Goal: Feedback & Contribution: Contribute content

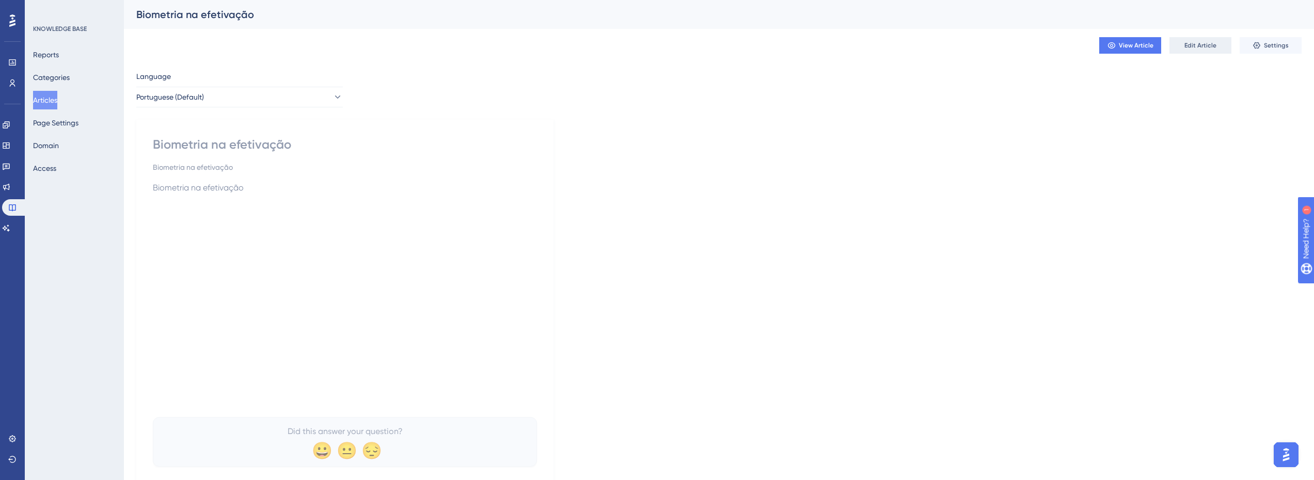
click at [983, 46] on span "Edit Article" at bounding box center [1200, 45] width 32 height 8
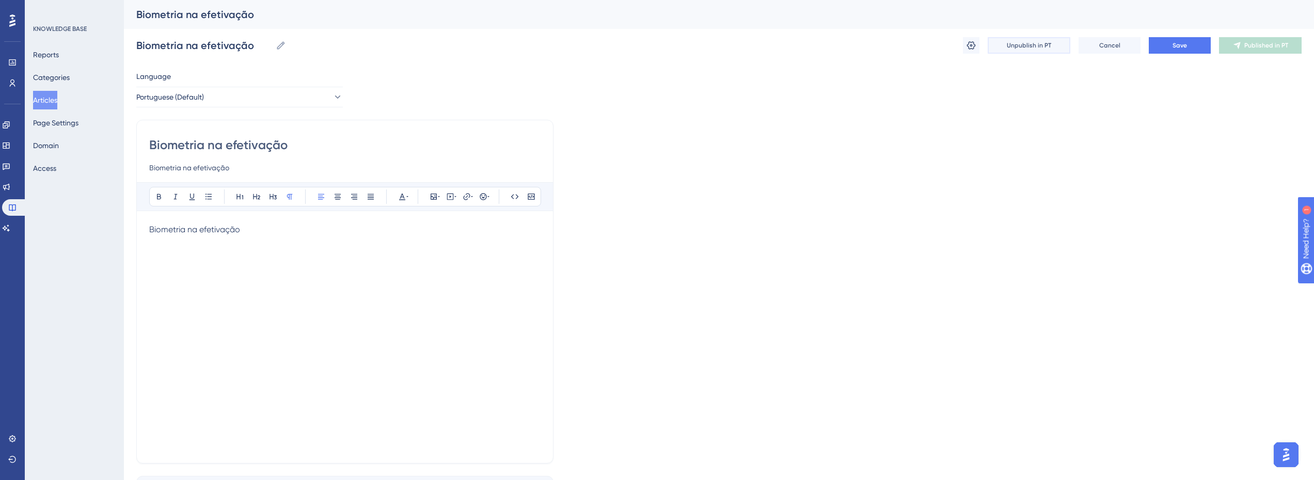
click at [983, 45] on button "Unpublish in PT" at bounding box center [1029, 45] width 83 height 17
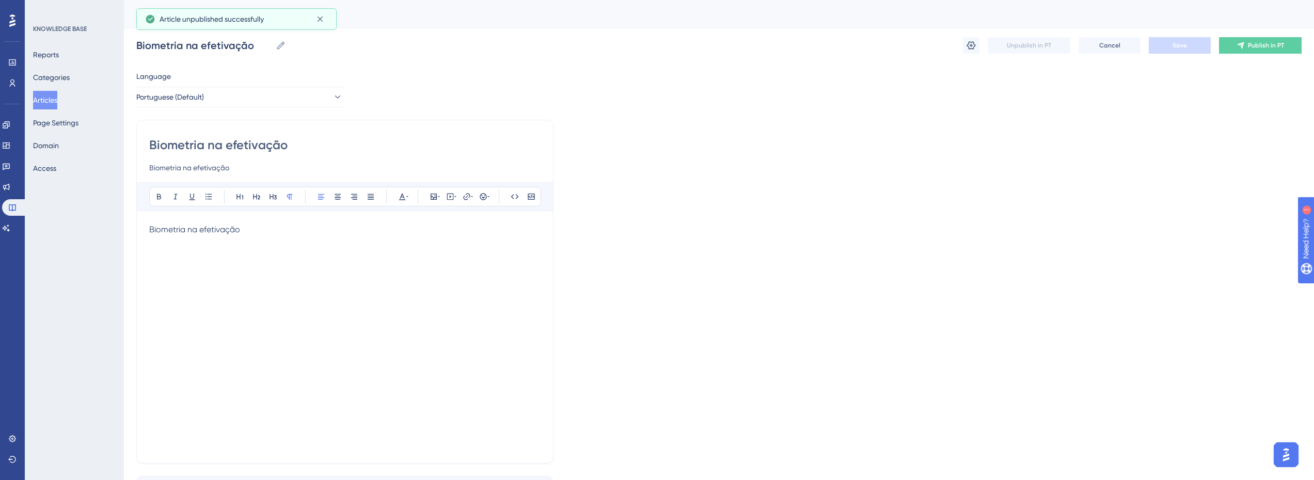
click at [54, 104] on button "Articles" at bounding box center [45, 100] width 24 height 19
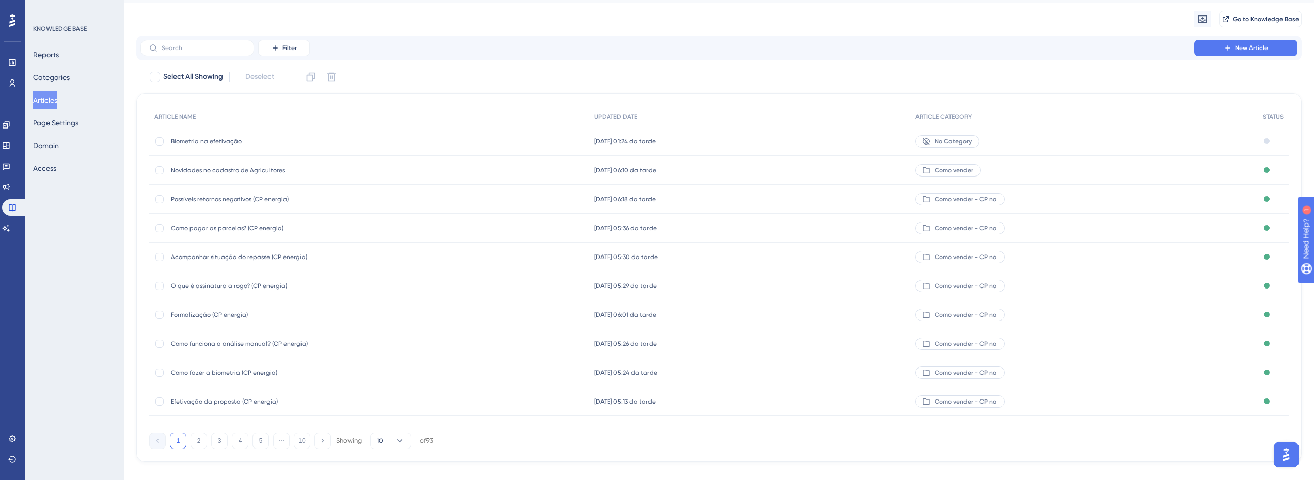
scroll to position [41, 0]
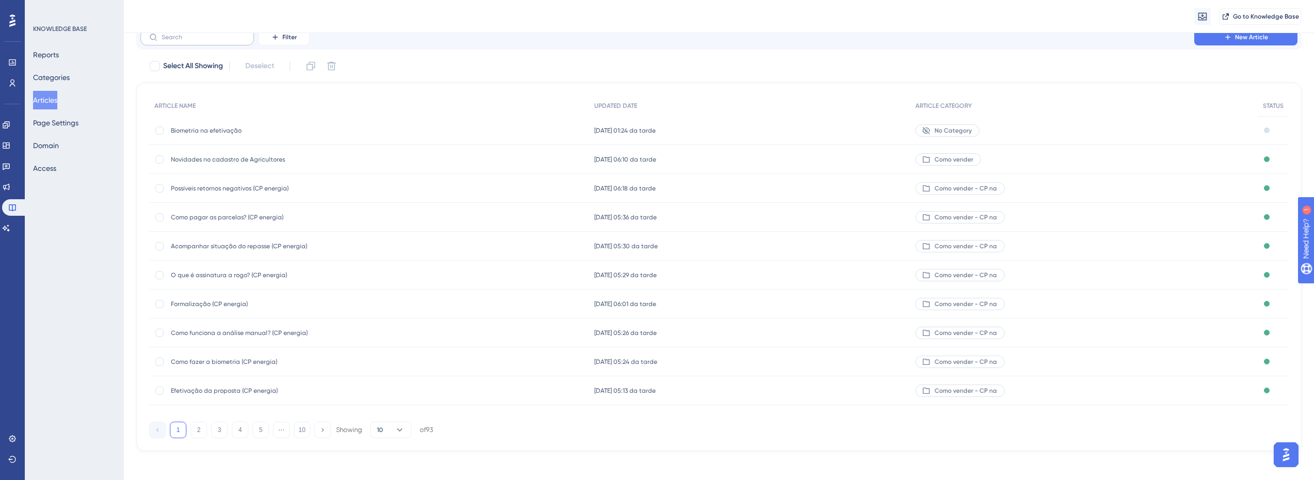
click at [190, 42] on label at bounding box center [197, 37] width 114 height 17
click at [190, 41] on input "text" at bounding box center [204, 37] width 84 height 7
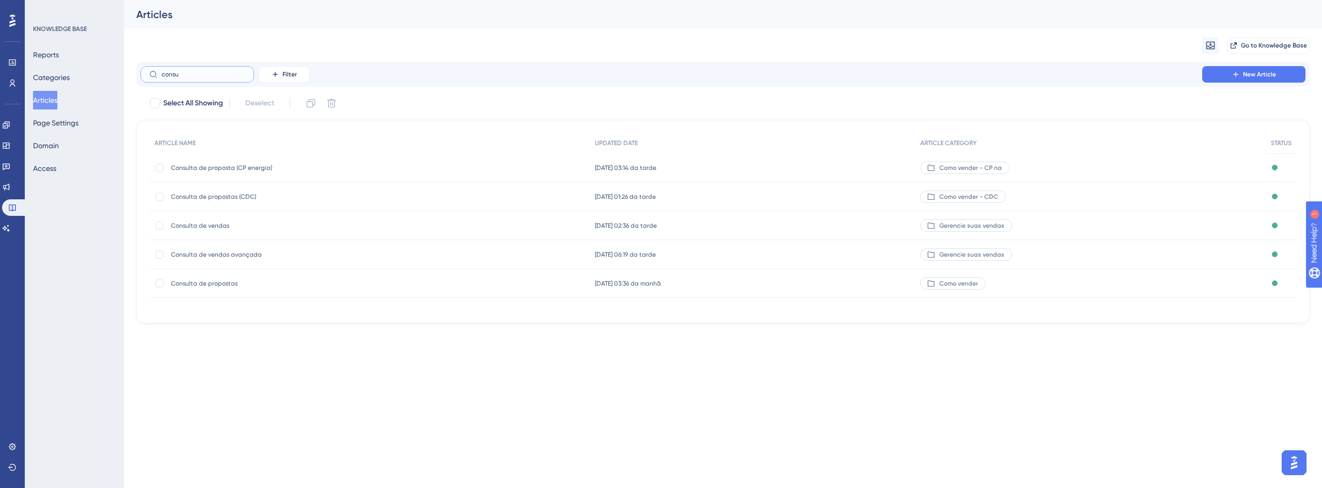
type input "consu"
click at [208, 283] on span "Consulta de propostas" at bounding box center [253, 283] width 165 height 8
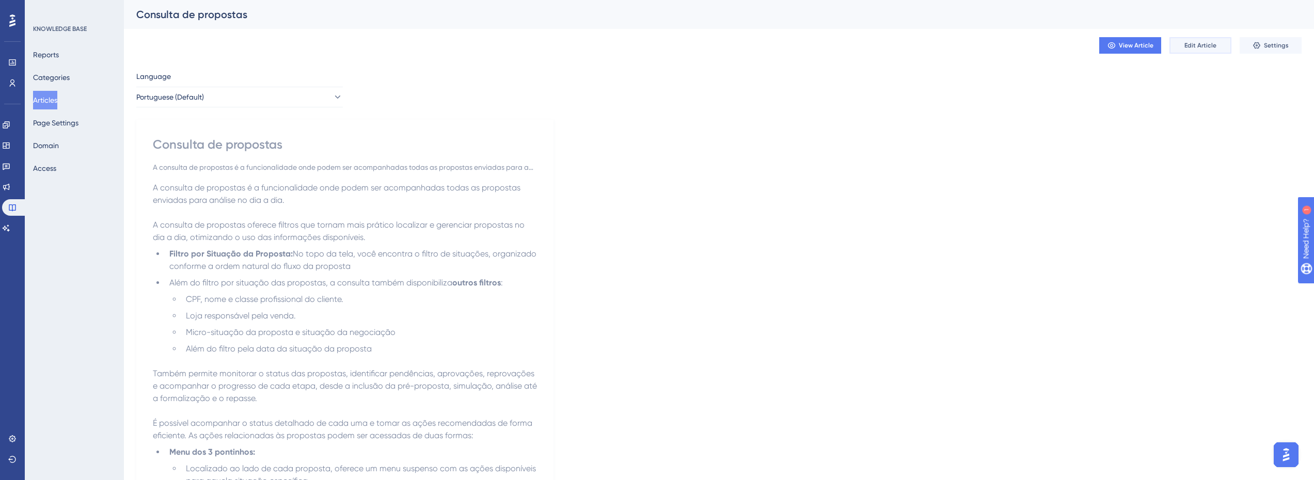
click at [983, 46] on button "Edit Article" at bounding box center [1200, 45] width 62 height 17
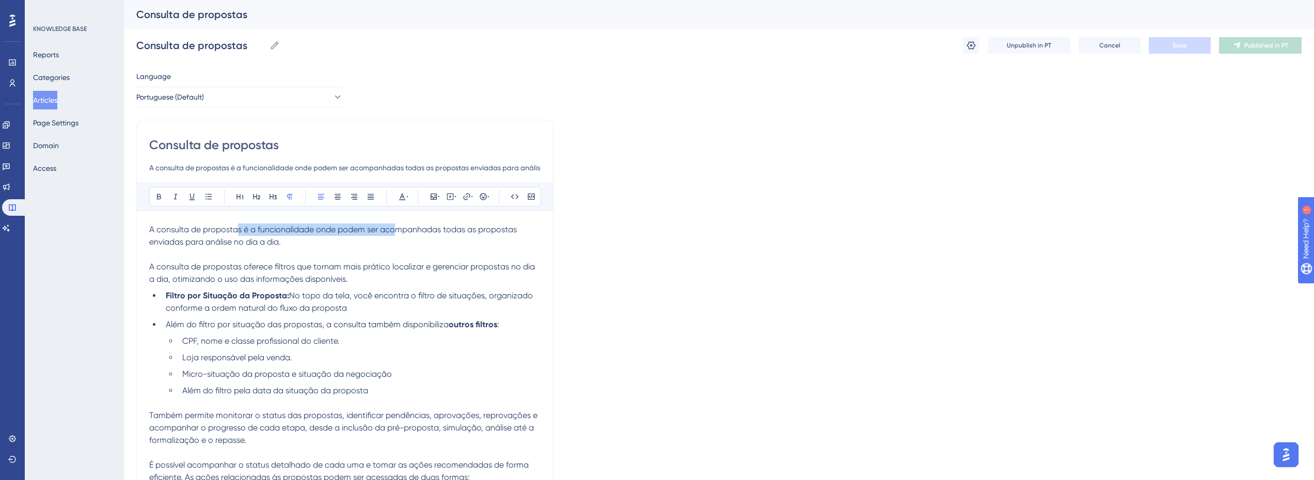
drag, startPoint x: 236, startPoint y: 232, endPoint x: 402, endPoint y: 231, distance: 165.7
click at [402, 231] on span "A consulta de propostas é a funcionalidade onde podem ser acompanhadas todas as…" at bounding box center [334, 236] width 370 height 22
click at [405, 231] on span "A consulta de propostas é a funcionalidade onde podem ser acompanhadas todas as…" at bounding box center [334, 236] width 370 height 22
click at [322, 254] on p at bounding box center [344, 254] width 391 height 12
drag, startPoint x: 368, startPoint y: 228, endPoint x: 416, endPoint y: 228, distance: 47.5
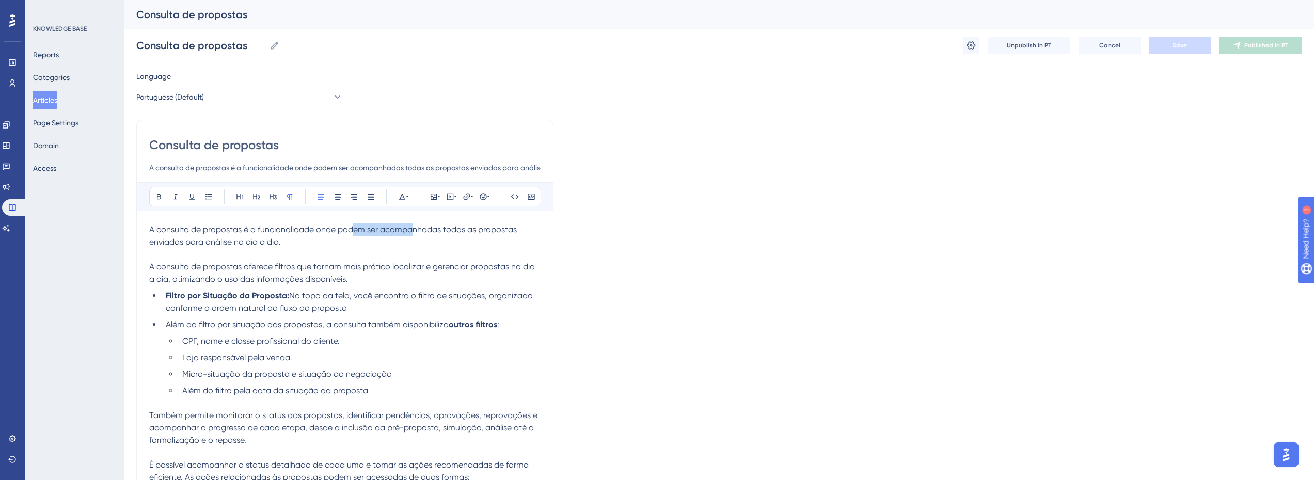
click at [416, 228] on span "A consulta de propostas é a funcionalidade onde podem ser acompanhadas todas as…" at bounding box center [334, 236] width 370 height 22
click at [453, 226] on span "A consulta de propostas é a funcionalidade onde podem ser acompanhadas todas as…" at bounding box center [334, 236] width 370 height 22
drag, startPoint x: 218, startPoint y: 245, endPoint x: 294, endPoint y: 246, distance: 75.9
click at [217, 245] on span "A consulta de propostas é a funcionalidade onde podem ser acompanhadas todas as…" at bounding box center [334, 236] width 370 height 22
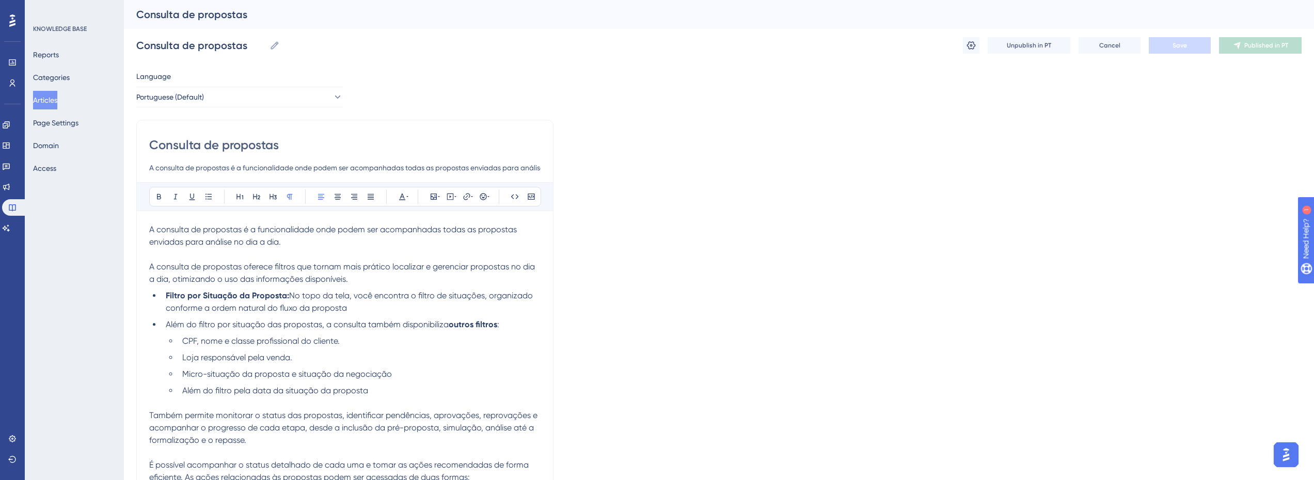
click at [317, 242] on p "A consulta de propostas é a funcionalidade onde podem ser acompanhadas todas as…" at bounding box center [344, 236] width 391 height 25
drag, startPoint x: 170, startPoint y: 271, endPoint x: 343, endPoint y: 265, distance: 172.5
click at [330, 265] on span "A consulta de propostas oferece filtros que tornam mais prático localizar e ger…" at bounding box center [343, 273] width 388 height 22
click at [349, 265] on span "A consulta de propostas oferece filtros que tornam mais prático localizar e ger…" at bounding box center [343, 273] width 388 height 22
drag, startPoint x: 296, startPoint y: 267, endPoint x: 433, endPoint y: 267, distance: 137.3
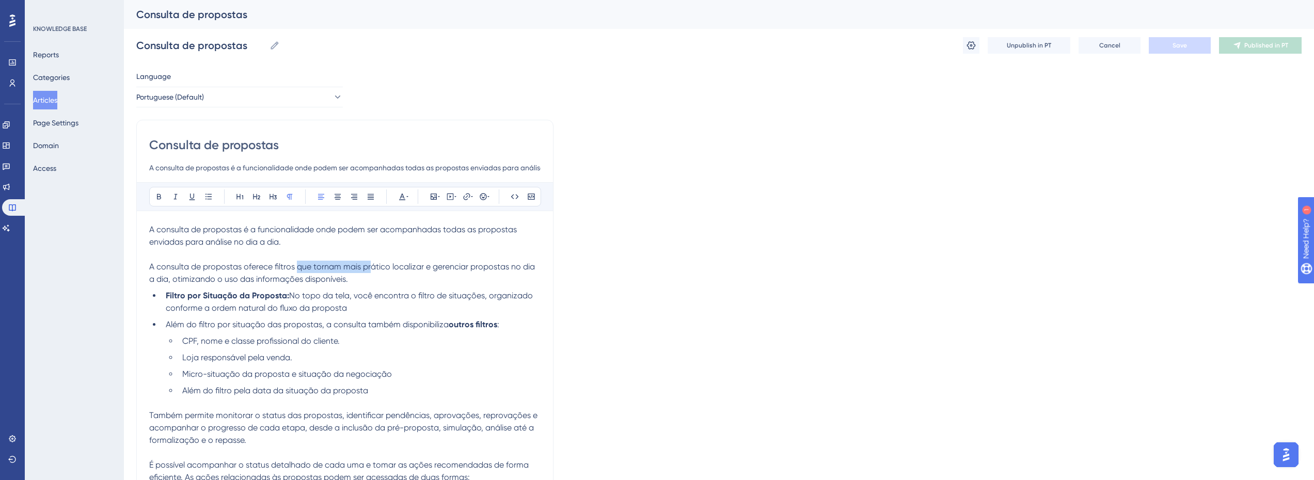
click at [433, 267] on span "A consulta de propostas oferece filtros que tornam mais prático localizar e ger…" at bounding box center [343, 273] width 388 height 22
click at [450, 267] on span "A consulta de propostas oferece filtros que tornam mais prático localizar e ger…" at bounding box center [343, 273] width 388 height 22
drag, startPoint x: 409, startPoint y: 276, endPoint x: 264, endPoint y: 291, distance: 146.4
click at [406, 277] on p "A consulta de propostas oferece filtros que tornam mais prático localizar e ger…" at bounding box center [344, 273] width 391 height 25
click at [189, 291] on strong "Filtro por Situação da Proposta:" at bounding box center [227, 296] width 123 height 10
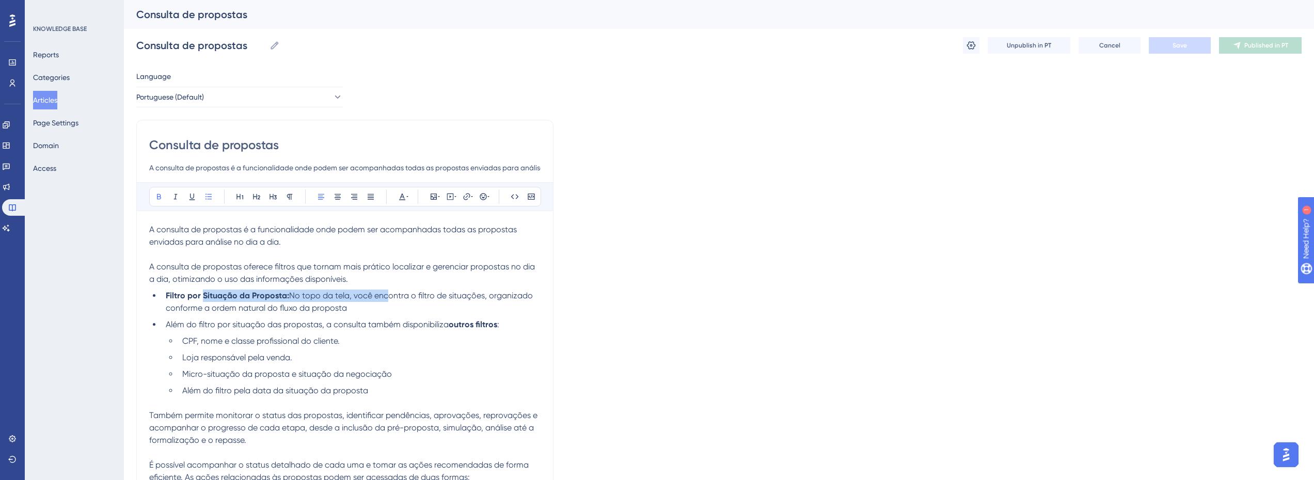
drag, startPoint x: 211, startPoint y: 294, endPoint x: 418, endPoint y: 291, distance: 207.0
click at [414, 291] on li "Filtro por Situação da Proposta: No topo da tela, você encontra o filtro de sit…" at bounding box center [351, 302] width 379 height 25
click at [418, 291] on span "No topo da tela, você encontra o filtro de situações, organizado conforme a ord…" at bounding box center [350, 302] width 369 height 22
click at [393, 308] on li "Filtro por Situação da Proposta: No topo da tela, você encontra o filtro de sit…" at bounding box center [351, 302] width 379 height 25
drag, startPoint x: 284, startPoint y: 265, endPoint x: 455, endPoint y: 264, distance: 170.4
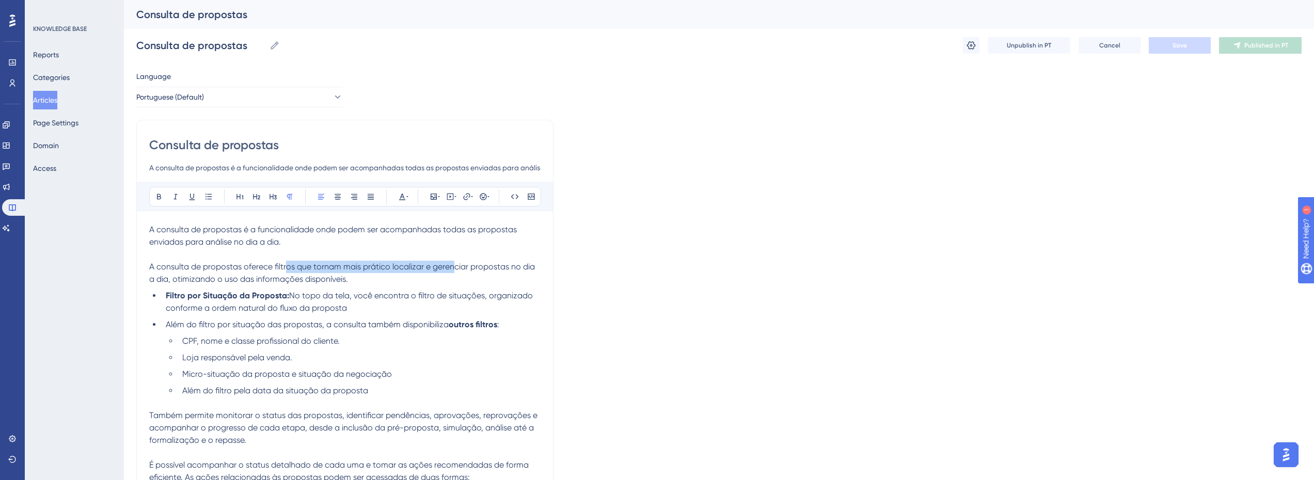
click at [455, 264] on span "A consulta de propostas oferece filtros que tornam mais prático localizar e ger…" at bounding box center [343, 273] width 388 height 22
drag, startPoint x: 292, startPoint y: 275, endPoint x: 319, endPoint y: 274, distance: 26.3
click at [319, 274] on p "A consulta de propostas oferece filtros que tornam mais prático localizar e ger…" at bounding box center [344, 273] width 391 height 25
drag, startPoint x: 319, startPoint y: 274, endPoint x: 340, endPoint y: 274, distance: 21.7
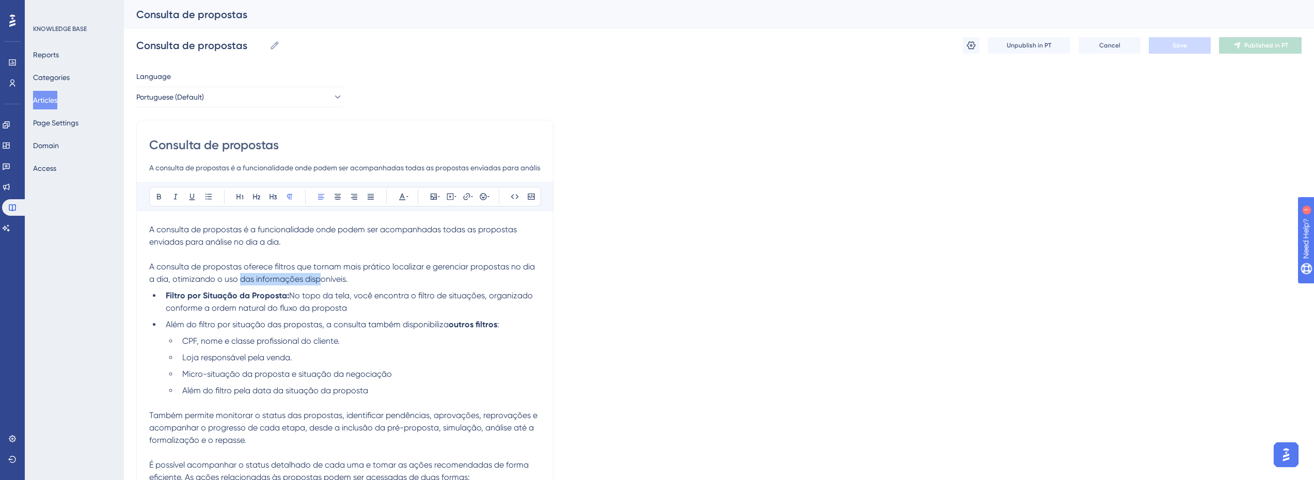
click at [320, 274] on p "A consulta de propostas oferece filtros que tornam mais prático localizar e ger…" at bounding box center [344, 273] width 391 height 25
click at [340, 274] on p "A consulta de propostas oferece filtros que tornam mais prático localizar e ger…" at bounding box center [344, 273] width 391 height 25
click at [205, 296] on strong "Filtro por Situação da Proposta:" at bounding box center [227, 296] width 123 height 10
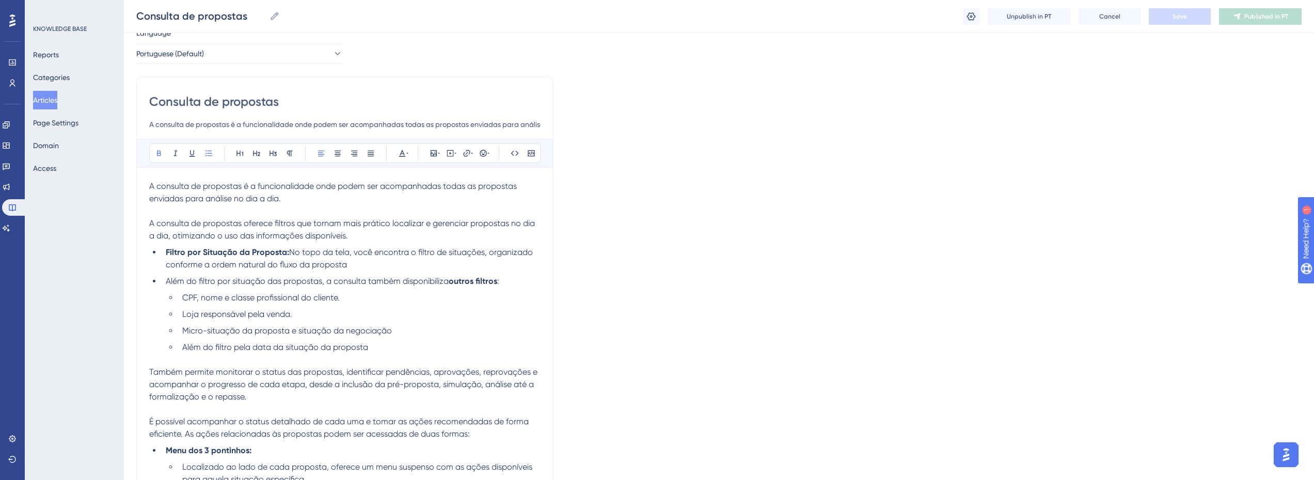
scroll to position [103, 0]
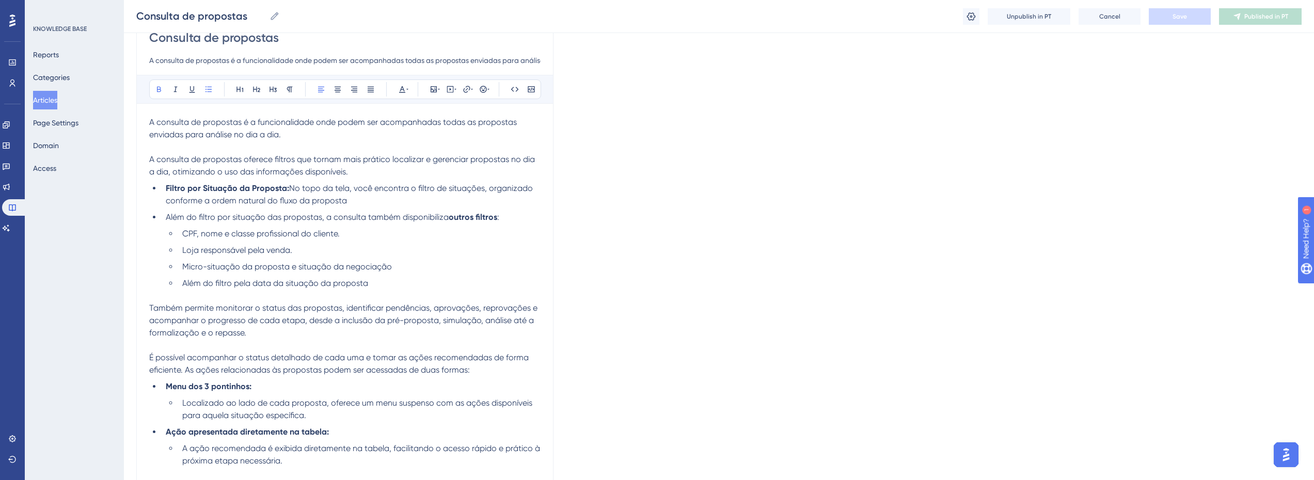
click at [295, 157] on span "A consulta de propostas oferece filtros que tornam mais prático localizar e ger…" at bounding box center [343, 165] width 388 height 22
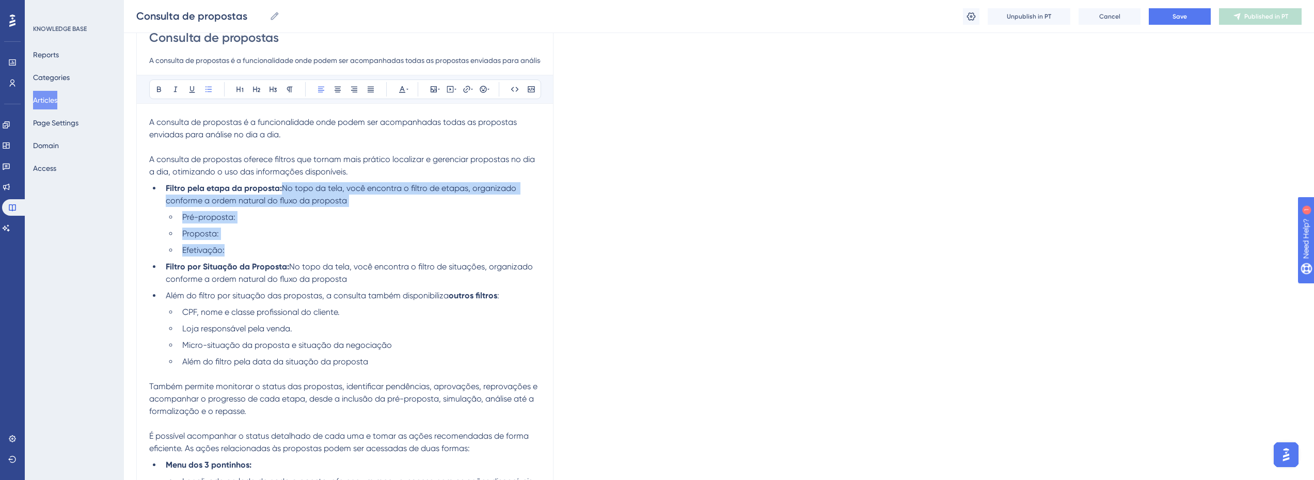
drag, startPoint x: 284, startPoint y: 188, endPoint x: 290, endPoint y: 248, distance: 59.6
click at [290, 248] on ul "Filtro pela etapa da proposta: No topo da tela, você encontra o filtro de etapa…" at bounding box center [344, 275] width 391 height 186
copy ul "No topo da tela, você encontra o filtro de etapas, organizado conforme a ordem …"
click at [370, 199] on li "Filtro pela etapa da proposta: No topo da tela, você encontra o filtro de etapa…" at bounding box center [351, 194] width 379 height 25
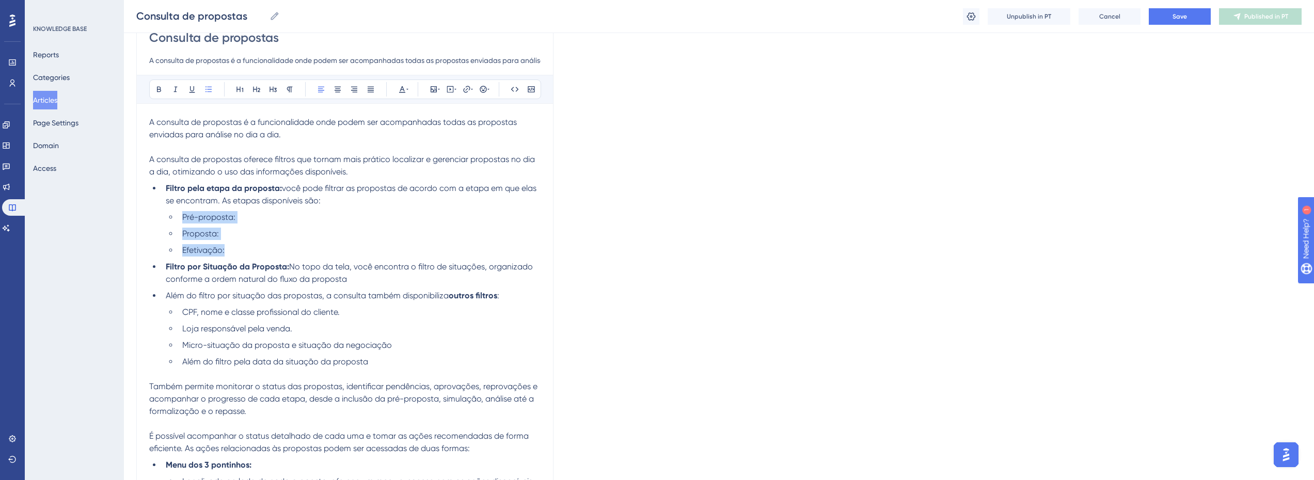
drag, startPoint x: 199, startPoint y: 245, endPoint x: 177, endPoint y: 218, distance: 34.5
click at [177, 218] on ul "Pré-proposta: Proposta: Efetivação:" at bounding box center [353, 233] width 375 height 45
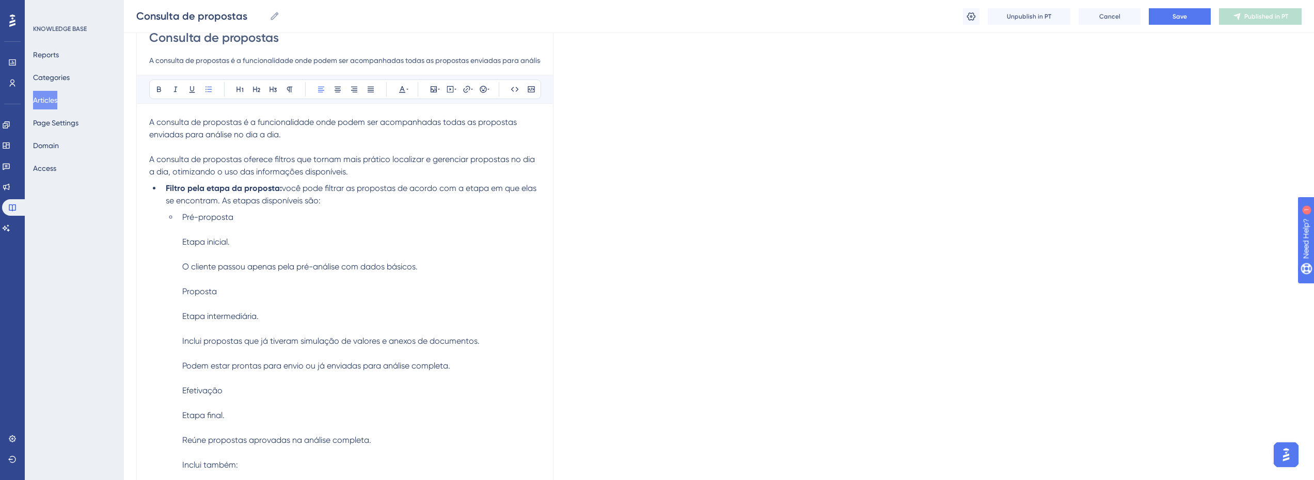
scroll to position [135, 0]
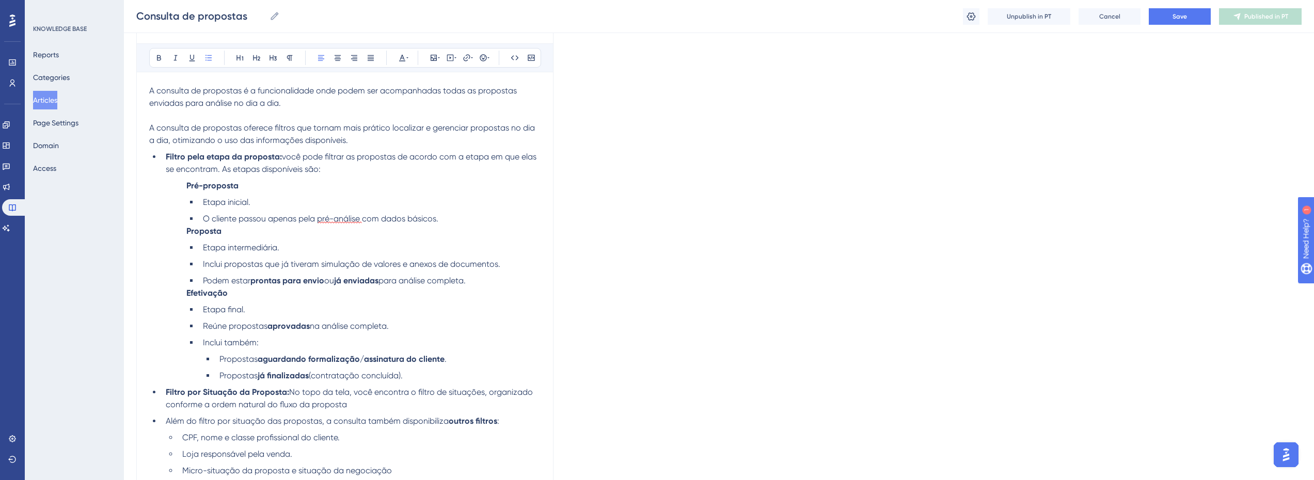
click at [253, 182] on li "Pré-proposta Etapa inicial. O cliente passou apenas pela pré-análise com dados …" at bounding box center [361, 202] width 358 height 45
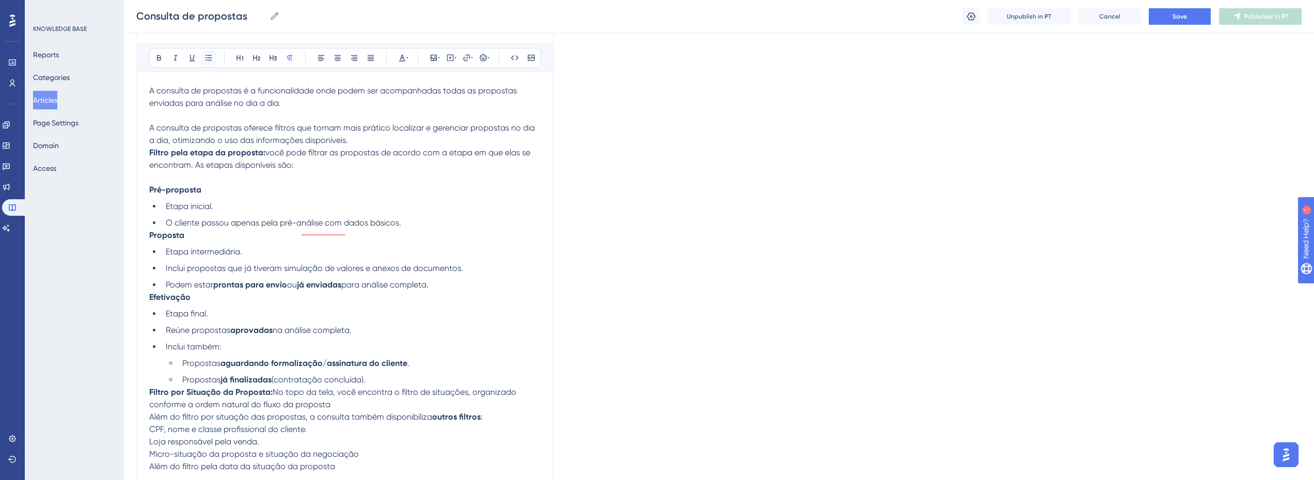
click at [204, 54] on button at bounding box center [208, 58] width 14 height 14
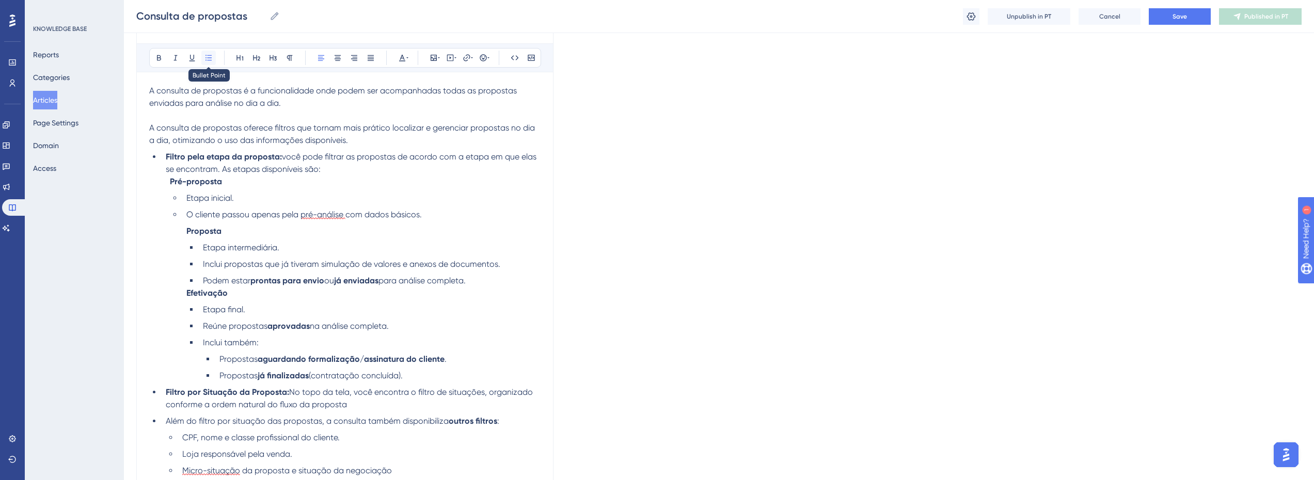
click at [211, 61] on icon at bounding box center [208, 58] width 8 height 8
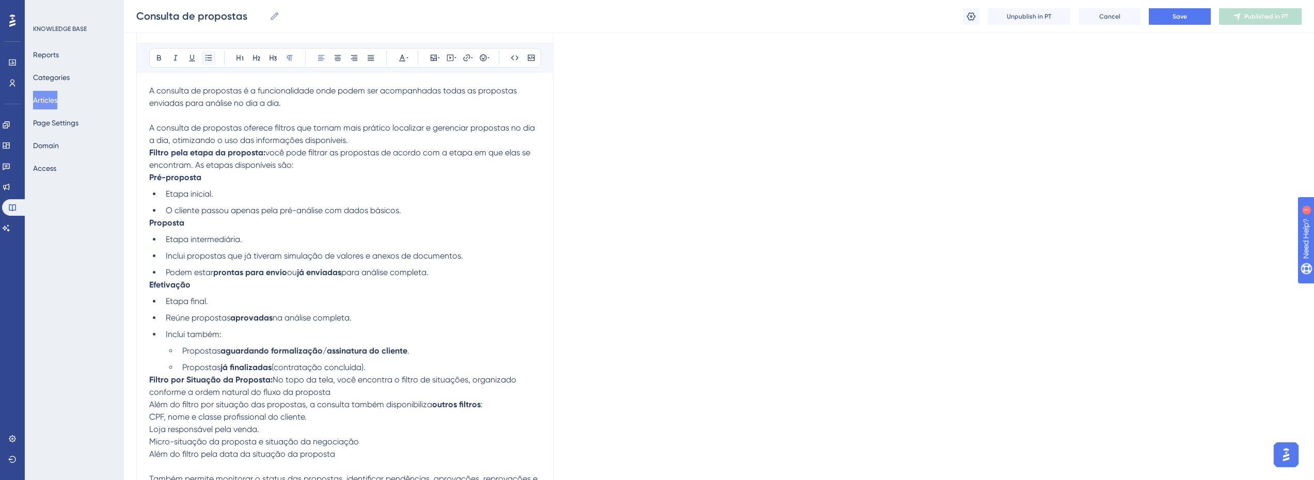
click at [211, 61] on icon at bounding box center [208, 58] width 8 height 8
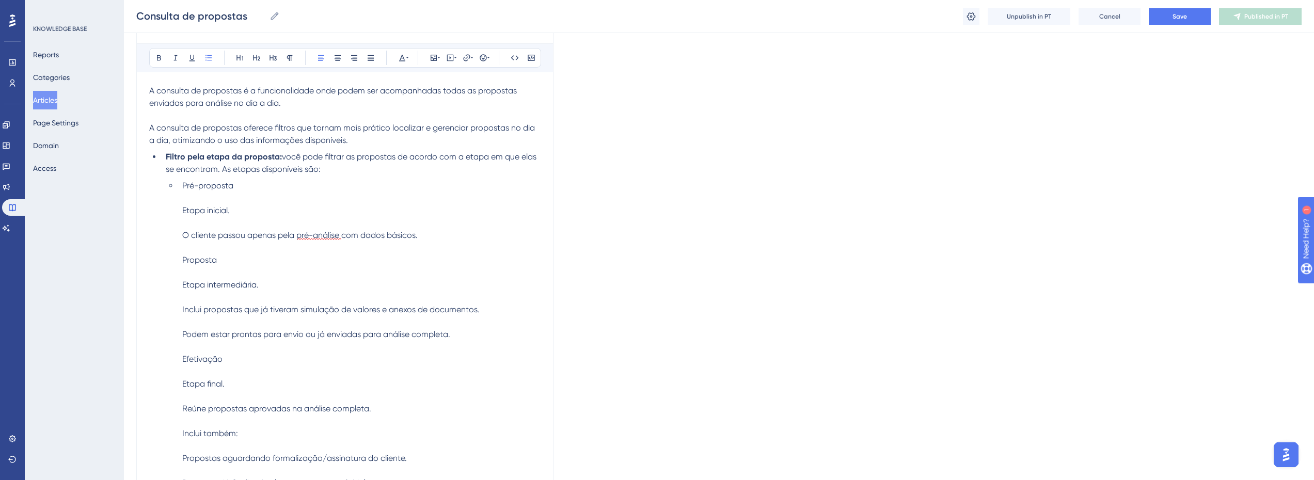
click at [262, 185] on li "Pré-proposta Etapa inicial. O cliente passou apenas pela pré-análise com dados …" at bounding box center [359, 335] width 362 height 310
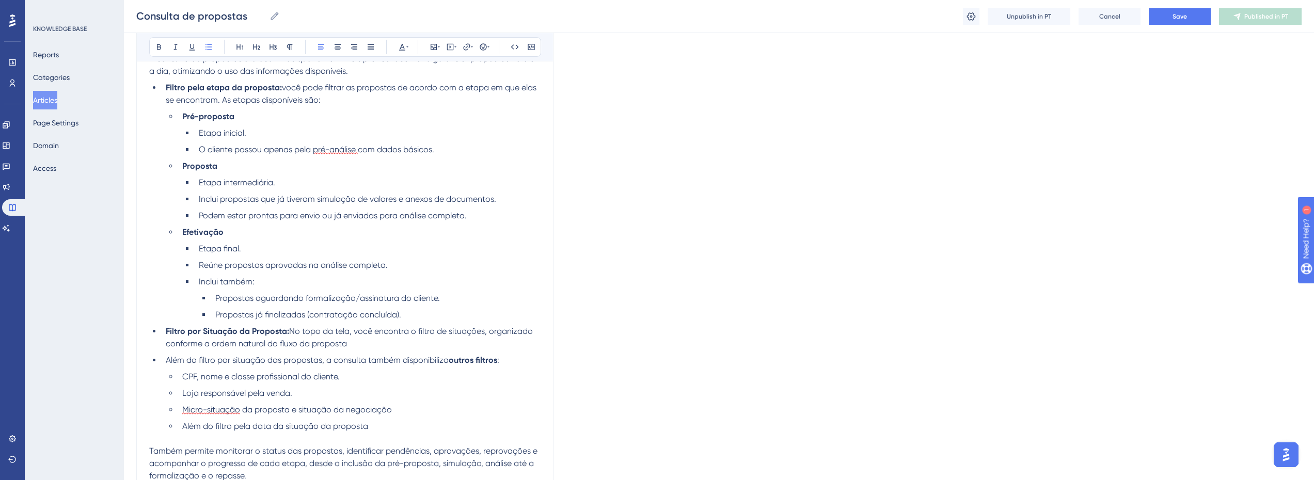
scroll to position [186, 0]
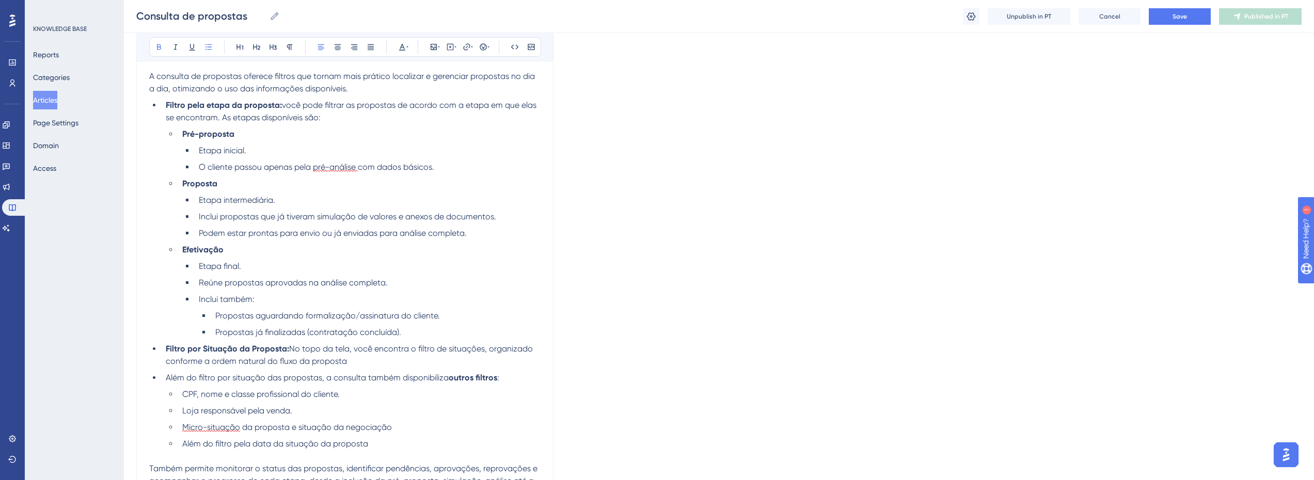
click at [293, 129] on li "Pré-proposta" at bounding box center [359, 134] width 362 height 12
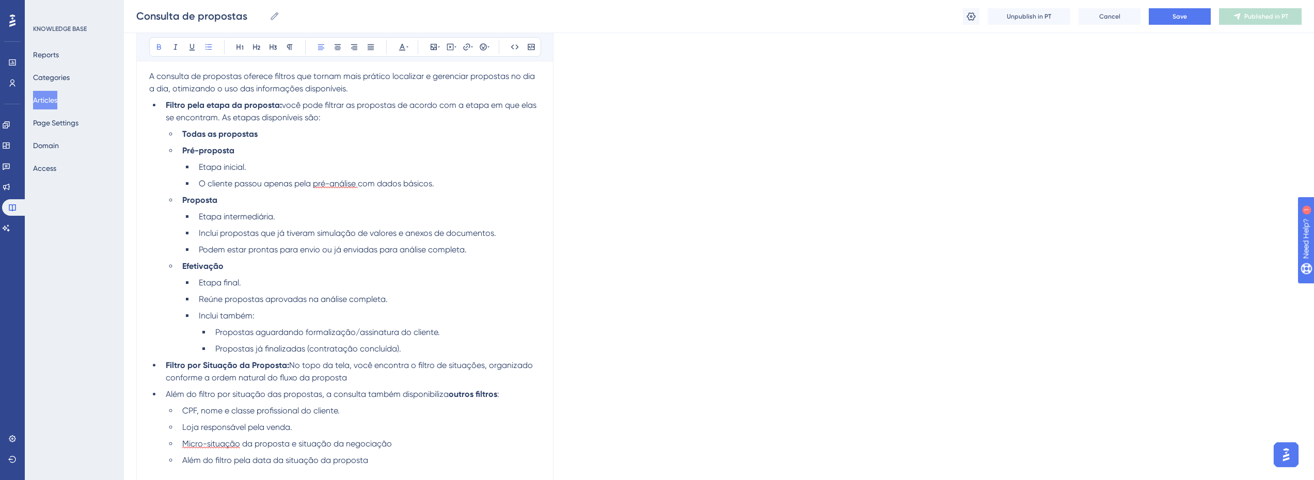
click at [270, 131] on li "Todas as propostas" at bounding box center [359, 134] width 362 height 12
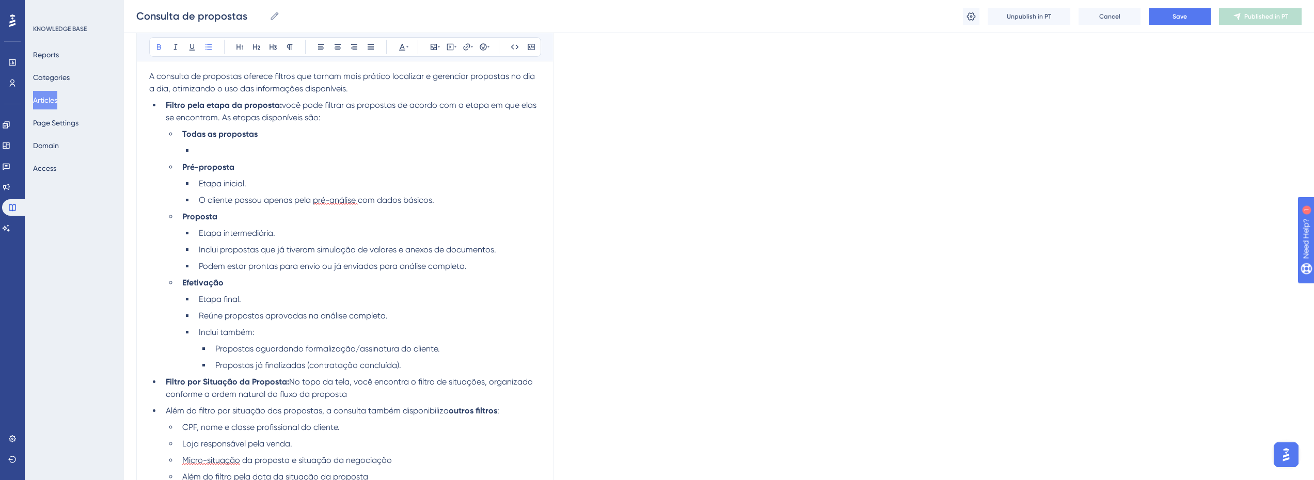
click at [328, 115] on li "Filtro pela etapa da proposta: você pode filtrar as propostas de acordo com a e…" at bounding box center [351, 111] width 379 height 25
click at [224, 150] on li "Visão" at bounding box center [368, 151] width 346 height 12
click at [202, 152] on span "Visão" at bounding box center [209, 151] width 21 height 10
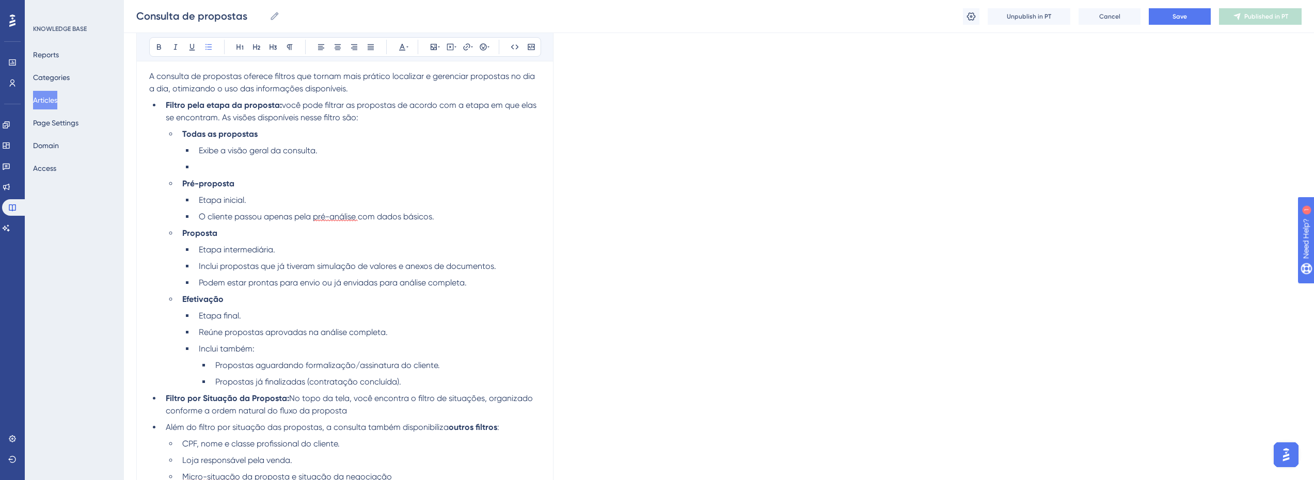
click at [312, 174] on ul "Todas as propostas Exibe a visão geral da consulta. Pré-proposta Etapa inicial.…" at bounding box center [353, 258] width 375 height 260
click at [294, 165] on li at bounding box center [368, 167] width 346 height 12
click at [508, 168] on li "Lista todas as propostas , independentemente da etapa em que se encontram." at bounding box center [368, 167] width 346 height 12
click at [299, 222] on li "O cliente passou apenas pela pré-análise com dados básicos." at bounding box center [368, 217] width 346 height 12
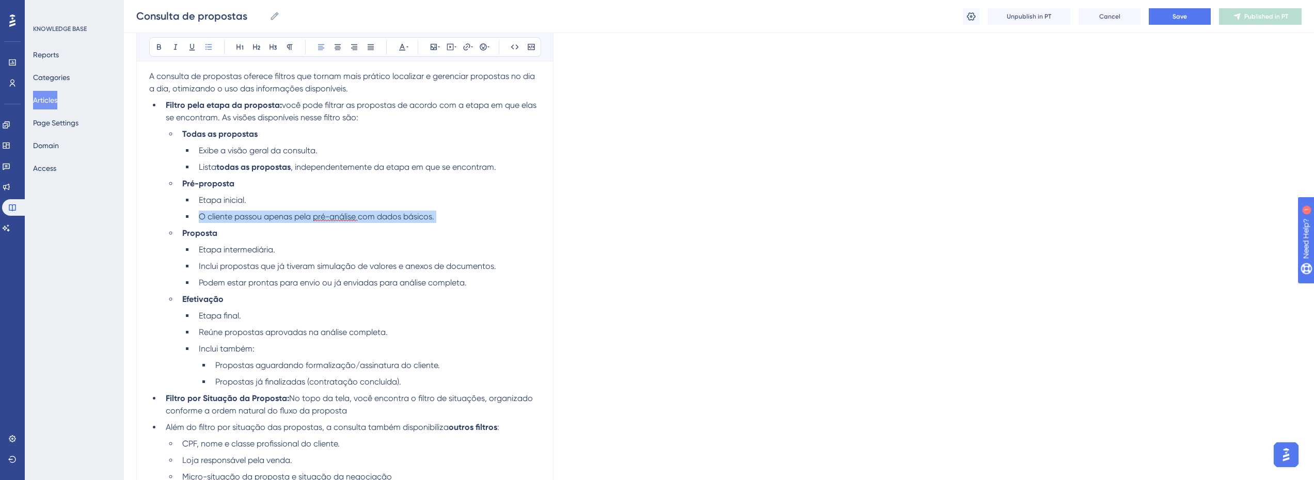
click at [299, 222] on li "O cliente passou apenas pela pré-análise com dados básicos." at bounding box center [368, 217] width 346 height 12
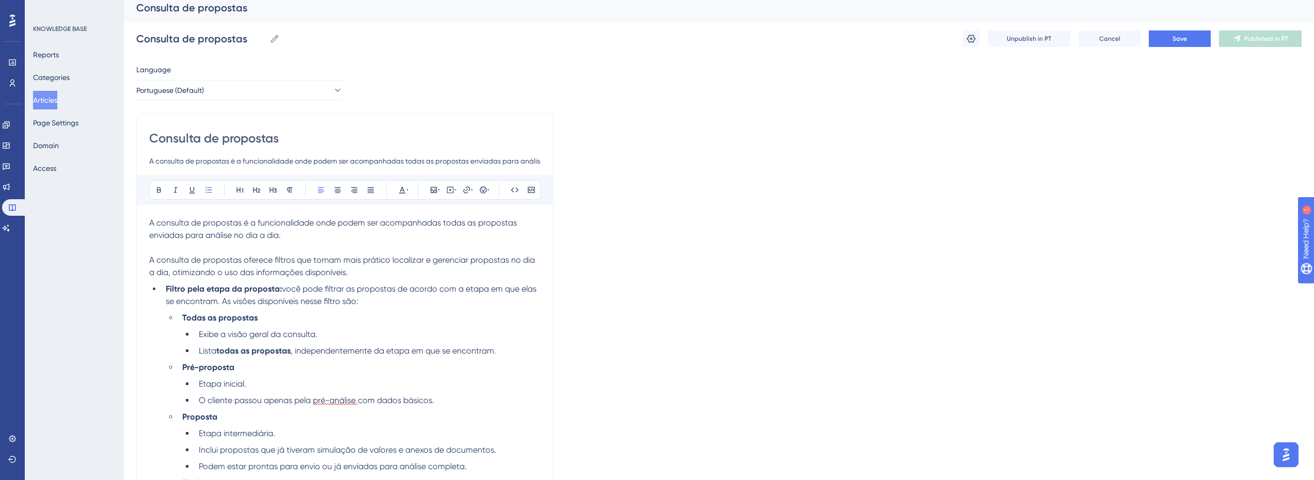
scroll to position [0, 0]
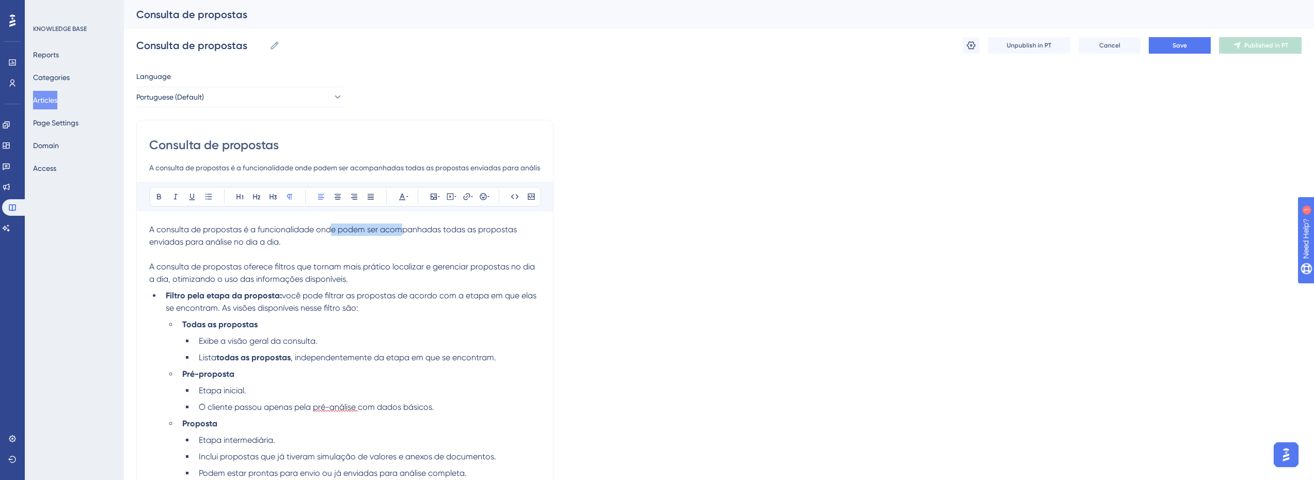
drag, startPoint x: 335, startPoint y: 229, endPoint x: 404, endPoint y: 228, distance: 68.7
click at [404, 228] on span "A consulta de propostas é a funcionalidade onde podem ser acompanhadas todas as…" at bounding box center [334, 236] width 370 height 22
click at [407, 243] on p "A consulta de propostas é a funcionalidade onde podem ser acompanhadas todas as…" at bounding box center [344, 236] width 391 height 25
click at [314, 265] on span "A consulta de propostas oferece filtros que tornam mais prático localizar e ger…" at bounding box center [343, 273] width 388 height 22
click at [355, 278] on p "A consulta de propostas oferece filtros que tornam mais prático localizar e ger…" at bounding box center [344, 273] width 391 height 25
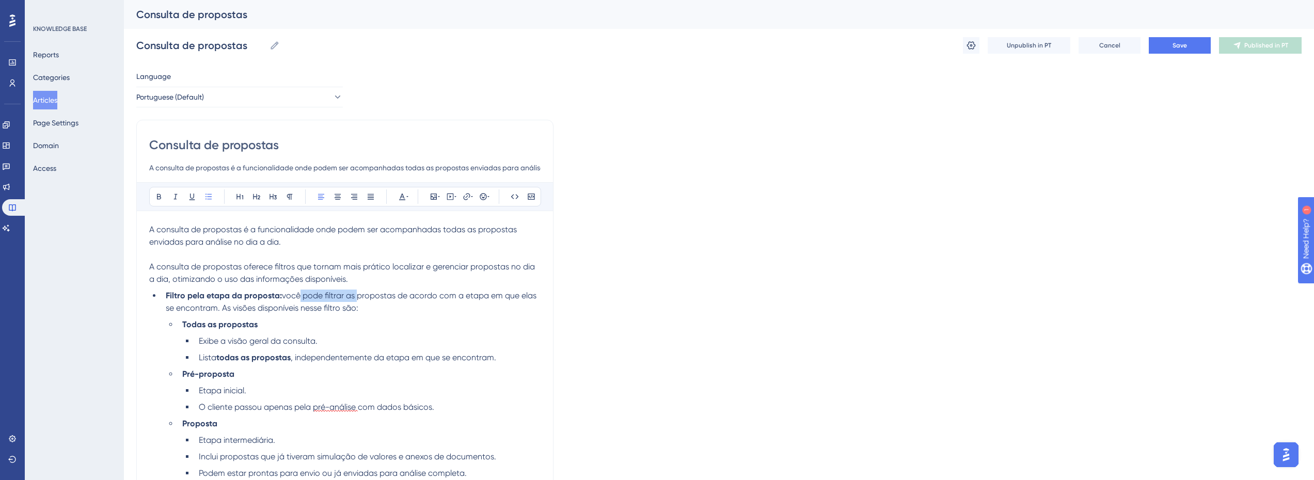
drag, startPoint x: 302, startPoint y: 297, endPoint x: 368, endPoint y: 297, distance: 65.6
click at [363, 297] on span "você pode filtrar as propostas de acordo com a etapa em que elas se encontram. …" at bounding box center [352, 302] width 373 height 22
click at [370, 297] on span "você pode filtrar as propostas de acordo com a etapa em que elas se encontram. …" at bounding box center [352, 302] width 373 height 22
click at [378, 303] on li "Filtro pela etapa da proposta: você pode filtrar as propostas de acordo com a e…" at bounding box center [351, 302] width 379 height 25
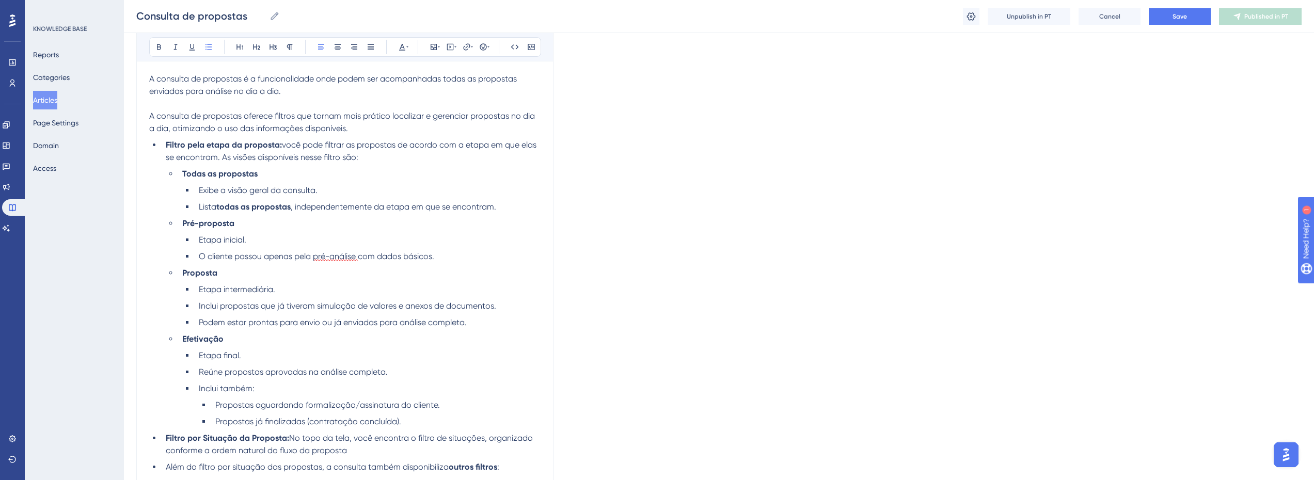
scroll to position [206, 0]
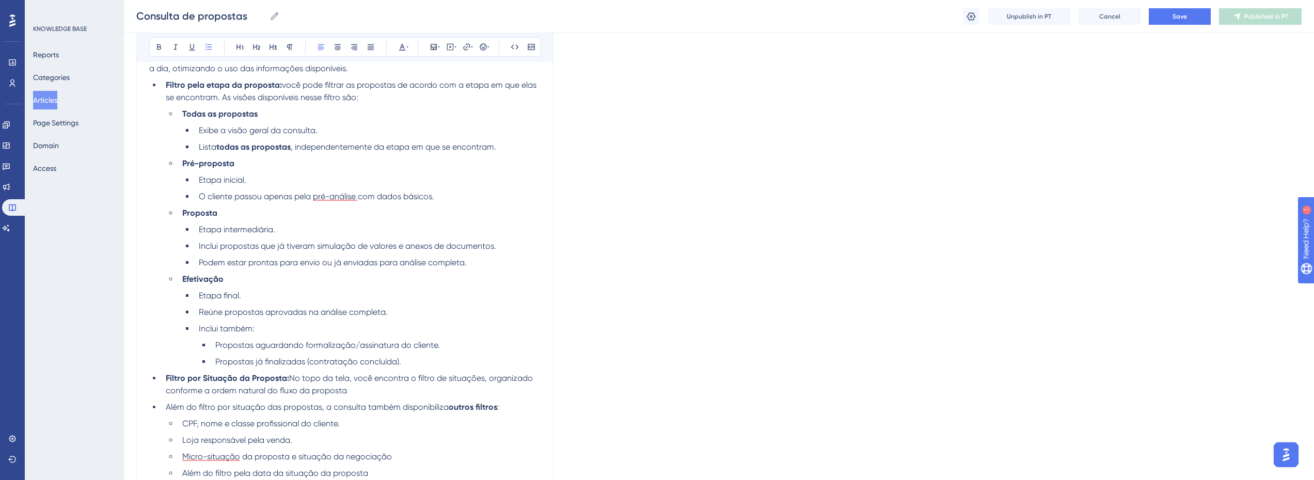
click at [288, 84] on span "você pode filtrar as propostas de acordo com a etapa em que elas se encontram. …" at bounding box center [352, 91] width 373 height 22
click at [355, 377] on span "No topo da tela, você encontra o filtro de situações, organizado conforme a ord…" at bounding box center [350, 384] width 369 height 22
click at [360, 388] on li "Filtro por Situação da Proposta: No topo da tela, você encontra o filtro de sit…" at bounding box center [351, 384] width 379 height 25
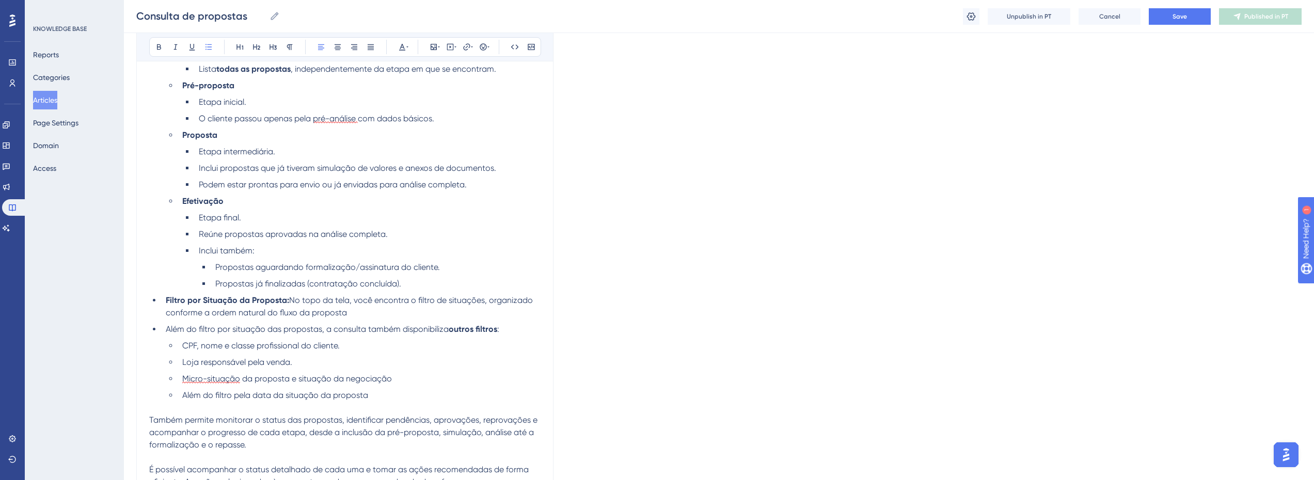
scroll to position [310, 0]
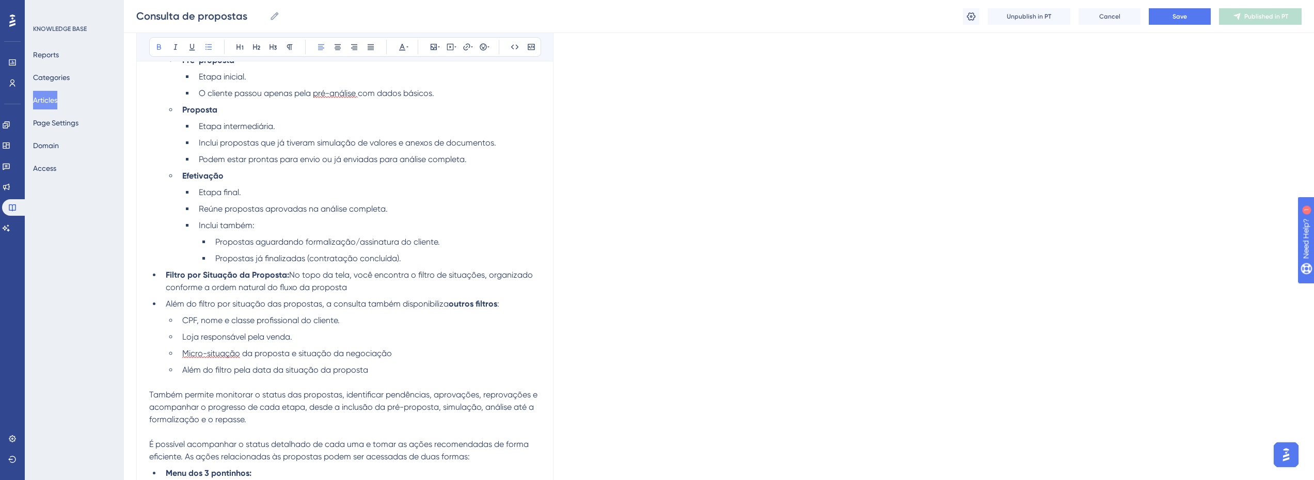
click at [257, 275] on strong "Filtro por Situação da Proposta:" at bounding box center [227, 275] width 123 height 10
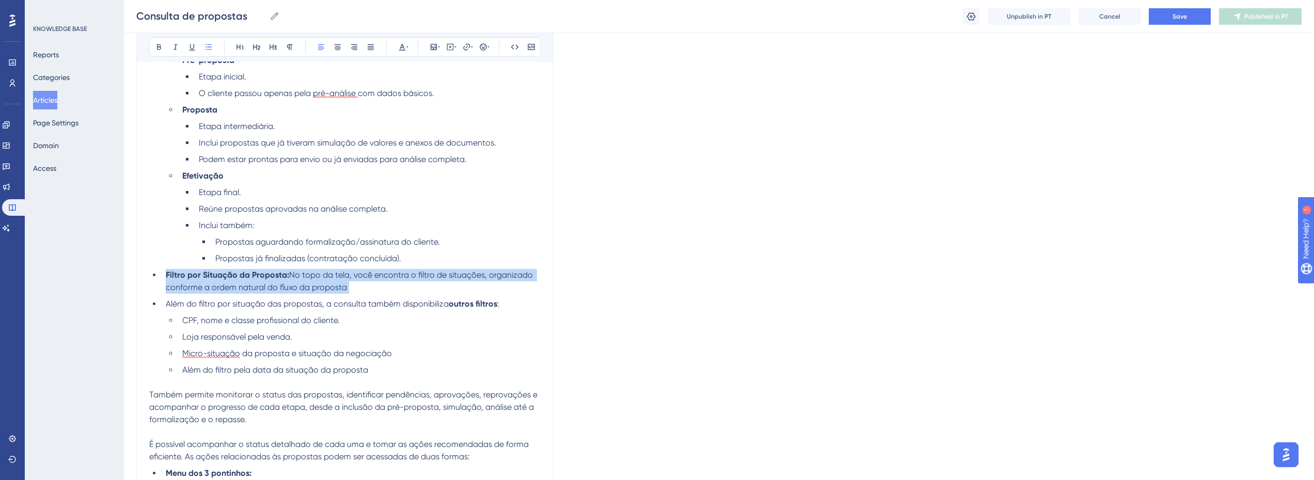
click at [257, 275] on strong "Filtro por Situação da Proposta:" at bounding box center [227, 275] width 123 height 10
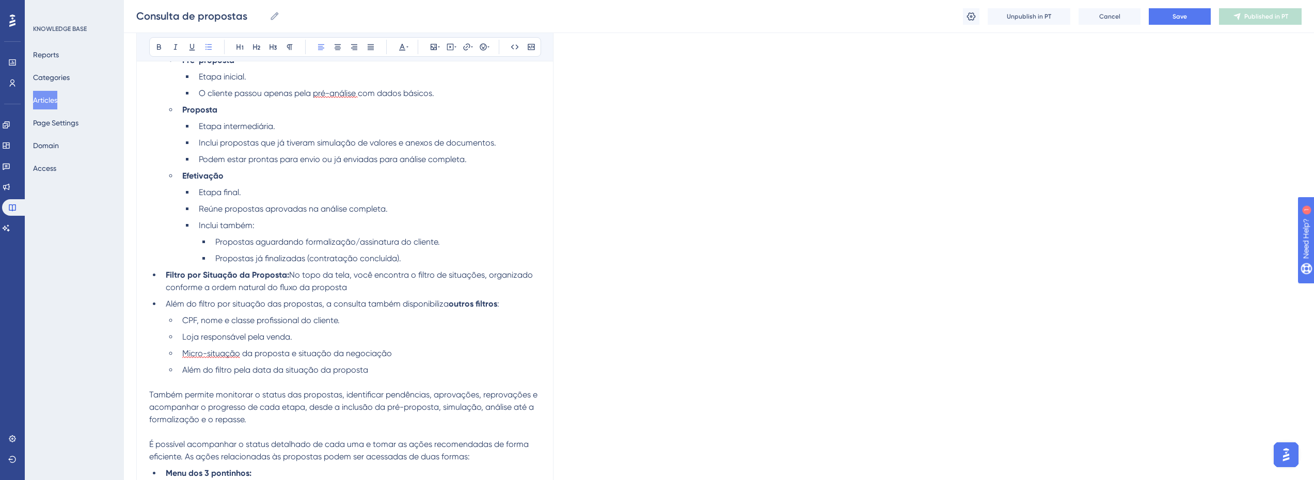
click at [228, 320] on span "CPF, nome e classe profissional do cliente." at bounding box center [260, 320] width 157 height 10
click at [211, 307] on span "Além do filtro por situação das propostas, a consulta também disponibiliza" at bounding box center [307, 304] width 283 height 10
click at [373, 304] on span "Além do filtro por situação das propostas, a consulta também disponibiliza" at bounding box center [307, 304] width 283 height 10
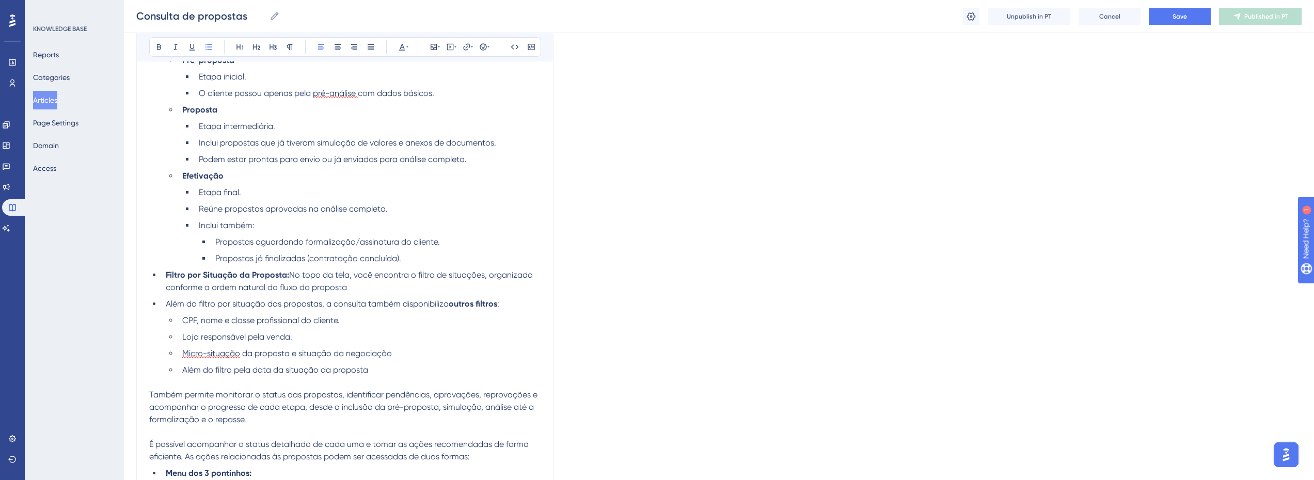
click at [455, 301] on strong "outros filtros" at bounding box center [473, 304] width 49 height 10
drag, startPoint x: 337, startPoint y: 273, endPoint x: 402, endPoint y: 272, distance: 64.5
click at [392, 272] on span "No topo da tela, você encontra o filtro de situações, organizado conforme a ord…" at bounding box center [350, 281] width 369 height 22
click at [419, 279] on span "No topo da tela, você encontra o filtro de situações, organizado conforme a ord…" at bounding box center [350, 281] width 369 height 22
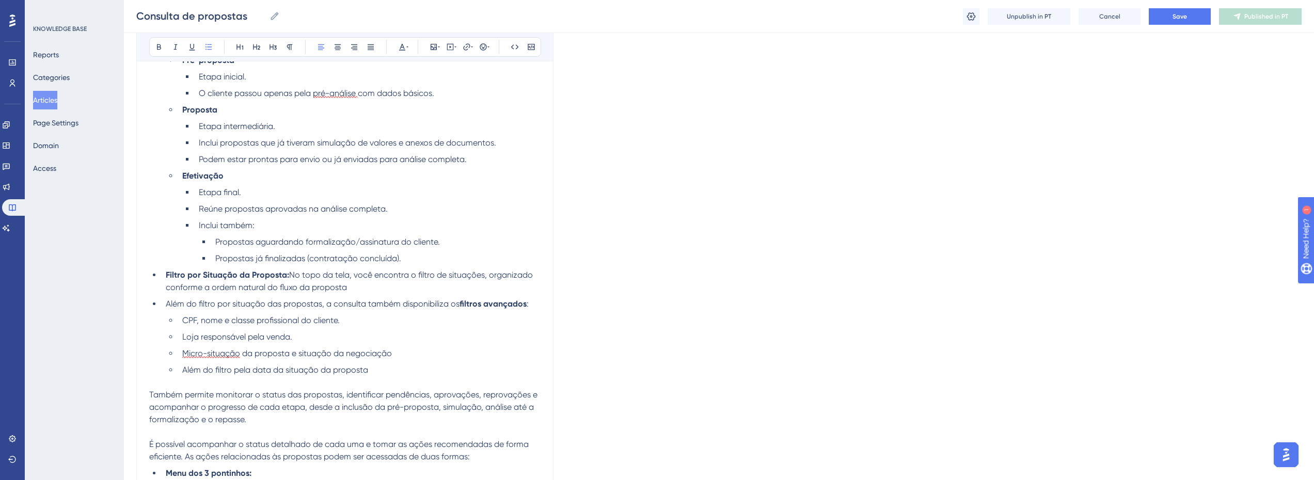
drag, startPoint x: 238, startPoint y: 285, endPoint x: 313, endPoint y: 287, distance: 75.4
click at [241, 285] on span "No topo da tela, você encontra o filtro de situações, organizado conforme a ord…" at bounding box center [350, 281] width 369 height 22
click at [271, 290] on span "No topo da tela, você encontra o filtro de situações, organizado conforme a ord…" at bounding box center [350, 281] width 369 height 22
click at [386, 288] on li "Filtro por Situação da Proposta: No topo da tela, você encontra o filtro de sit…" at bounding box center [351, 281] width 379 height 25
click at [355, 290] on li "Filtro por Situação da Proposta: No topo da tela, você encontra o filtro de sit…" at bounding box center [351, 281] width 379 height 25
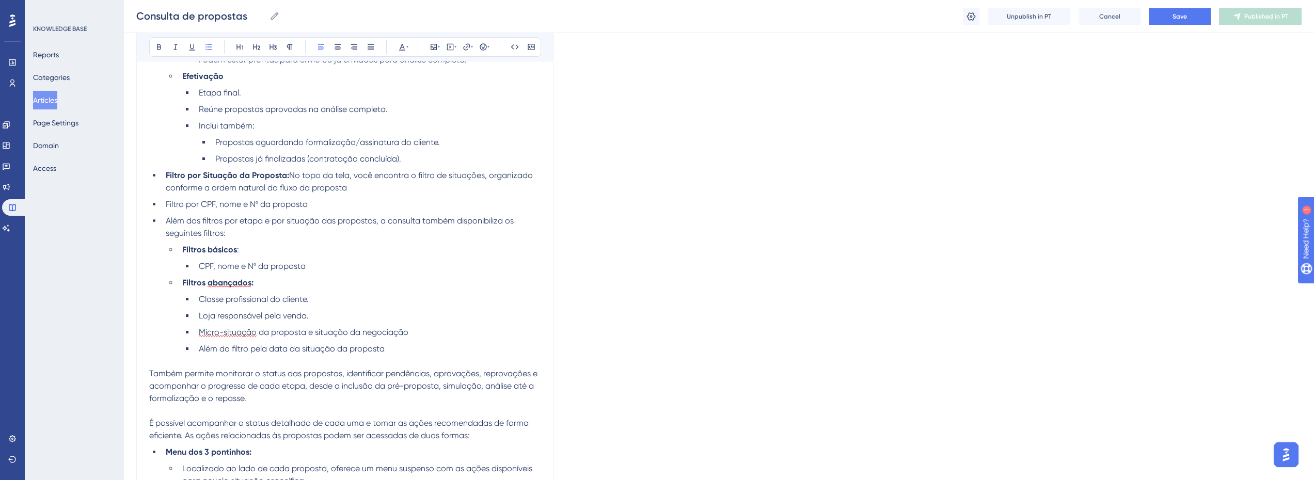
scroll to position [412, 0]
click at [217, 278] on strong "Filtros abançados:" at bounding box center [217, 280] width 71 height 10
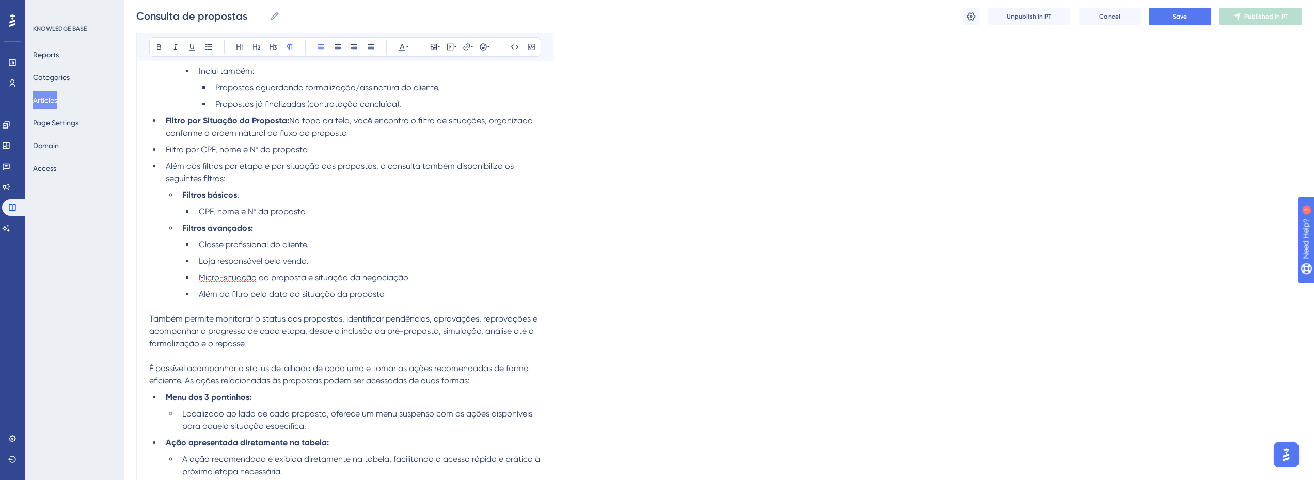
click at [311, 327] on span "Também permite monitorar o status das propostas, identificar pendências, aprova…" at bounding box center [344, 331] width 390 height 35
drag, startPoint x: 189, startPoint y: 324, endPoint x: 274, endPoint y: 320, distance: 84.2
click at [274, 320] on p "Também permite monitorar o status das propostas, identificar pendências, aprova…" at bounding box center [344, 331] width 391 height 37
click at [275, 320] on span "Também permite monitorar o status das propostas, identificar pendências, aprova…" at bounding box center [344, 331] width 390 height 35
drag, startPoint x: 230, startPoint y: 329, endPoint x: 302, endPoint y: 329, distance: 72.3
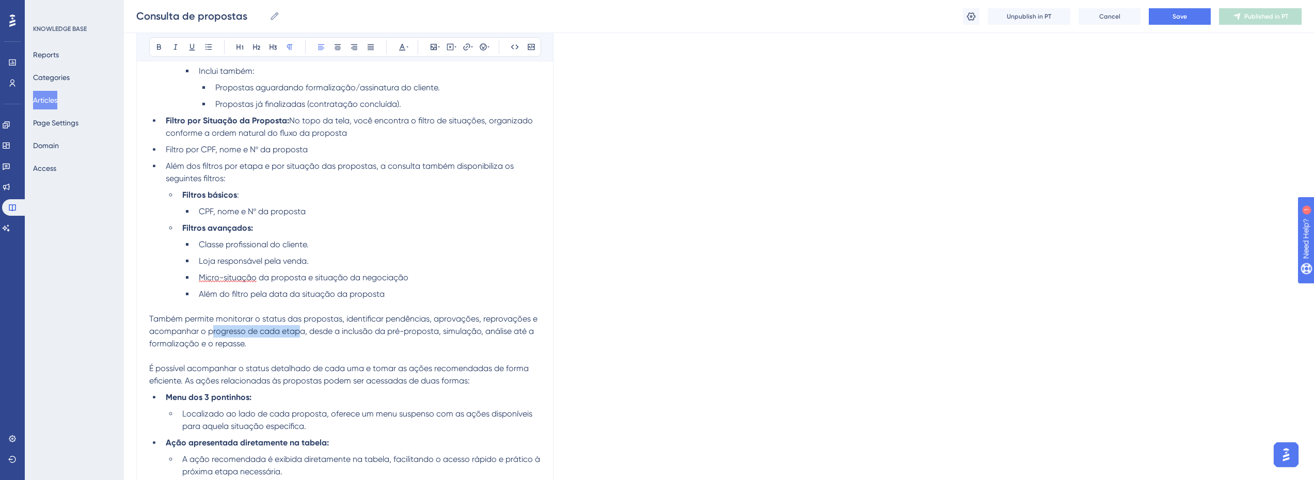
click at [301, 329] on span "Também permite monitorar o status das propostas, identificar pendências, aprova…" at bounding box center [344, 331] width 390 height 35
drag, startPoint x: 306, startPoint y: 329, endPoint x: 311, endPoint y: 330, distance: 5.3
click at [307, 329] on span "Também permite monitorar o status das propostas, identificar pendências, aprova…" at bounding box center [344, 331] width 390 height 35
click at [296, 349] on p "Também permite monitorar o status das propostas, identificar pendências, aprova…" at bounding box center [344, 331] width 391 height 37
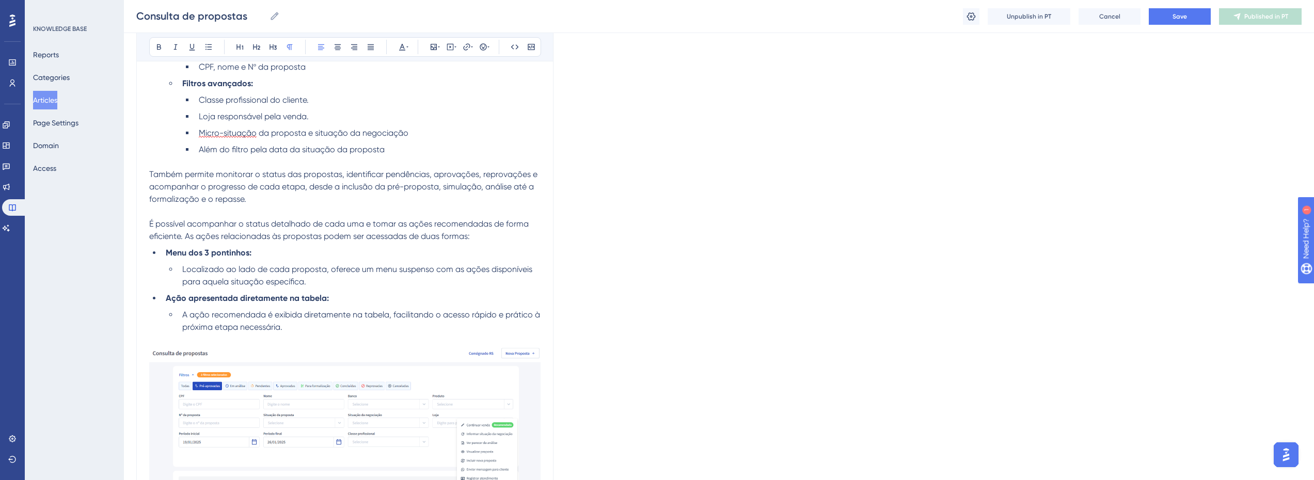
scroll to position [619, 0]
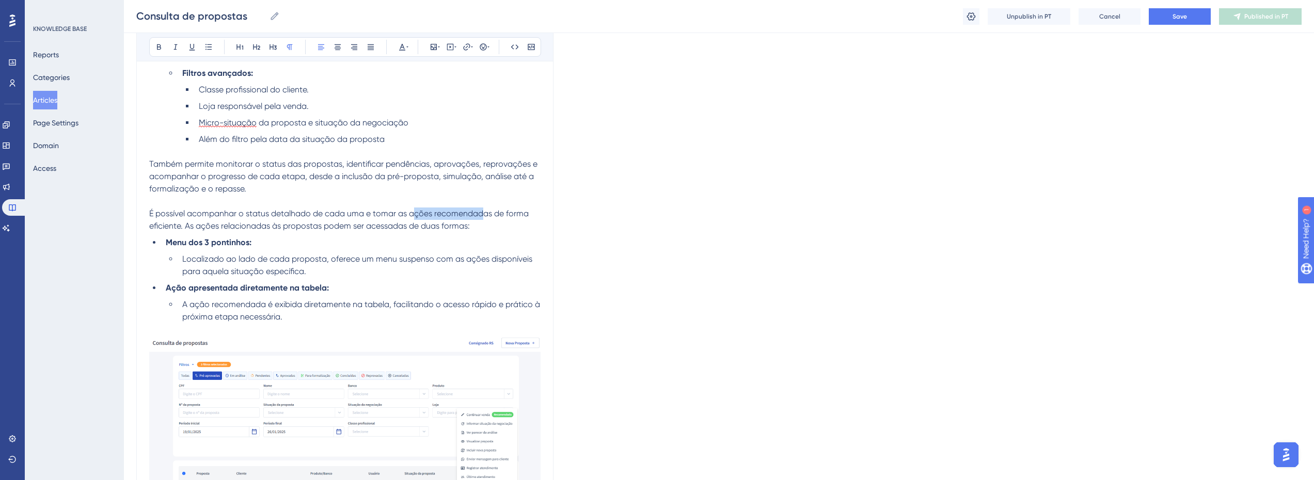
drag, startPoint x: 423, startPoint y: 211, endPoint x: 511, endPoint y: 210, distance: 87.8
click at [511, 210] on span "É possível acompanhar o status detalhado de cada uma e tomar as ações recomenda…" at bounding box center [340, 220] width 382 height 22
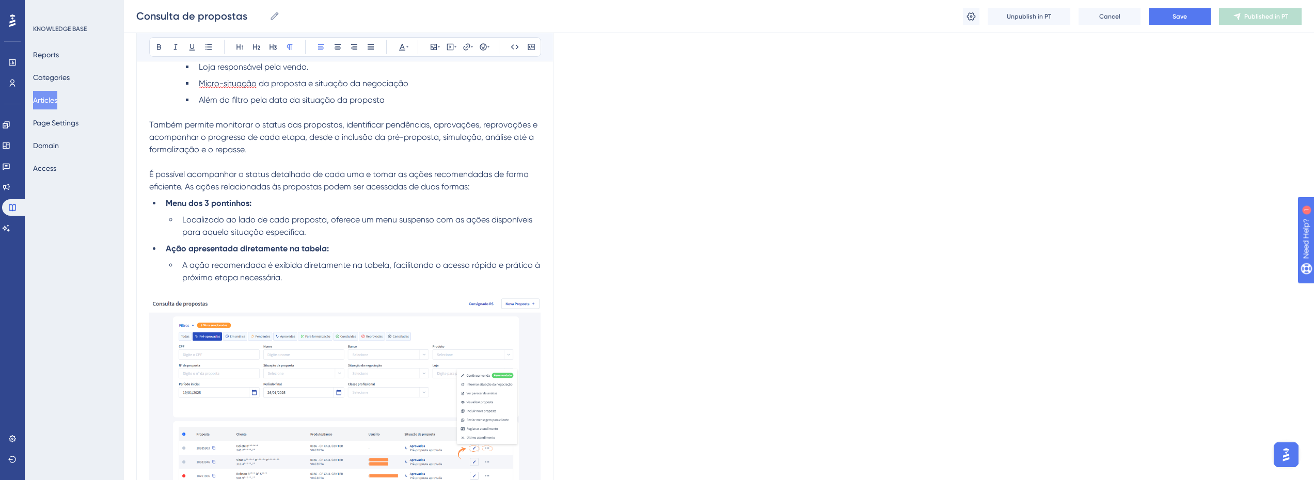
scroll to position [722, 0]
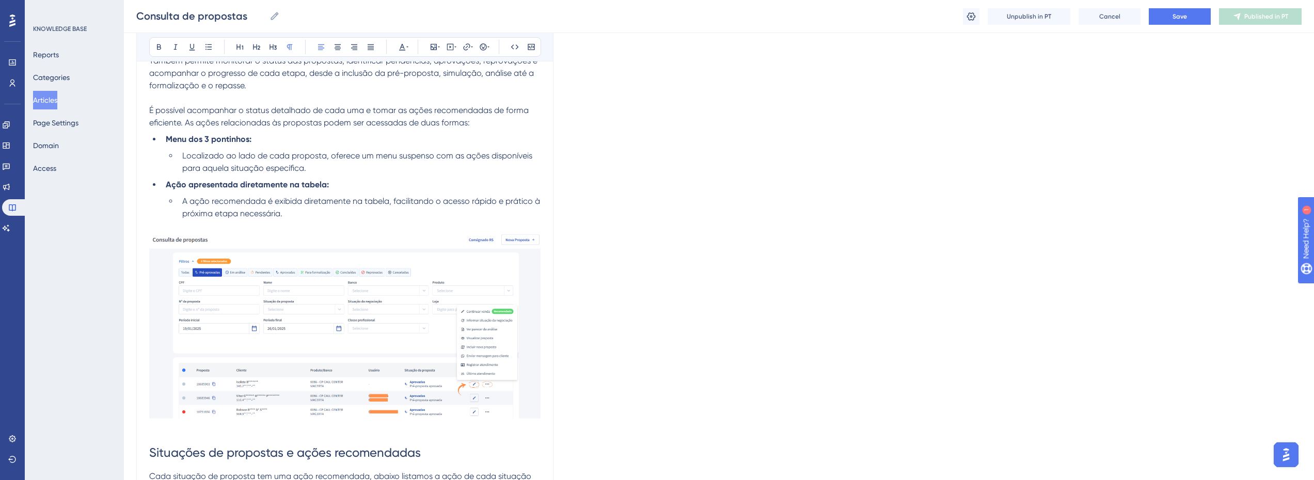
click at [383, 359] on img at bounding box center [344, 325] width 391 height 187
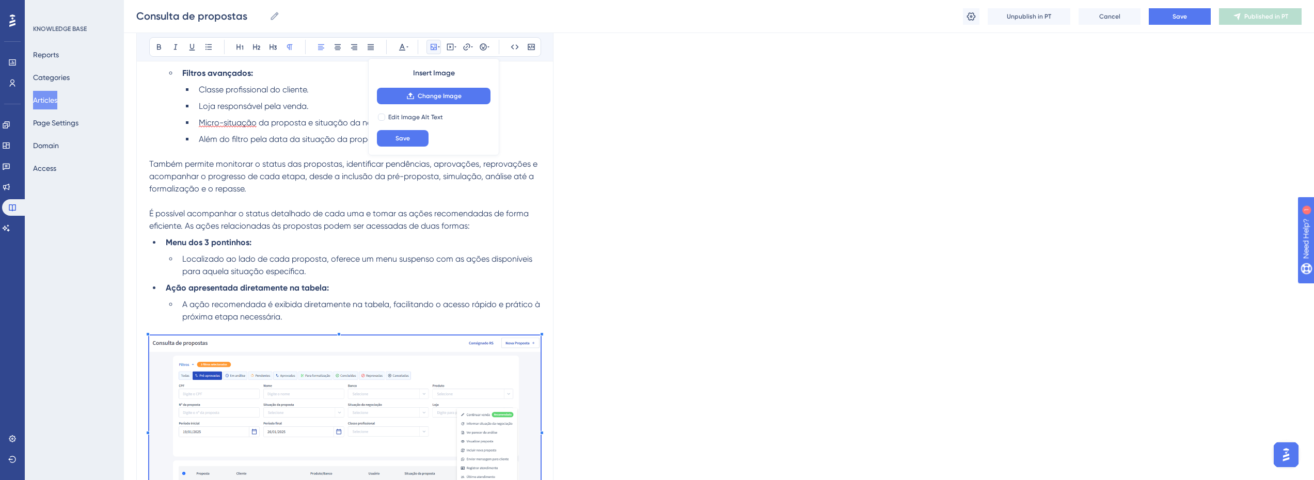
scroll to position [825, 0]
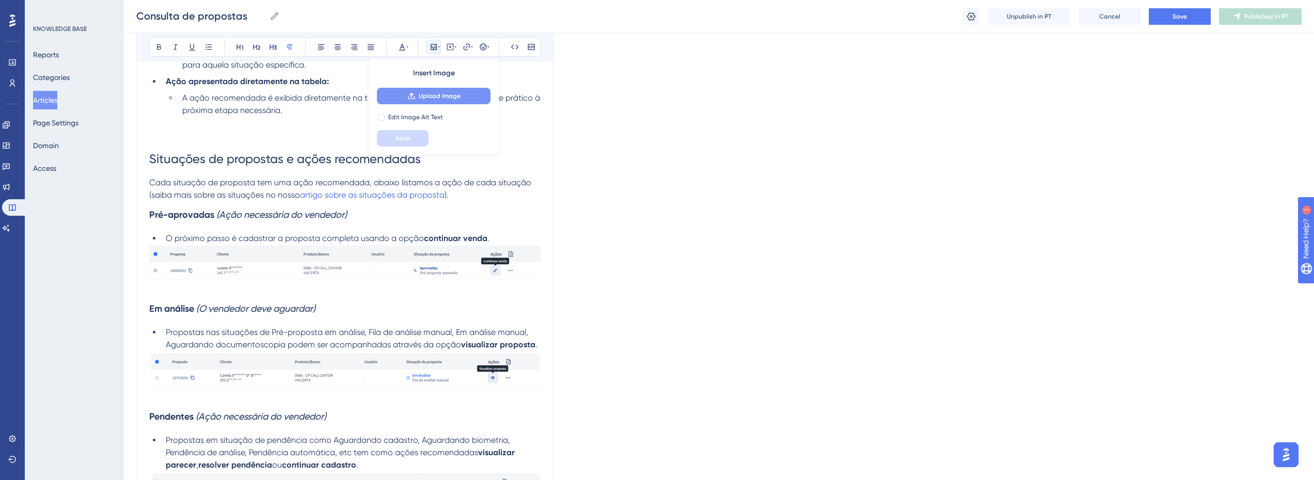
click at [443, 98] on span "Upload Image" at bounding box center [440, 96] width 42 height 8
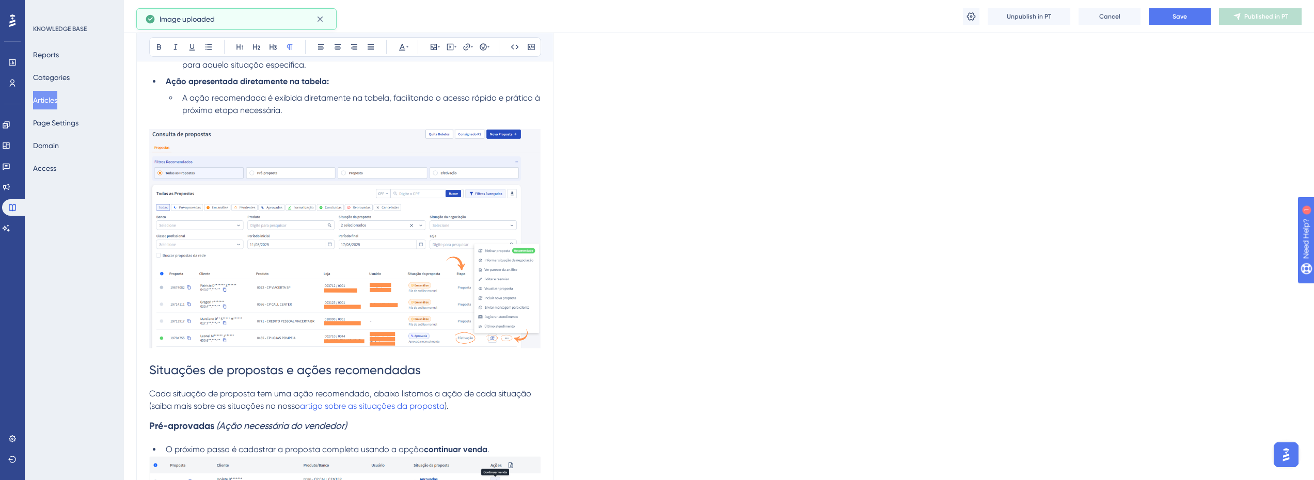
click at [304, 183] on img at bounding box center [344, 239] width 391 height 220
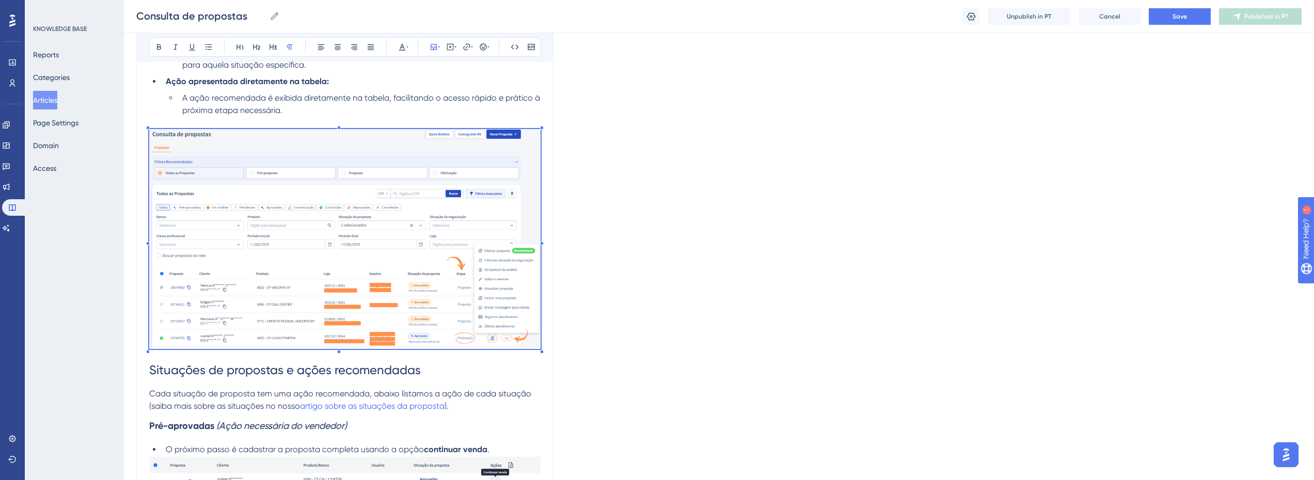
click at [704, 329] on div "Language Portuguese (Default) Consulta de propostas A consulta de propostas é a…" at bounding box center [718, 344] width 1165 height 2207
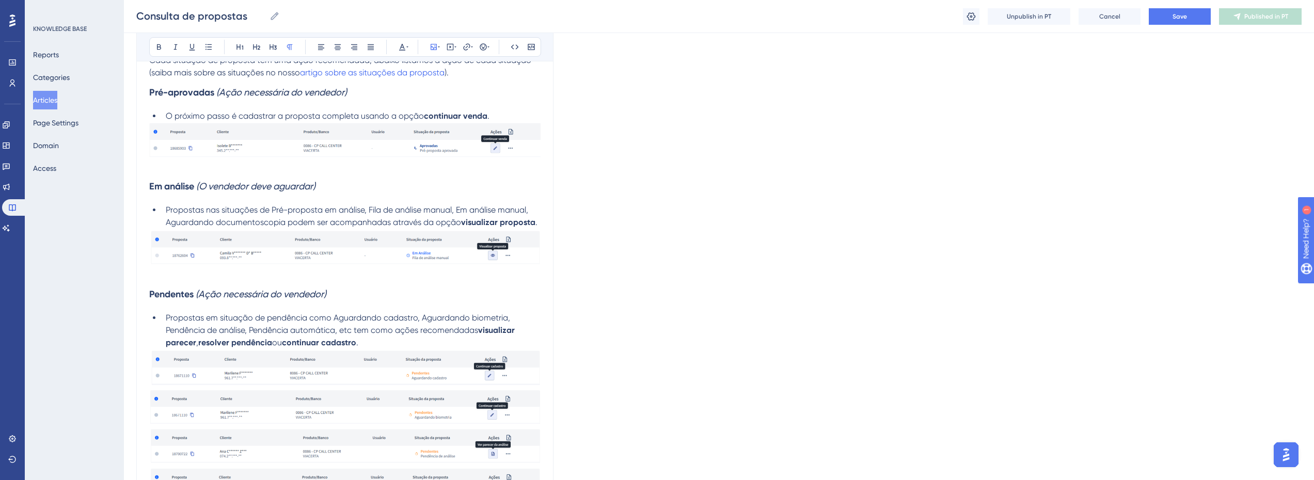
scroll to position [1135, 0]
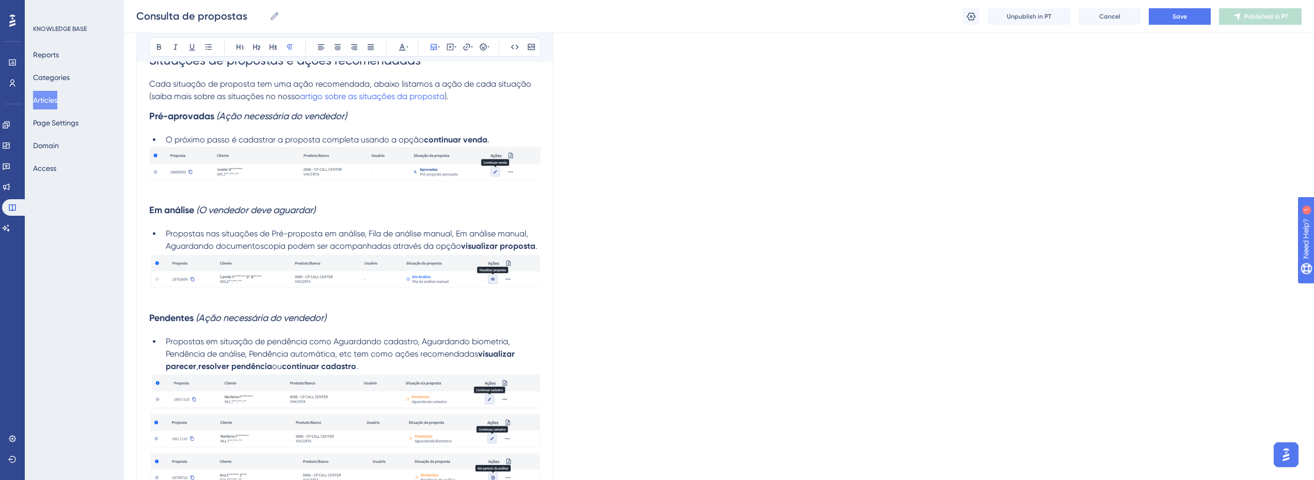
click at [287, 140] on span "O próximo passo é cadastrar a proposta completa usando a opção" at bounding box center [295, 140] width 258 height 10
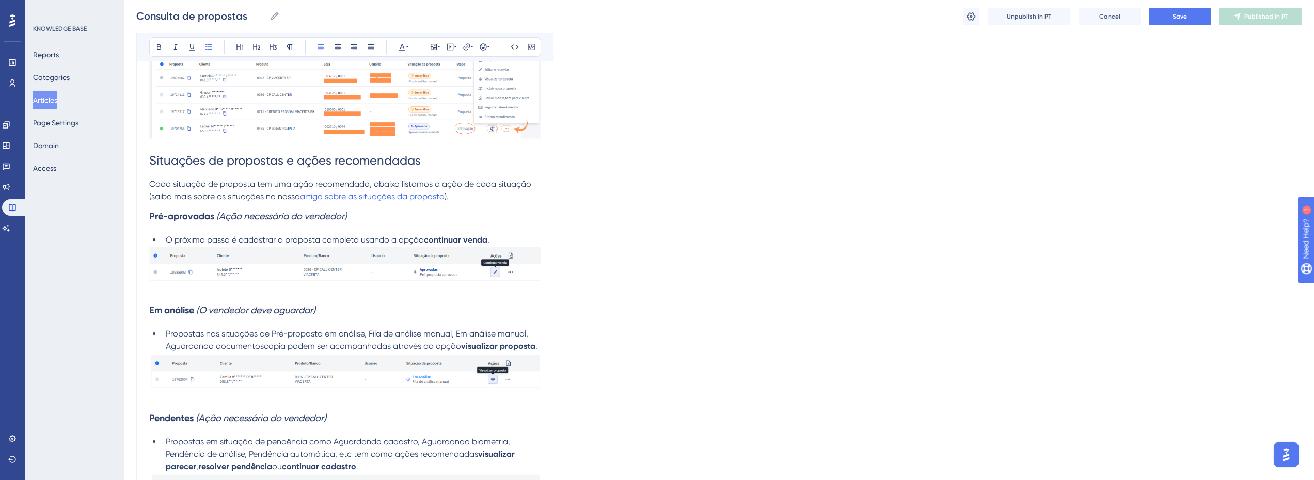
scroll to position [980, 0]
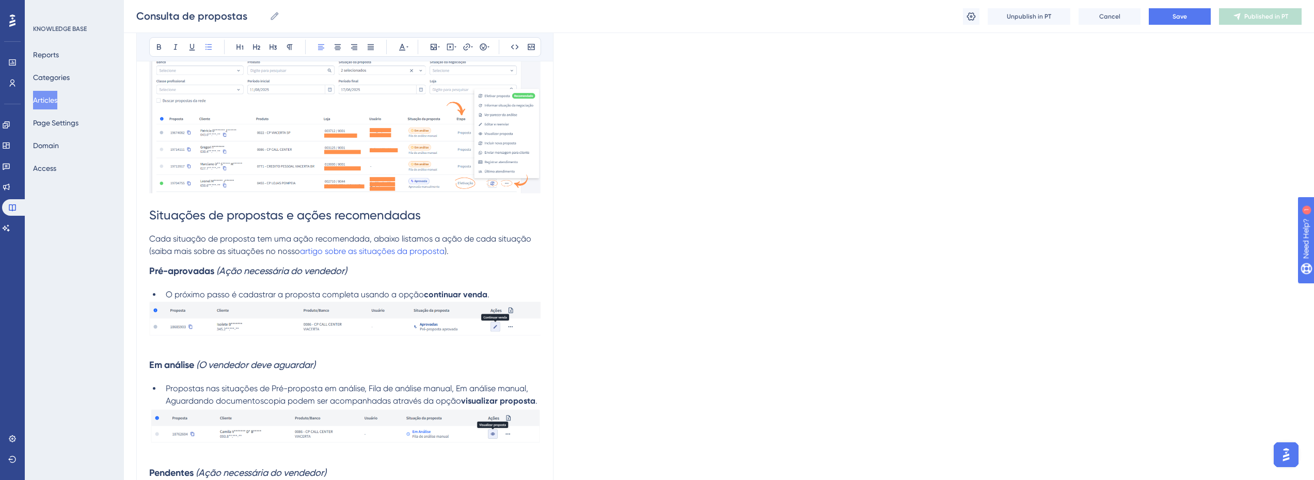
click at [387, 314] on img at bounding box center [344, 318] width 391 height 35
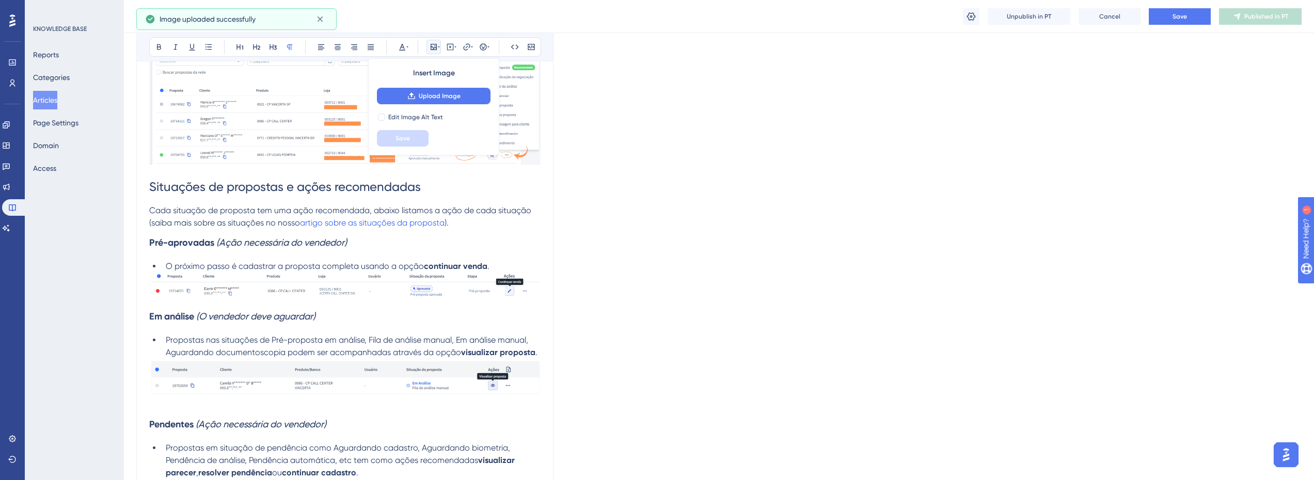
scroll to position [1032, 0]
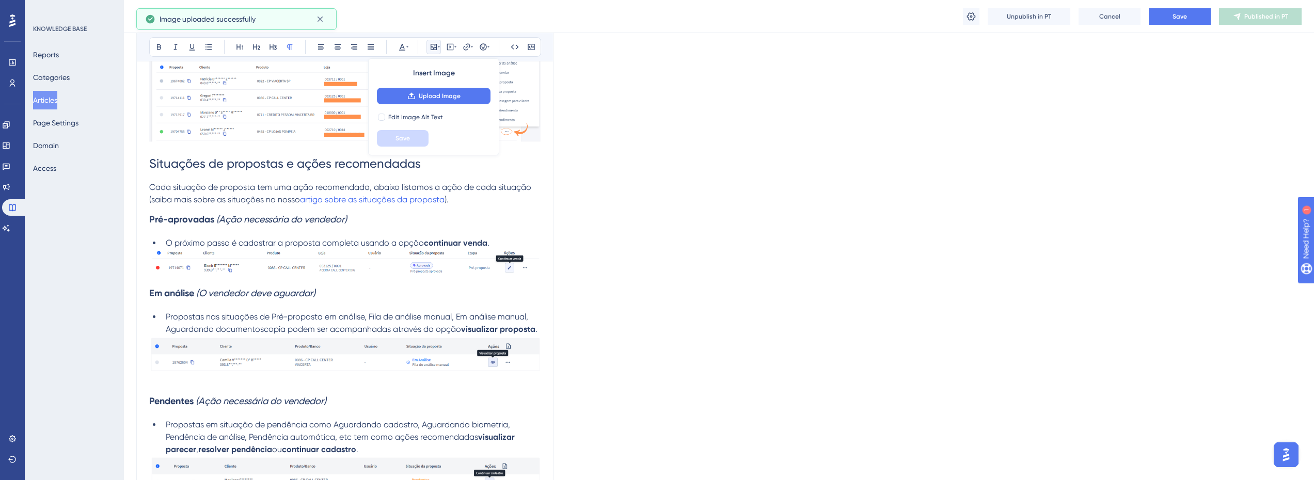
click at [345, 352] on img at bounding box center [344, 354] width 391 height 36
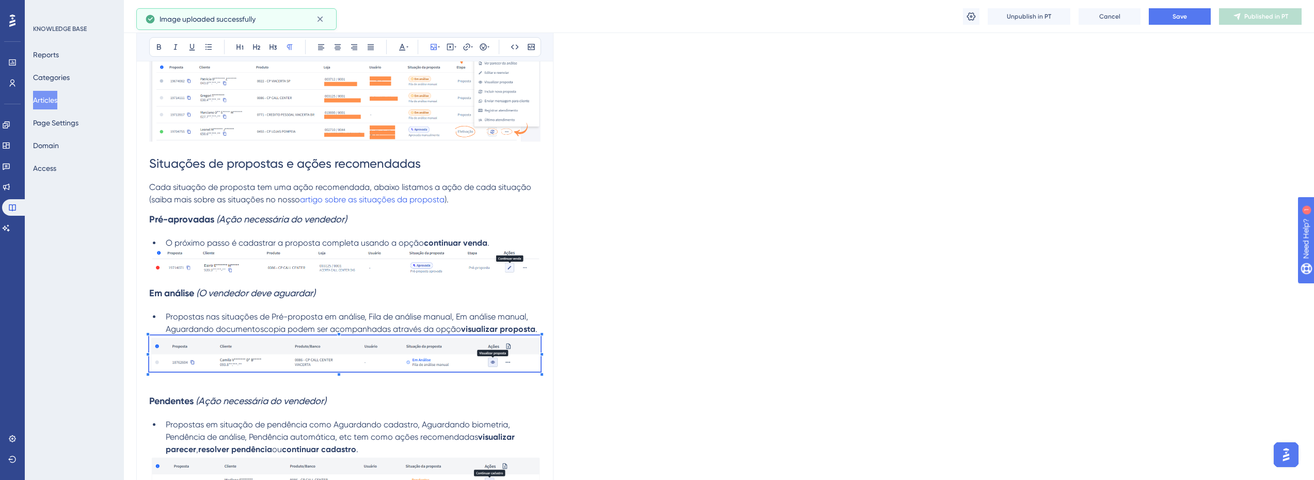
click at [373, 275] on img at bounding box center [344, 262] width 391 height 27
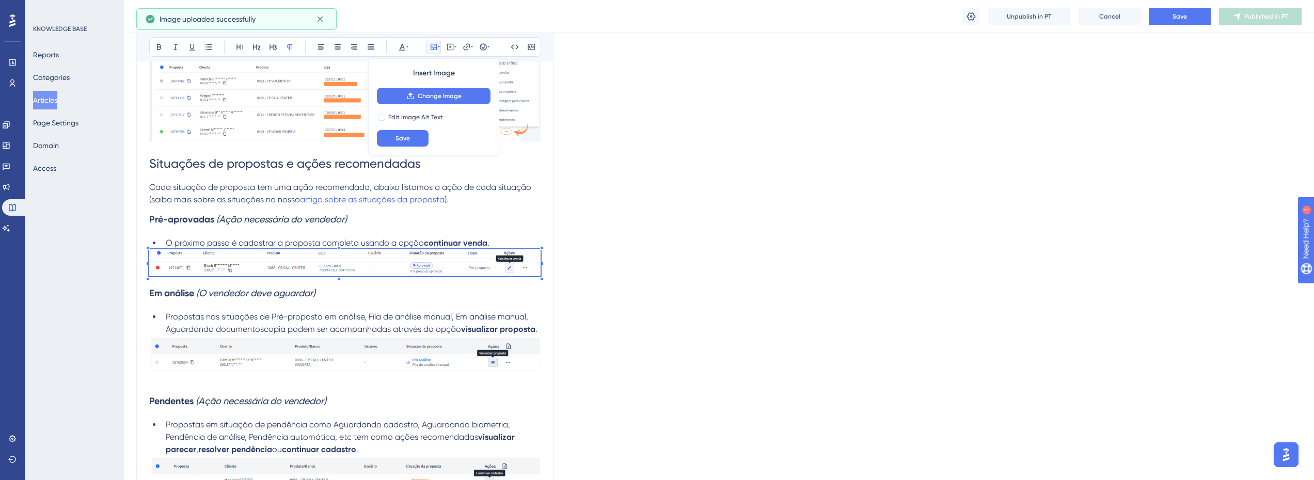
click at [312, 341] on img at bounding box center [344, 354] width 391 height 36
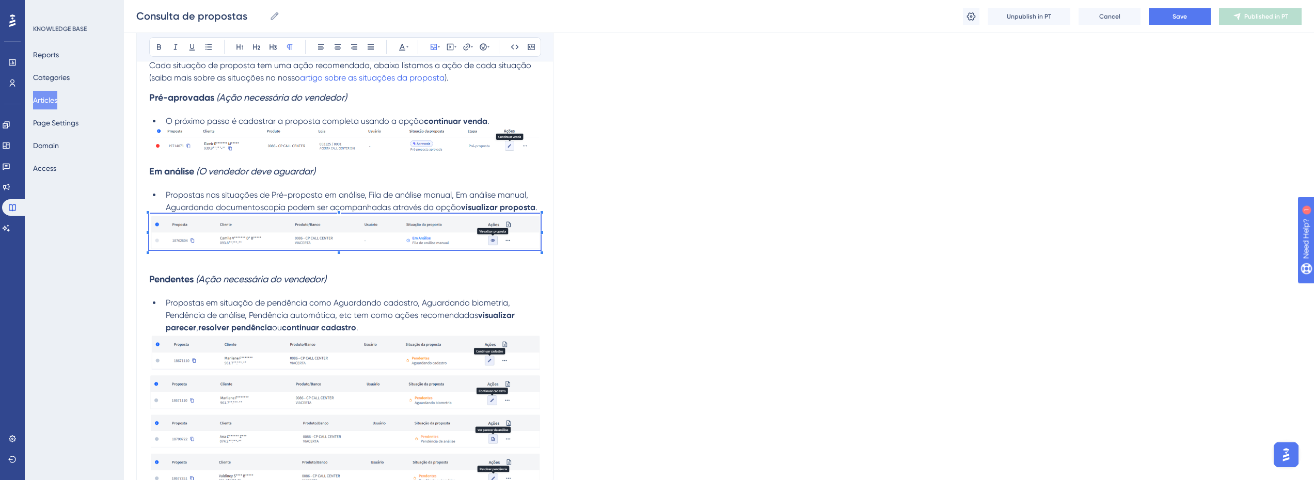
scroll to position [1135, 0]
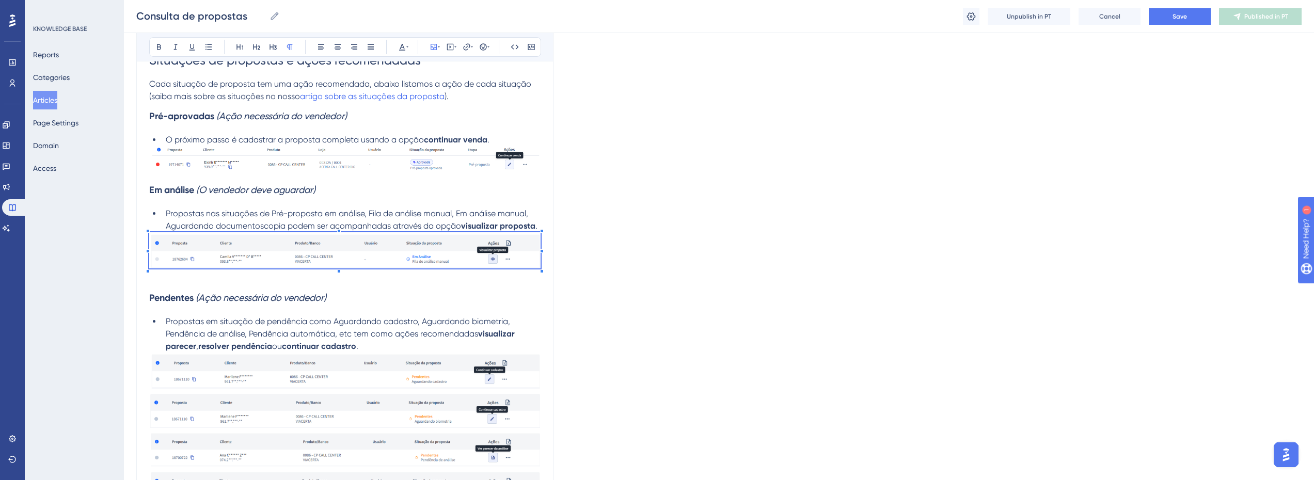
click at [303, 281] on p at bounding box center [344, 278] width 391 height 12
click at [312, 261] on img at bounding box center [344, 250] width 391 height 36
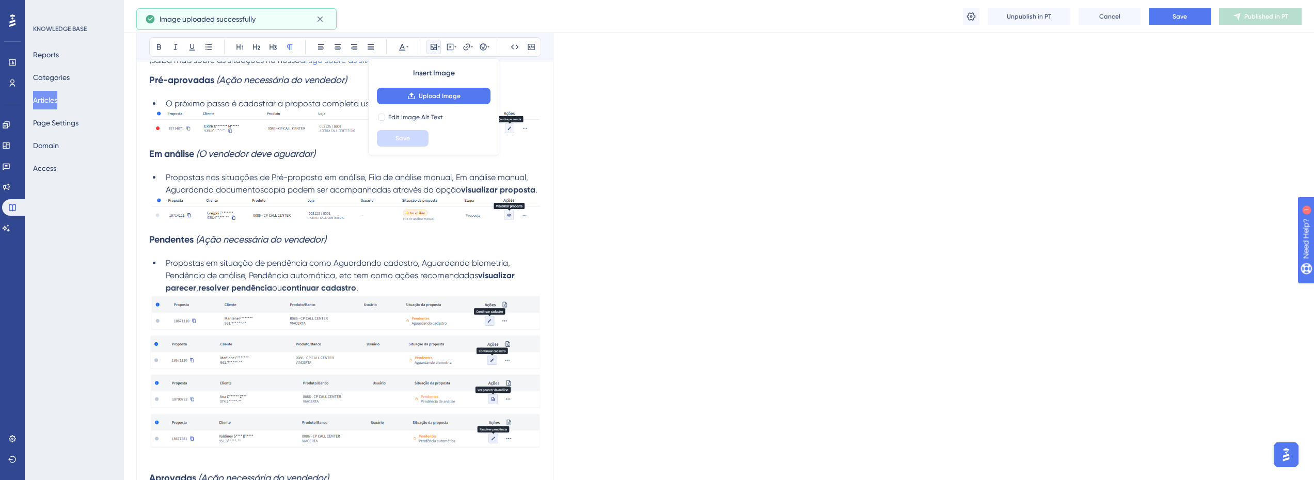
scroll to position [1187, 0]
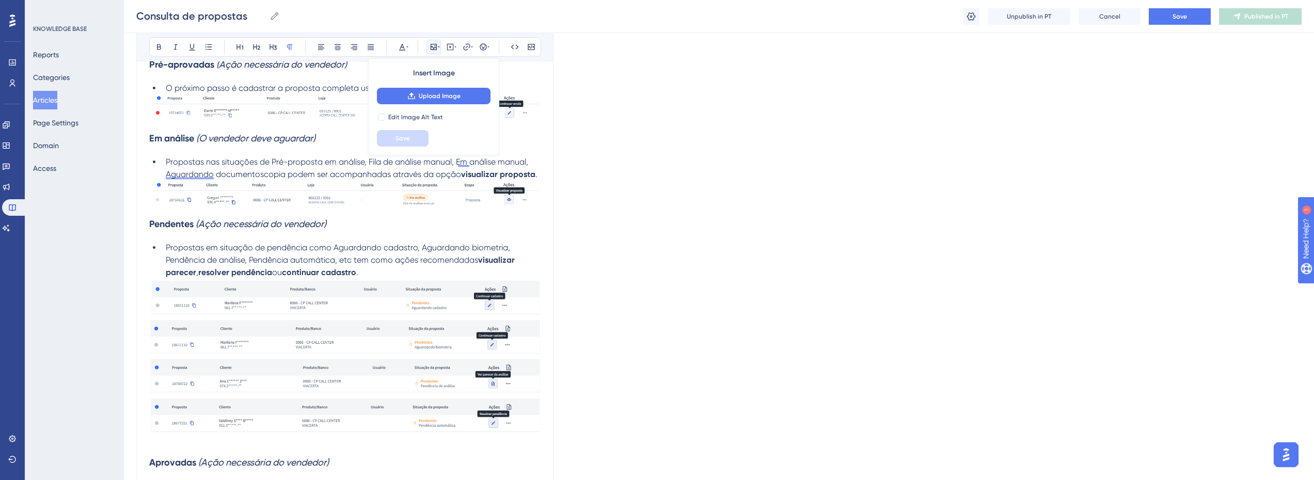
click at [399, 212] on h3 "Pendentes (Ação necessária do vendedor)" at bounding box center [344, 224] width 391 height 27
click at [285, 172] on span "Propostas nas situações de Pré-proposta em análise, Fila de análise manual, Em …" at bounding box center [348, 168] width 364 height 22
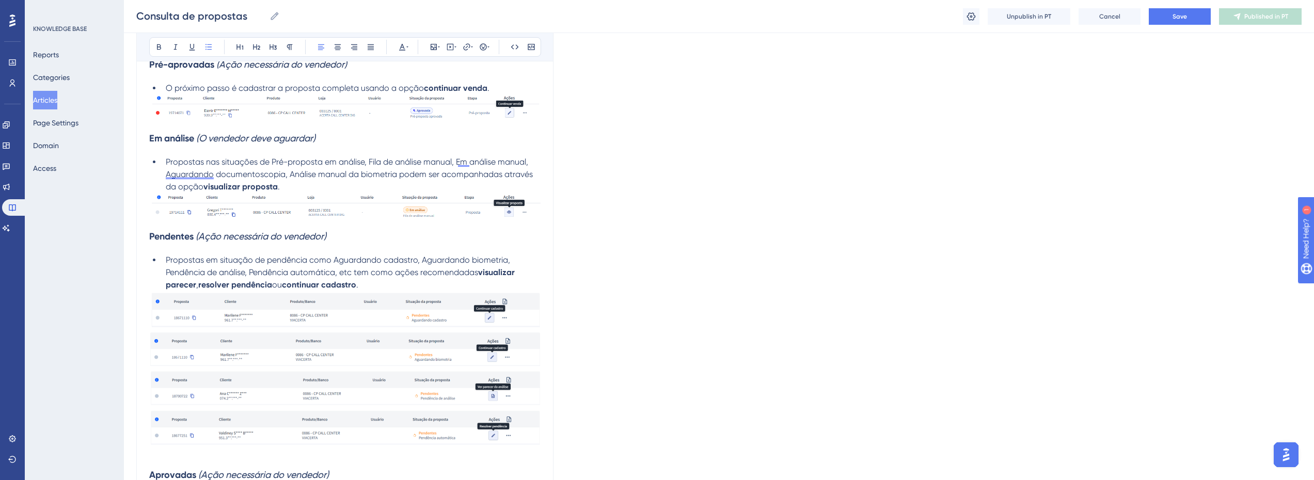
click at [418, 308] on img at bounding box center [344, 309] width 391 height 36
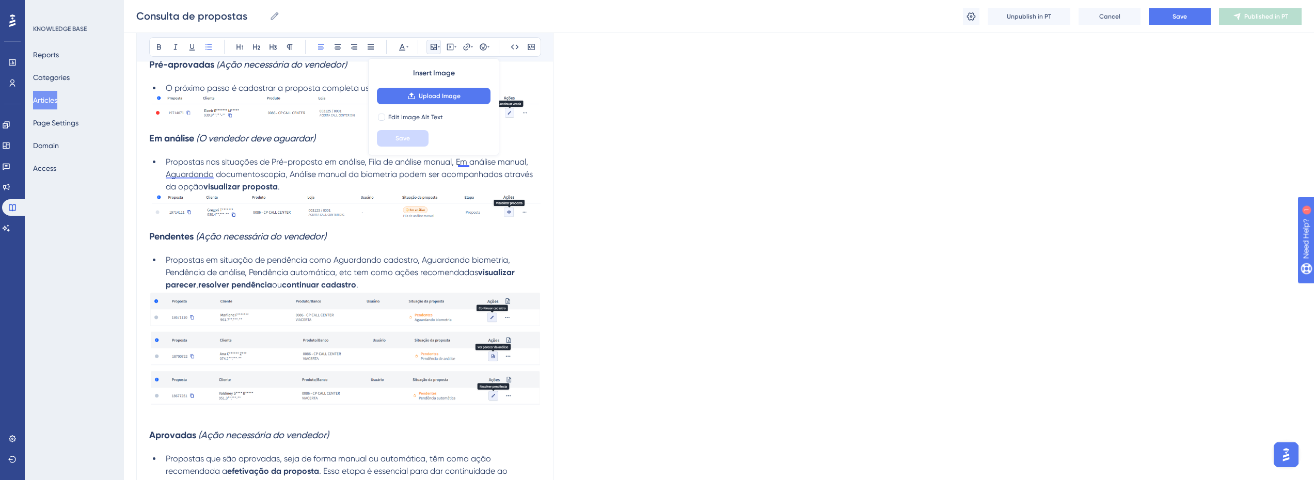
click at [397, 281] on li "Propostas em situação de pendência como Aguardando cadastro, Aguardando biometr…" at bounding box center [351, 272] width 379 height 37
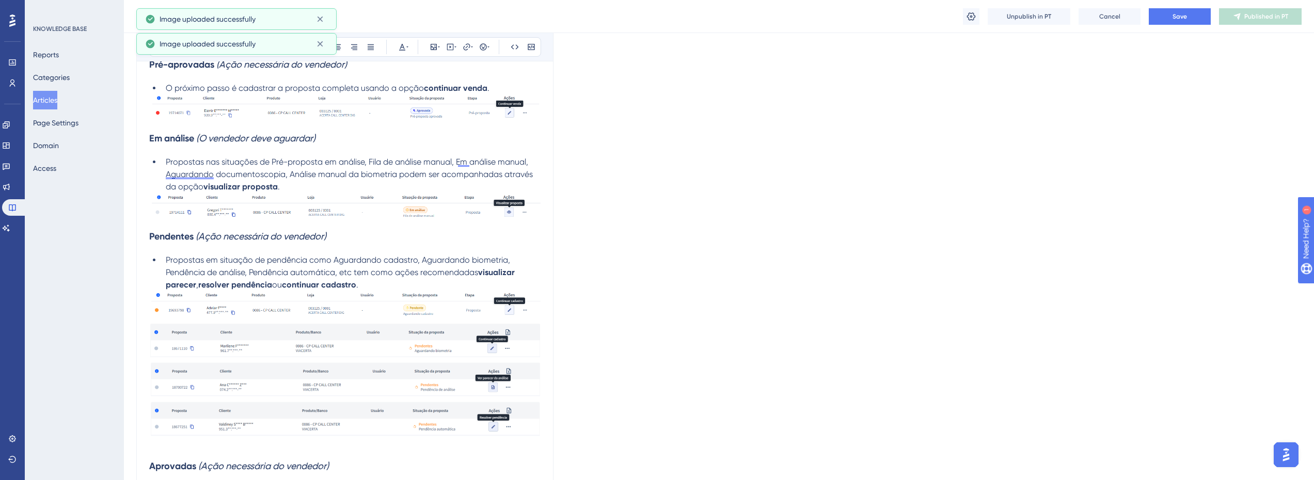
click at [252, 344] on img at bounding box center [344, 339] width 391 height 35
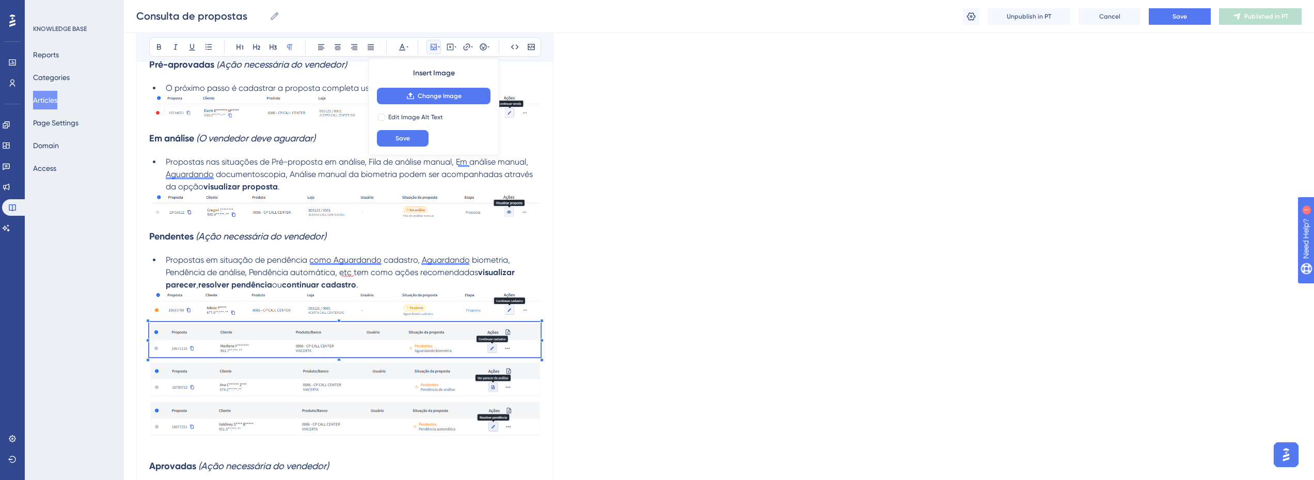
click at [512, 343] on img at bounding box center [344, 339] width 391 height 35
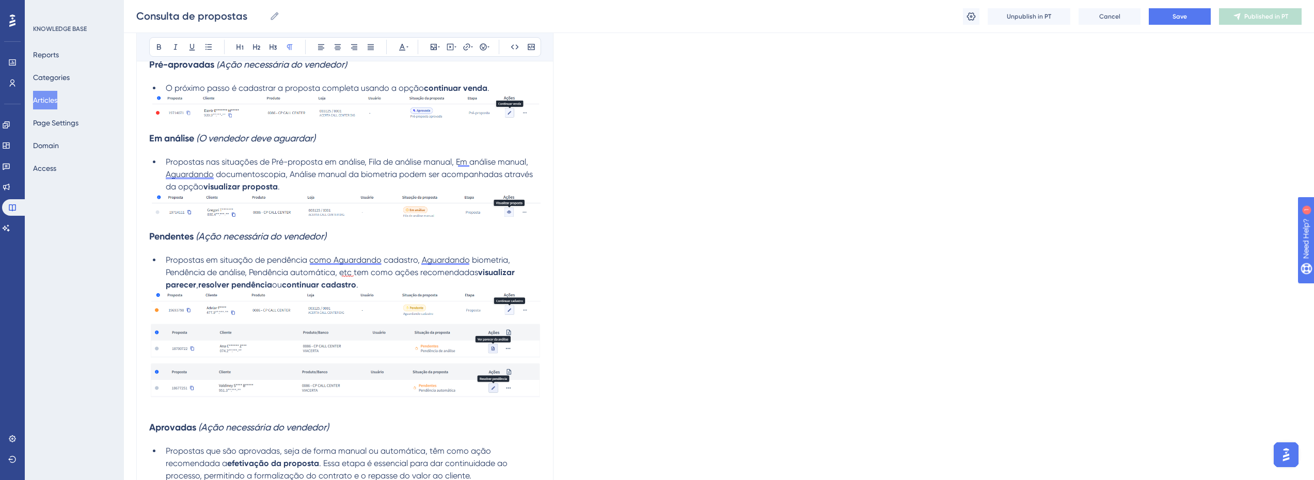
click at [501, 294] on img at bounding box center [344, 304] width 391 height 27
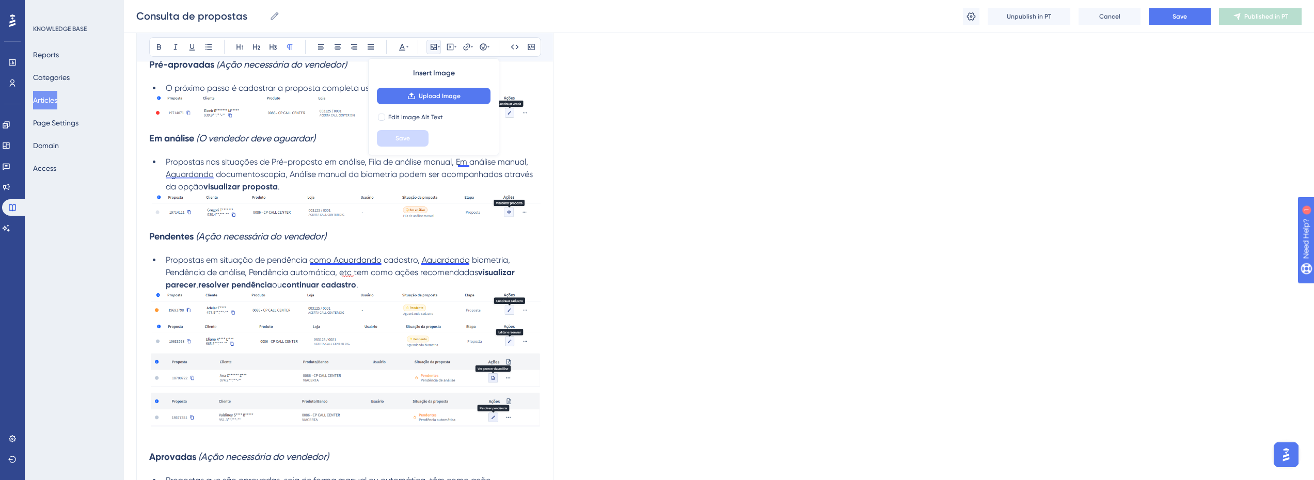
click at [406, 361] on img at bounding box center [344, 370] width 391 height 36
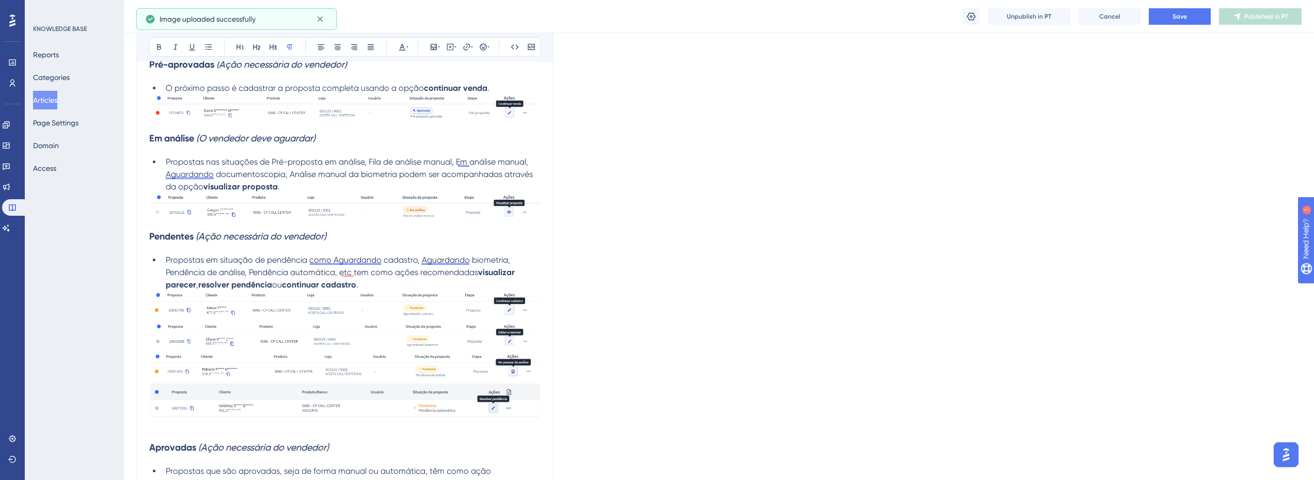
click at [399, 405] on img at bounding box center [344, 400] width 391 height 36
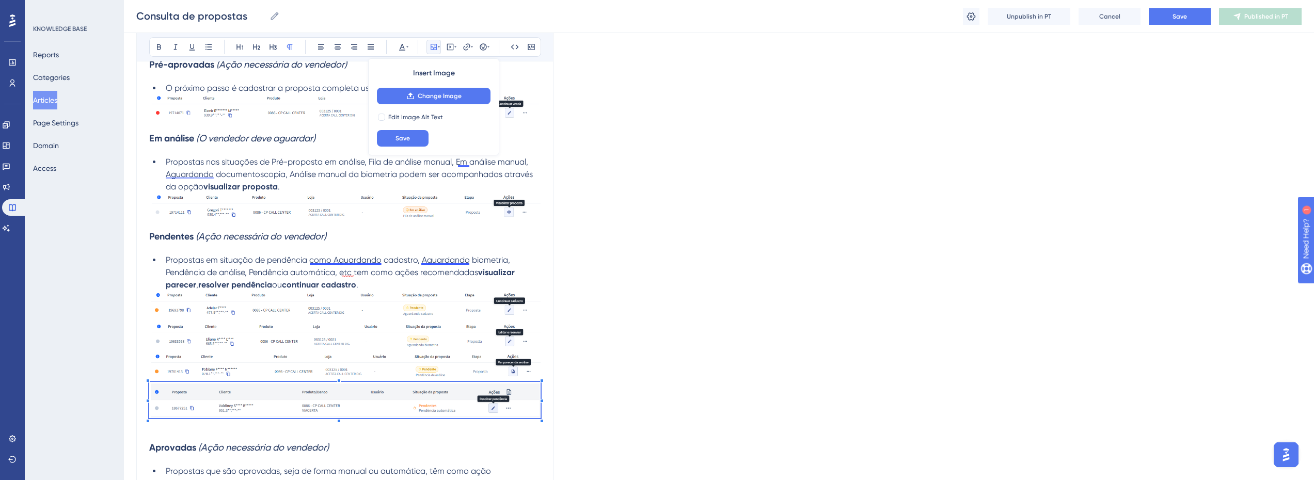
click at [514, 390] on img at bounding box center [344, 400] width 391 height 36
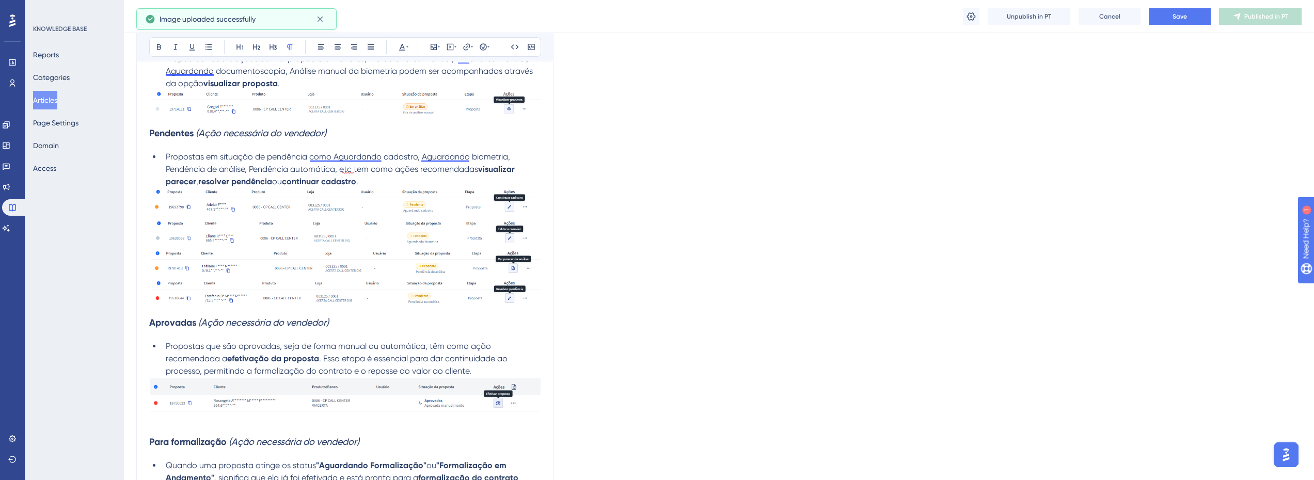
scroll to position [1342, 0]
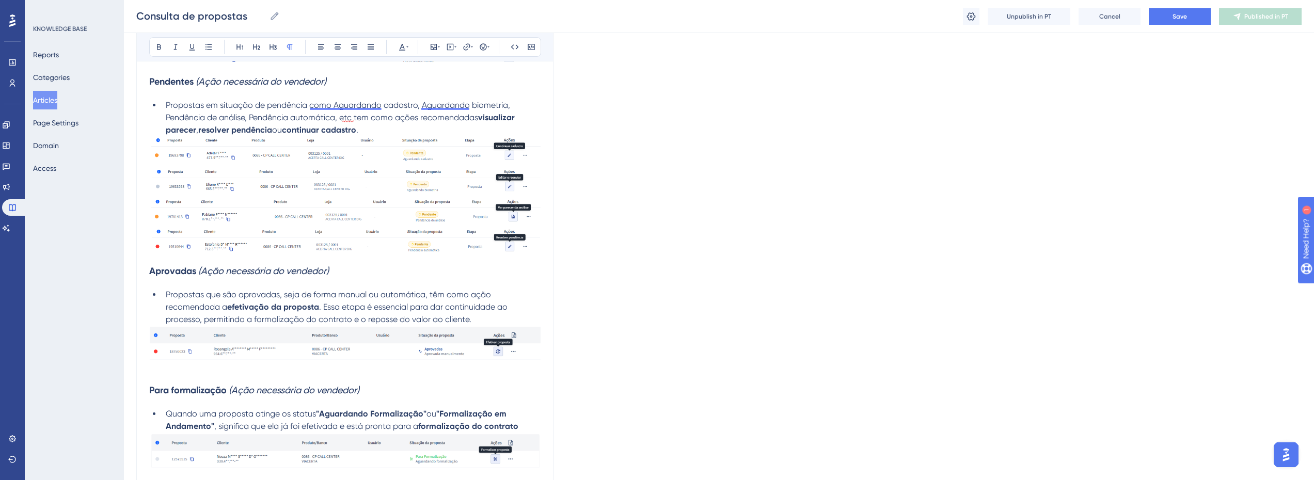
click at [373, 345] on img at bounding box center [344, 343] width 391 height 35
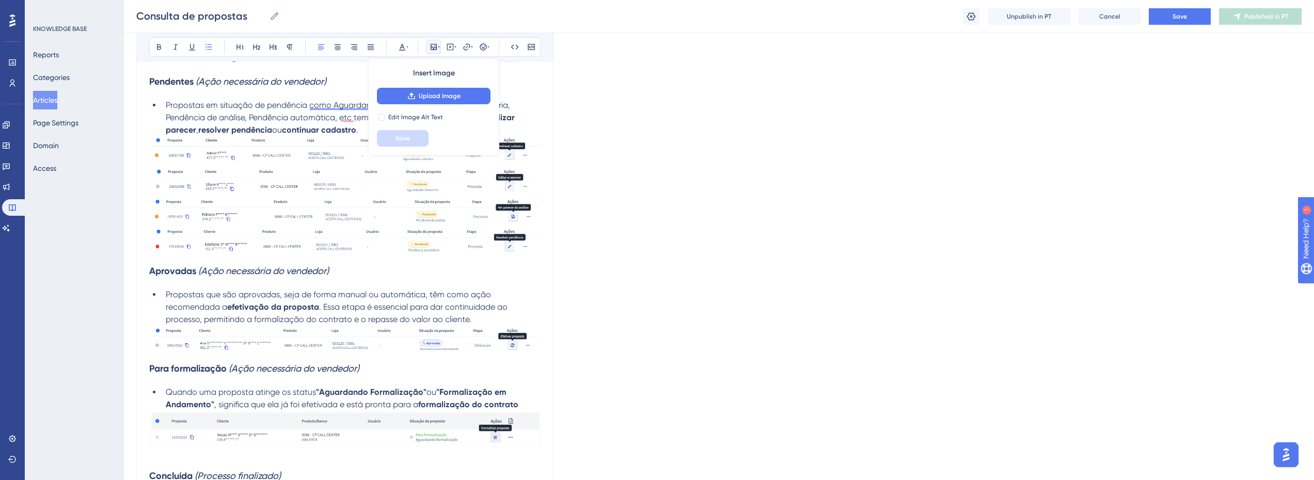
click at [529, 106] on li "Propostas em situação de pendência como Aguardando cadastro, Aguardando biometr…" at bounding box center [351, 117] width 379 height 37
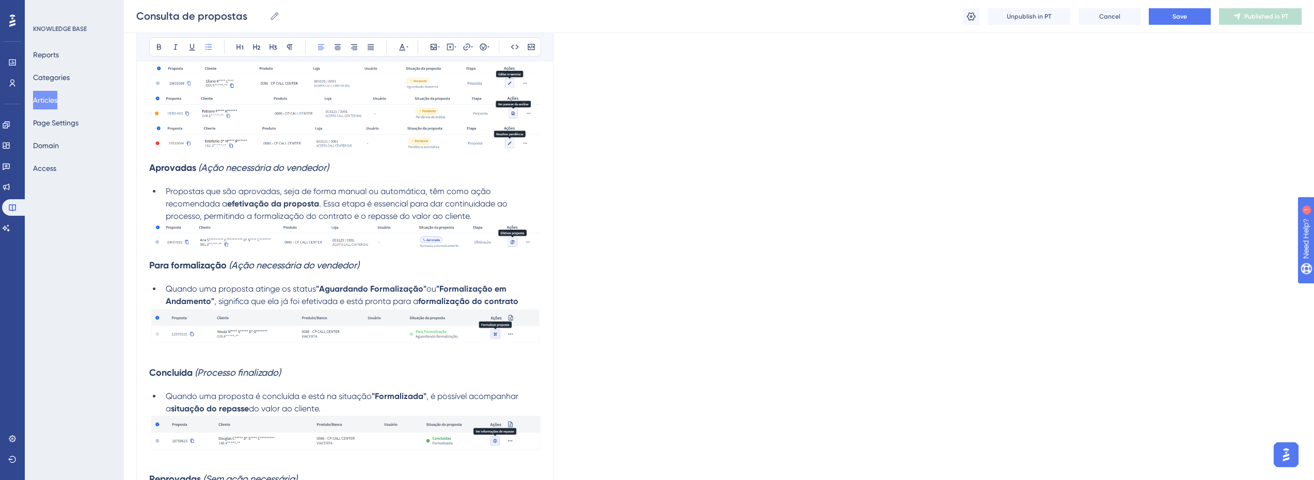
click at [411, 329] on img at bounding box center [344, 325] width 391 height 35
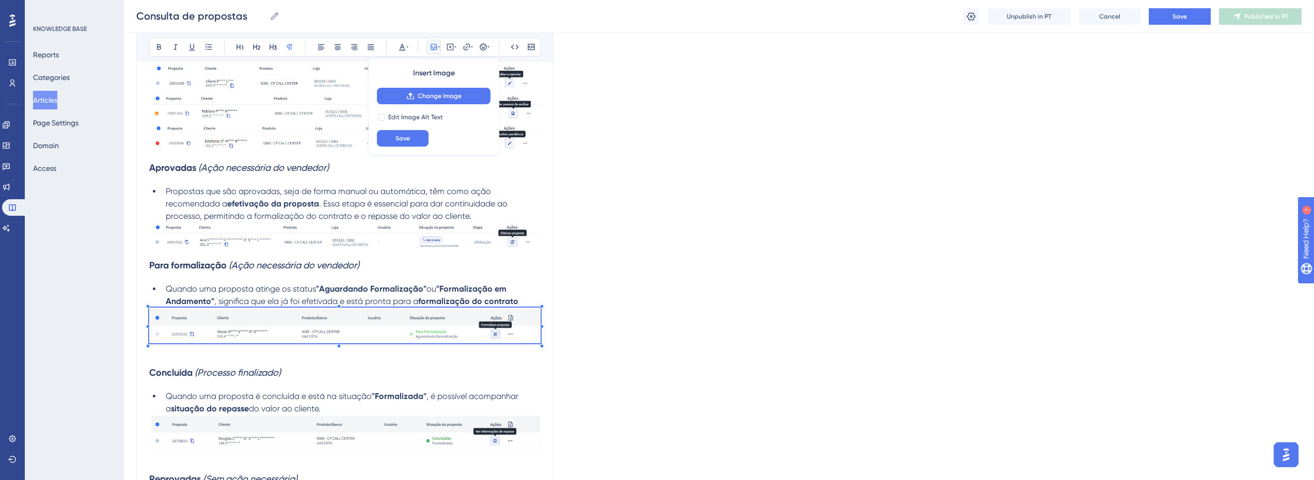
click at [403, 338] on img at bounding box center [344, 325] width 391 height 35
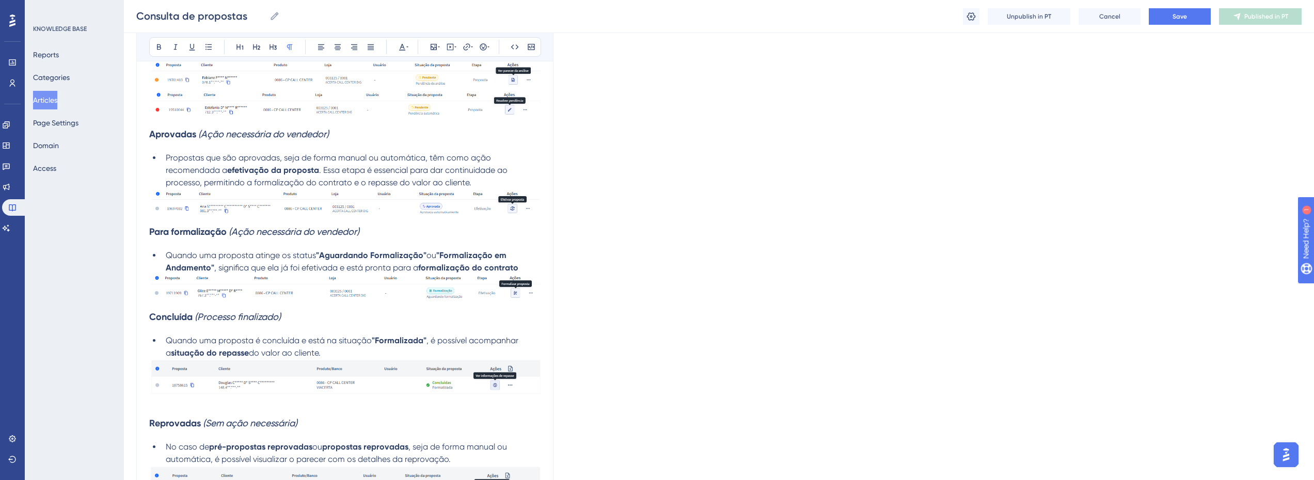
scroll to position [1497, 0]
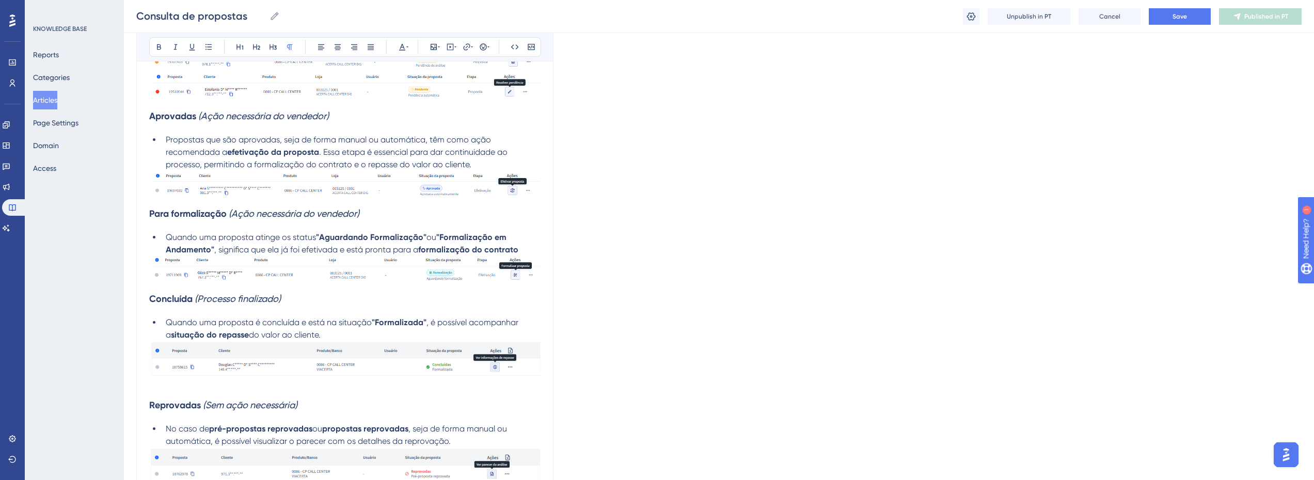
click at [460, 367] on img at bounding box center [344, 358] width 391 height 35
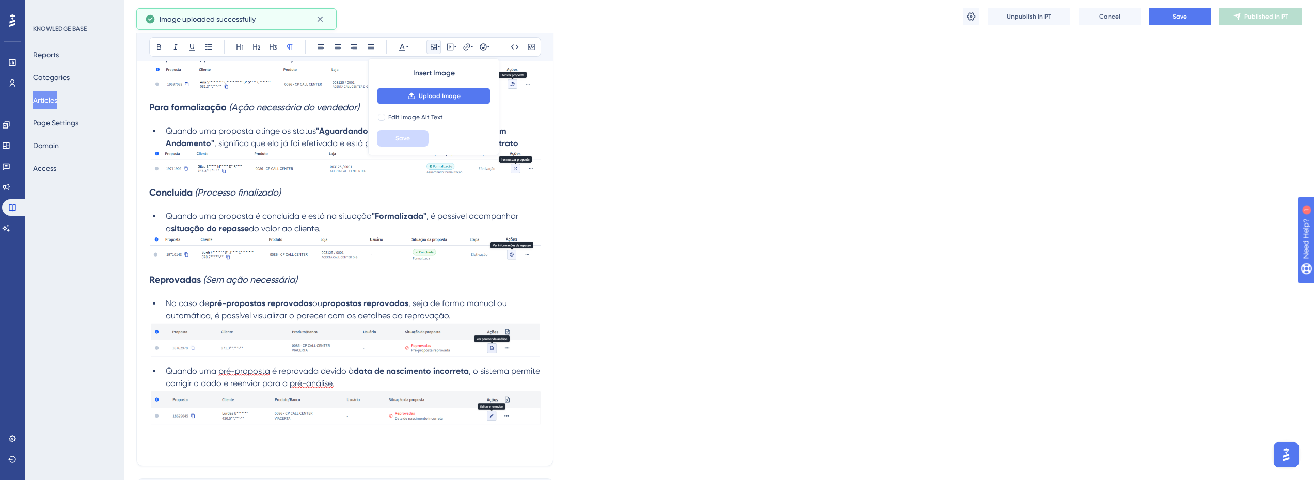
scroll to position [1651, 0]
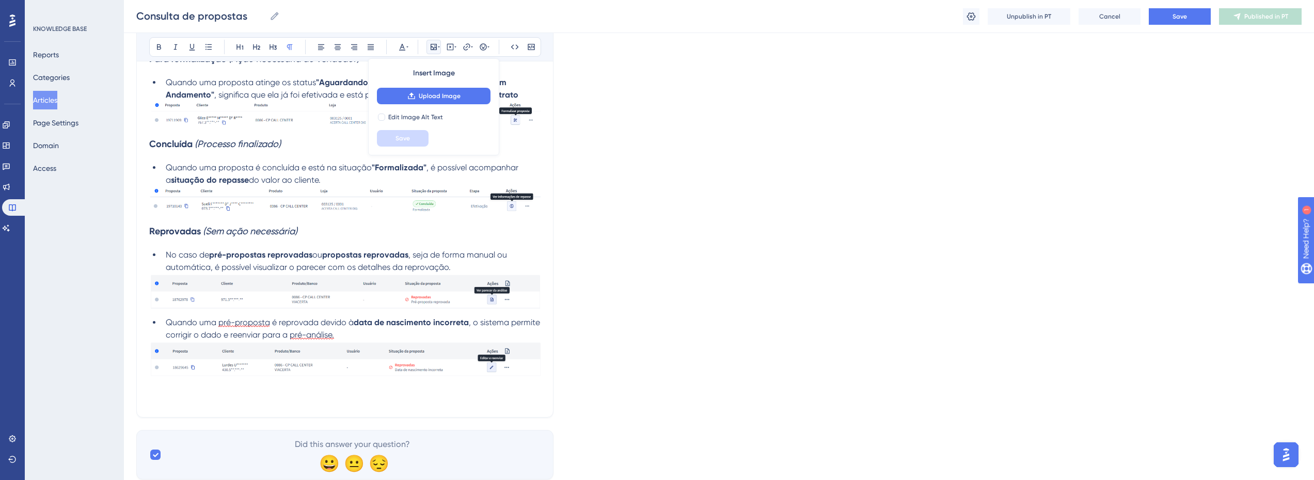
click at [414, 290] on img at bounding box center [344, 291] width 391 height 35
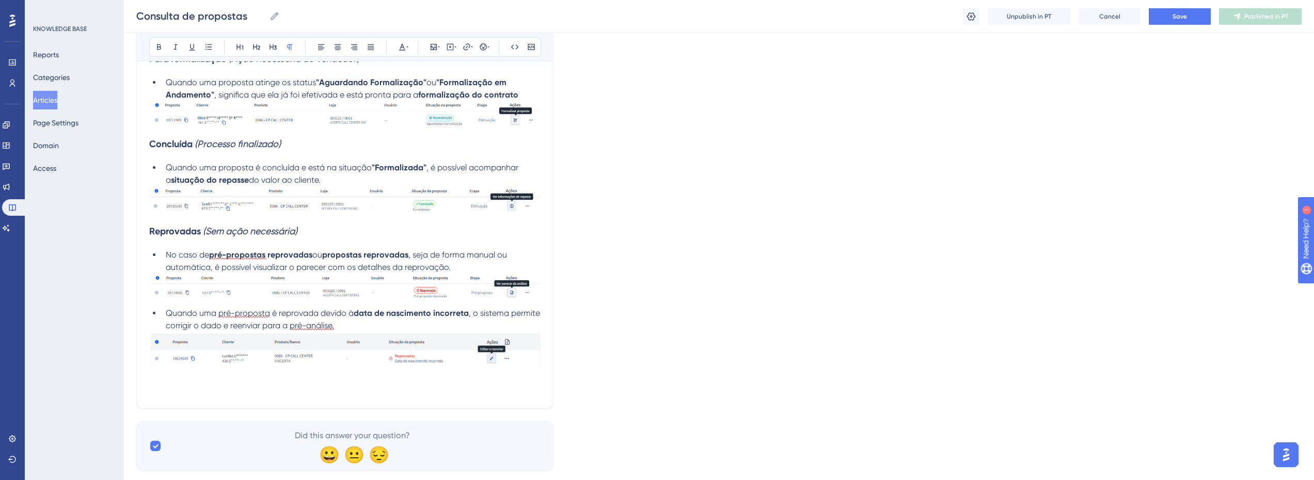
click at [394, 373] on p at bounding box center [344, 377] width 391 height 12
click at [402, 356] on img at bounding box center [344, 349] width 391 height 35
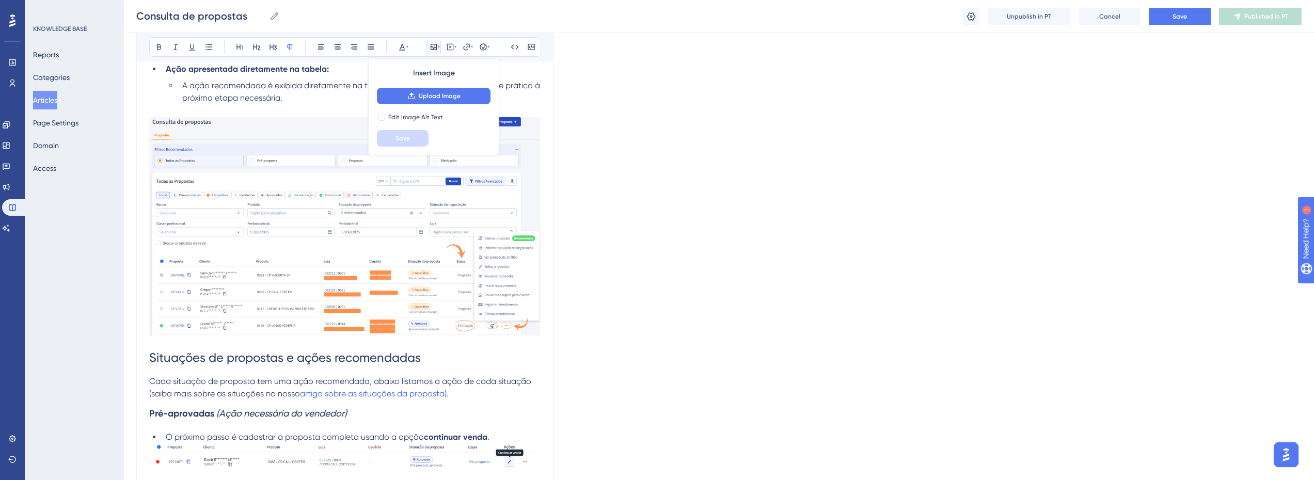
scroll to position [877, 0]
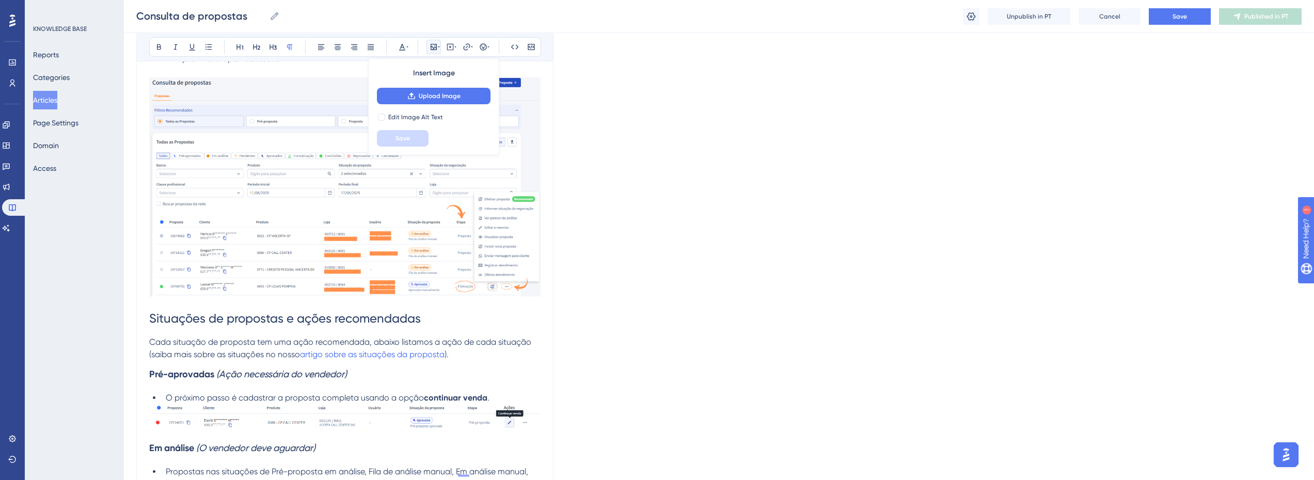
click at [241, 328] on h1 "Situações de propostas e ações recomendadas" at bounding box center [344, 318] width 391 height 35
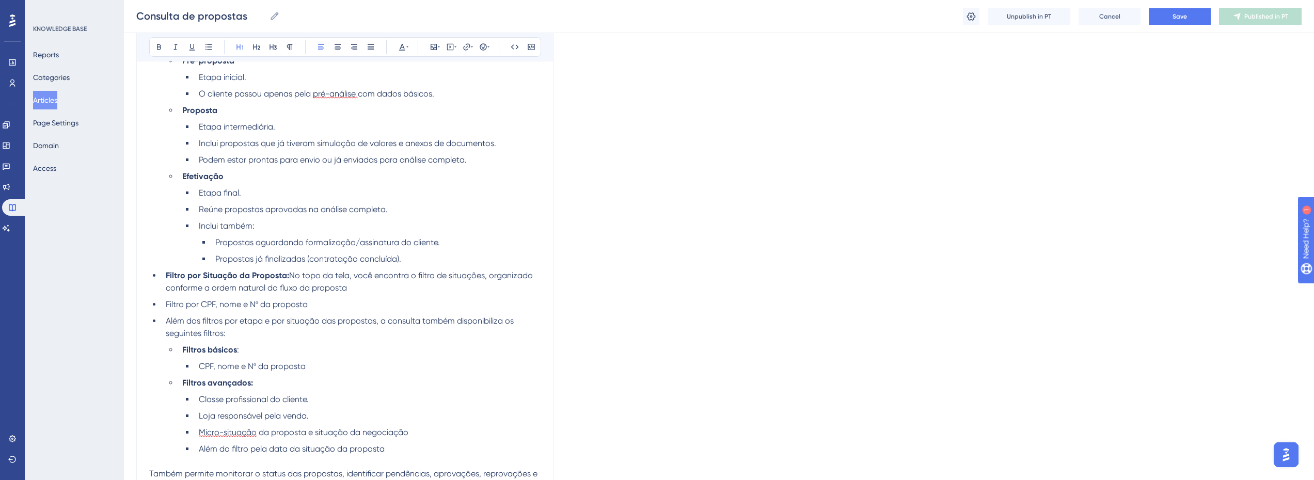
scroll to position [154, 0]
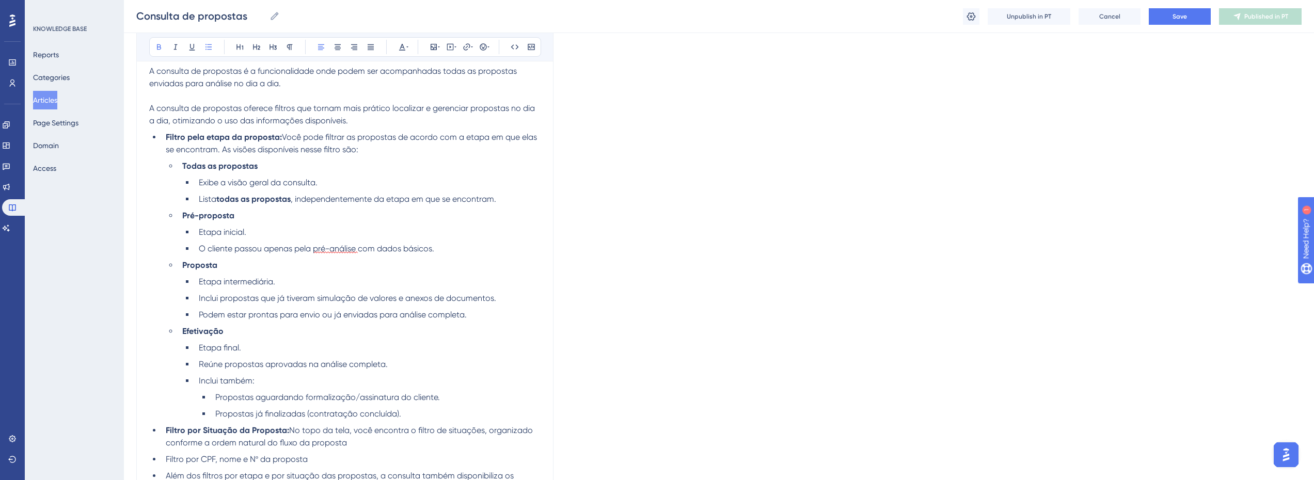
click at [288, 170] on li "Todas as propostas" at bounding box center [359, 166] width 362 height 12
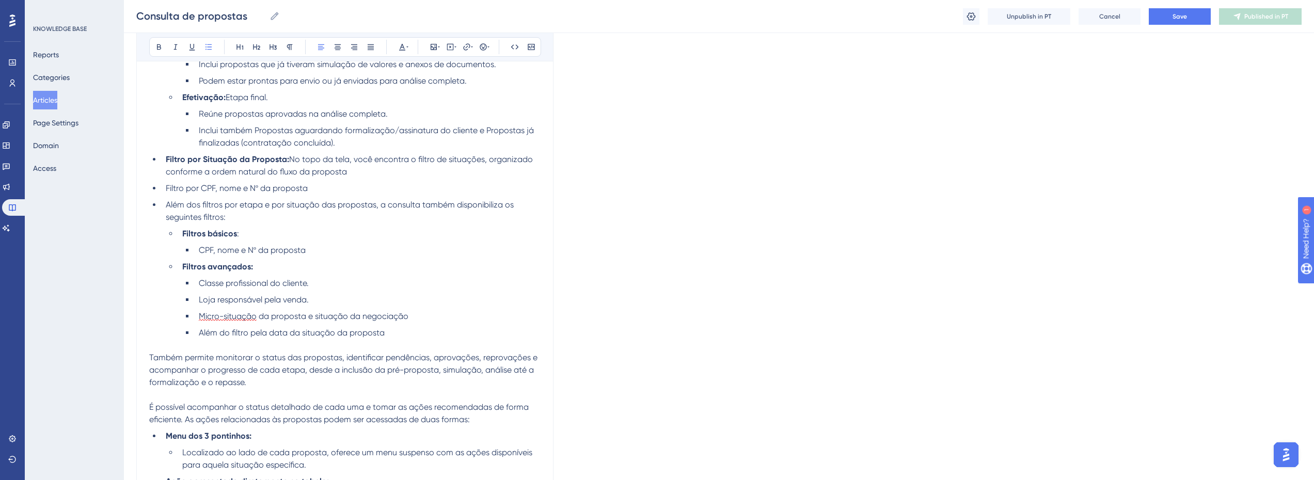
scroll to position [361, 0]
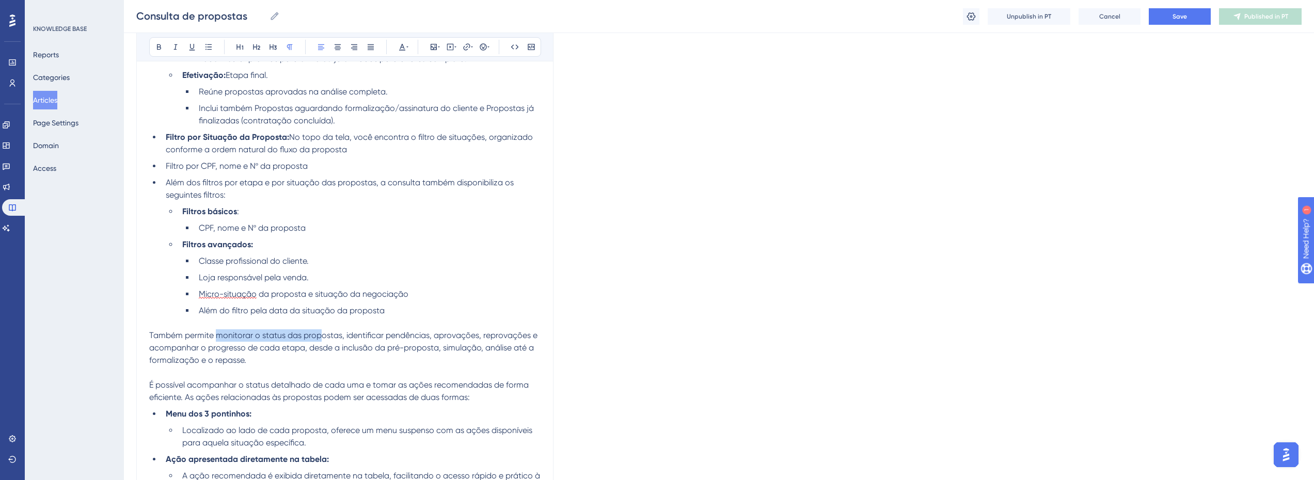
drag, startPoint x: 217, startPoint y: 331, endPoint x: 353, endPoint y: 332, distance: 136.3
click at [349, 332] on span "Também permite monitorar o status das propostas, identificar pendências, aprova…" at bounding box center [344, 347] width 390 height 35
click at [361, 332] on span "Também permite monitorar o status das propostas, identificar pendências, aprova…" at bounding box center [344, 347] width 390 height 35
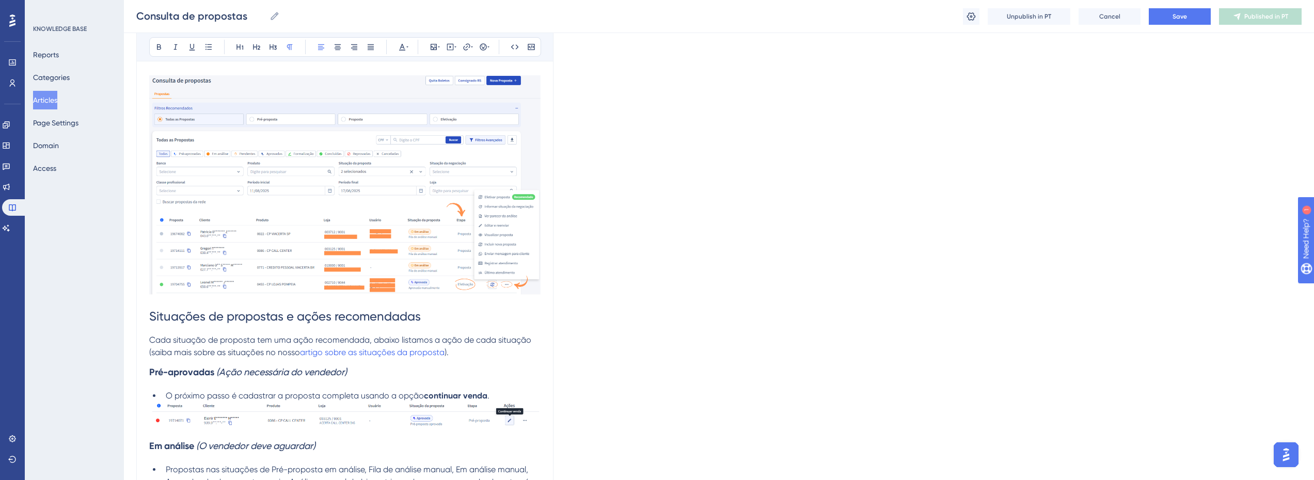
scroll to position [774, 0]
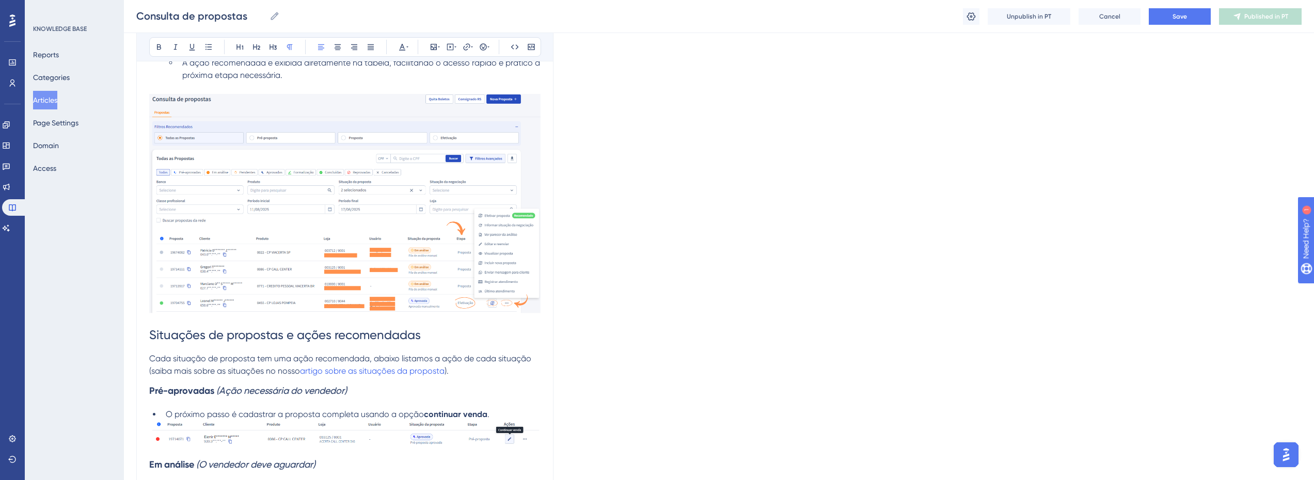
click at [207, 340] on span "Situações de propostas e ações recomendadas" at bounding box center [285, 335] width 272 height 14
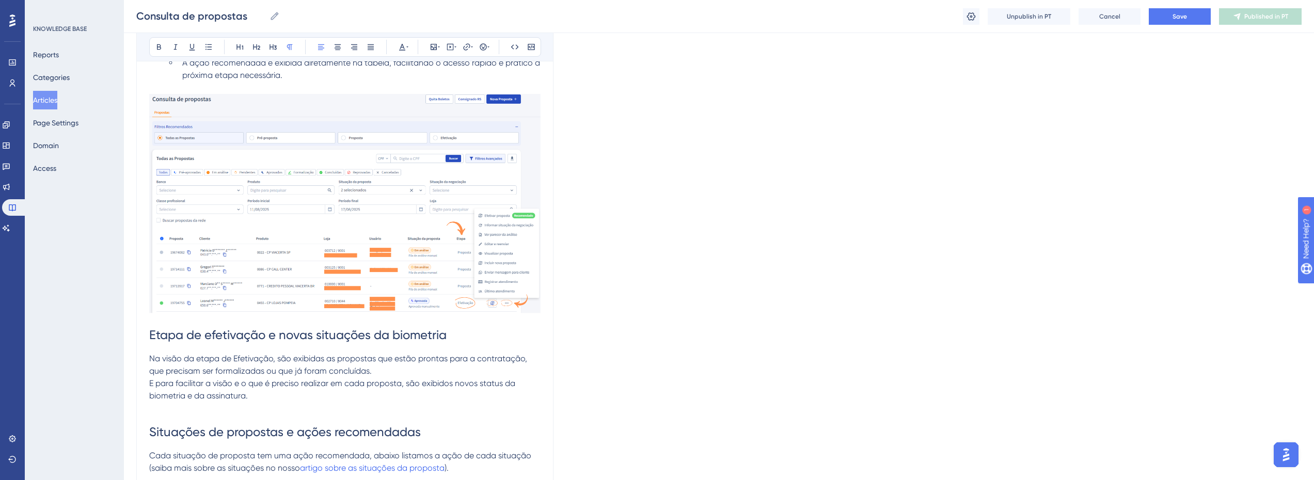
click at [482, 388] on p "E para facilitar a visão e o que é preciso realizar em cada proposta, são exibi…" at bounding box center [344, 389] width 391 height 25
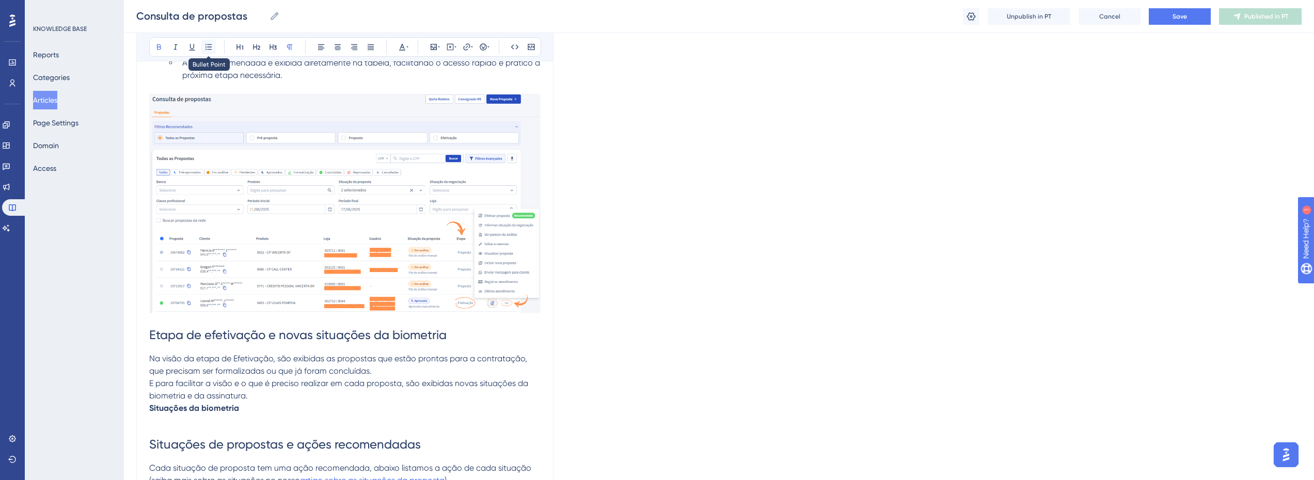
click at [210, 51] on button at bounding box center [208, 47] width 14 height 14
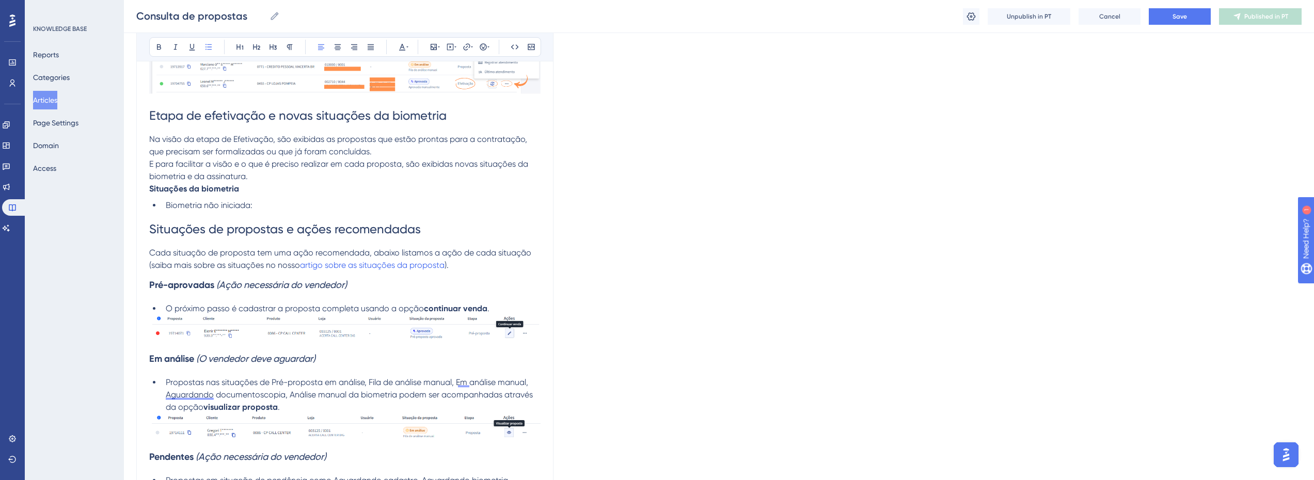
scroll to position [991, 6]
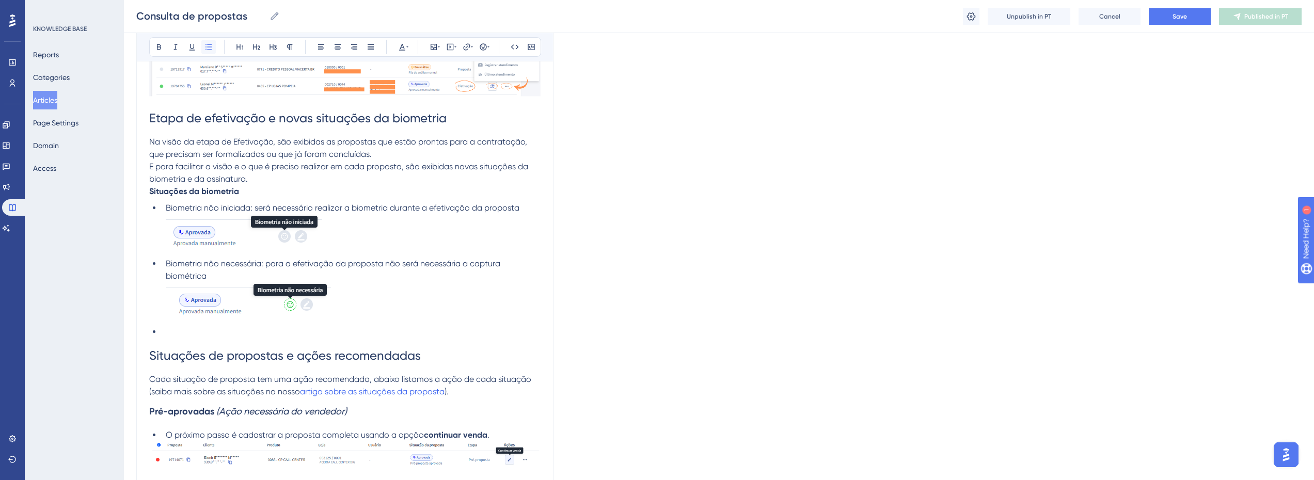
click at [205, 50] on icon at bounding box center [208, 47] width 6 height 6
click at [394, 210] on span "Biometria não iniciada: será necessário realizar a biometria durante a efetivaç…" at bounding box center [343, 208] width 354 height 10
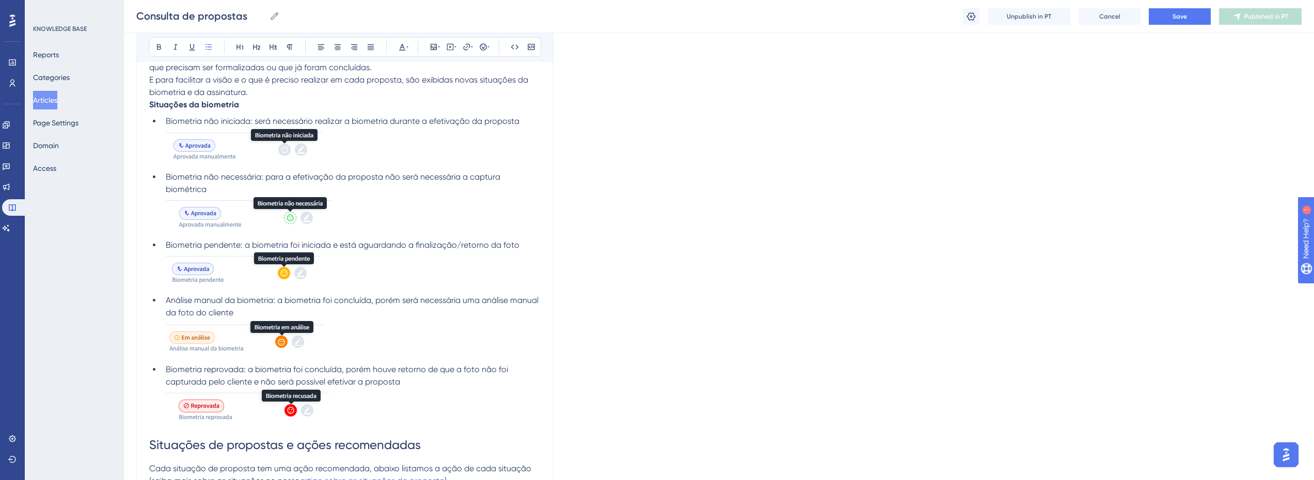
scroll to position [1094, 6]
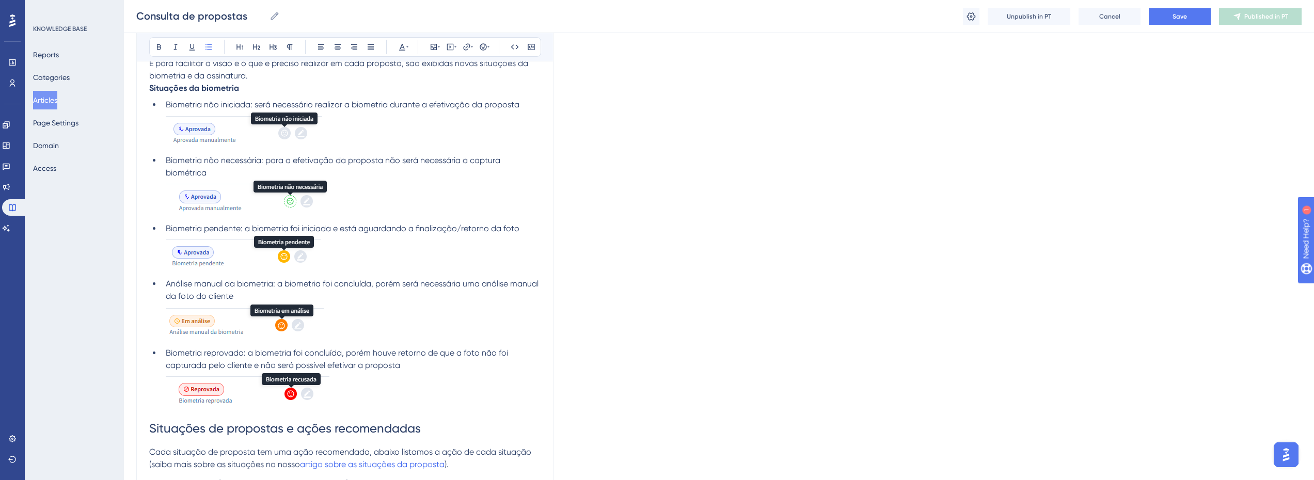
click at [352, 401] on li "Biometria reprovada: a biometria foi concluída, porém houve retorno de que a fo…" at bounding box center [351, 379] width 379 height 64
click at [343, 336] on li "Análise manual da biometria: a biometria foi concluída, porém será necessária u…" at bounding box center [351, 310] width 379 height 65
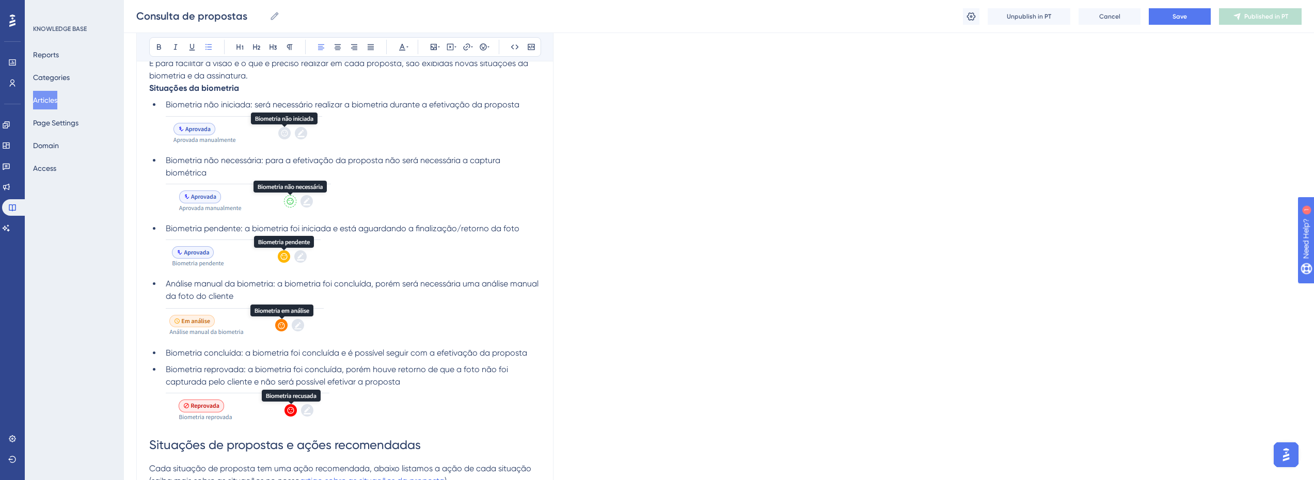
click at [332, 356] on span "Biometria concluída: a biometria foi concluída e é possível seguir com a efetiv…" at bounding box center [346, 353] width 361 height 10
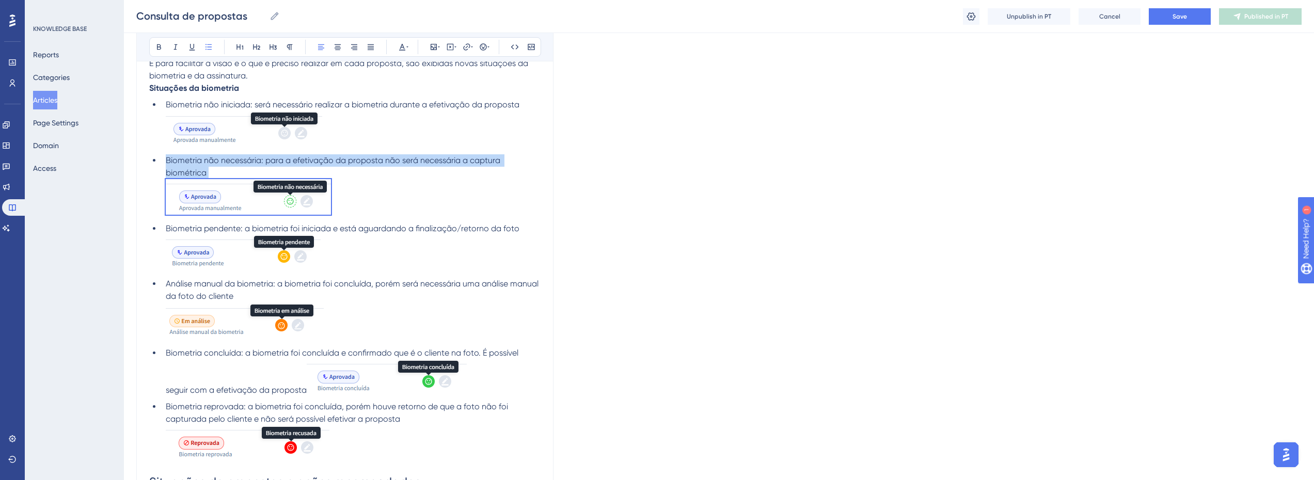
drag, startPoint x: 335, startPoint y: 197, endPoint x: 157, endPoint y: 162, distance: 180.4
click at [162, 162] on li "Biometria não necessária: para a efetivação da proposta não será necessária a c…" at bounding box center [351, 186] width 379 height 64
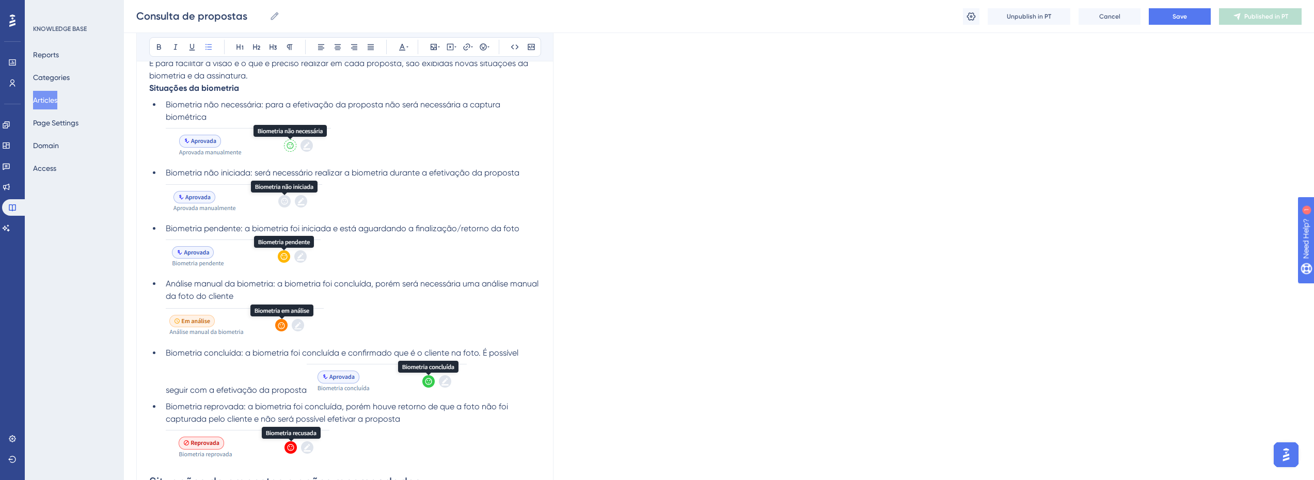
click at [338, 102] on span "Biometria não necessária: para a efetivação da proposta não será necessária a c…" at bounding box center [334, 111] width 337 height 22
click at [233, 113] on li "Biometria não necessária: para a efetivação dessa proposta não será necessária …" at bounding box center [351, 131] width 379 height 64
click at [515, 168] on li "Biometria não iniciada: será necessário realizar a biometria durante a efetivaç…" at bounding box center [351, 193] width 379 height 52
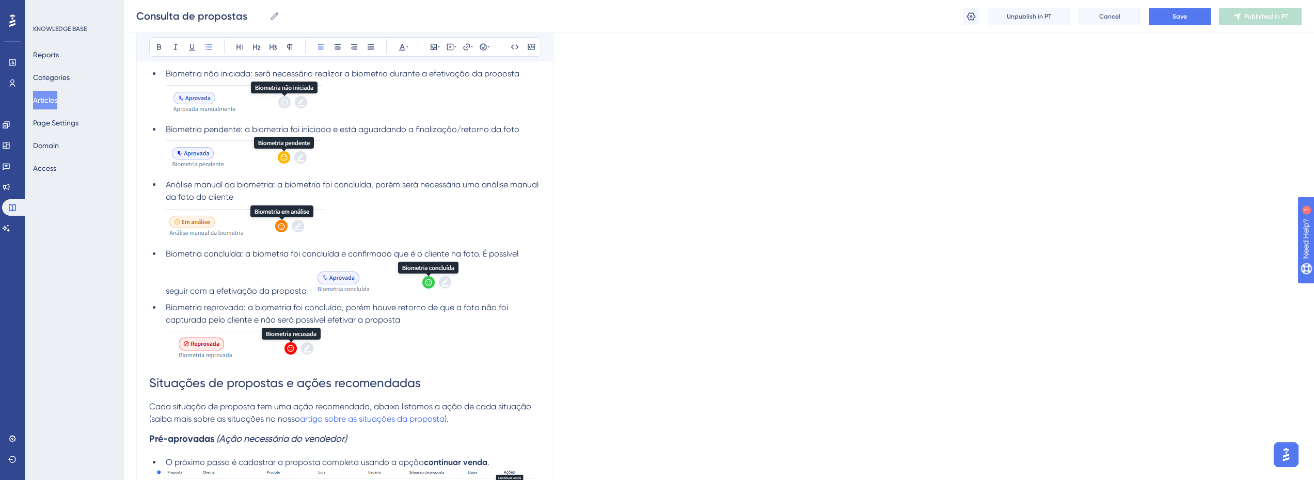
scroll to position [1197, 6]
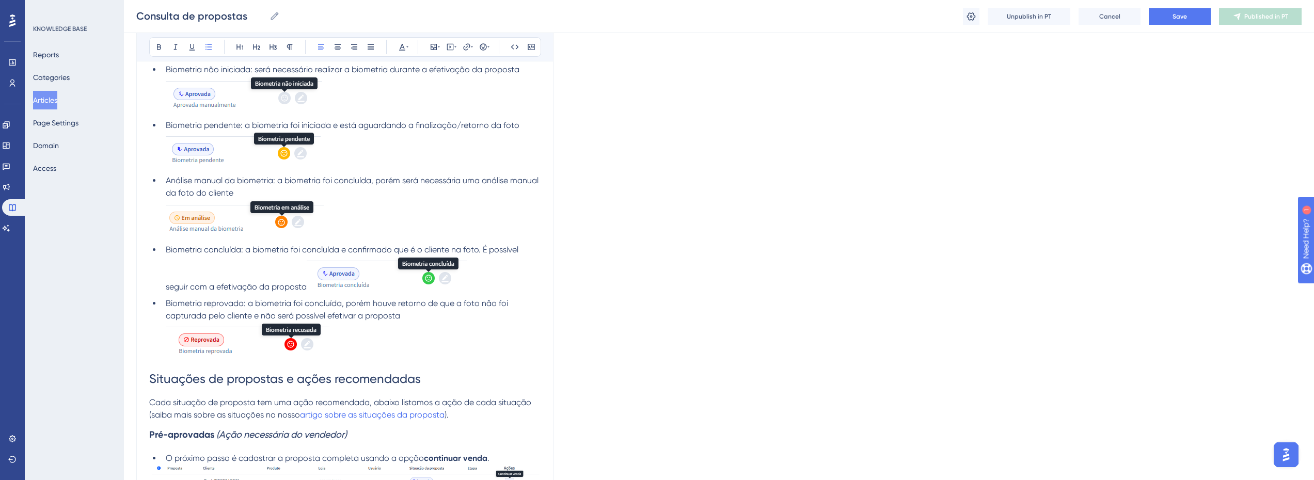
click at [296, 283] on span "Biometria concluída: a biometria foi concluída e confirmado que é o cliente na …" at bounding box center [343, 268] width 355 height 47
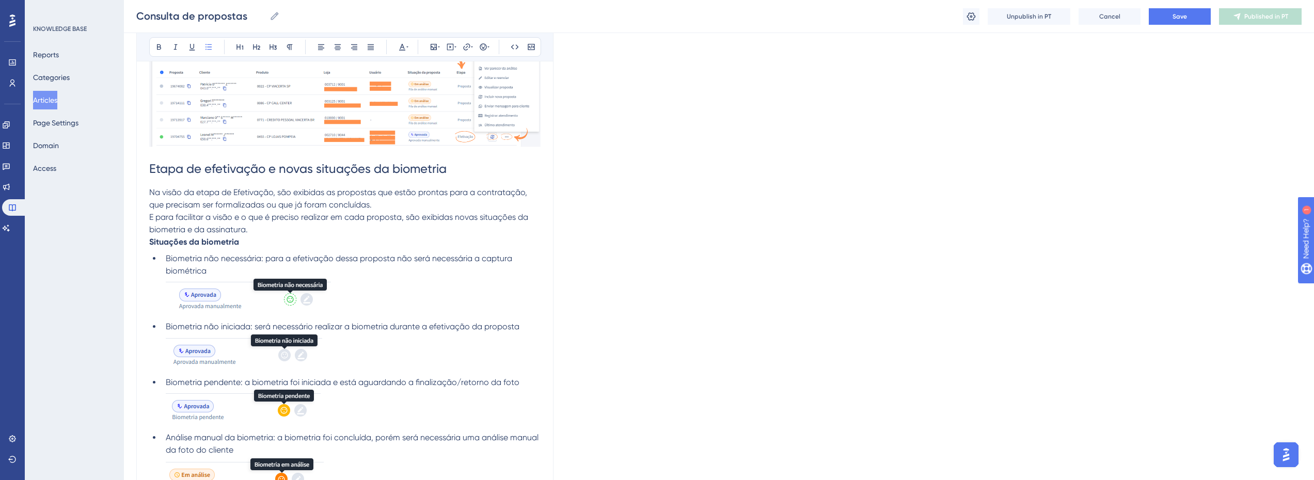
scroll to position [939, 6]
click at [441, 172] on span "Etapa de efetivação e novas situações da biometria" at bounding box center [297, 170] width 297 height 14
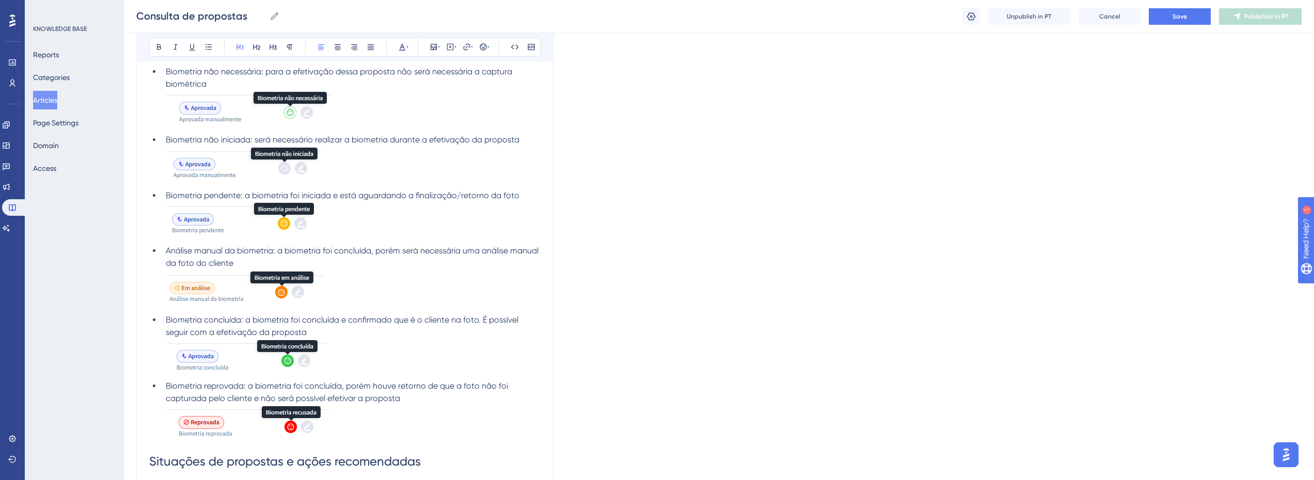
scroll to position [1146, 6]
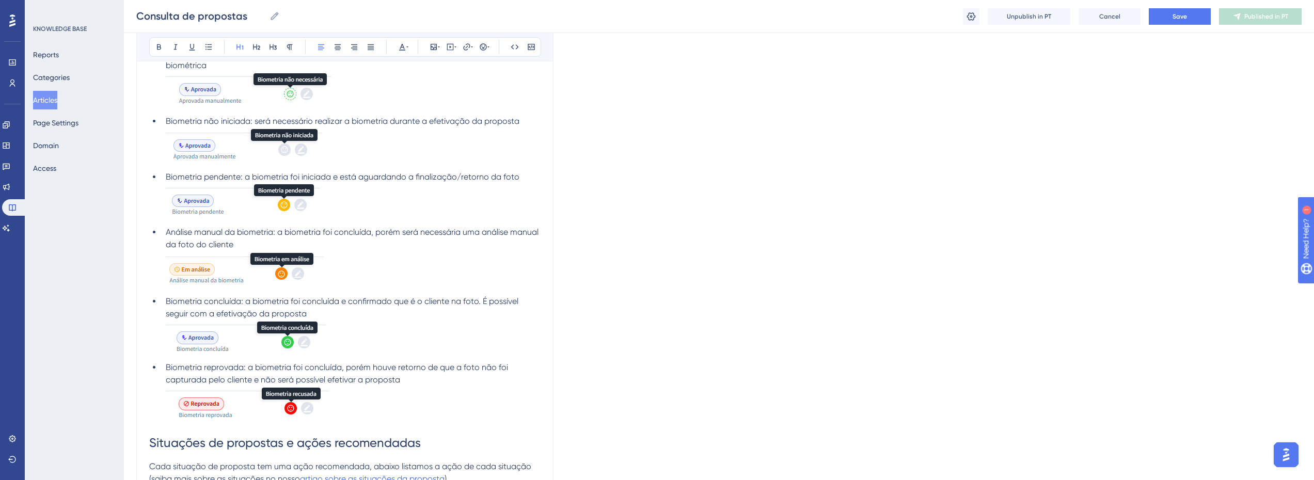
click at [347, 403] on li "Biometria reprovada: a biometria foi concluída, porém houve retorno de que a fo…" at bounding box center [351, 393] width 379 height 64
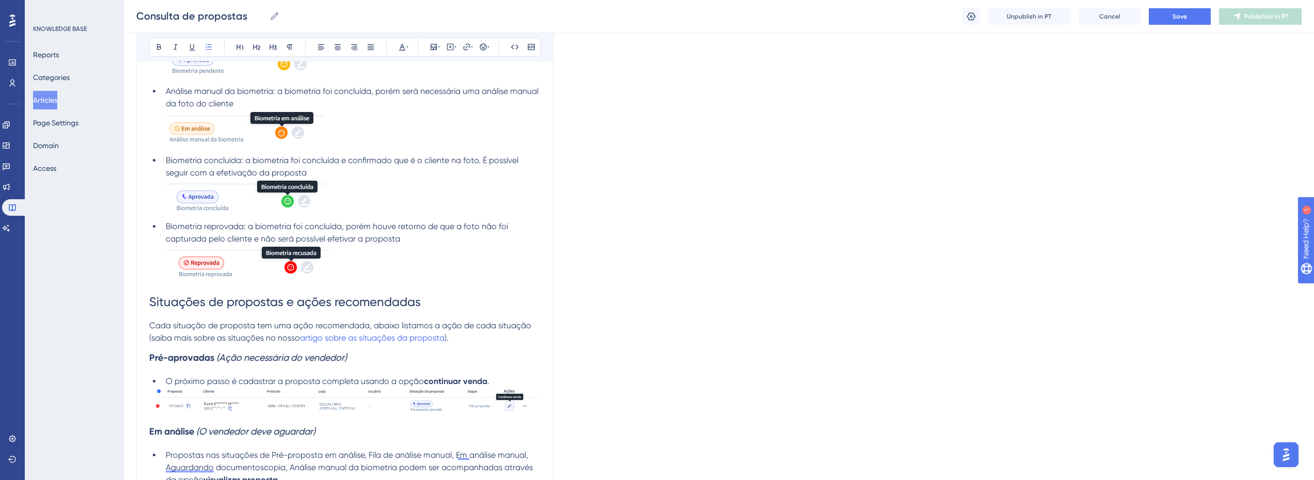
scroll to position [1300, 6]
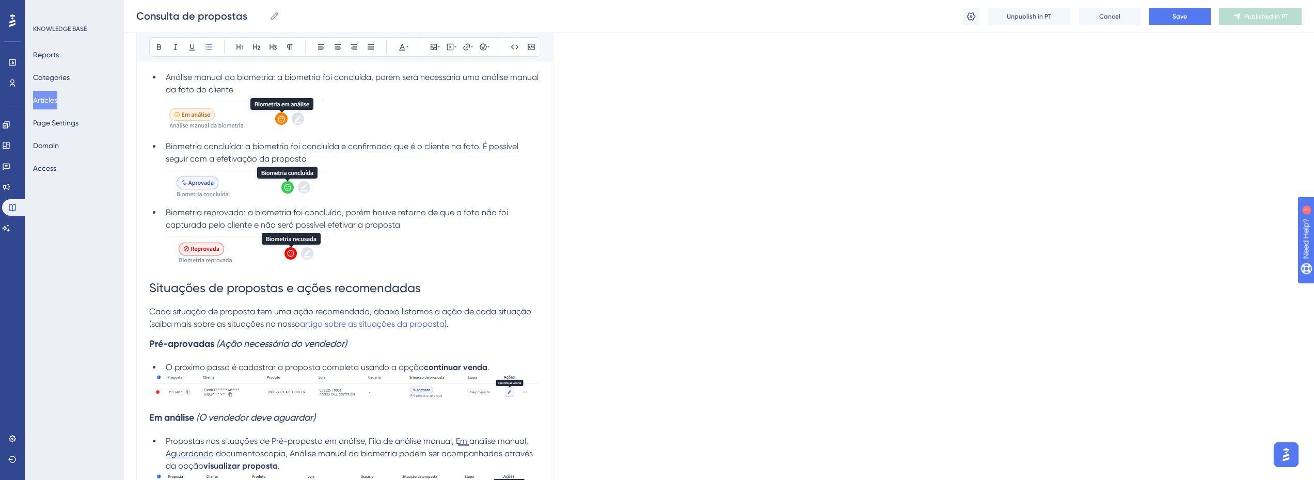
click at [197, 348] on strong "Pré-aprovadas" at bounding box center [181, 343] width 65 height 11
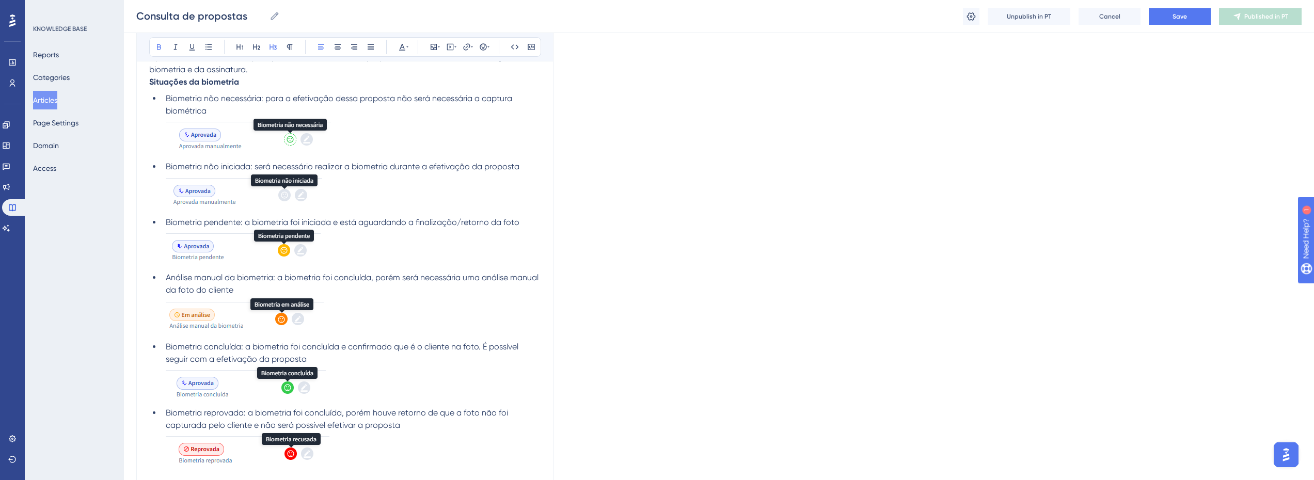
scroll to position [1042, 6]
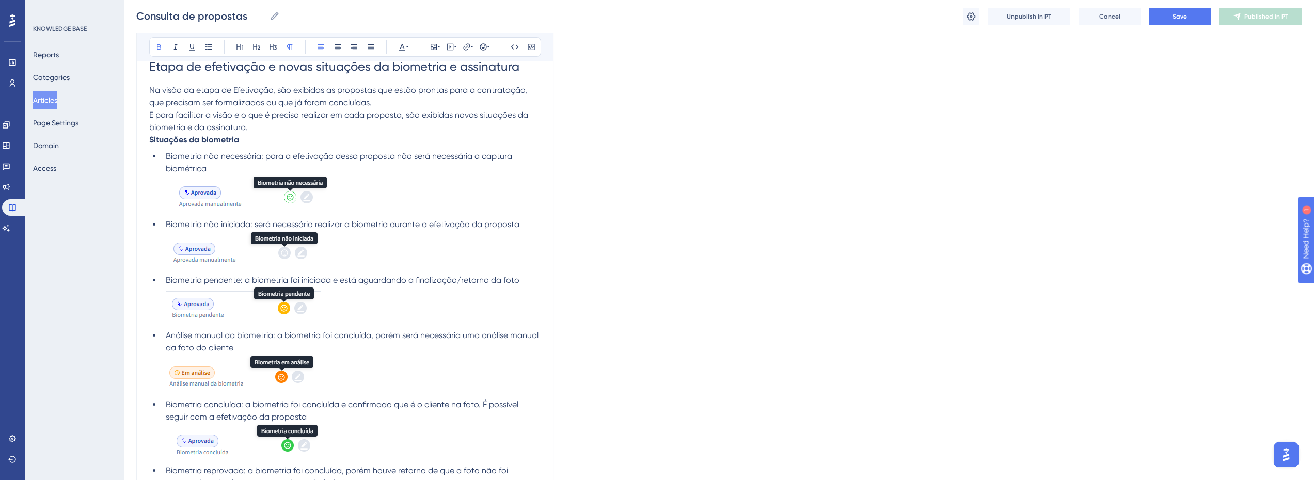
click at [176, 143] on strong "Situações da biometria" at bounding box center [194, 140] width 90 height 10
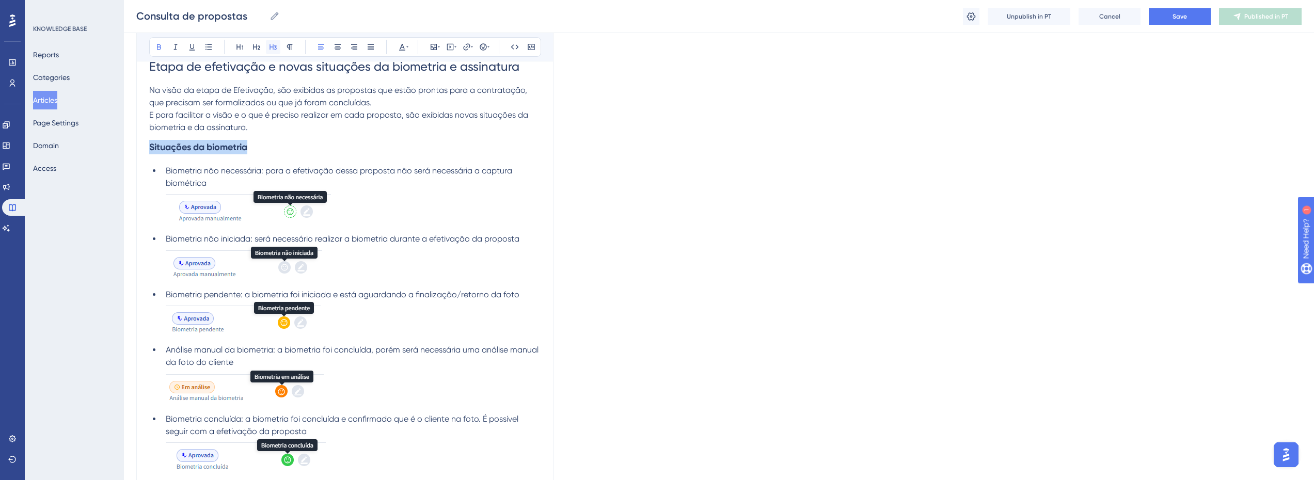
click at [269, 49] on icon at bounding box center [272, 47] width 7 height 6
click at [257, 138] on h3 "Situações da biometria" at bounding box center [344, 147] width 391 height 27
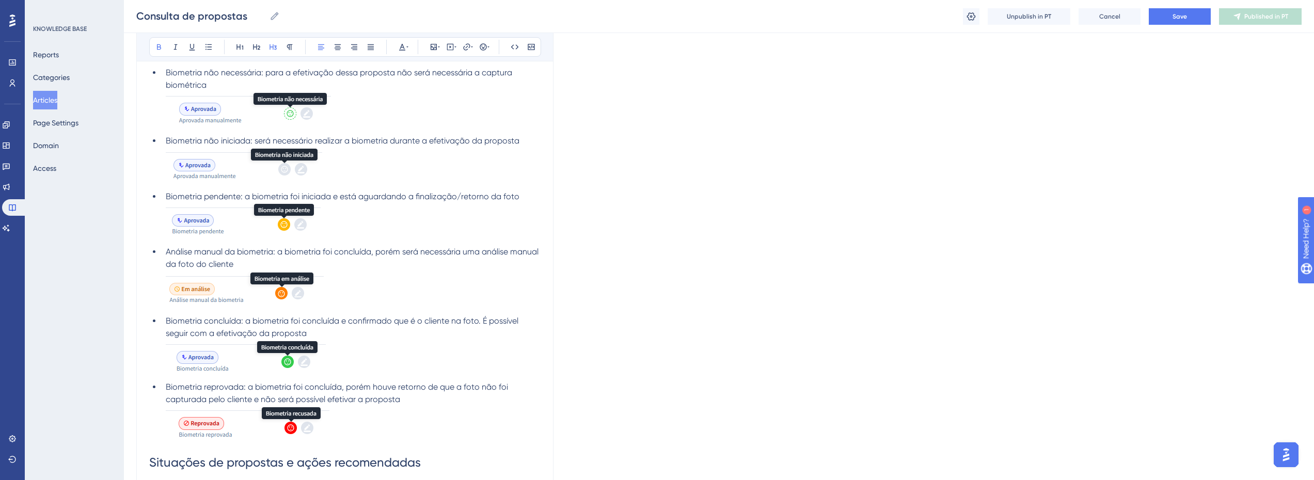
scroll to position [1094, 6]
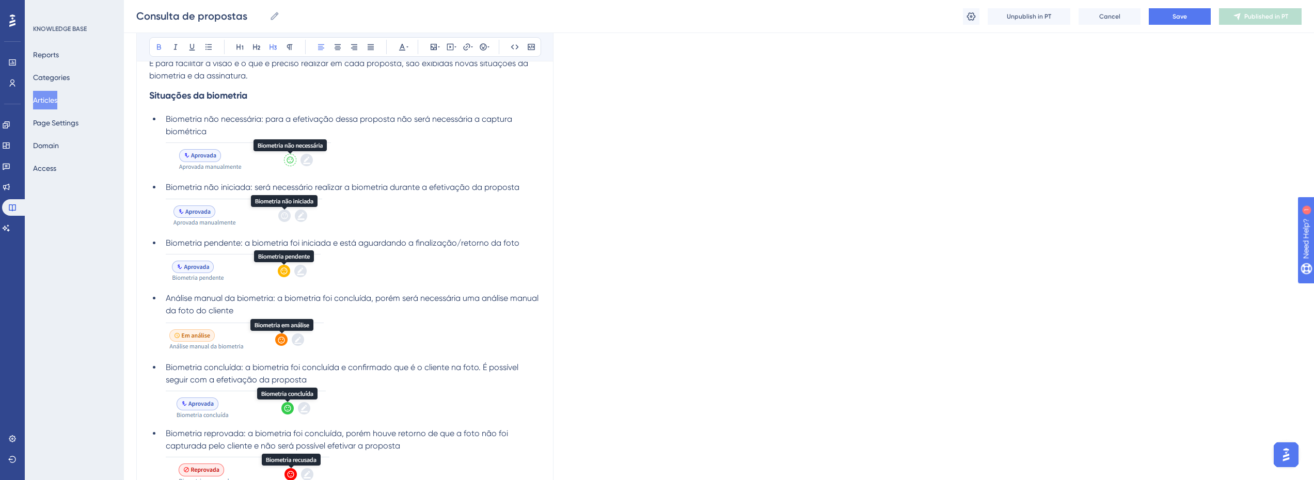
click at [166, 108] on h3 "Situações da biometria" at bounding box center [344, 95] width 391 height 27
click at [166, 119] on span "Biometria não necessária: para a efetivação dessa proposta não será necessária …" at bounding box center [340, 125] width 348 height 22
click at [257, 118] on span "Biometria não necessária: para a efetivação dessa proposta não será necessária …" at bounding box center [340, 125] width 348 height 22
click at [208, 88] on h3 "Situações da biometria" at bounding box center [344, 95] width 391 height 27
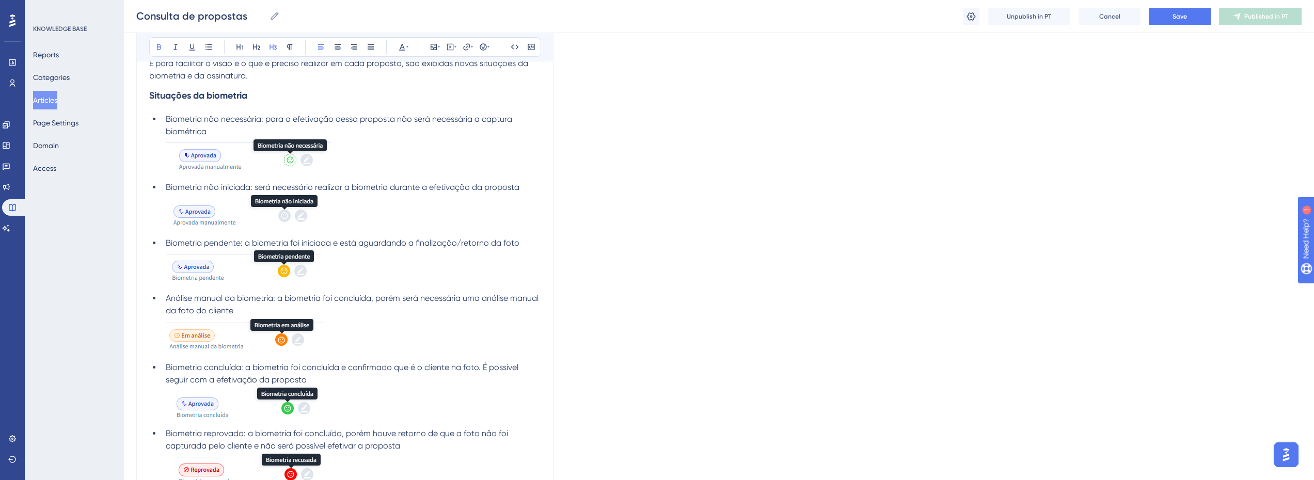
click at [203, 94] on strong "Situações da biometria" at bounding box center [198, 95] width 98 height 11
click at [235, 115] on span "Biometria não necessária: para a efetivação dessa proposta não será necessária …" at bounding box center [340, 125] width 348 height 22
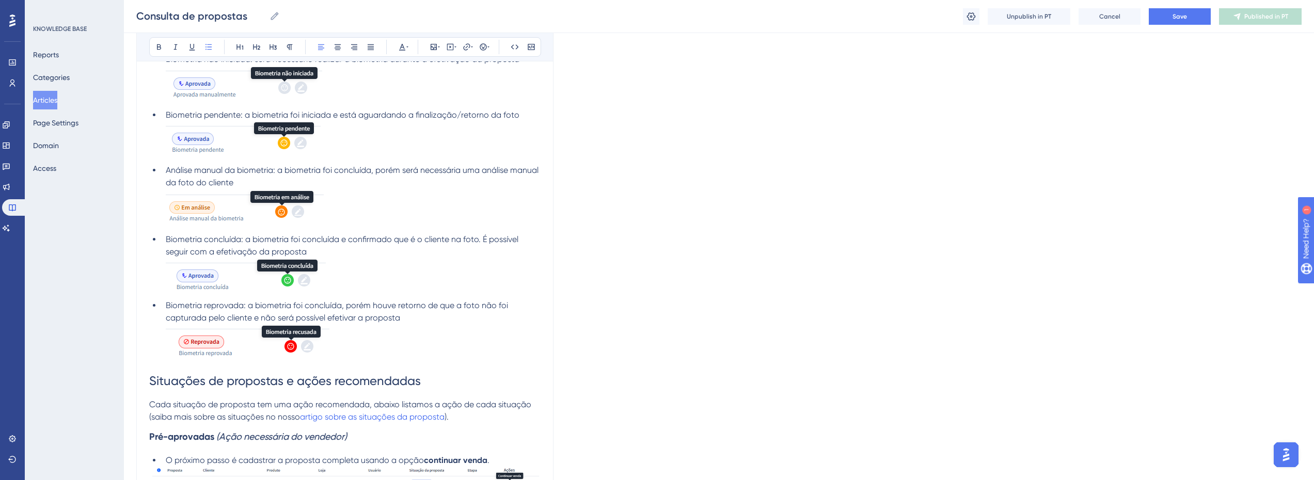
scroll to position [1352, 6]
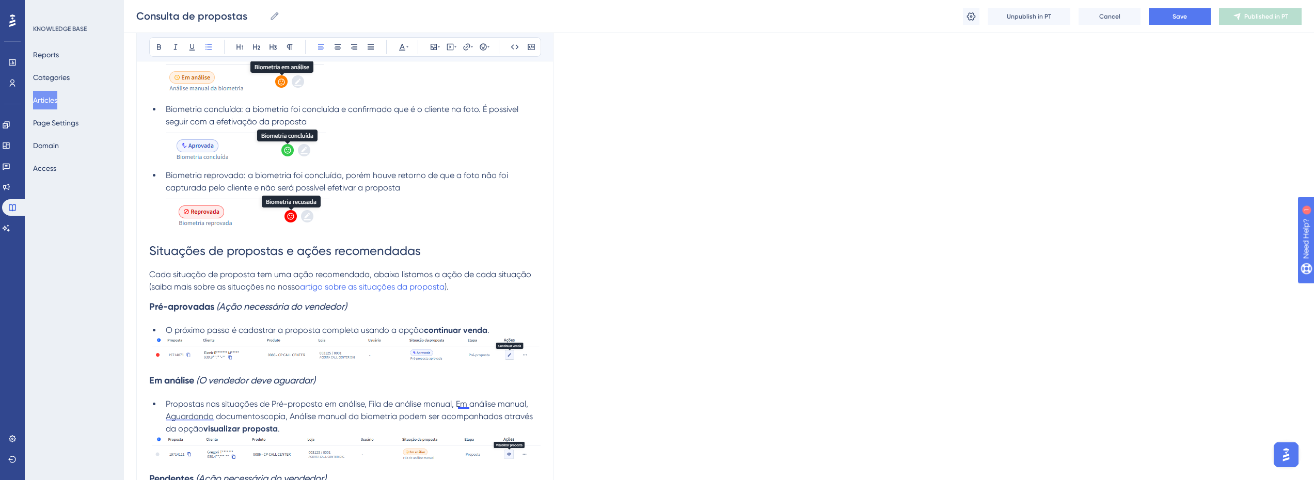
click at [162, 300] on h3 "Pré-aprovadas (Ação necessária do vendedor)" at bounding box center [344, 306] width 391 height 27
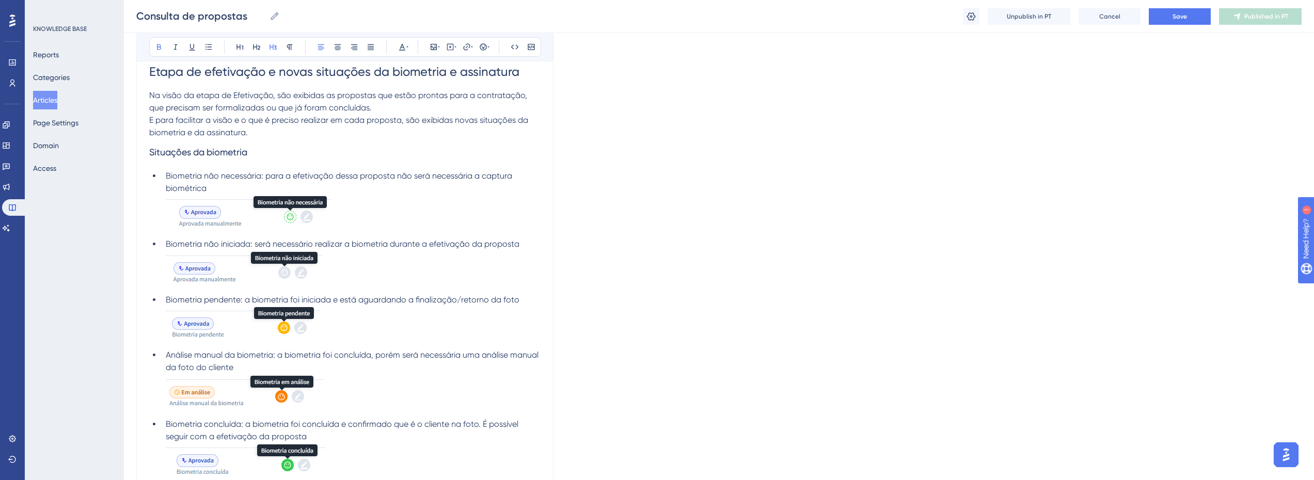
scroll to position [991, 6]
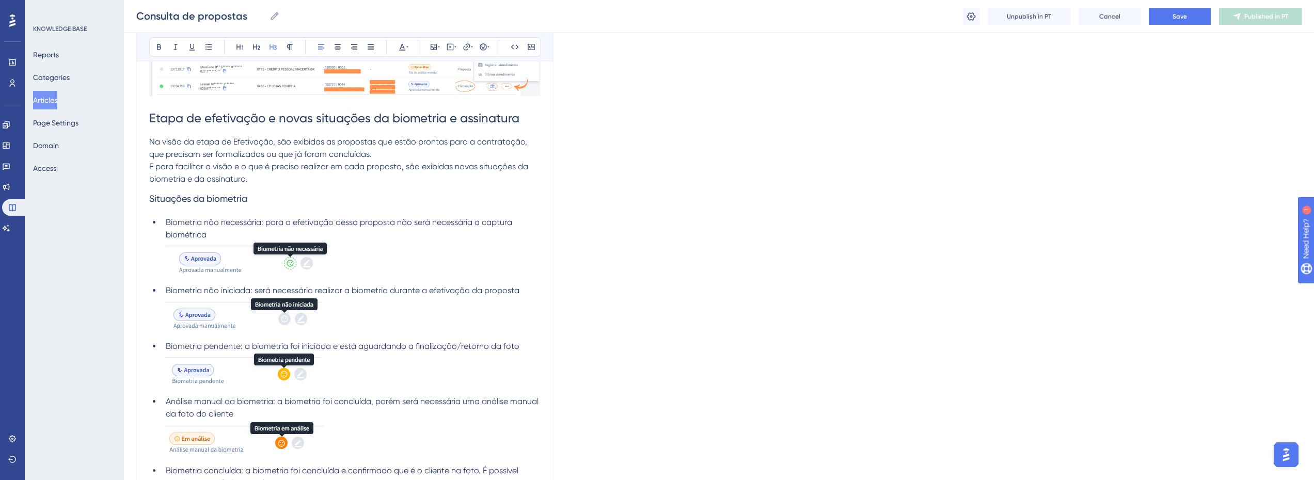
click at [179, 203] on span "Situações da biometria" at bounding box center [198, 198] width 98 height 11
drag, startPoint x: 159, startPoint y: 223, endPoint x: 260, endPoint y: 220, distance: 100.7
click at [260, 220] on li "Biometria não necessária: para a efetivação dessa proposta não será necessária …" at bounding box center [351, 248] width 379 height 64
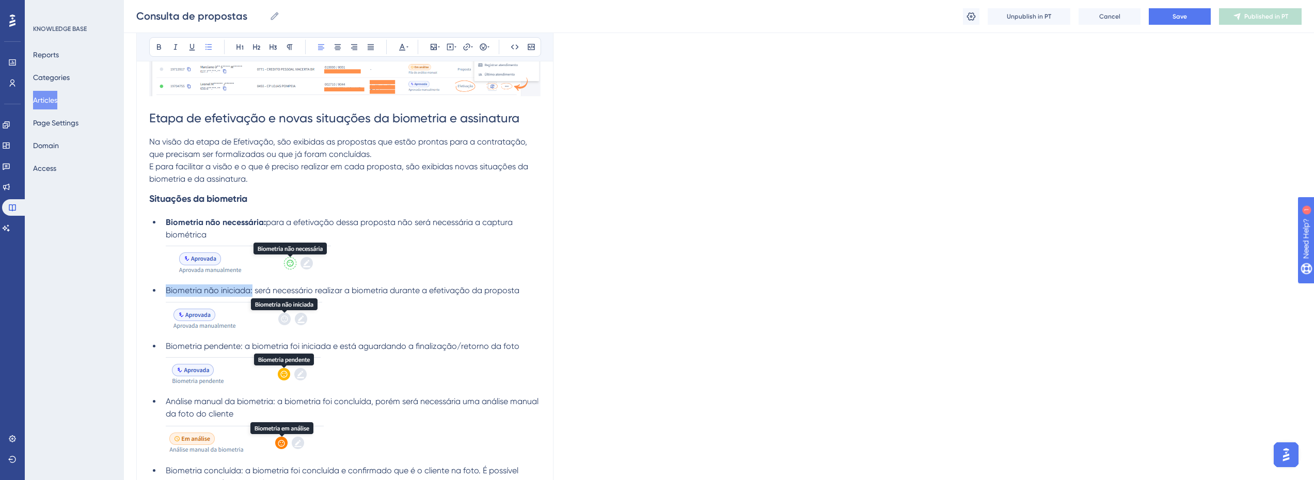
drag, startPoint x: 247, startPoint y: 289, endPoint x: 153, endPoint y: 289, distance: 94.0
click at [153, 289] on ul "Biometria não necessária: para a efetivação dessa proposta não será necessária …" at bounding box center [344, 405] width 391 height 378
drag, startPoint x: 237, startPoint y: 345, endPoint x: 144, endPoint y: 351, distance: 94.1
click at [149, 351] on ul "Biometria não necessária: para a efetivação dessa proposta não será necessária …" at bounding box center [344, 405] width 391 height 378
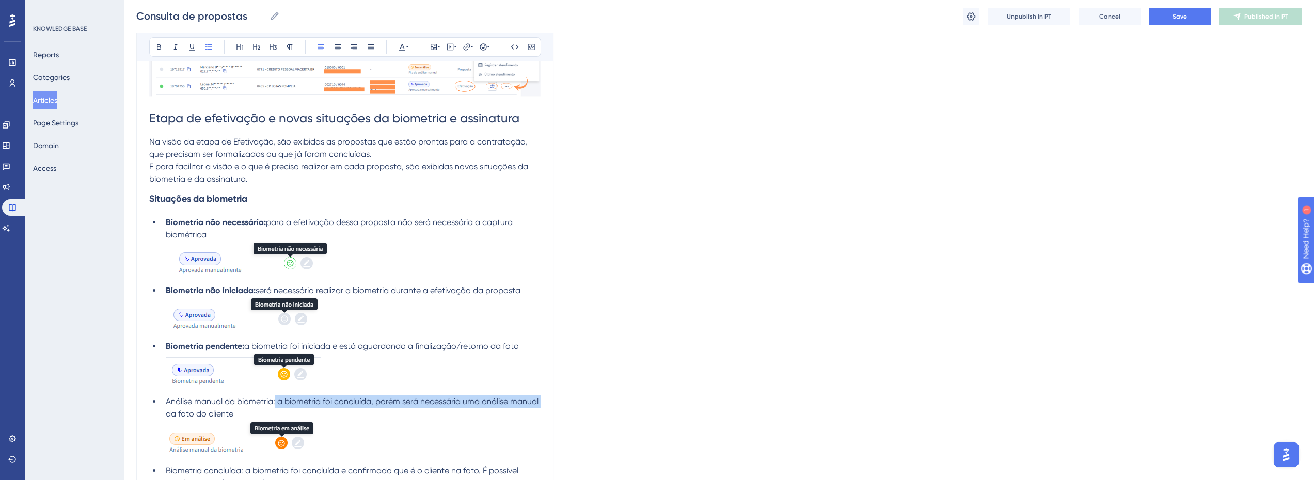
drag, startPoint x: 266, startPoint y: 403, endPoint x: 108, endPoint y: 408, distance: 158.1
click at [124, 408] on div "Performance Users Engagement Widgets Feedback Product Updates Knowledge Base AI…" at bounding box center [719, 271] width 1190 height 2525
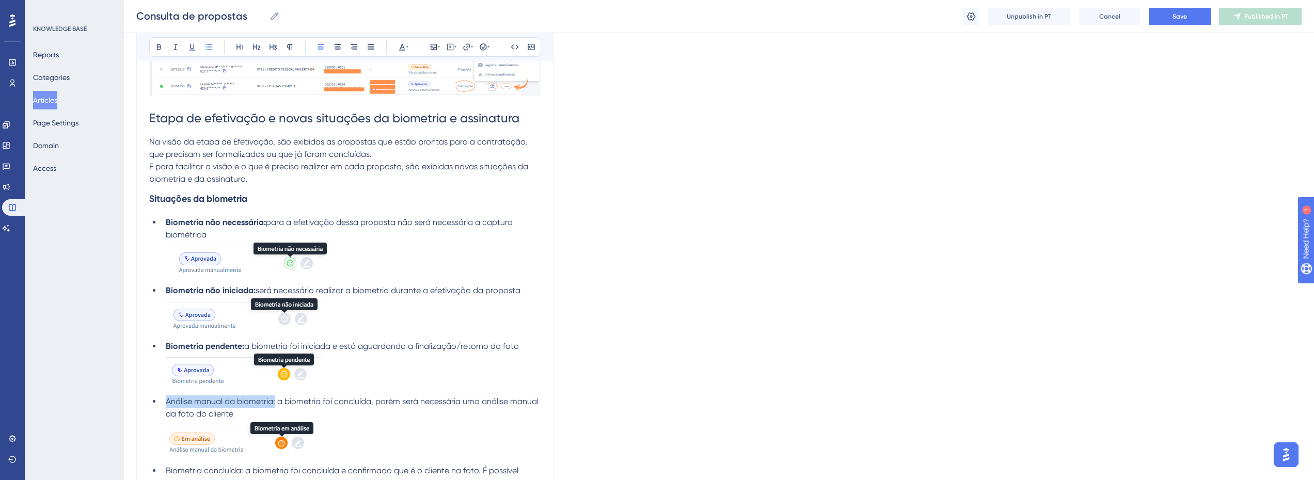
click at [162, 403] on li "Análise manual da biometria: a biometria foi concluída, porém será necessária u…" at bounding box center [351, 427] width 379 height 65
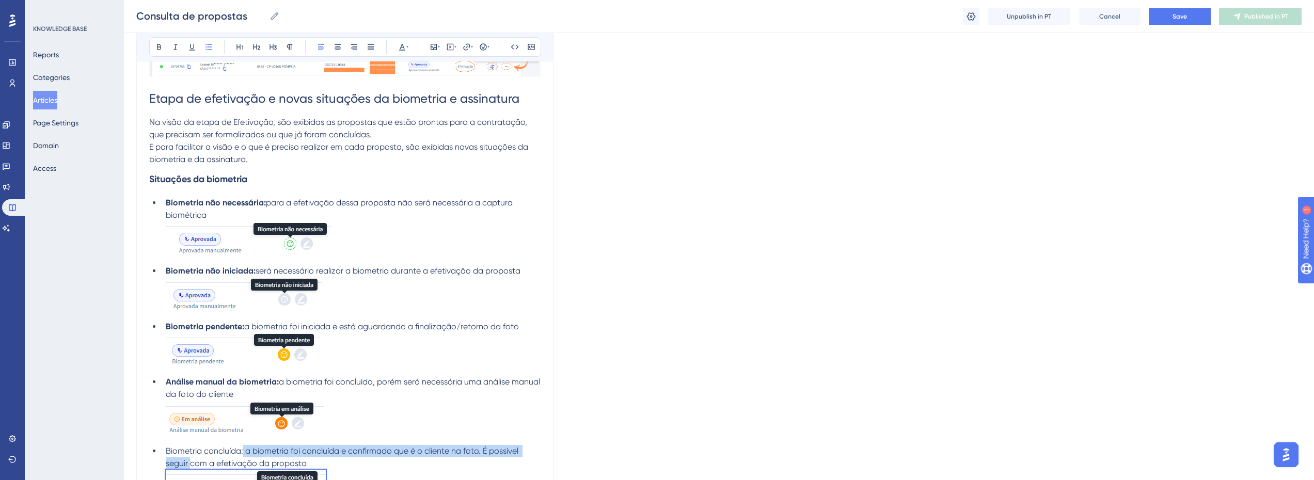
scroll to position [1093, 6]
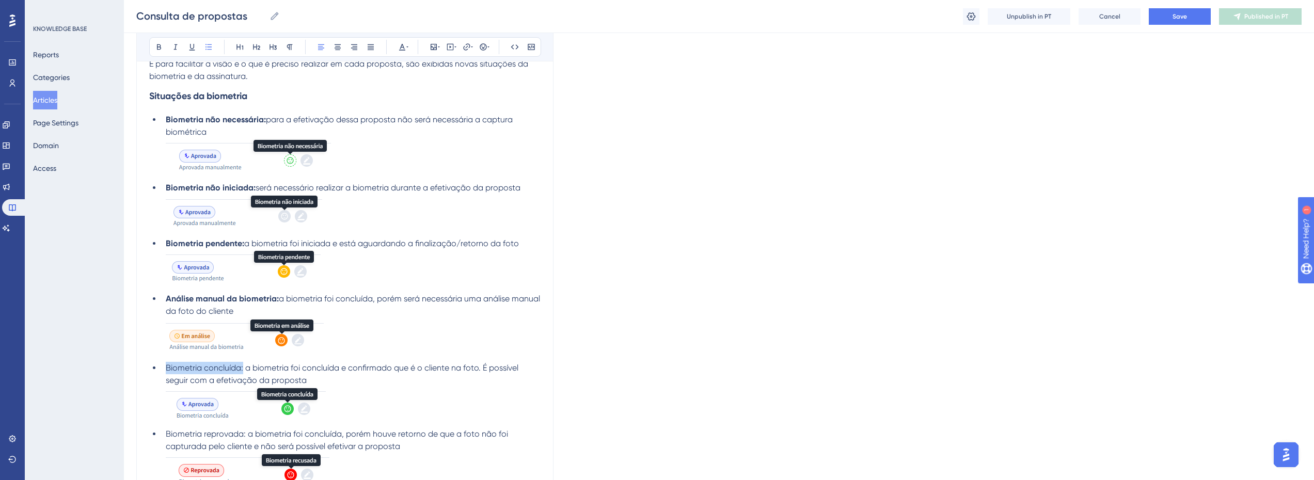
drag, startPoint x: 236, startPoint y: 469, endPoint x: 138, endPoint y: 372, distance: 138.7
click at [138, 372] on div "Consulta de propostas A consulta de propostas é a funcionalidade onde podem ser…" at bounding box center [344, 187] width 417 height 2331
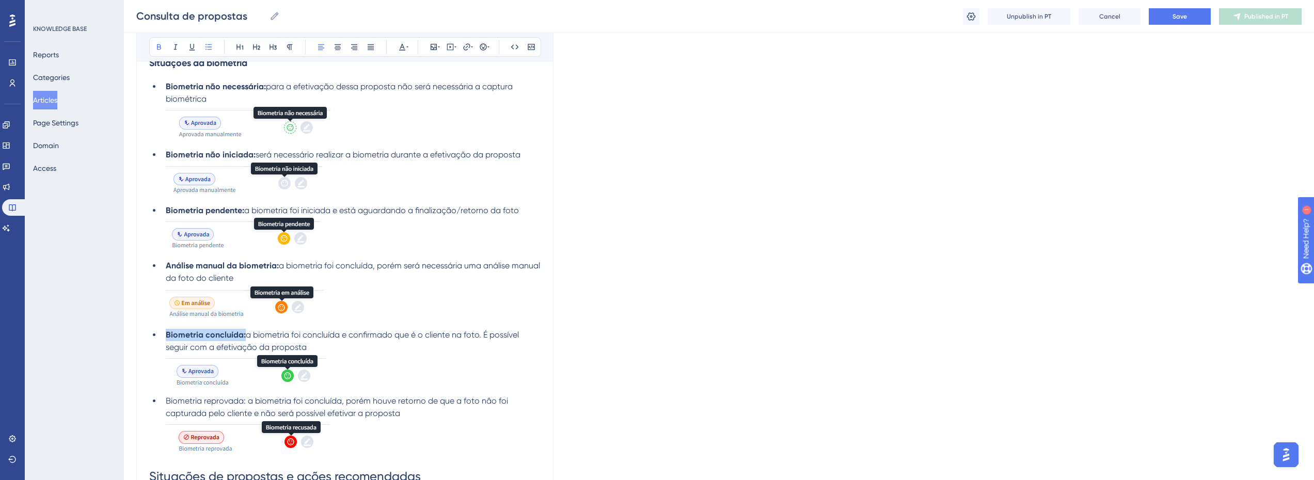
scroll to position [1145, 6]
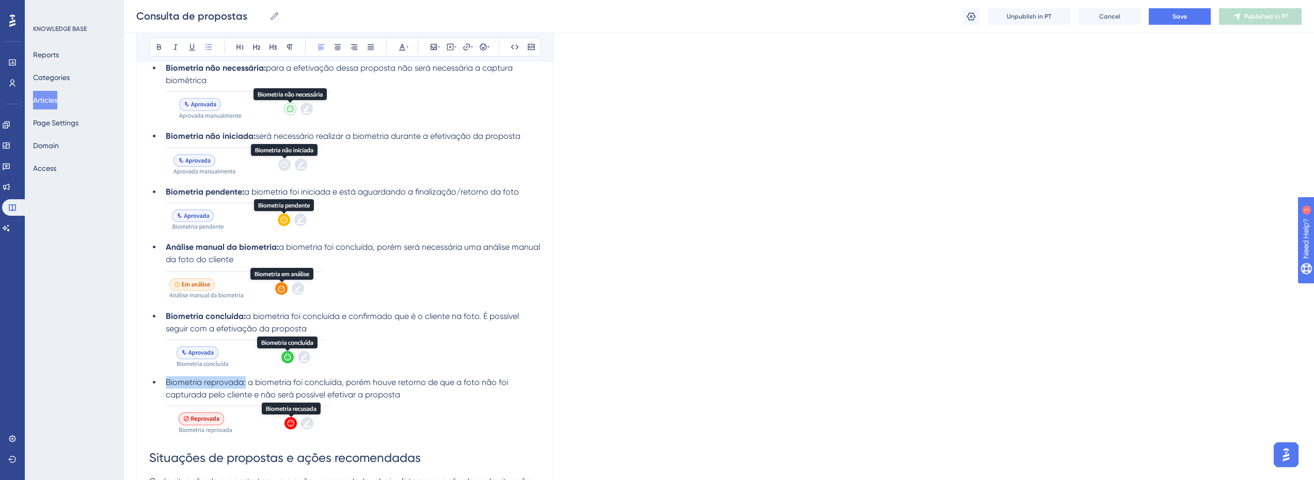
drag, startPoint x: 219, startPoint y: 384, endPoint x: 136, endPoint y: 388, distance: 83.2
click at [136, 388] on div "Consulta de propostas A consulta de propostas é a funcionalidade onde podem ser…" at bounding box center [344, 136] width 417 height 2331
click at [336, 376] on li "Biometria reprovada: a biometria foi concluída, porém houve retorno de que a fo…" at bounding box center [351, 408] width 379 height 64
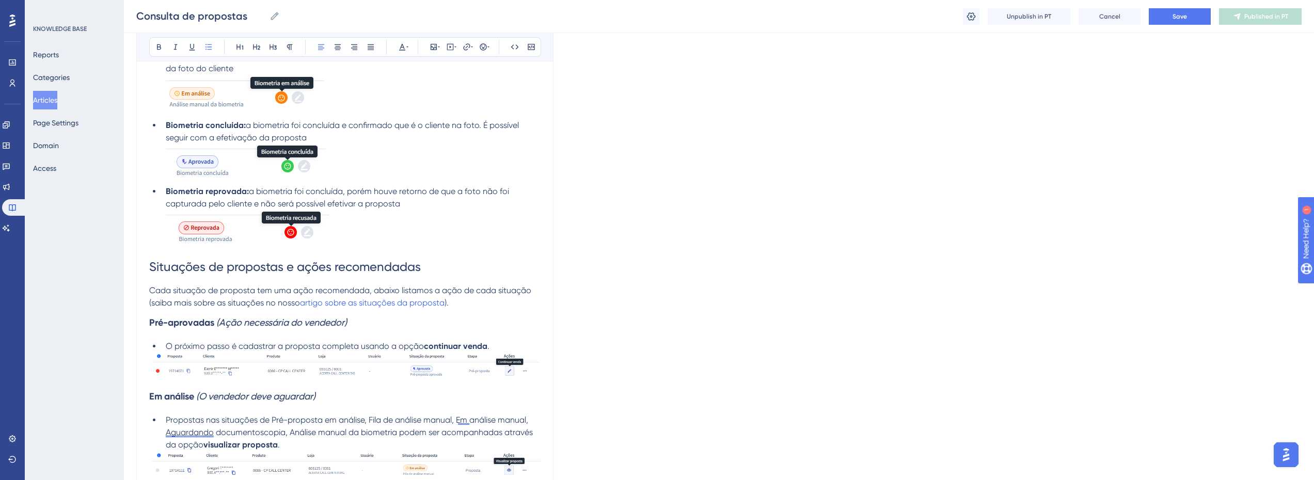
scroll to position [1352, 6]
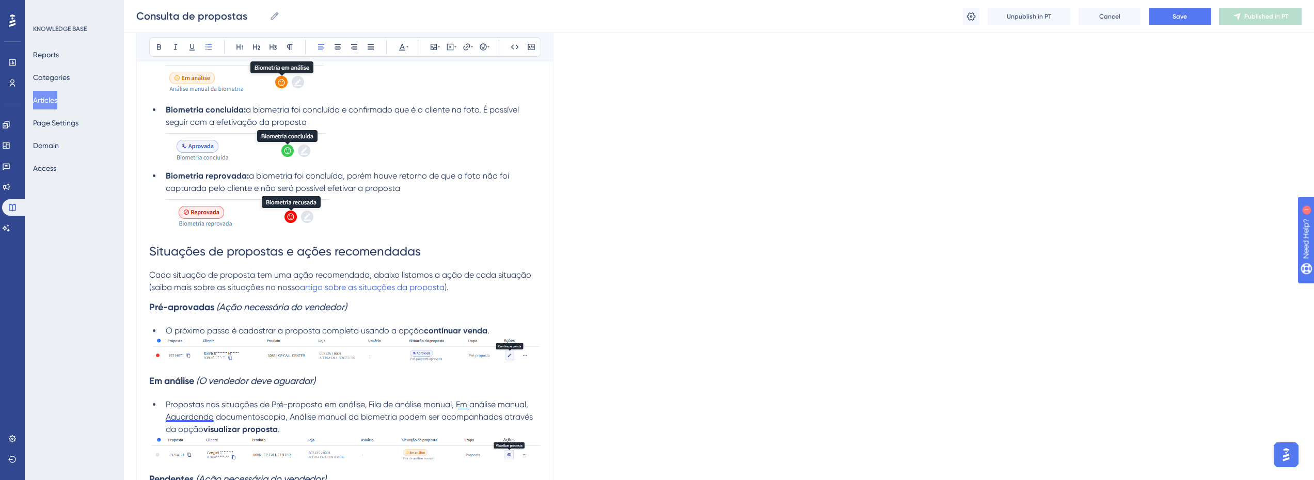
click at [375, 219] on li "Biometria reprovada: a biometria foi concluída, porém houve retorno de que a fo…" at bounding box center [351, 202] width 379 height 64
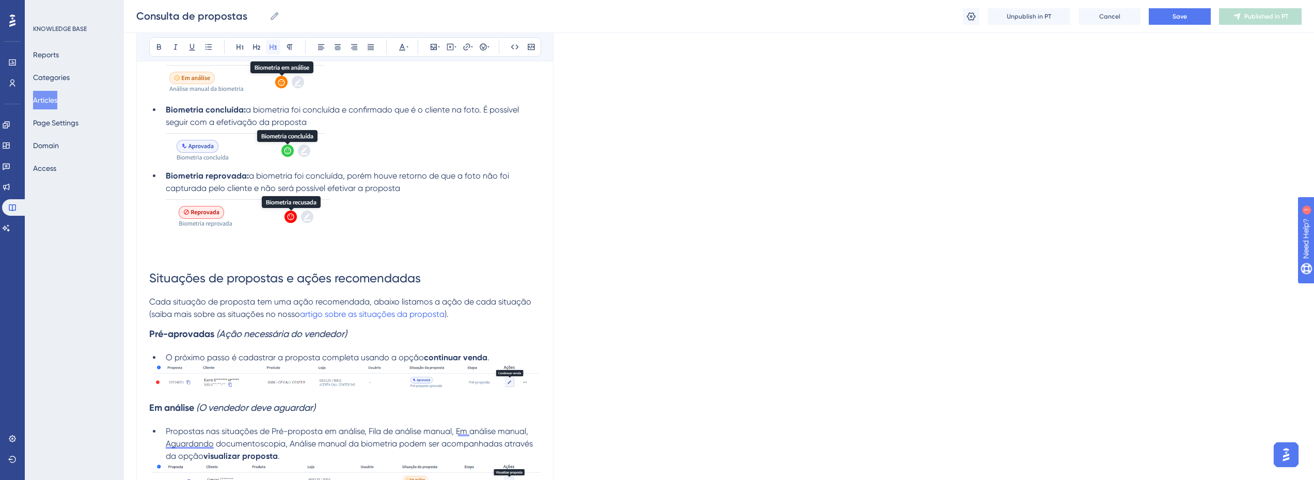
click at [274, 44] on button at bounding box center [273, 47] width 14 height 14
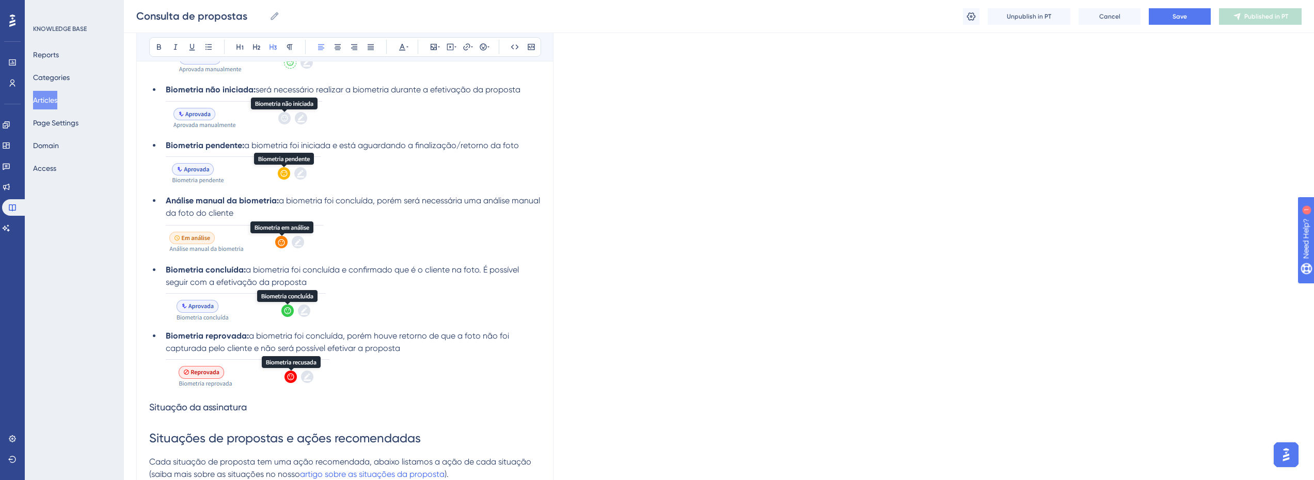
scroll to position [1197, 6]
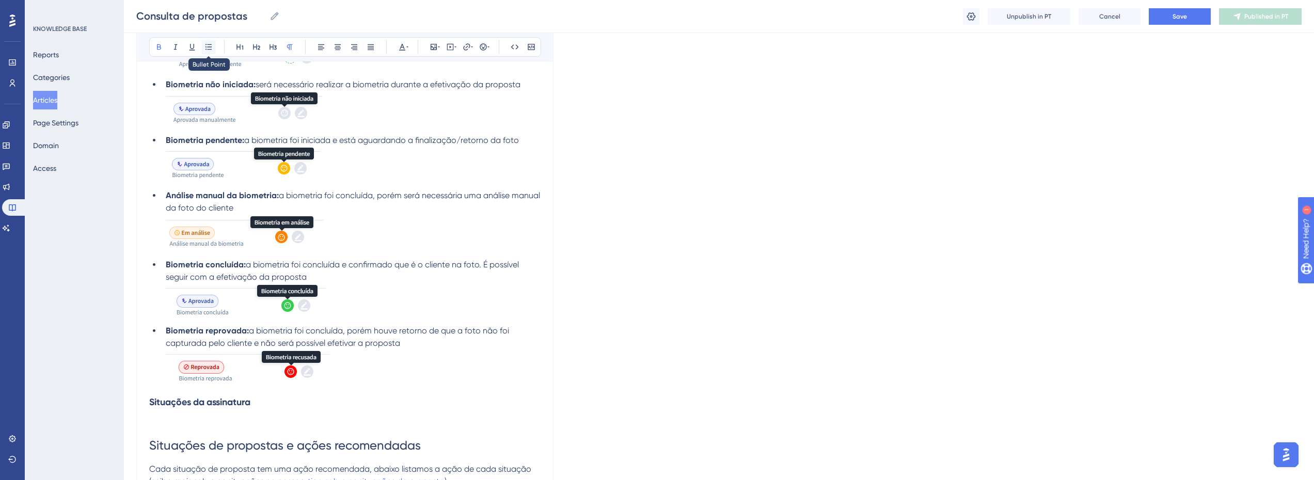
click at [204, 44] on icon at bounding box center [208, 47] width 8 height 8
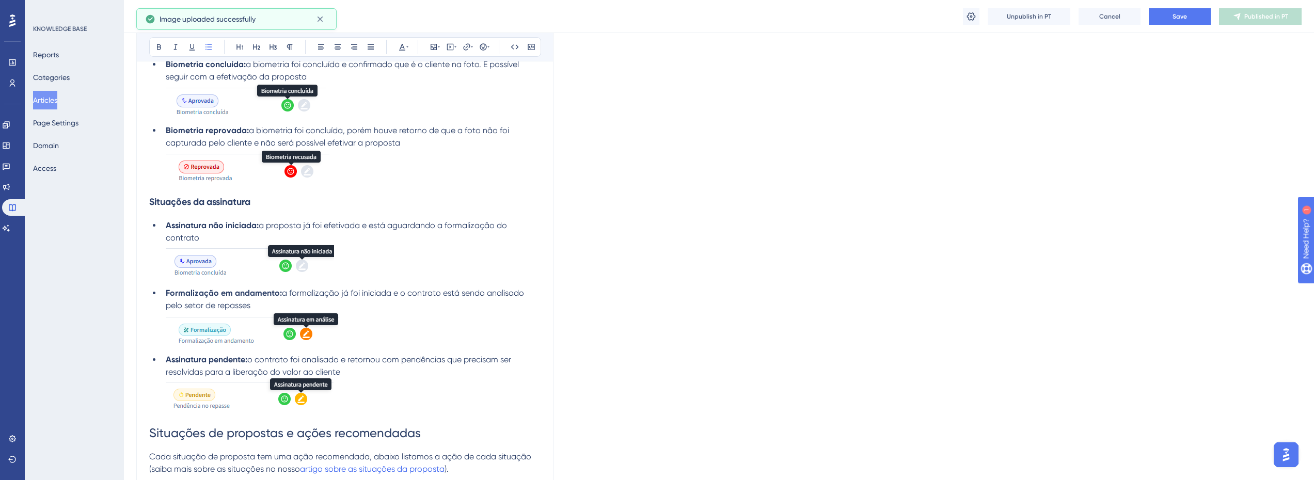
scroll to position [1413, 6]
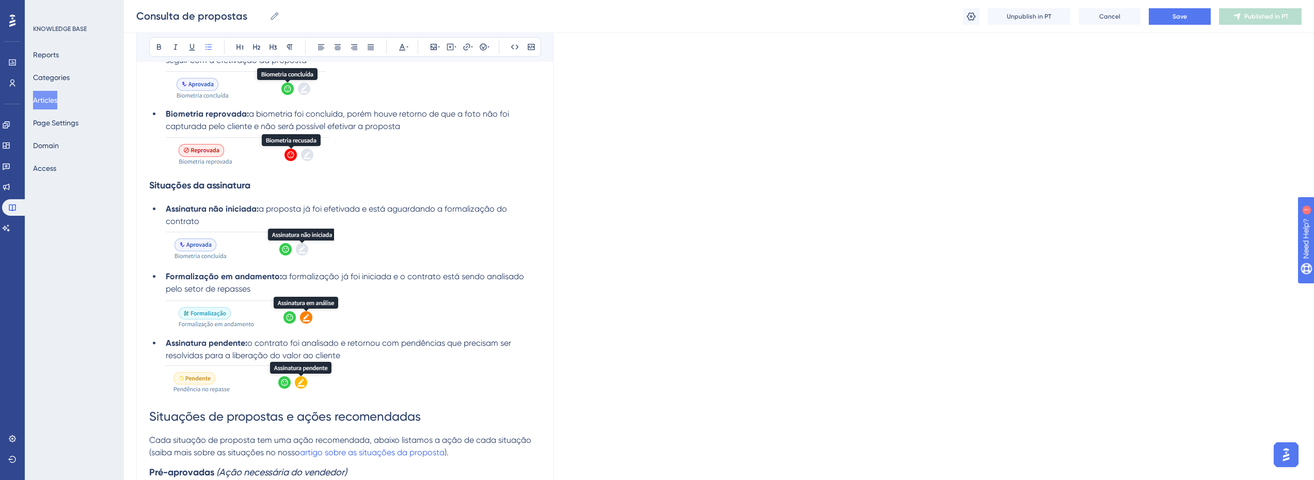
click at [349, 379] on li "Assinatura pendente: o contrato foi analisado e retornou com pendências que pre…" at bounding box center [351, 368] width 379 height 62
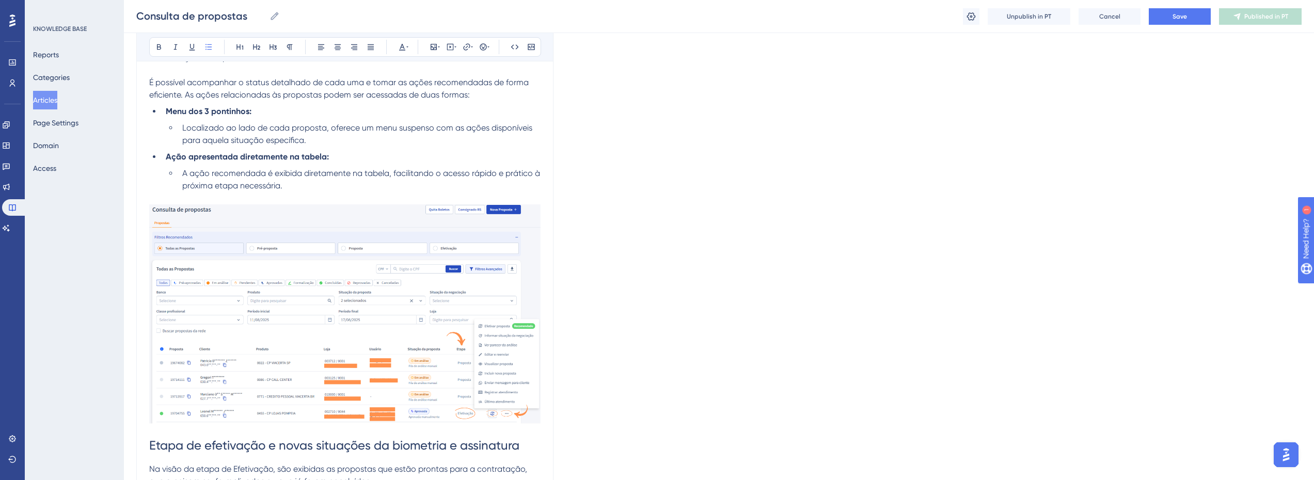
scroll to position [846, 6]
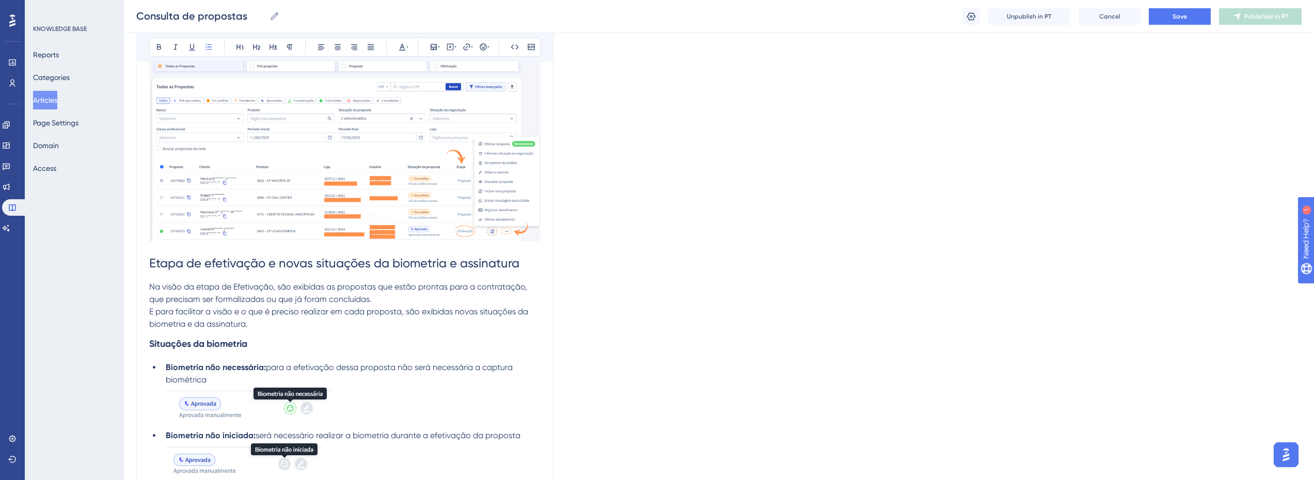
click at [266, 319] on p "E para facilitar a visão e o que é preciso realizar em cada proposta, são exibi…" at bounding box center [344, 318] width 391 height 25
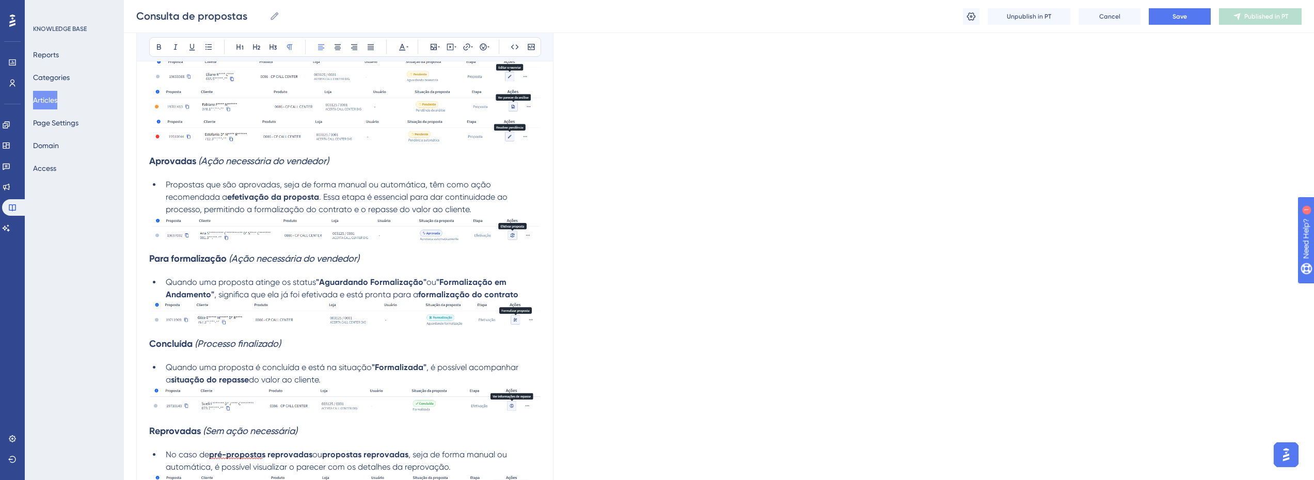
scroll to position [2096, 6]
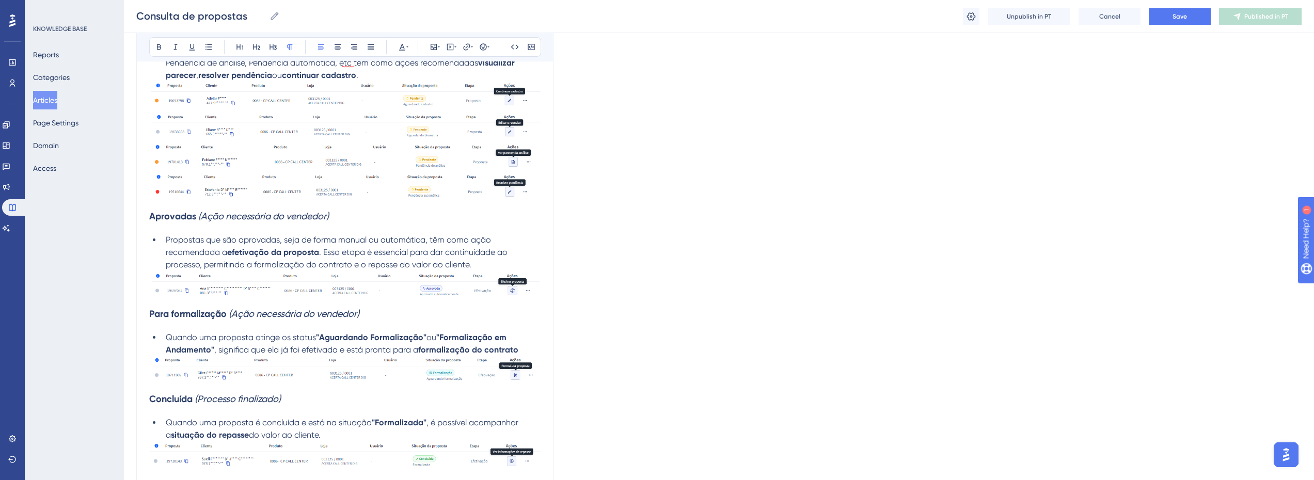
click at [268, 158] on img at bounding box center [344, 155] width 391 height 27
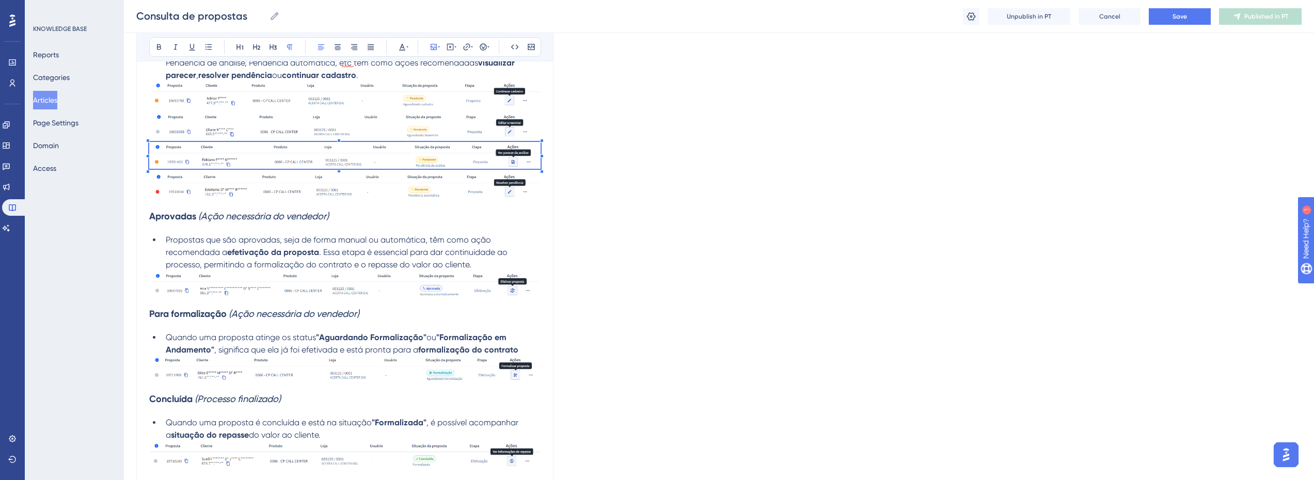
click at [430, 210] on h3 "Aprovadas (Ação necessária do vendedor)" at bounding box center [344, 216] width 391 height 27
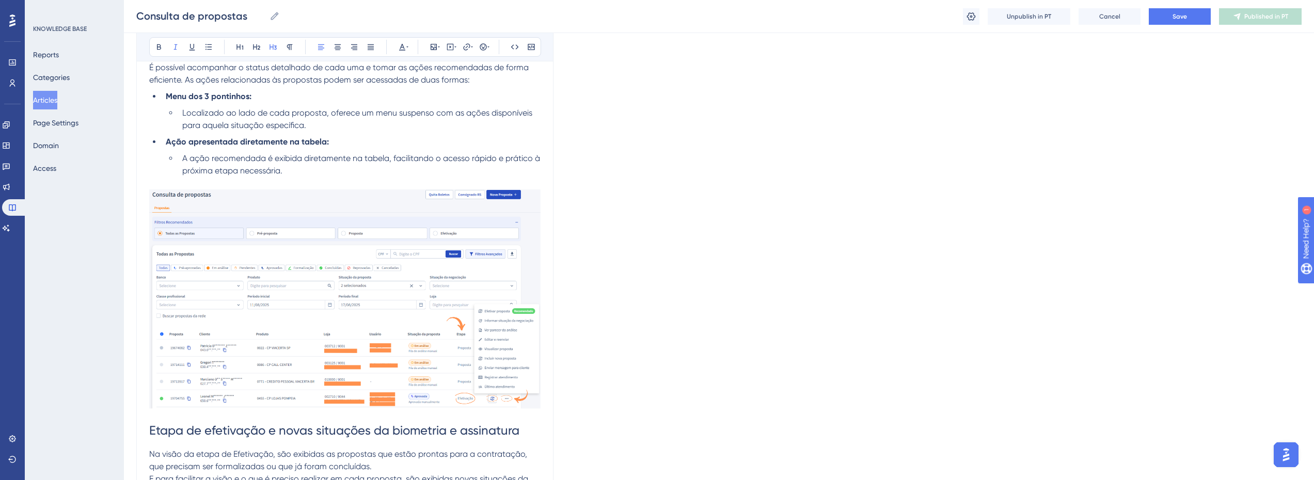
scroll to position [806, 6]
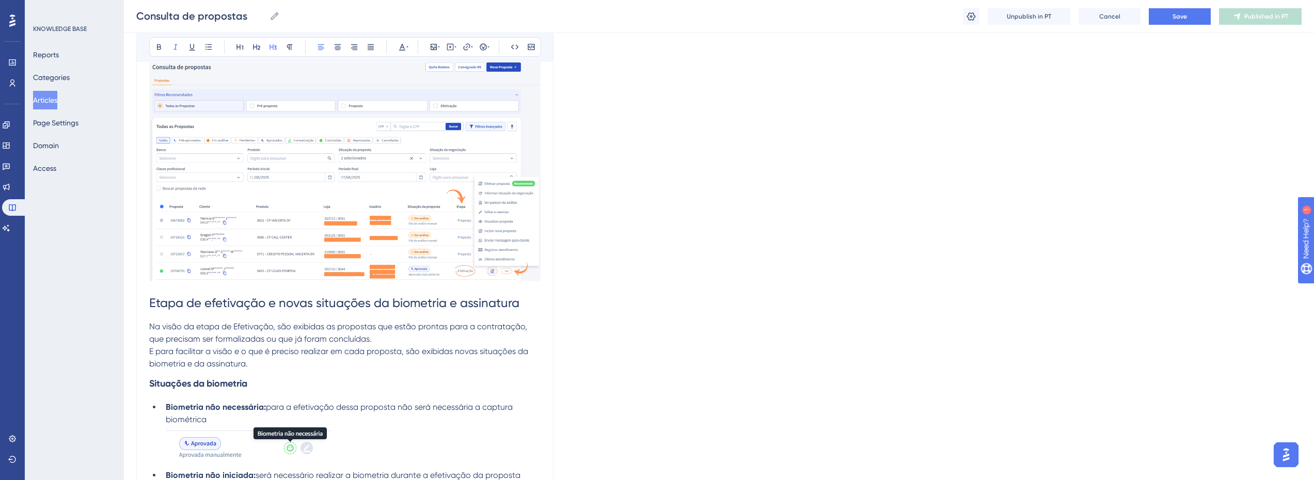
click at [370, 341] on p "Na visão da etapa de Efetivação, são exibidas as propostas que estão prontas pa…" at bounding box center [344, 333] width 391 height 25
click at [229, 350] on span "E para facilitar a visão e o que é preciso realizar em cada proposta, são exibi…" at bounding box center [339, 357] width 381 height 22
click at [405, 352] on span "E para facilitar a visão das ações necessárias para cada proposta, são exibidas…" at bounding box center [338, 357] width 378 height 22
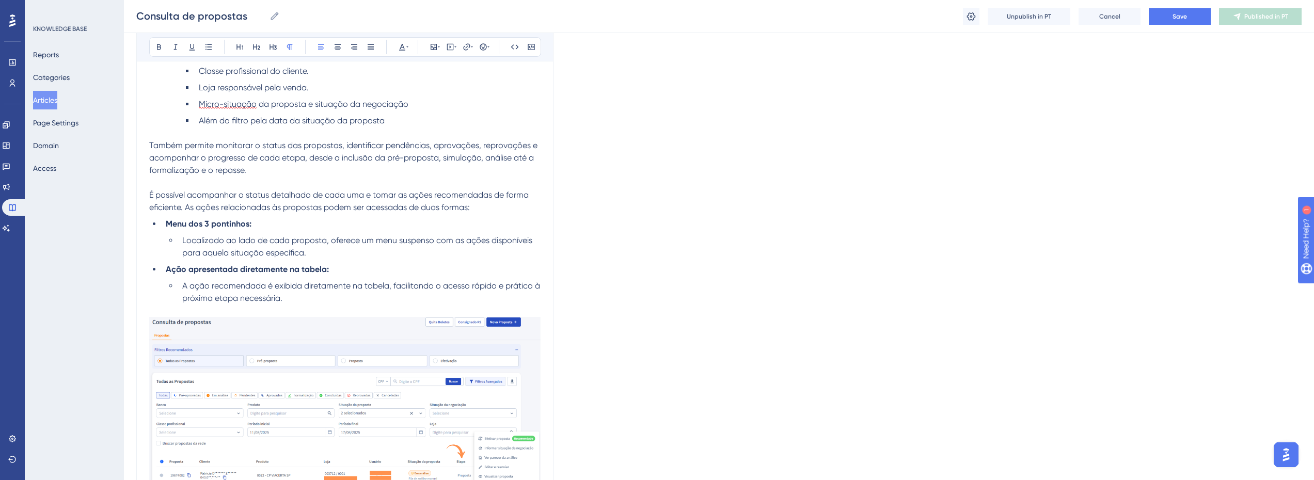
scroll to position [703, 6]
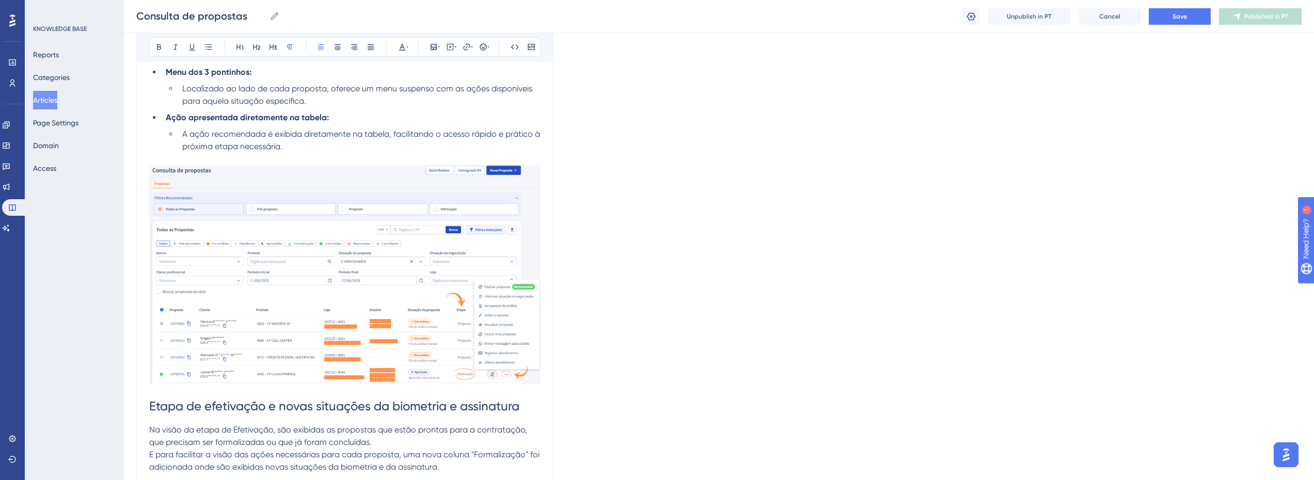
click at [414, 315] on img at bounding box center [344, 275] width 391 height 220
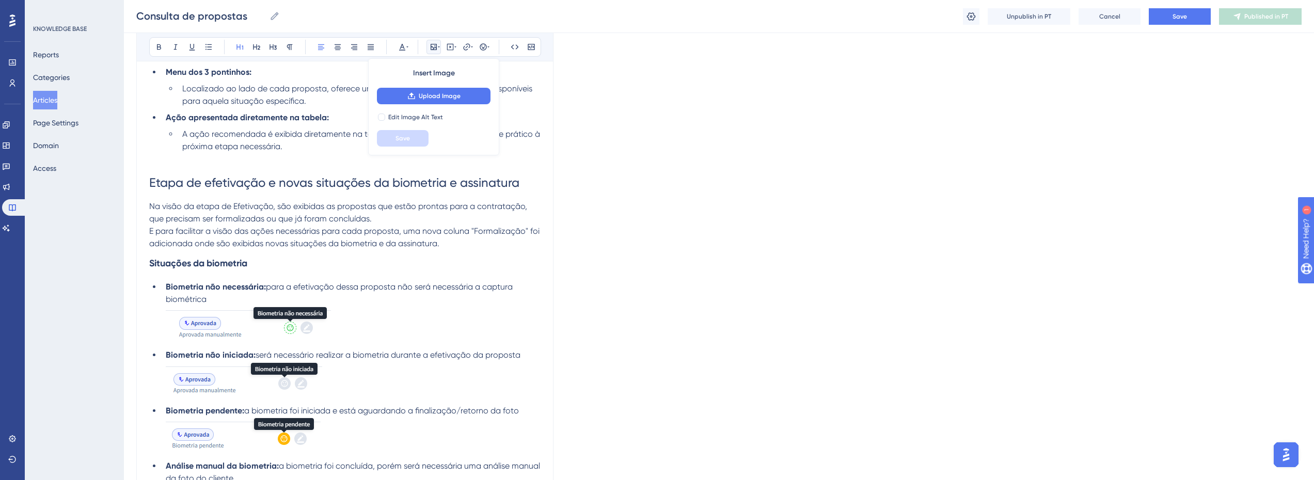
click at [304, 142] on li "A ação recomendada é exibida diretamente na tabela, facilitando o acesso rápido…" at bounding box center [359, 140] width 362 height 25
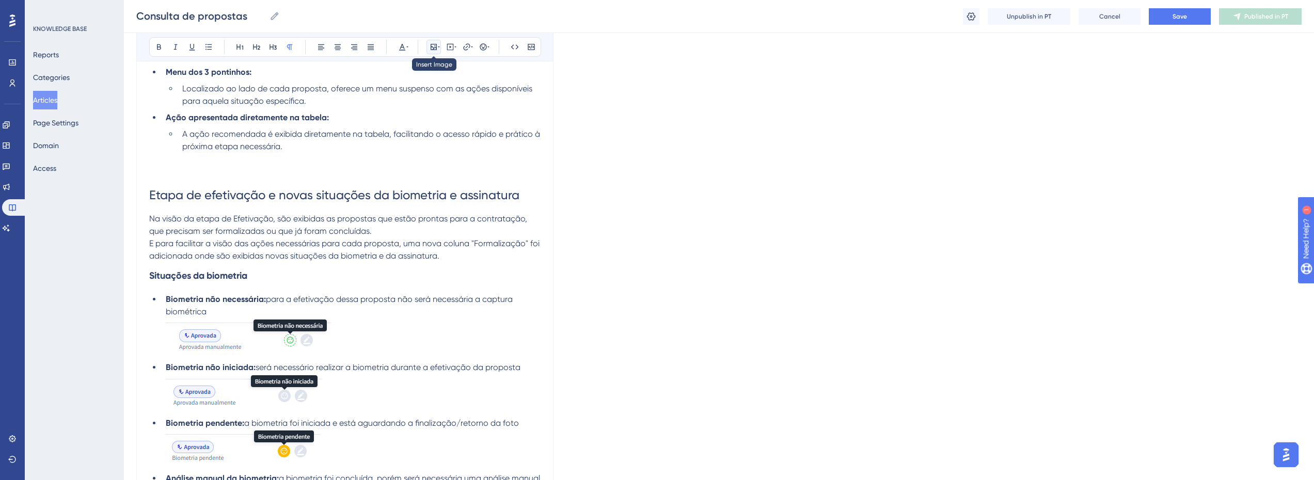
click at [430, 46] on icon at bounding box center [434, 47] width 8 height 8
click at [431, 101] on button "Upload Image" at bounding box center [434, 96] width 114 height 17
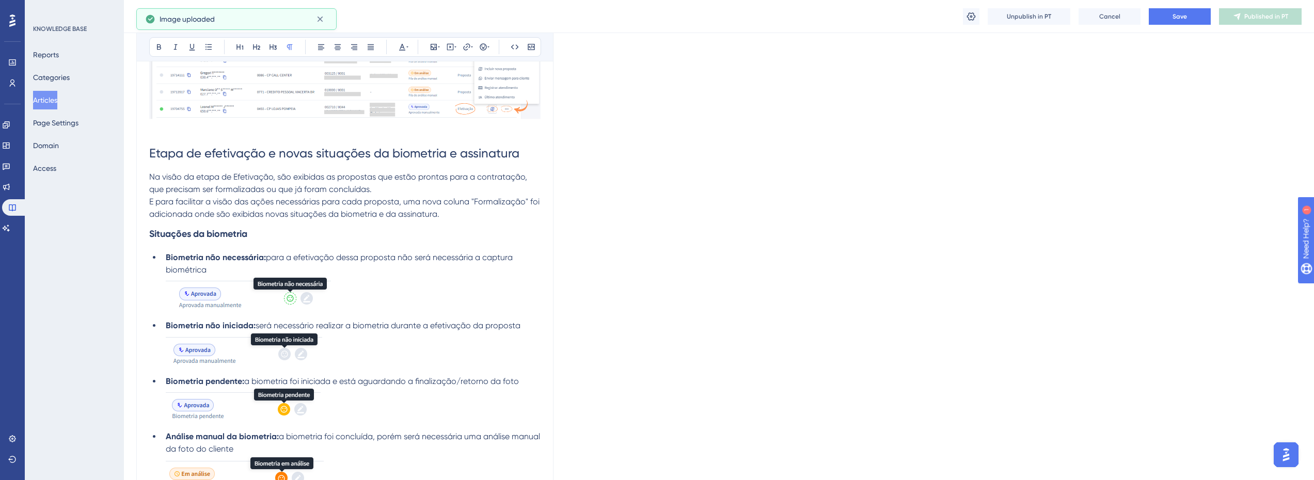
scroll to position [961, 6]
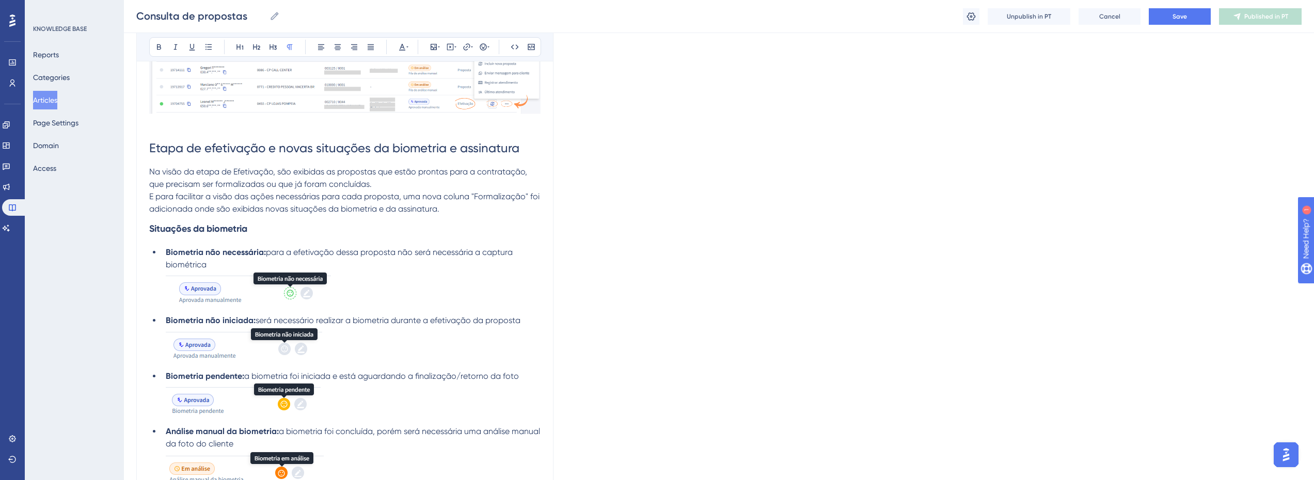
click at [456, 208] on p "E para facilitar a visão das ações necessárias para cada proposta, uma nova col…" at bounding box center [344, 202] width 391 height 25
click at [489, 206] on p "E para facilitar a visão das ações necessárias para cada proposta, uma nova col…" at bounding box center [344, 202] width 391 height 25
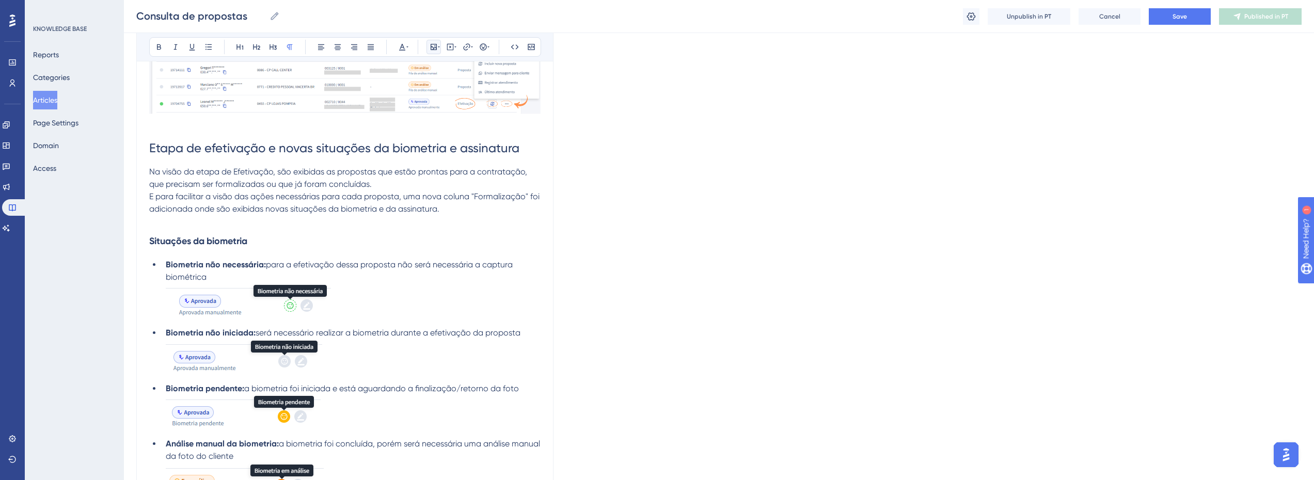
click at [438, 44] on icon at bounding box center [439, 47] width 2 height 8
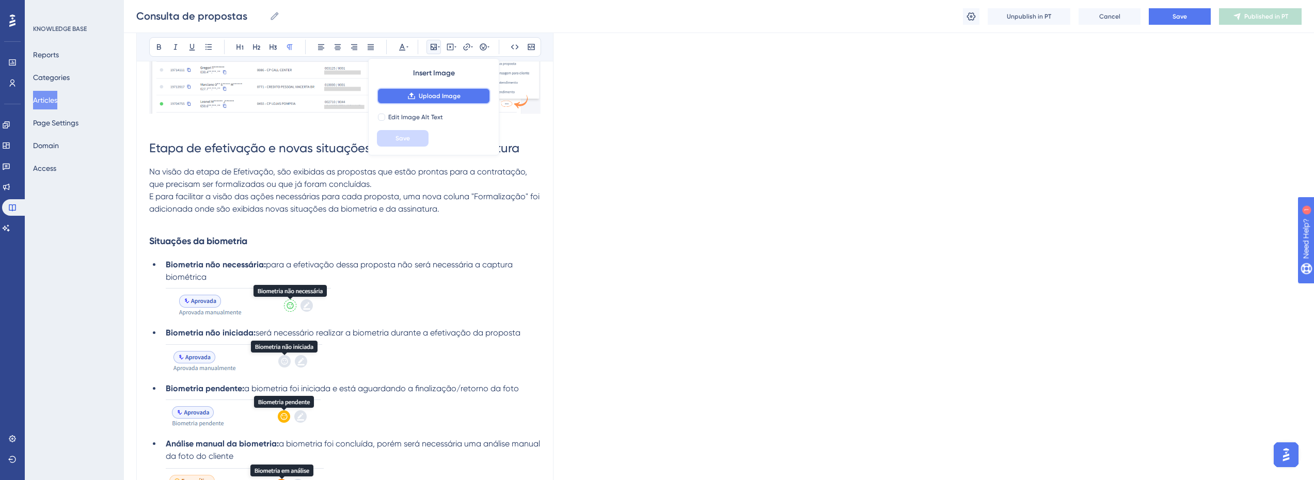
click at [429, 98] on span "Upload Image" at bounding box center [440, 96] width 42 height 8
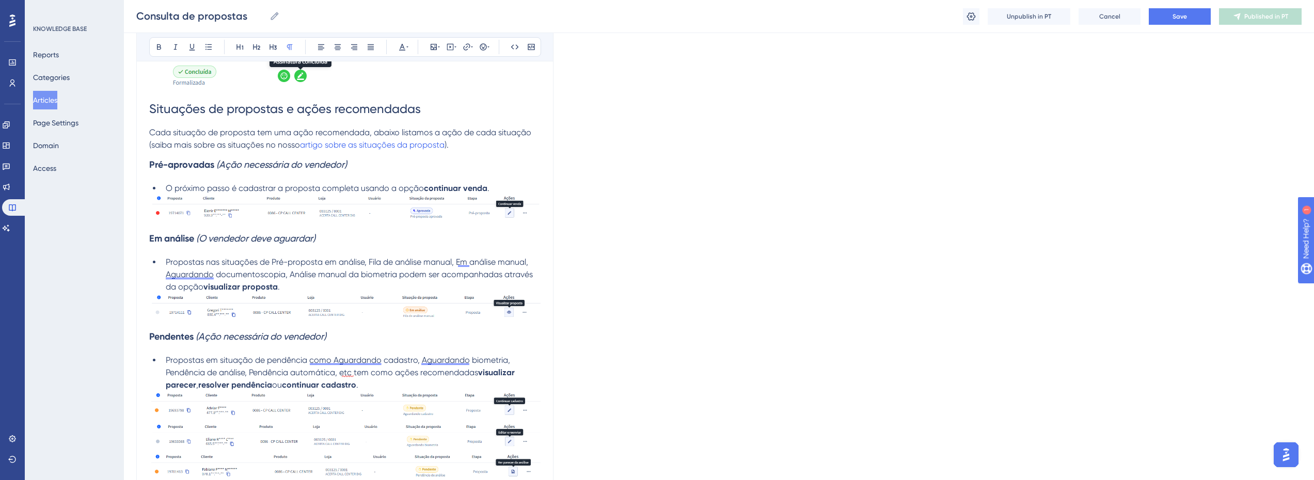
scroll to position [1993, 6]
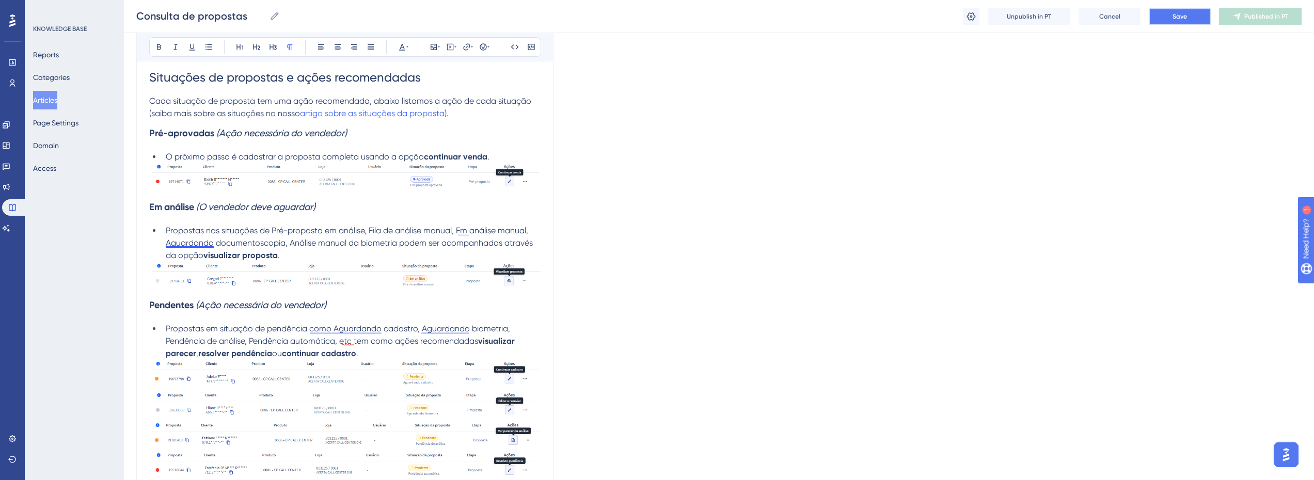
click at [983, 12] on button "Save" at bounding box center [1180, 16] width 62 height 17
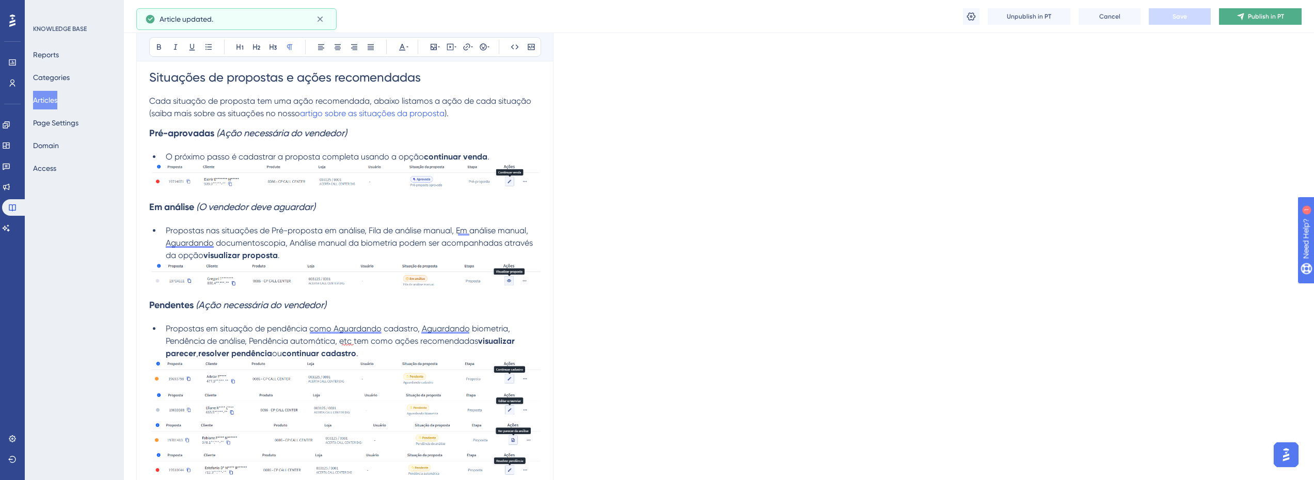
click at [983, 23] on button "Publish in PT" at bounding box center [1260, 16] width 83 height 17
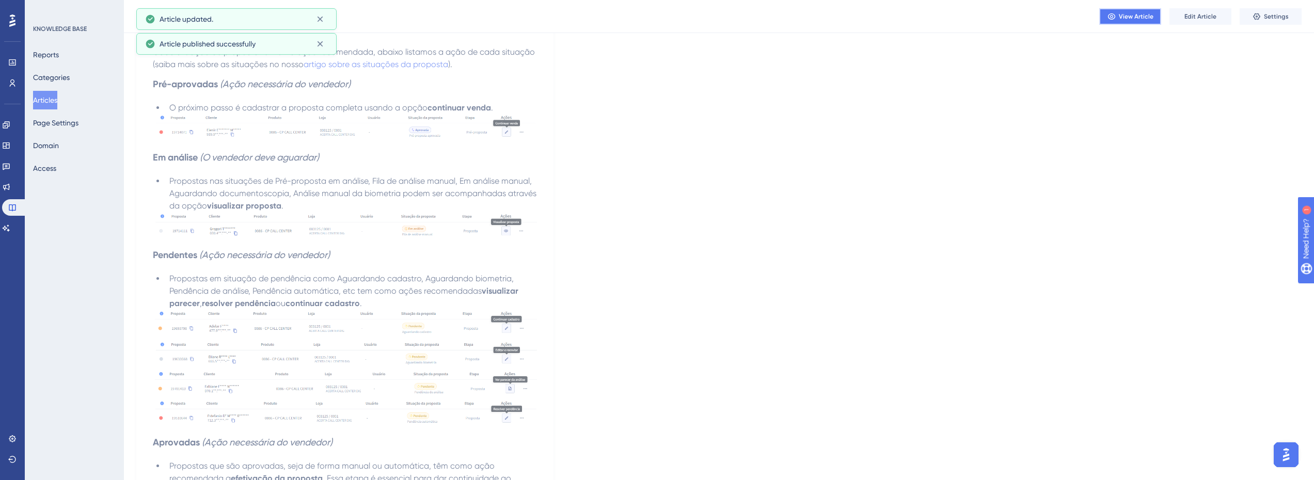
click at [983, 20] on span "View Article" at bounding box center [1136, 16] width 35 height 8
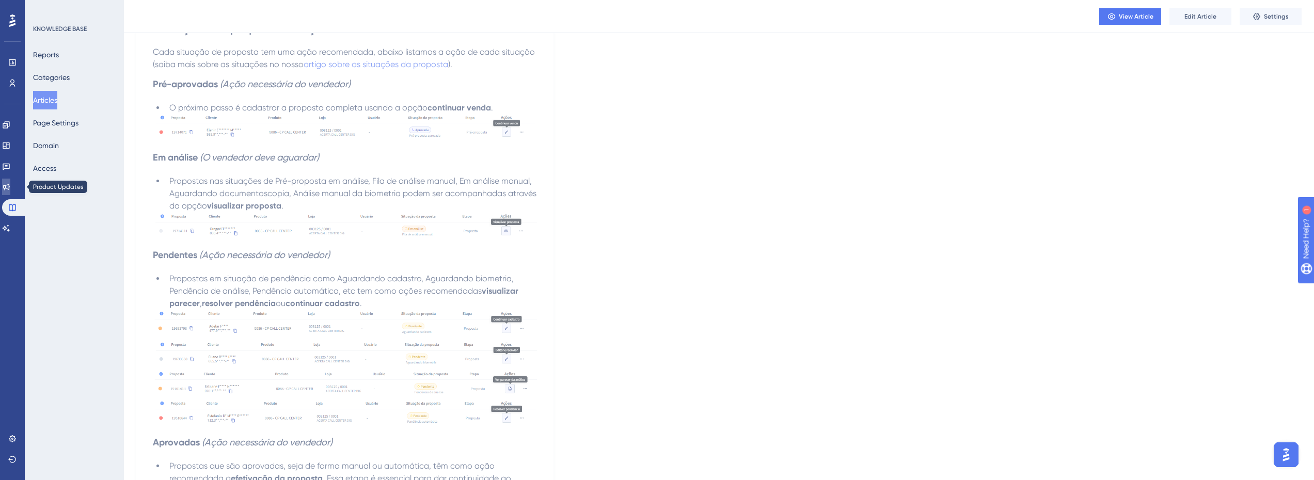
click at [10, 180] on link at bounding box center [6, 187] width 8 height 17
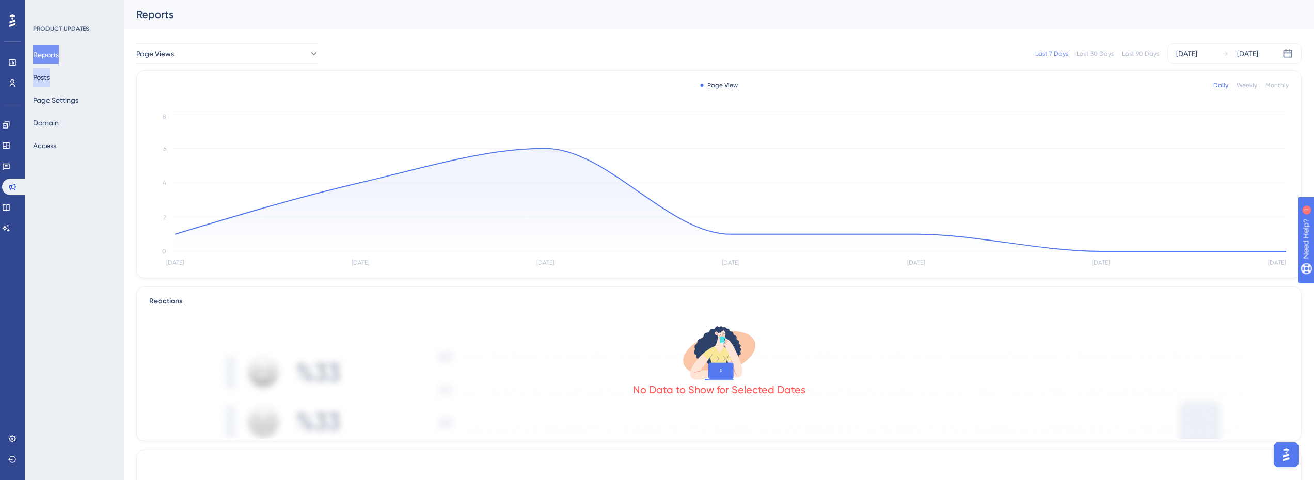
click at [50, 83] on button "Posts" at bounding box center [41, 77] width 17 height 19
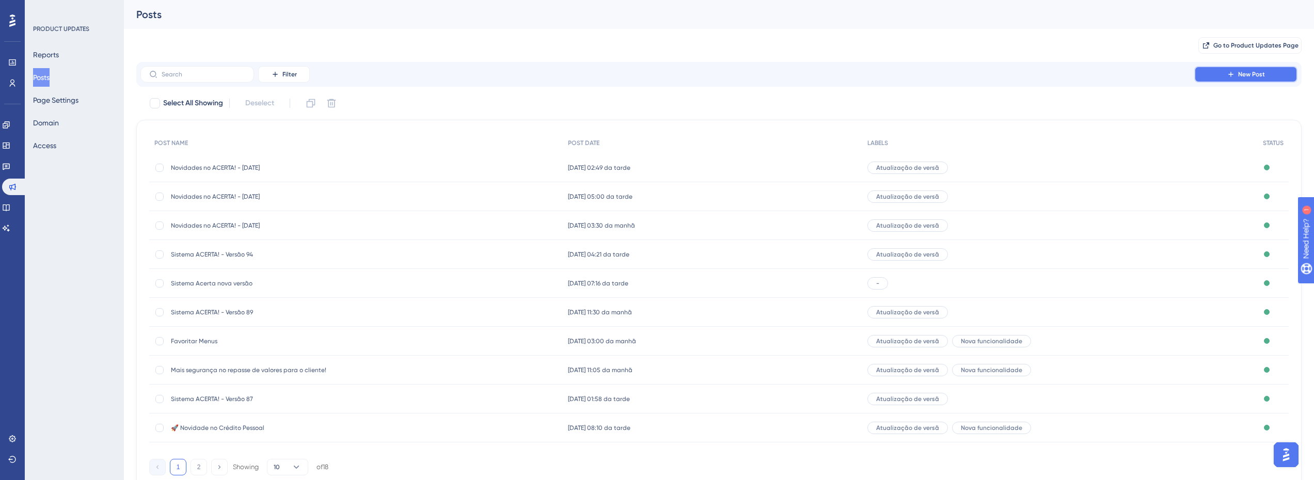
drag, startPoint x: 1208, startPoint y: 77, endPoint x: 939, endPoint y: 195, distance: 293.6
click at [983, 77] on button "New Post" at bounding box center [1245, 74] width 103 height 17
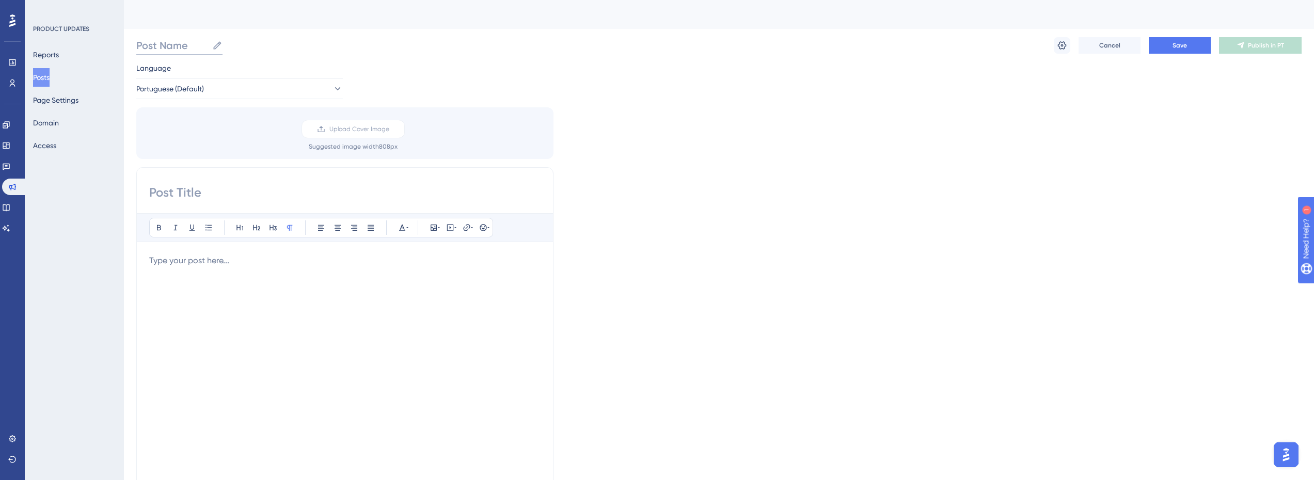
click at [156, 39] on input "Post Name" at bounding box center [172, 45] width 72 height 14
type input "Novidades no ACERTA! [DATE]"
click at [184, 192] on input at bounding box center [344, 192] width 391 height 17
paste input "Novidades no ACERTA! [DATE]"
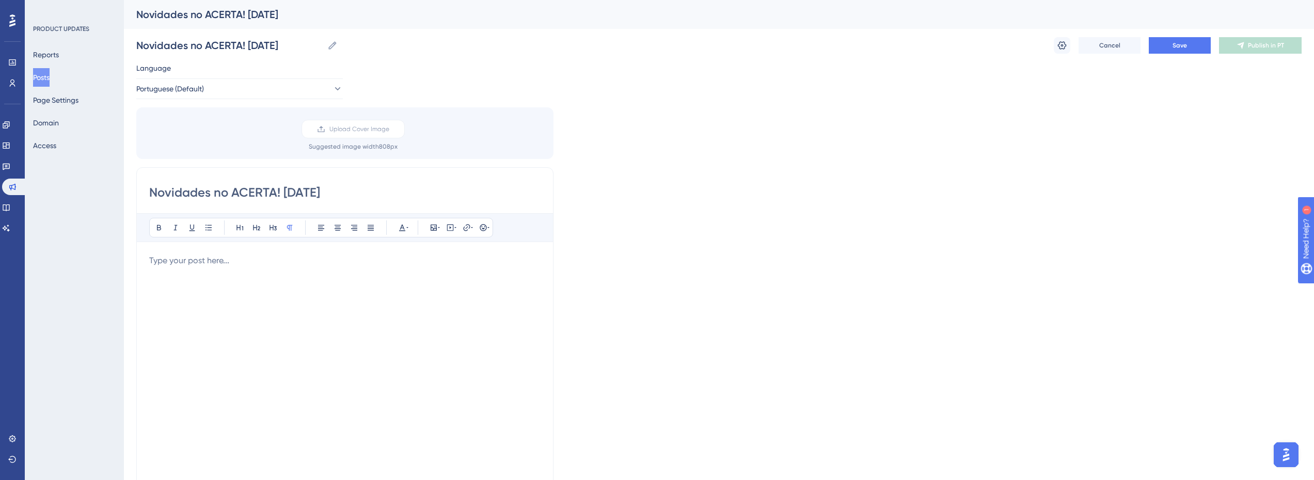
type input "Novidades no ACERTA! [DATE]"
click at [188, 266] on p at bounding box center [344, 261] width 391 height 12
click at [204, 251] on div "Bold Italic Underline Bullet Point Heading 1 Heading 2 Heading 3 Normal Align L…" at bounding box center [344, 347] width 391 height 268
click at [206, 257] on p at bounding box center [344, 261] width 391 height 12
click at [252, 277] on div at bounding box center [344, 368] width 391 height 227
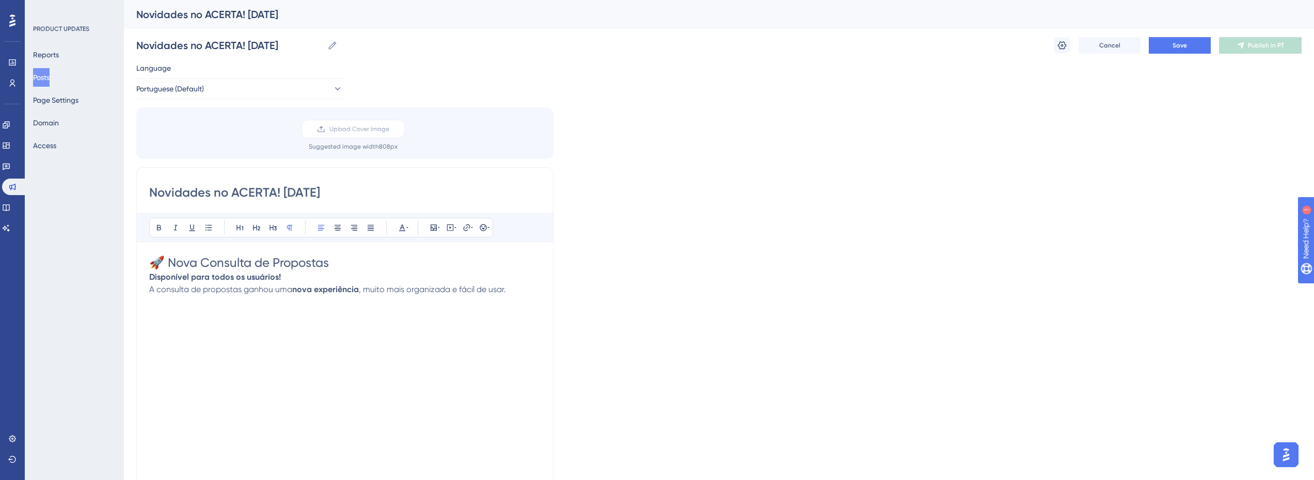
click at [280, 275] on p "Disponível para todos os usuários!" at bounding box center [344, 277] width 391 height 12
click at [325, 277] on p "Disponível para todos os usuários!" at bounding box center [344, 277] width 391 height 12
click at [259, 290] on span "A consulta de propostas ganhou uma" at bounding box center [220, 289] width 143 height 10
click at [317, 359] on div "🚀 Nova Consulta de Propostas Usuários impactados: Todos A consulta de propostas…" at bounding box center [344, 368] width 391 height 227
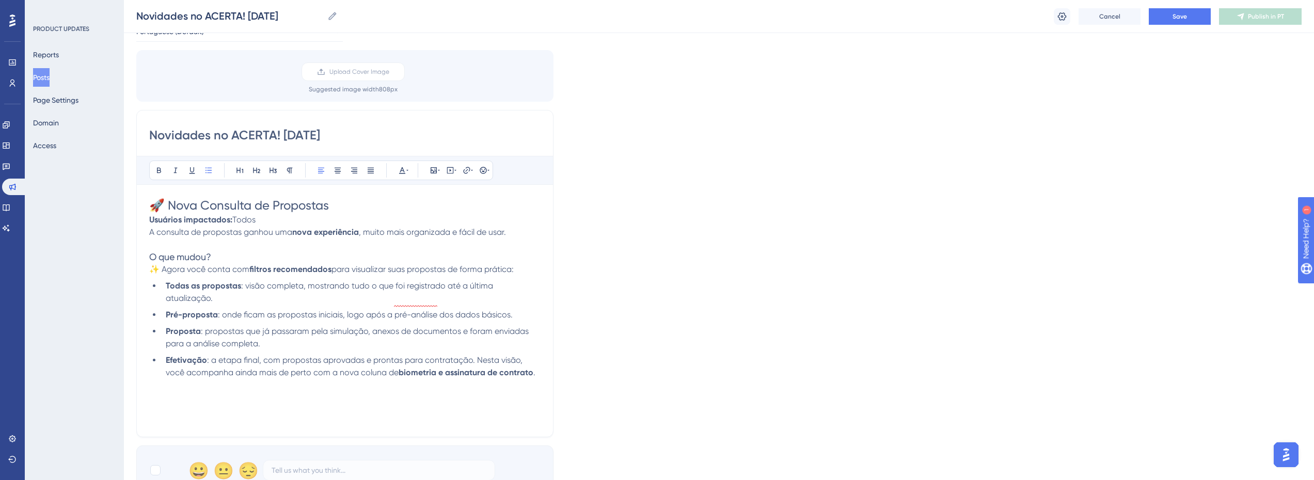
scroll to position [103, 0]
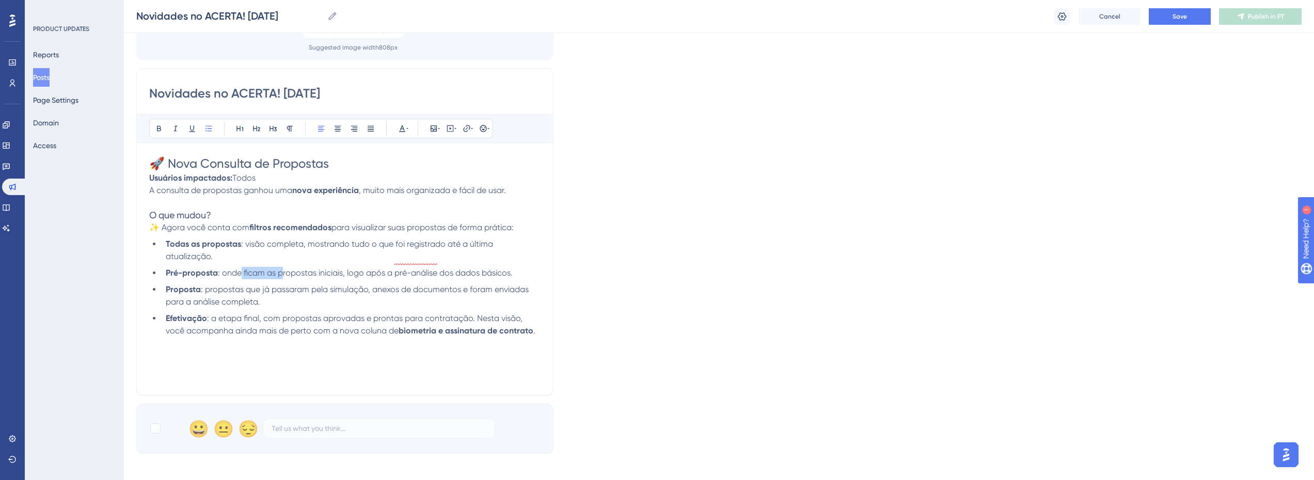
drag, startPoint x: 240, startPoint y: 263, endPoint x: 281, endPoint y: 263, distance: 41.3
click at [281, 268] on span ": onde ficam as propostas iniciais, logo após a pré-análise dos dados básicos." at bounding box center [365, 273] width 295 height 10
click at [300, 284] on li "Proposta : propostas que já passaram pela simulação, anexos de documentos e for…" at bounding box center [351, 295] width 379 height 25
click at [440, 268] on span ": onde ficam as propostas iniciais, logo após a pré-análise dos dados básicos." at bounding box center [365, 273] width 295 height 10
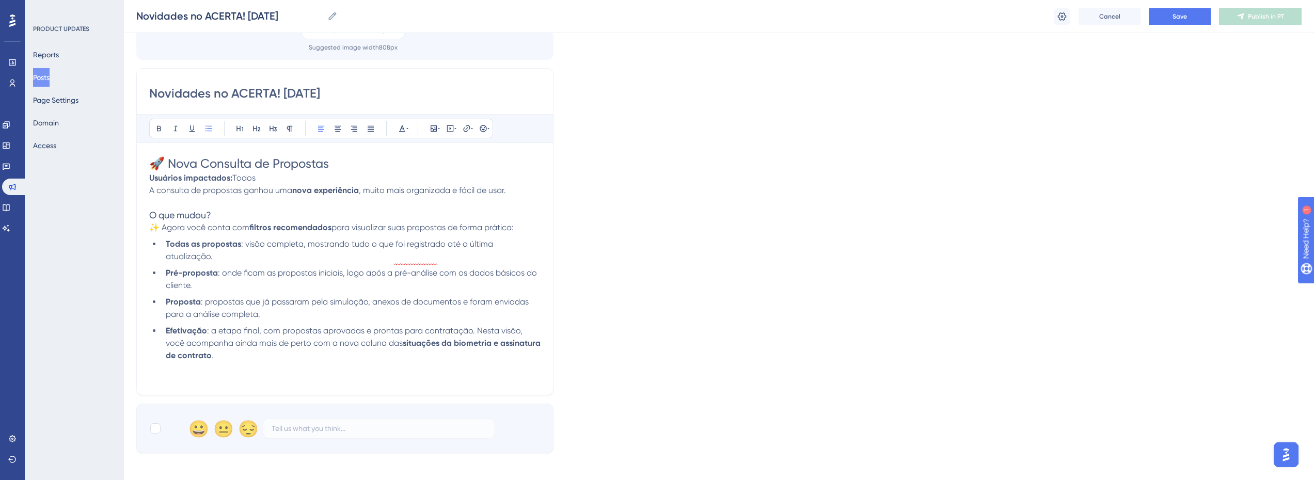
click at [342, 353] on div "🚀 Nova Consulta de Propostas Usuários impactados: Todos A consulta de propostas…" at bounding box center [344, 268] width 391 height 227
click at [307, 353] on div "🚀 Nova Consulta de Propostas Usuários impactados: Todos A consulta de propostas…" at bounding box center [344, 268] width 391 height 227
click at [437, 127] on icon at bounding box center [434, 128] width 6 height 6
click at [438, 175] on span "Upload Image" at bounding box center [440, 177] width 42 height 8
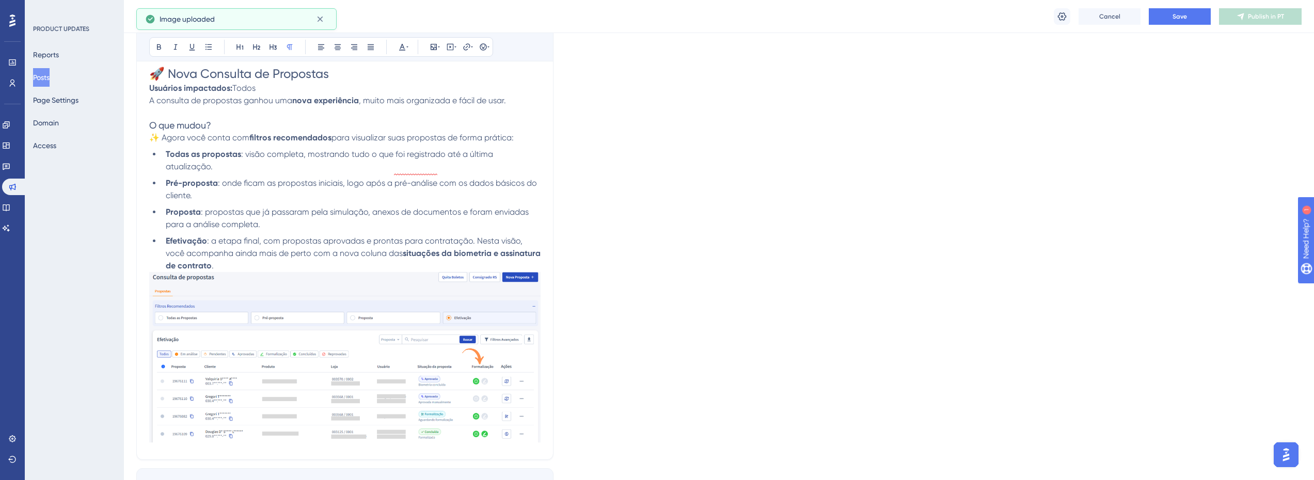
scroll to position [258, 0]
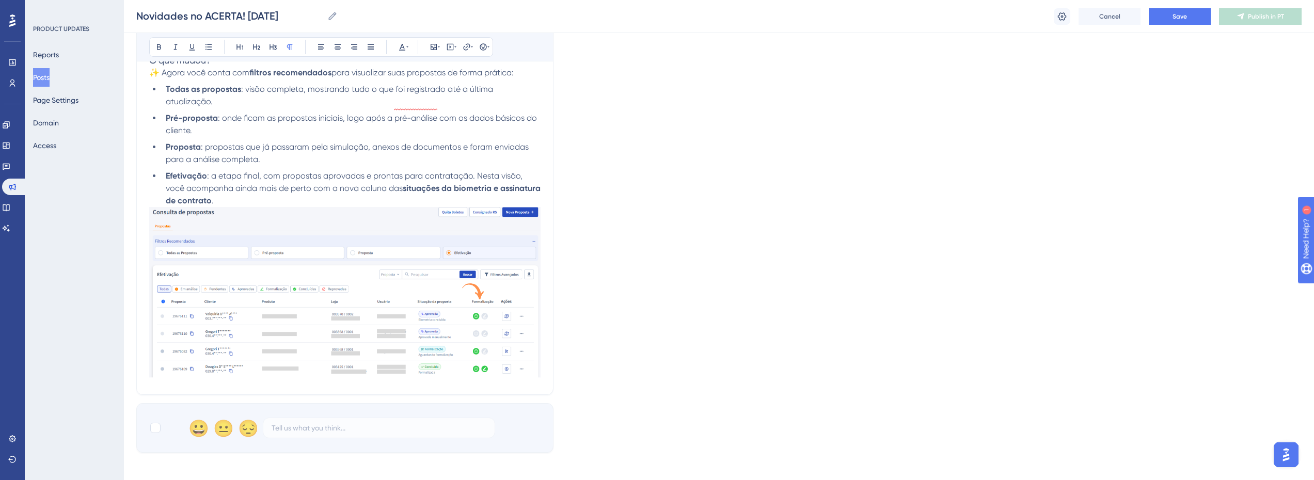
click at [276, 353] on img at bounding box center [344, 292] width 391 height 171
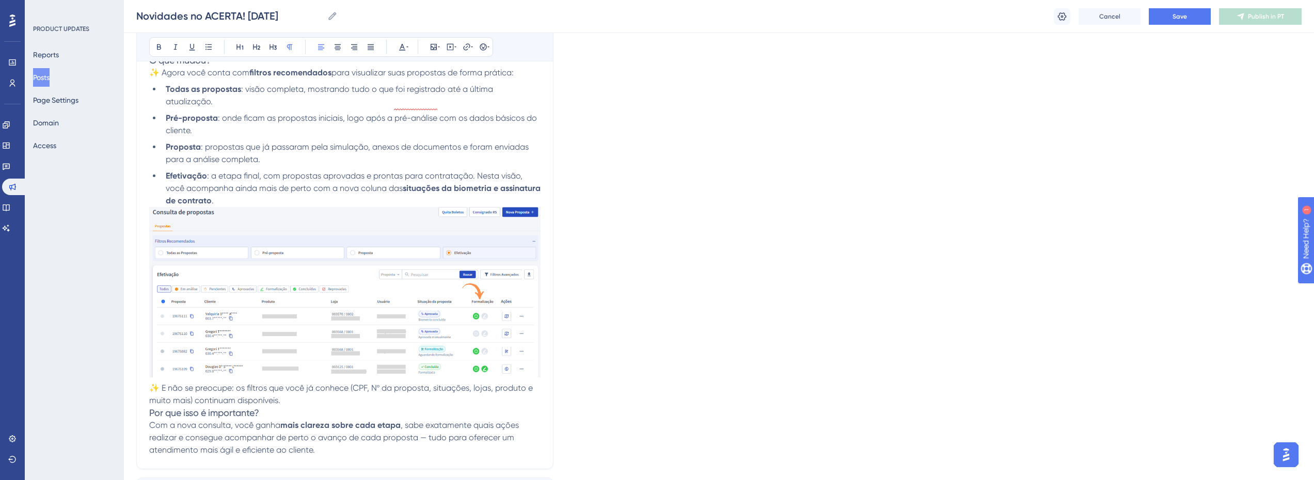
click at [274, 383] on span "✨ E não se preocupe: os filtros que você já conhece (CPF, Nº da proposta, situa…" at bounding box center [342, 394] width 386 height 22
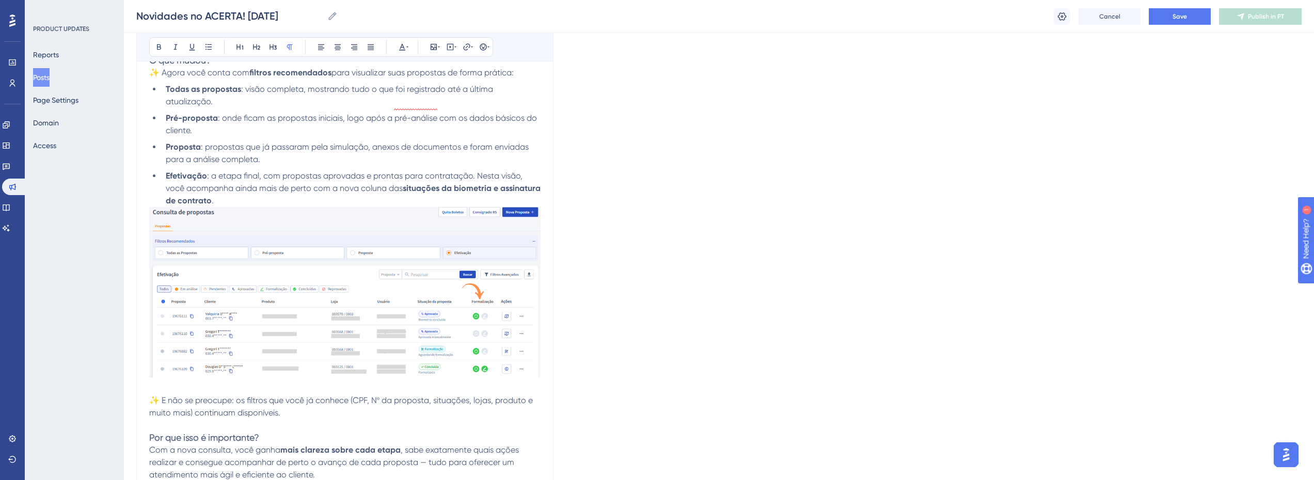
click at [305, 404] on p "✨ E não se preocupe: os filtros que você já conhece (CPF, Nº da proposta, situa…" at bounding box center [344, 406] width 391 height 25
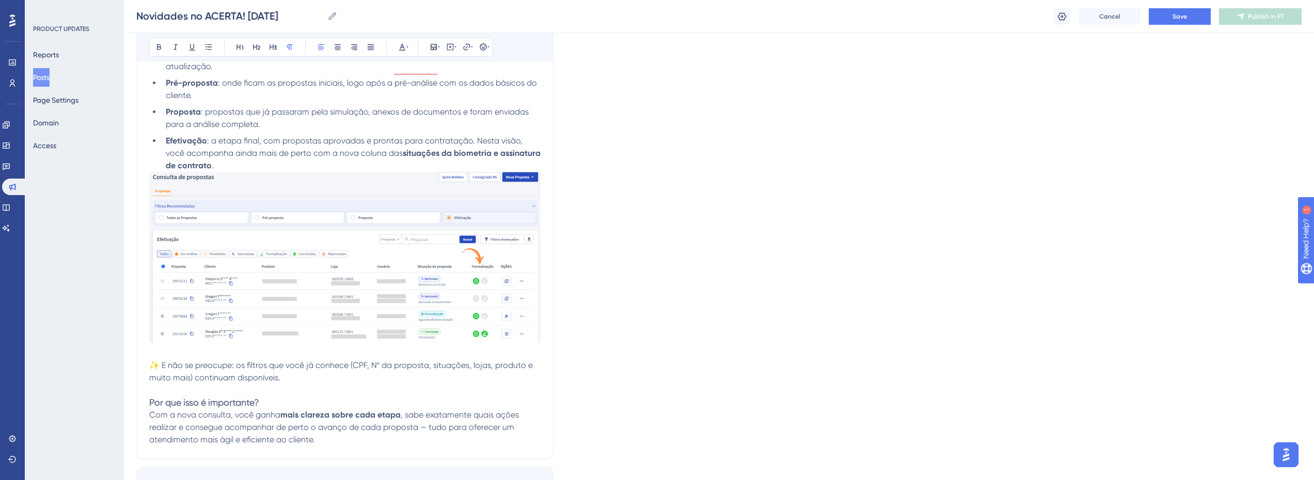
scroll to position [310, 0]
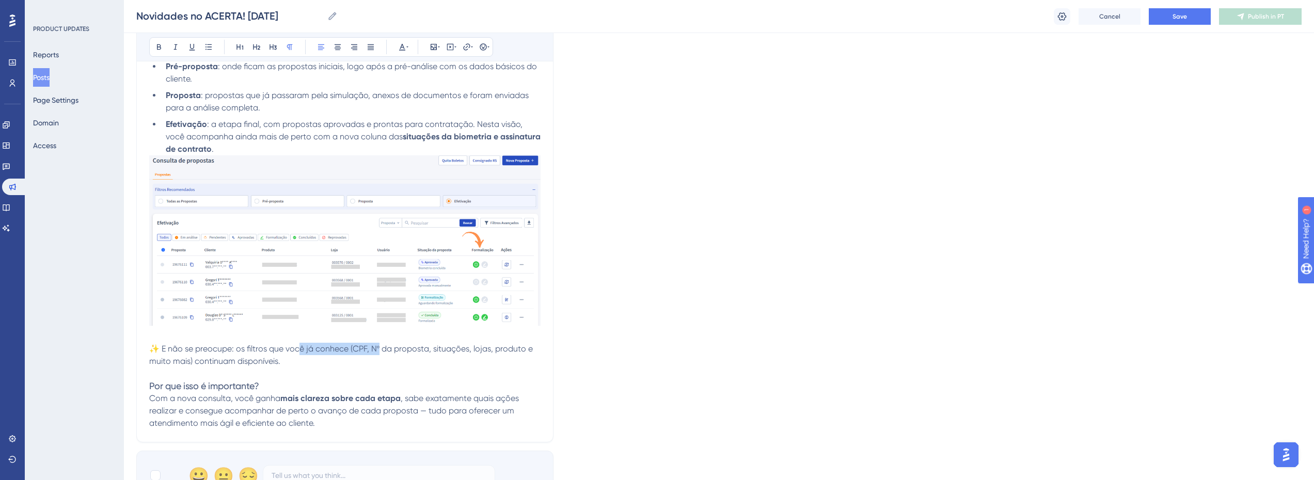
drag, startPoint x: 316, startPoint y: 339, endPoint x: 391, endPoint y: 339, distance: 75.4
click at [391, 344] on span "✨ E não se preocupe: os filtros que você já conhece (CPF, Nº da proposta, situa…" at bounding box center [342, 355] width 386 height 22
click at [392, 344] on span "✨ E não se preocupe: os filtros que você já conhece (CPF, Nº da proposta, situa…" at bounding box center [342, 355] width 386 height 22
click at [316, 348] on p "✨ E não se preocupe: os filtros que você já conhece (CPF, Nº da proposta, situa…" at bounding box center [344, 355] width 391 height 25
click at [254, 353] on span "✨ E não se preocupe: os filtros que você já conhece (CPF, Nº da proposta, situa…" at bounding box center [342, 355] width 386 height 22
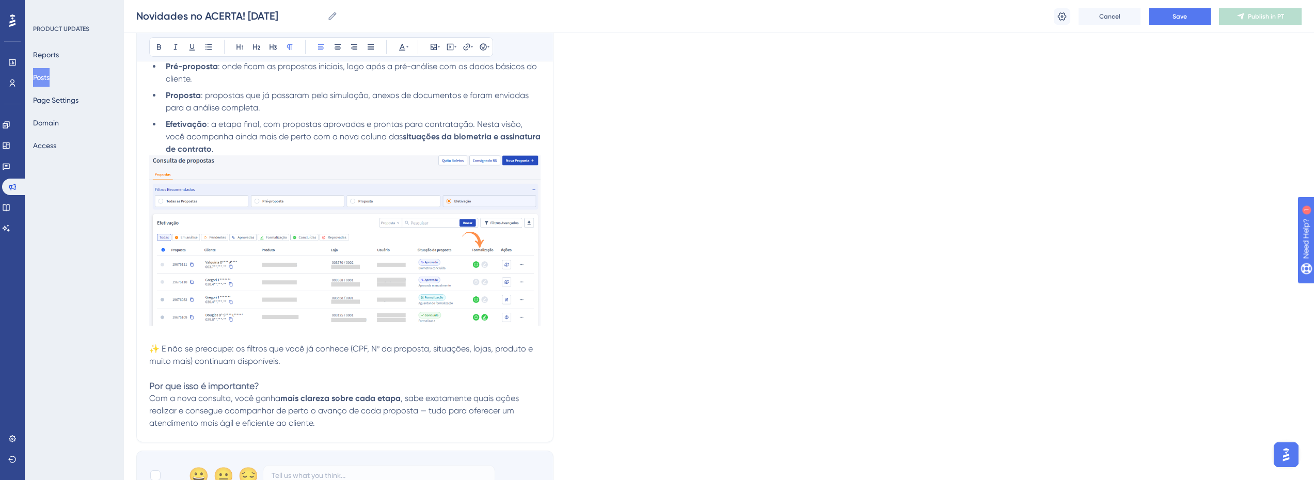
drag, startPoint x: 253, startPoint y: 372, endPoint x: 265, endPoint y: 375, distance: 12.3
click at [253, 380] on span "Por que isso é importante?" at bounding box center [204, 385] width 110 height 11
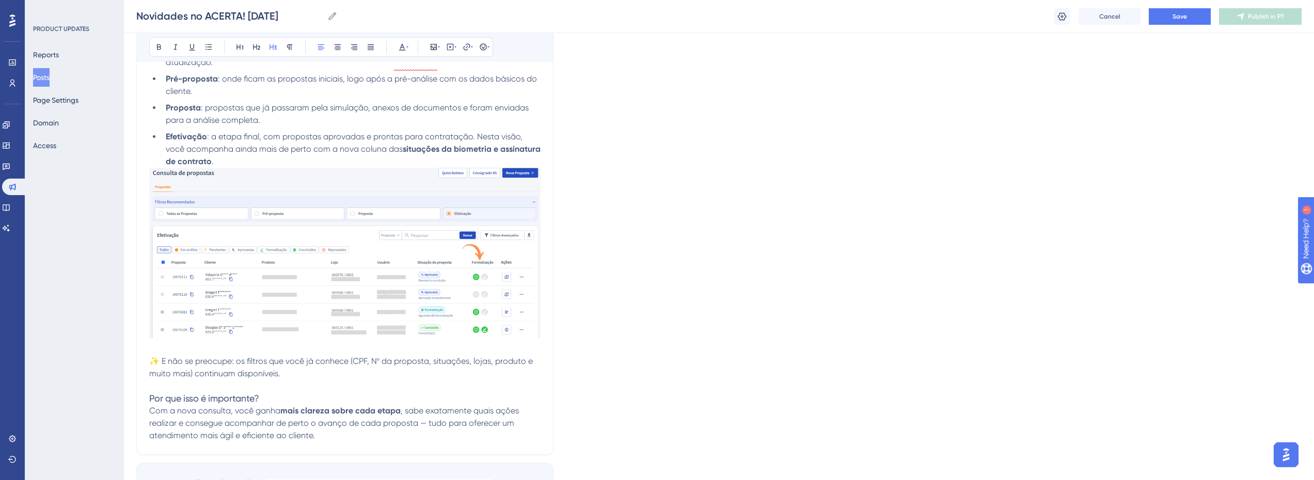
scroll to position [206, 0]
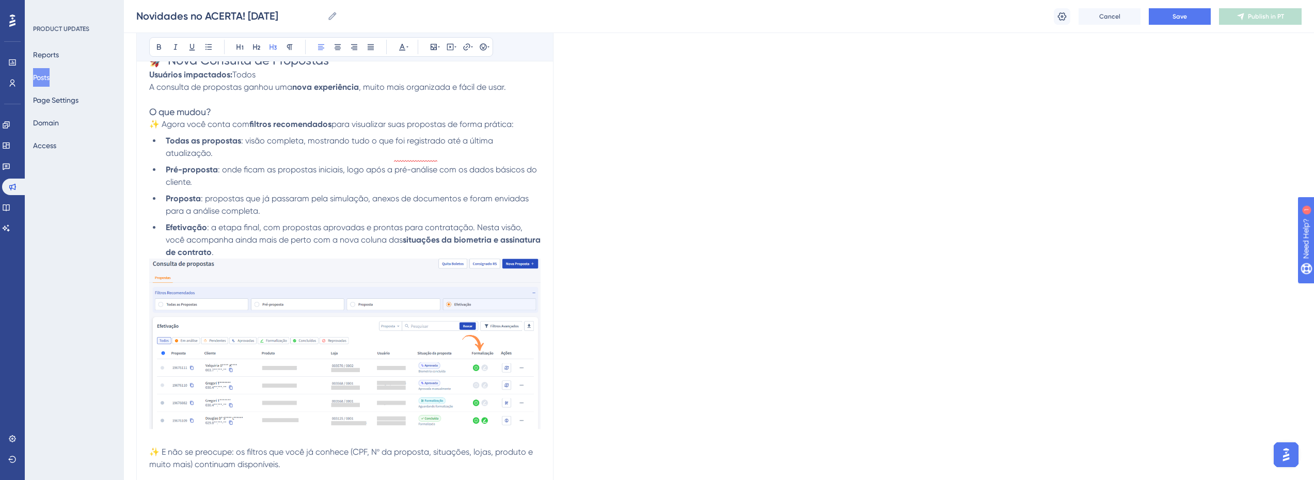
click at [261, 288] on img at bounding box center [344, 344] width 391 height 171
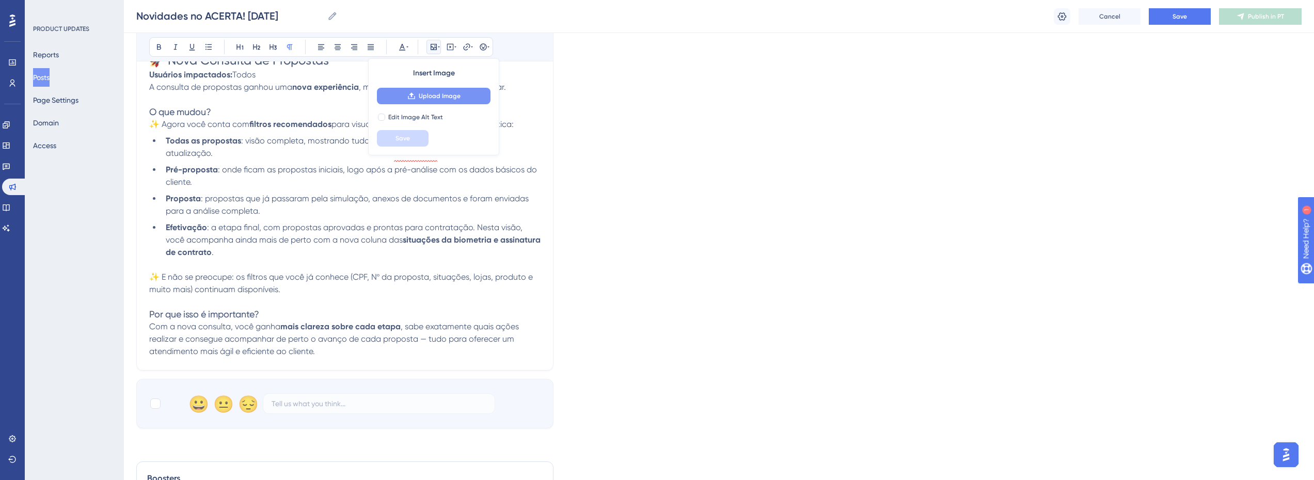
click at [459, 94] on span "Upload Image" at bounding box center [440, 96] width 42 height 8
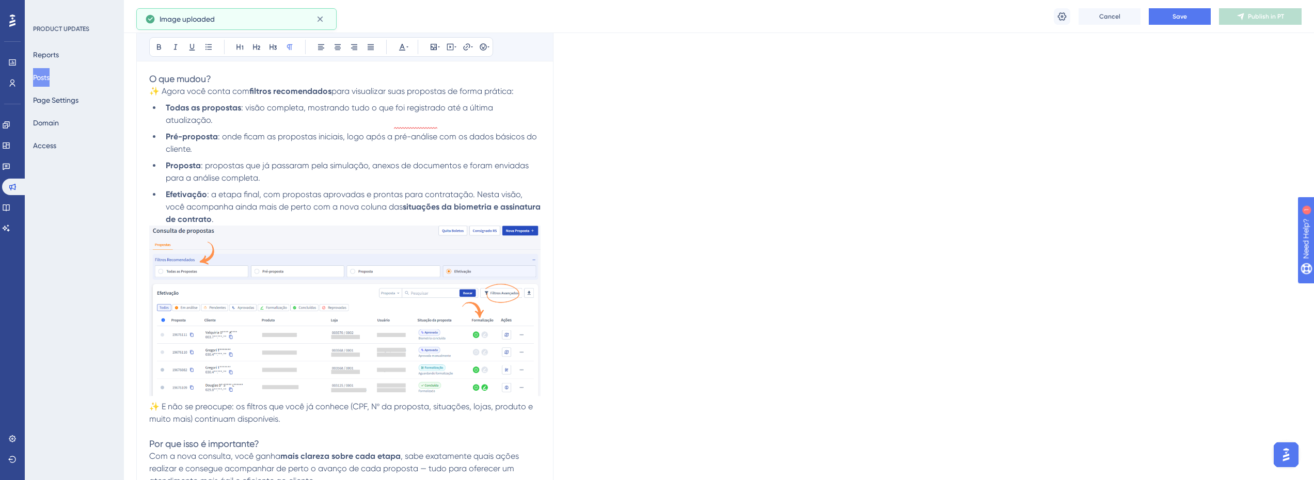
scroll to position [258, 0]
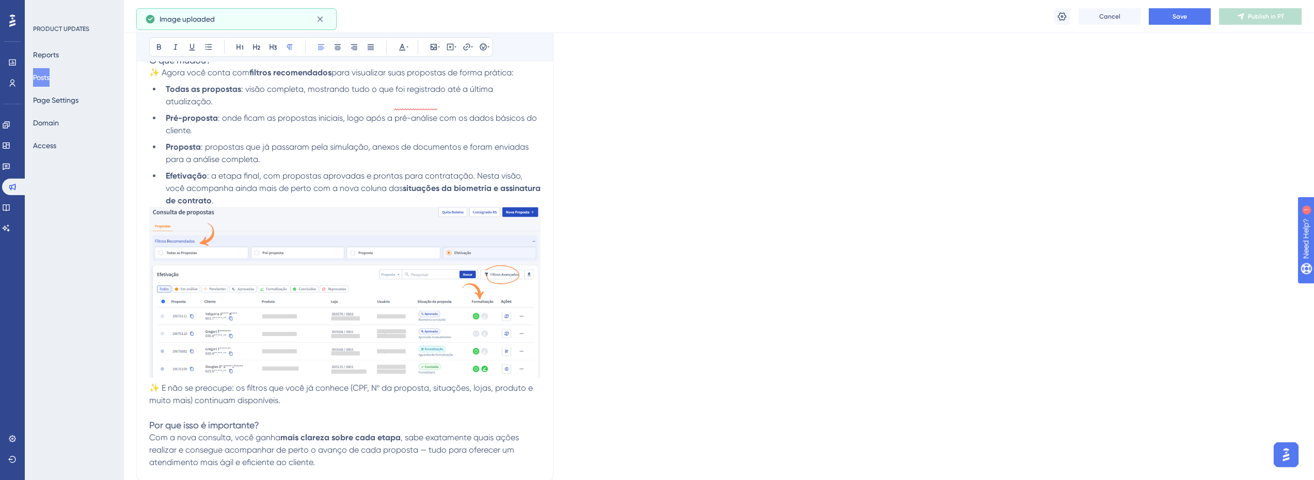
drag, startPoint x: 292, startPoint y: 389, endPoint x: 299, endPoint y: 386, distance: 7.9
click at [292, 389] on p "✨ E não se preocupe: os filtros que você já conhece (CPF, Nº da proposta, situa…" at bounding box center [344, 394] width 391 height 25
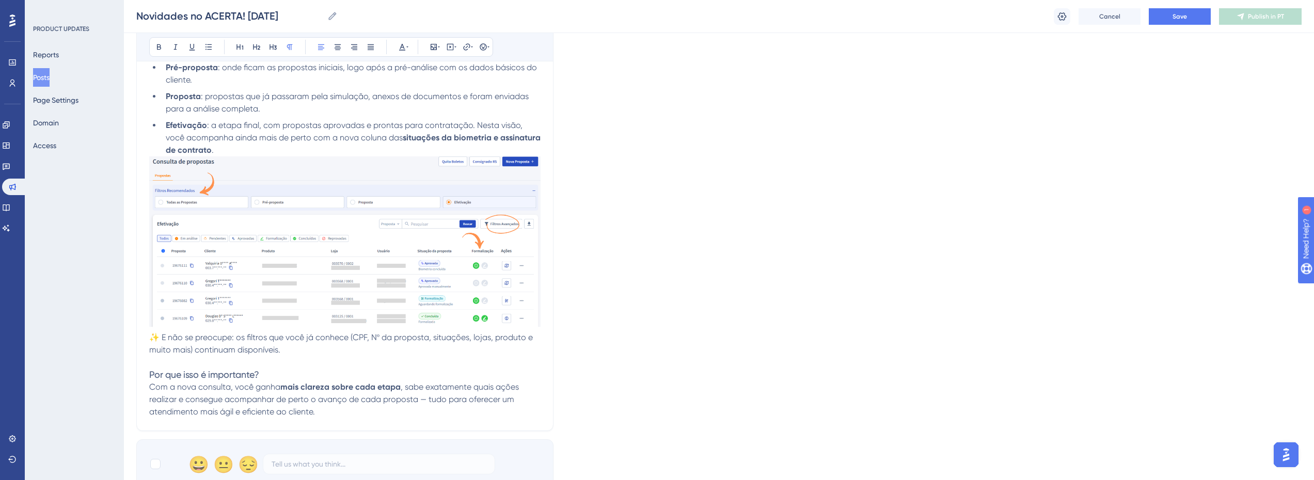
scroll to position [310, 0]
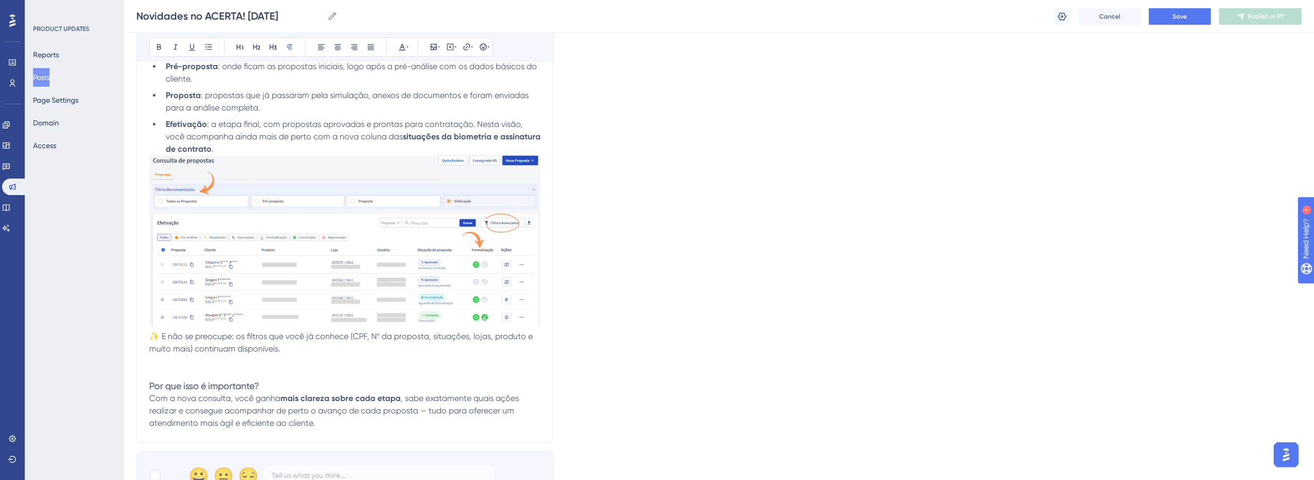
click at [219, 355] on p at bounding box center [344, 361] width 391 height 12
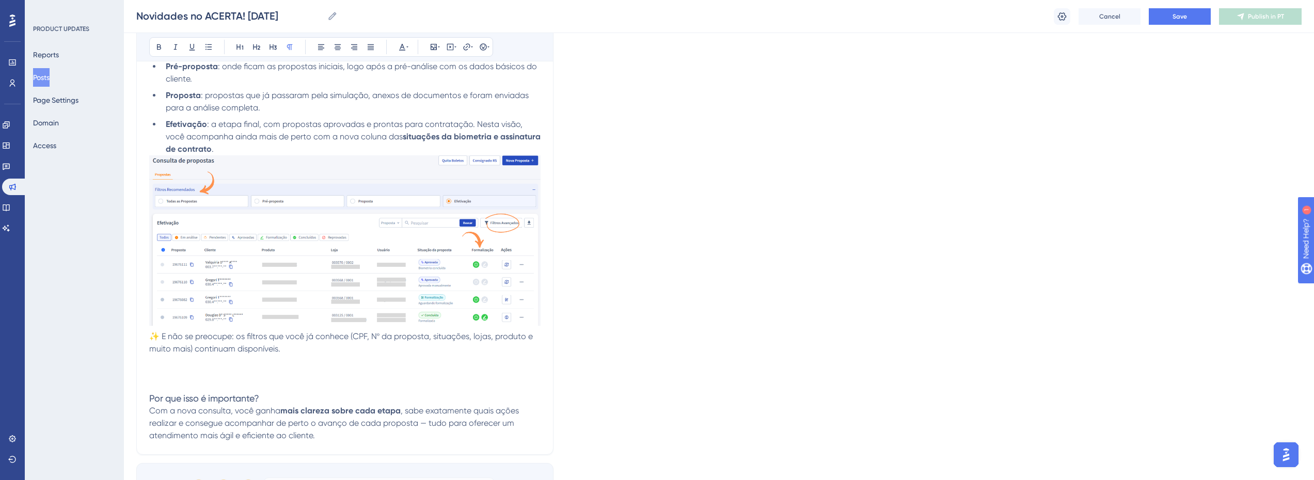
scroll to position [435, 0]
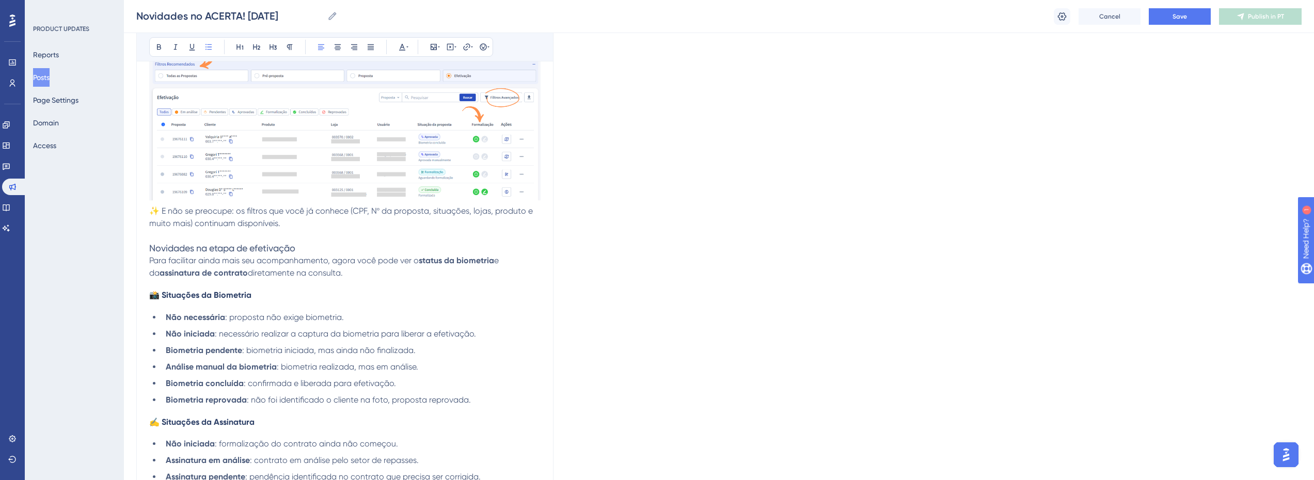
click at [192, 256] on span "Para facilitar ainda mais seu acompanhamento, agora você pode ver o" at bounding box center [283, 261] width 269 height 10
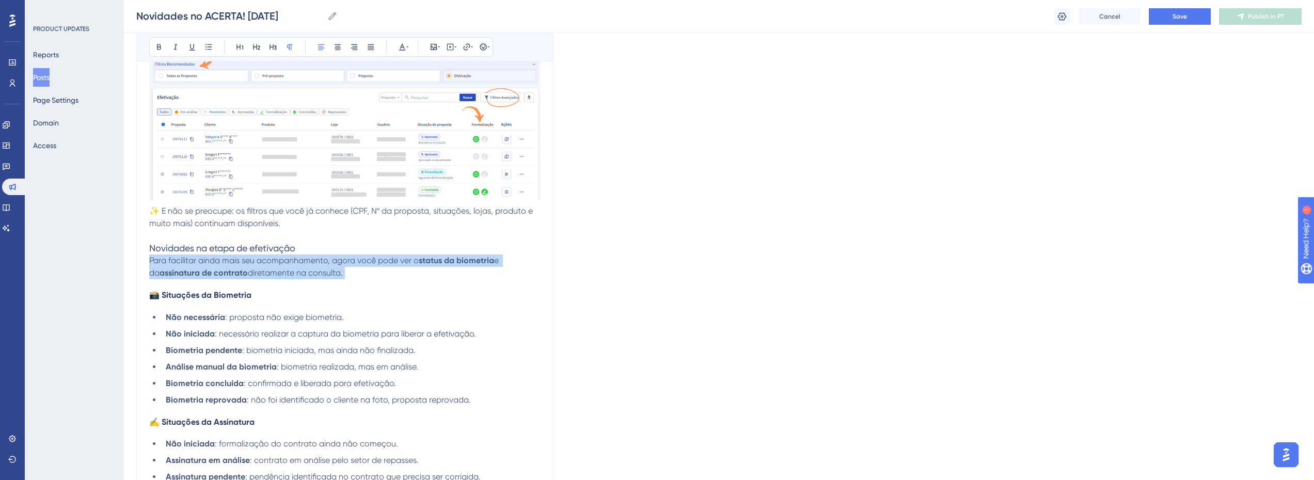
click at [192, 256] on span "Para facilitar ainda mais seu acompanhamento, agora você pode ver o" at bounding box center [283, 261] width 269 height 10
click at [323, 256] on span "Para facilitar ainda mais seu acompanhamento, agora você pode ver o" at bounding box center [283, 261] width 269 height 10
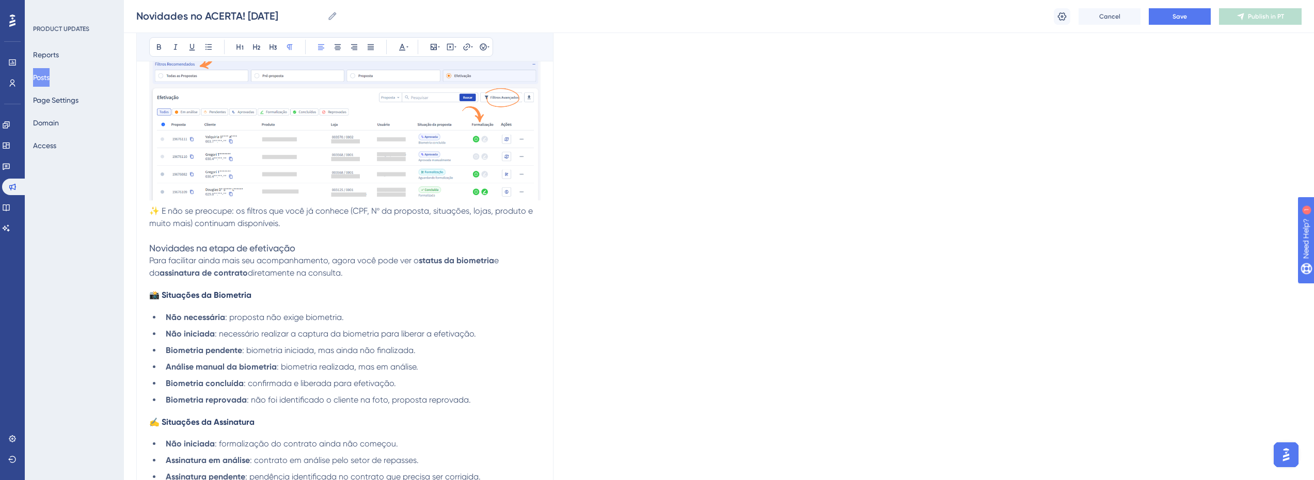
click at [205, 290] on span "📸 Situações da Biometria" at bounding box center [200, 295] width 102 height 10
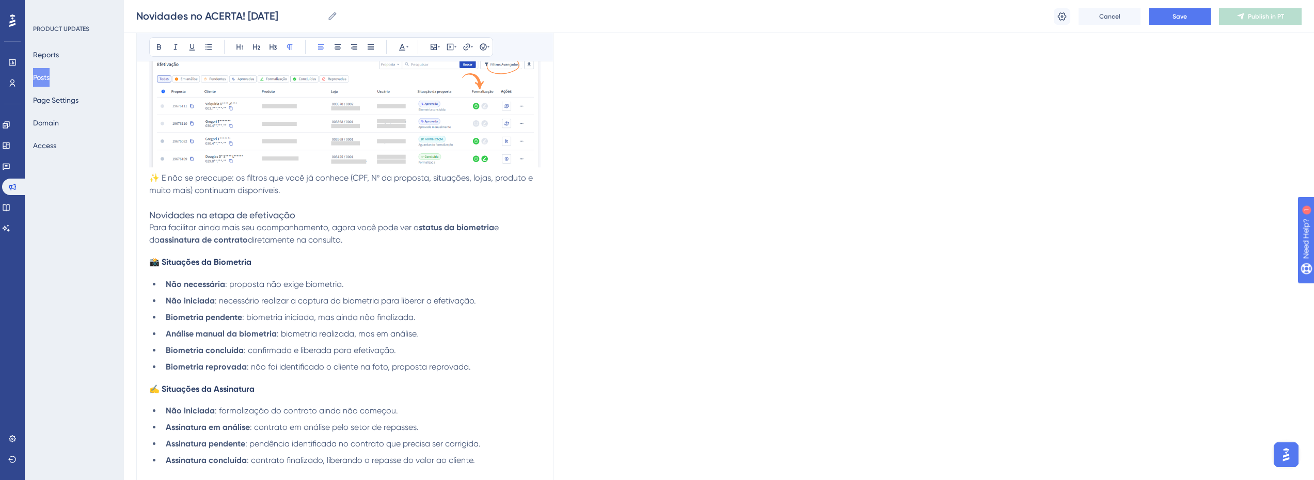
scroll to position [487, 0]
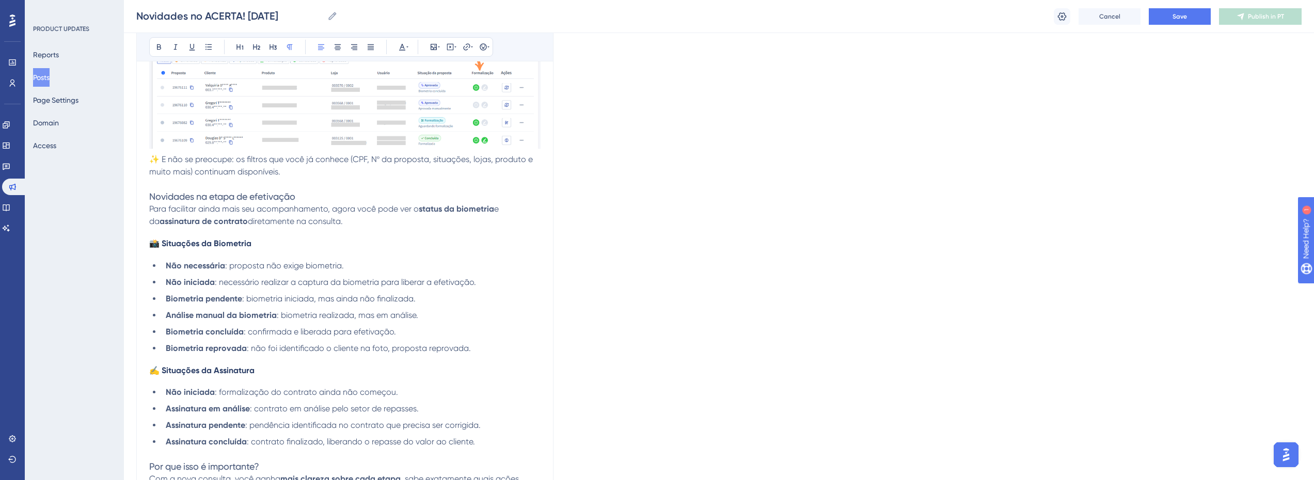
click at [337, 261] on span ": proposta não exige biometria." at bounding box center [284, 266] width 119 height 10
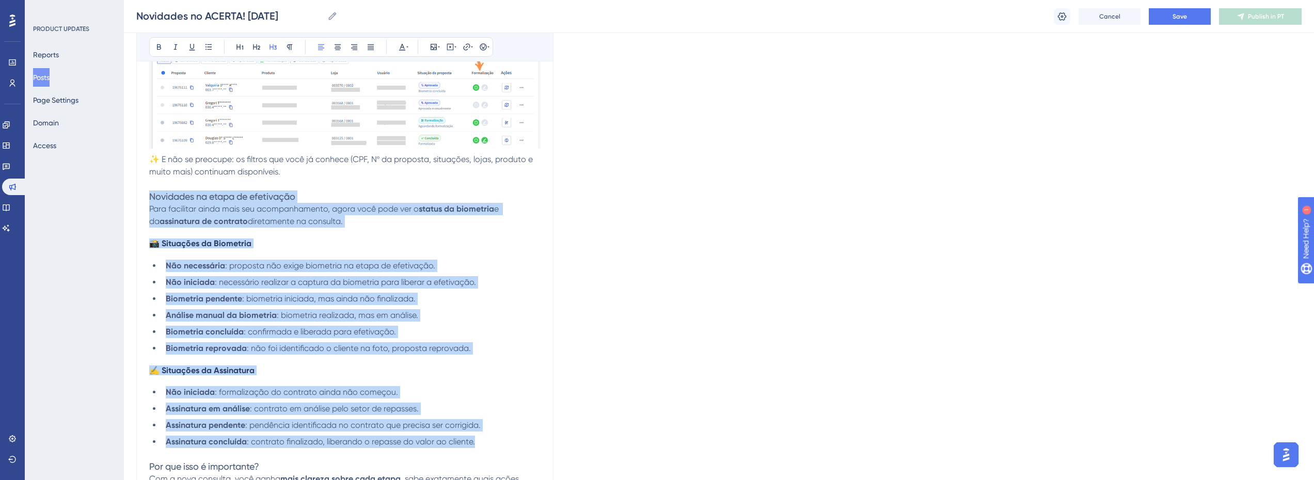
drag, startPoint x: 150, startPoint y: 181, endPoint x: 483, endPoint y: 425, distance: 413.3
click at [483, 425] on div "🚀 Nova Consulta de Propostas Usuários impactados: Todos A consulta de propostas…" at bounding box center [344, 141] width 391 height 738
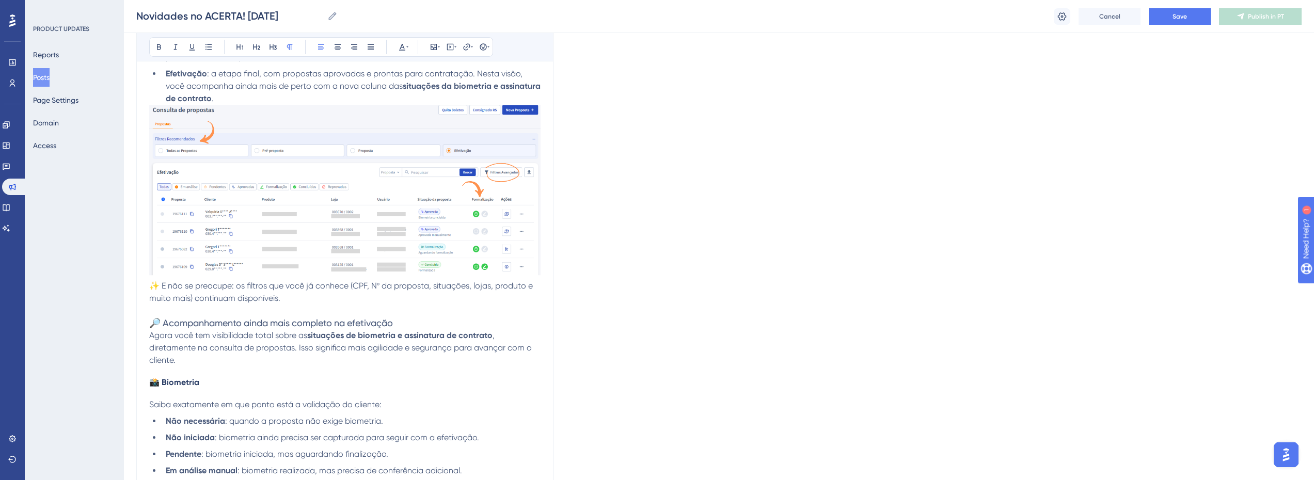
scroll to position [361, 0]
drag, startPoint x: 219, startPoint y: 338, endPoint x: 251, endPoint y: 338, distance: 31.5
click at [251, 338] on span ", diretamente na consulta de propostas. Isso significa mais agilidade e seguran…" at bounding box center [341, 346] width 385 height 35
click at [209, 335] on span ", diretamente na consulta de propostas. Isso significa mais agilidade e seguran…" at bounding box center [341, 346] width 385 height 35
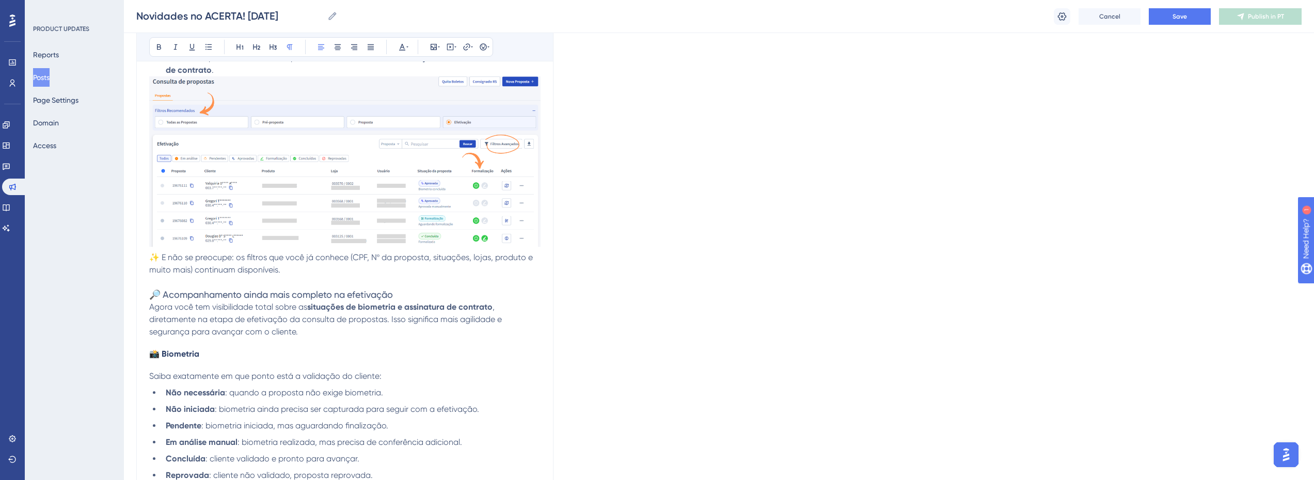
scroll to position [413, 0]
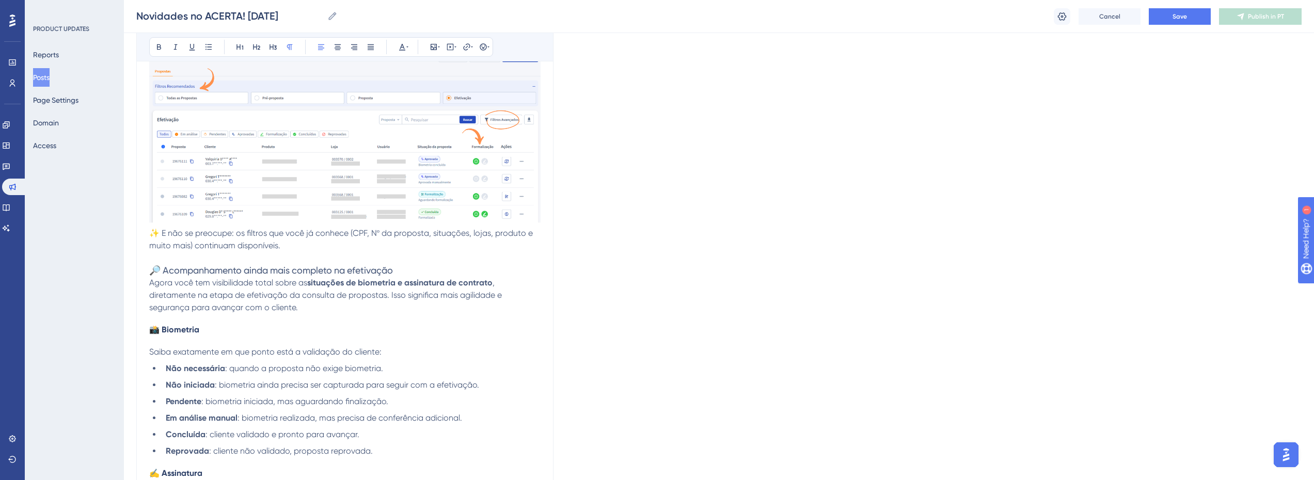
click at [184, 347] on span "Saiba exatamente em que ponto está a validação do cliente:" at bounding box center [265, 352] width 232 height 10
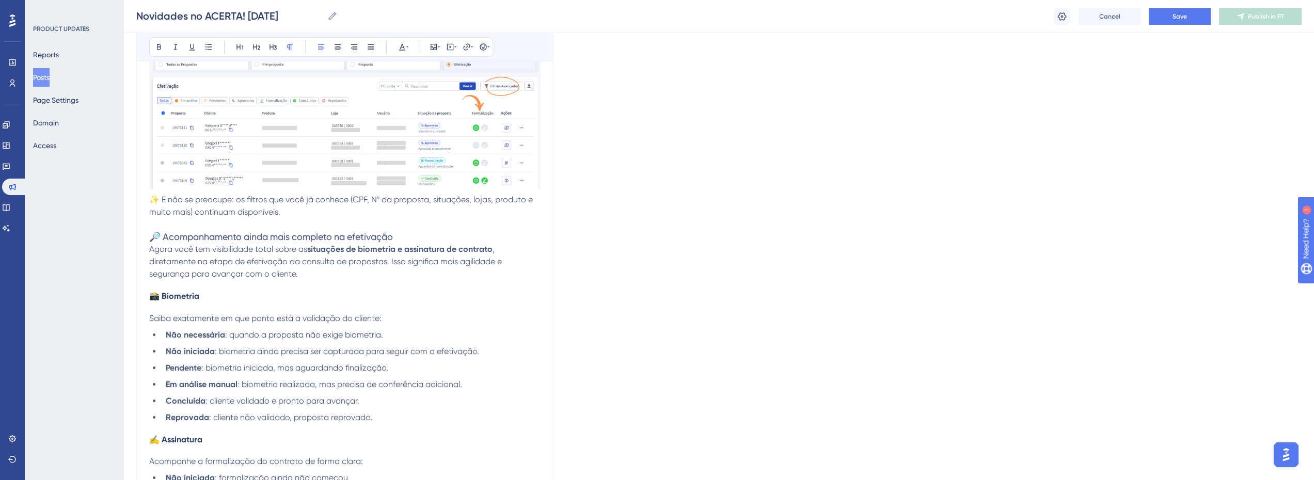
scroll to position [465, 0]
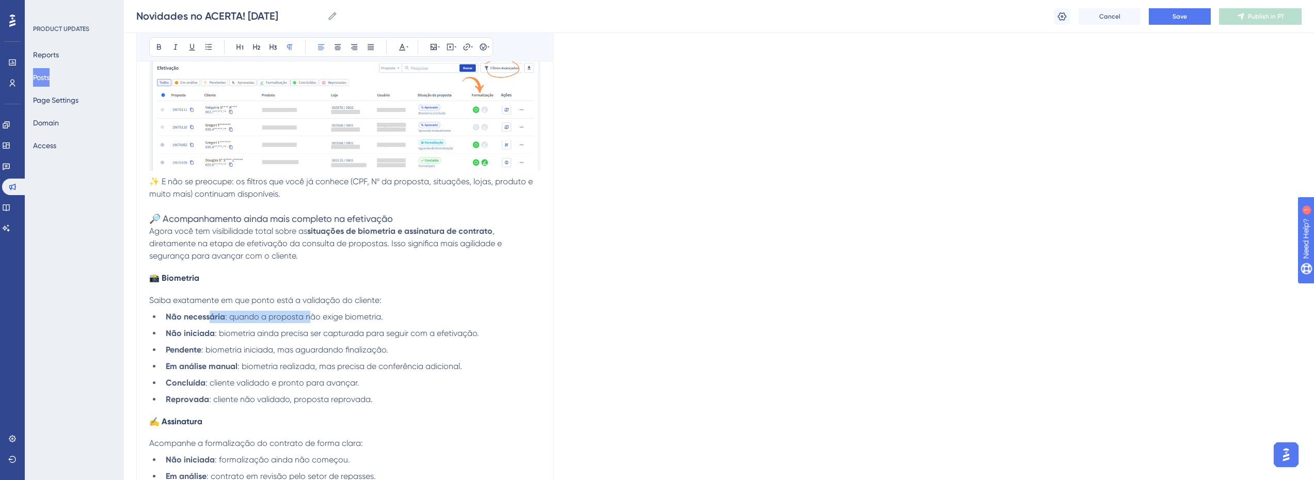
drag, startPoint x: 208, startPoint y: 305, endPoint x: 309, endPoint y: 303, distance: 101.7
click at [309, 311] on li "Não necessária : quando a proposta não exige biometria." at bounding box center [351, 317] width 379 height 12
click at [311, 312] on span ": quando a proposta não exige biometria." at bounding box center [304, 317] width 158 height 10
click at [384, 311] on li "Não necessária : quando a proposta não exige biometria." at bounding box center [351, 317] width 379 height 12
click at [375, 393] on li "Reprovada : cliente não validado, proposta reprovada." at bounding box center [351, 399] width 379 height 12
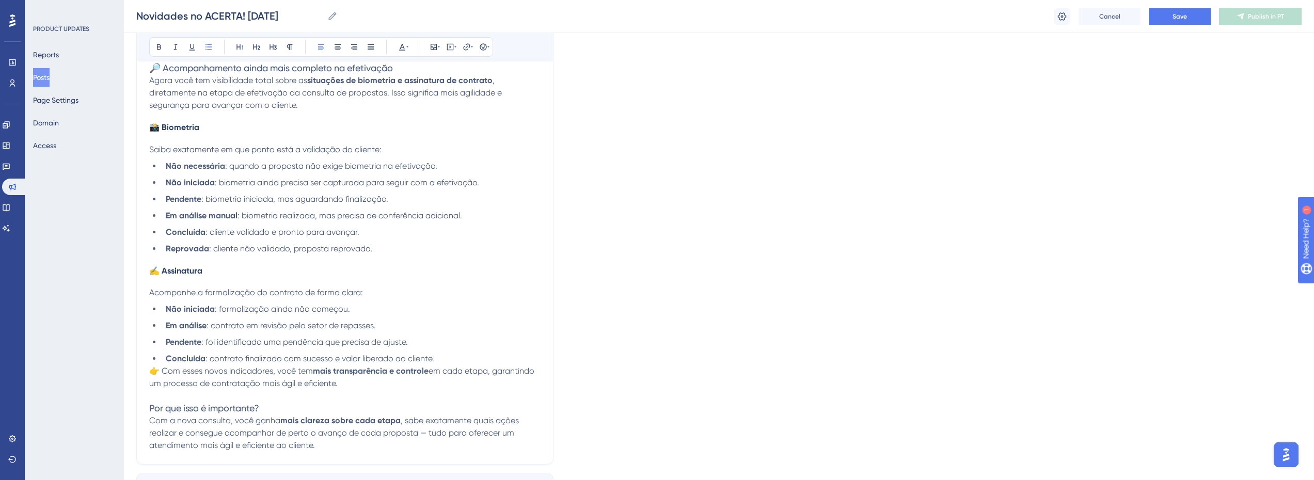
scroll to position [619, 0]
click at [242, 362] on span "👉 Com esses novos indicadores, você tem" at bounding box center [231, 367] width 164 height 10
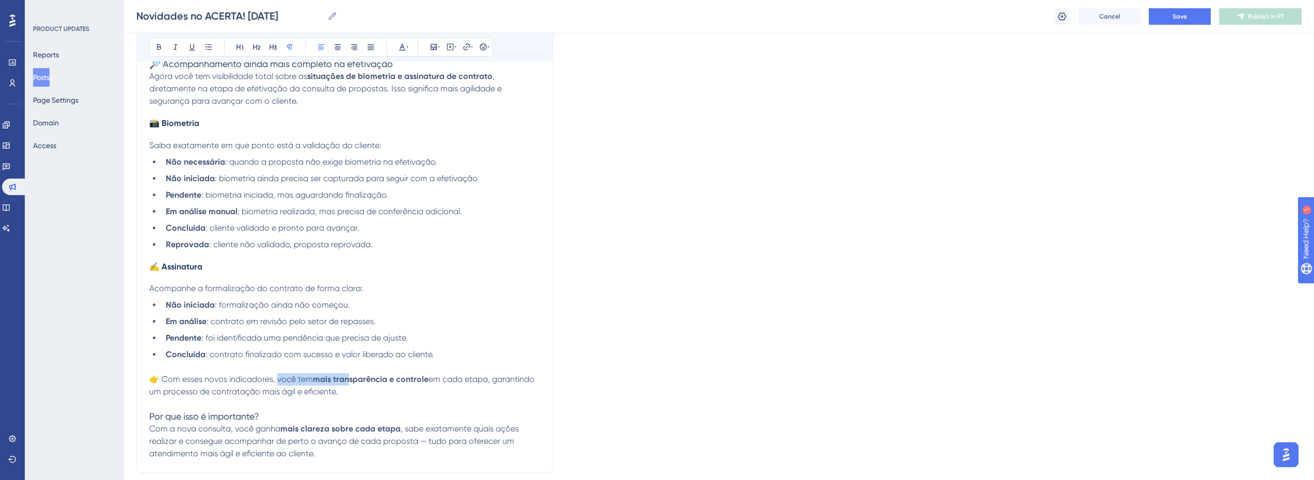
drag, startPoint x: 279, startPoint y: 371, endPoint x: 351, endPoint y: 371, distance: 71.8
click at [351, 373] on p "👉 Com esses novos indicadores, você tem mais transparência e controle em cada e…" at bounding box center [344, 385] width 391 height 25
click at [351, 374] on strong "mais transparência e controle" at bounding box center [371, 379] width 116 height 10
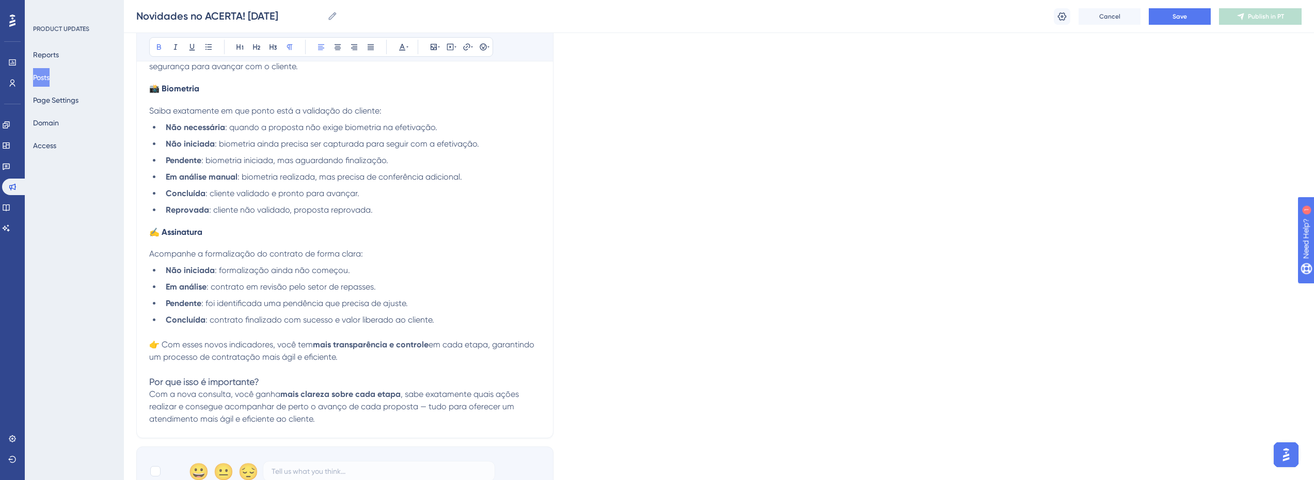
scroll to position [671, 0]
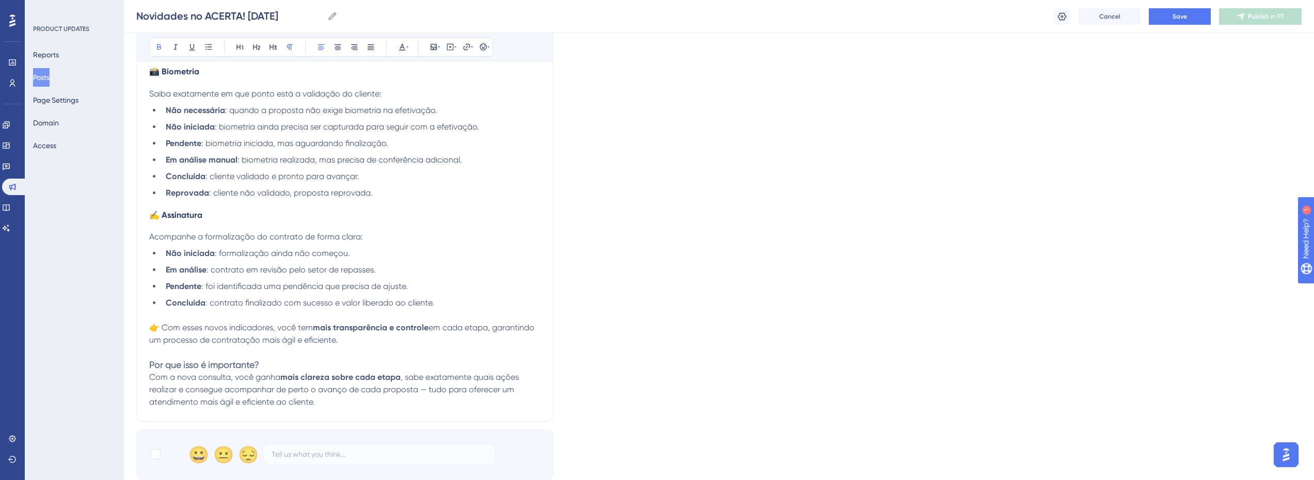
drag, startPoint x: 219, startPoint y: 370, endPoint x: 281, endPoint y: 370, distance: 62.0
click at [281, 371] on p "Com a nova consulta, você ganha mais clareza sobre cada etapa , sabe exatamente…" at bounding box center [344, 389] width 391 height 37
click at [281, 372] on strong "mais clareza sobre cada etapa" at bounding box center [340, 377] width 120 height 10
click at [337, 393] on p "Com a nova consulta, você ganha mais clareza sobre cada etapa , sabe exatamente…" at bounding box center [344, 389] width 391 height 37
click at [361, 380] on span ", sabe exatamente quais ações realizar e consegue acompanhar de perto o avanço …" at bounding box center [335, 389] width 372 height 35
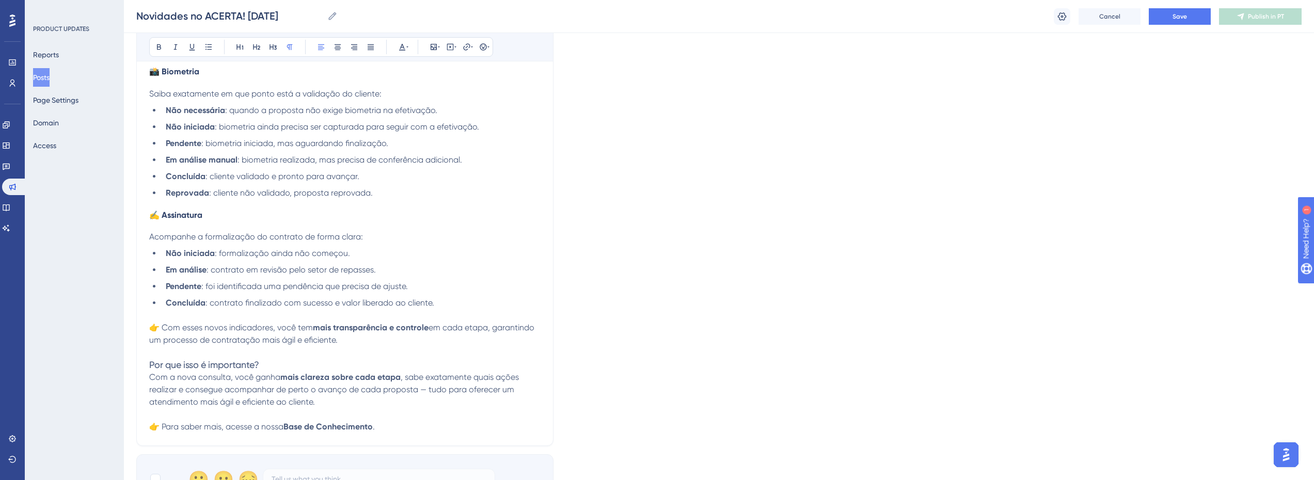
click at [287, 422] on strong "Base de Conhecimento" at bounding box center [327, 427] width 89 height 10
click at [469, 50] on icon at bounding box center [467, 47] width 8 height 8
click at [459, 117] on input "https://" at bounding box center [467, 114] width 96 height 11
type input "[URL][DOMAIN_NAME]"
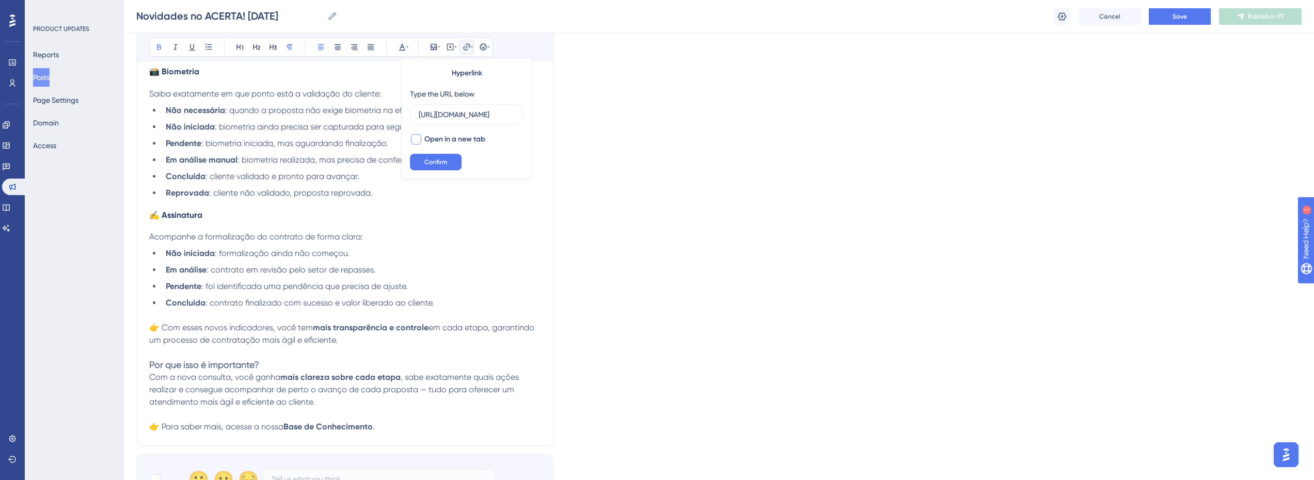
click at [451, 136] on span "Open in a new tab" at bounding box center [454, 139] width 61 height 12
checkbox input "true"
click at [440, 165] on span "Confirm" at bounding box center [435, 162] width 23 height 8
click at [367, 371] on p "Com a nova consulta, você ganha mais clareza sobre cada etapa , sabe exatamente…" at bounding box center [344, 389] width 391 height 37
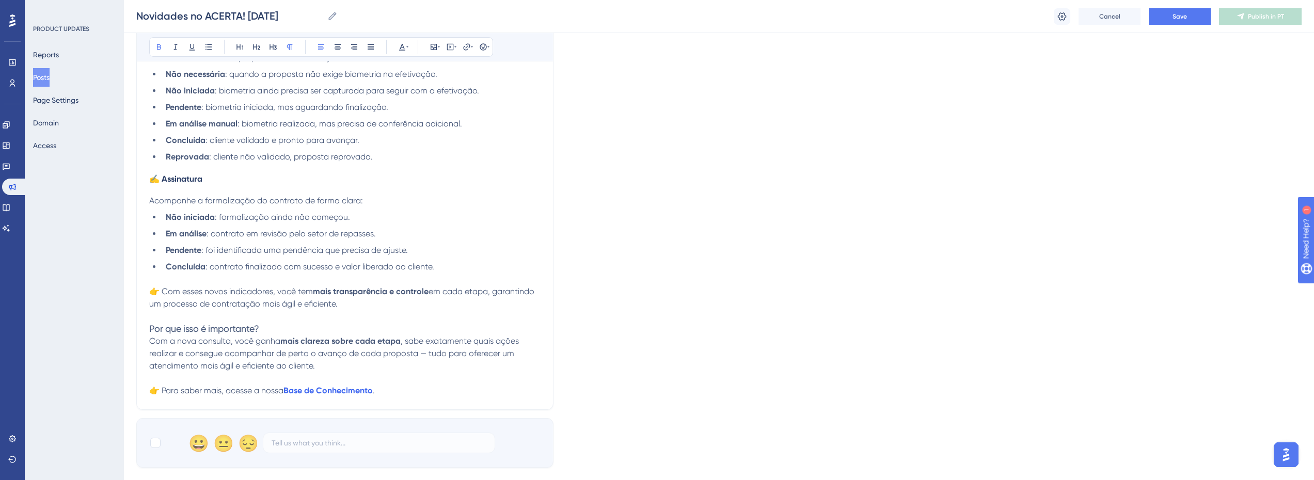
scroll to position [723, 0]
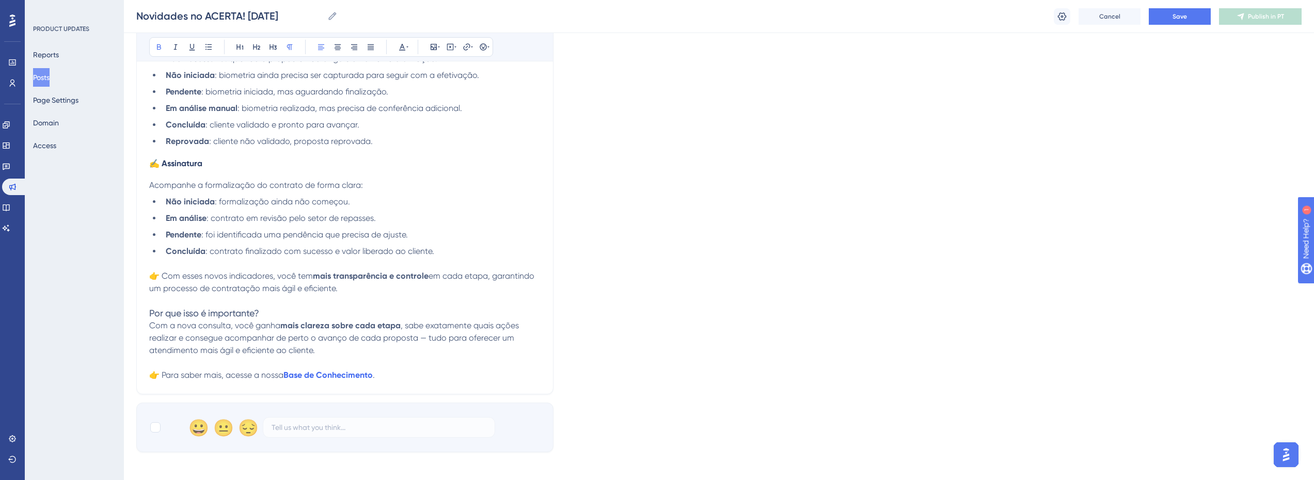
click at [260, 370] on span "👉 Para saber mais, acesse a nossa" at bounding box center [216, 375] width 134 height 10
click at [475, 45] on div "Bold Italic Underline Bullet Point Heading 1 Heading 2 Heading 3 Normal Align L…" at bounding box center [321, 47] width 344 height 20
click at [473, 46] on button at bounding box center [466, 47] width 14 height 14
click at [295, 370] on span "👉 Para saber mais, acesse o artigo sobre a consulta de propostas." at bounding box center [276, 375] width 255 height 10
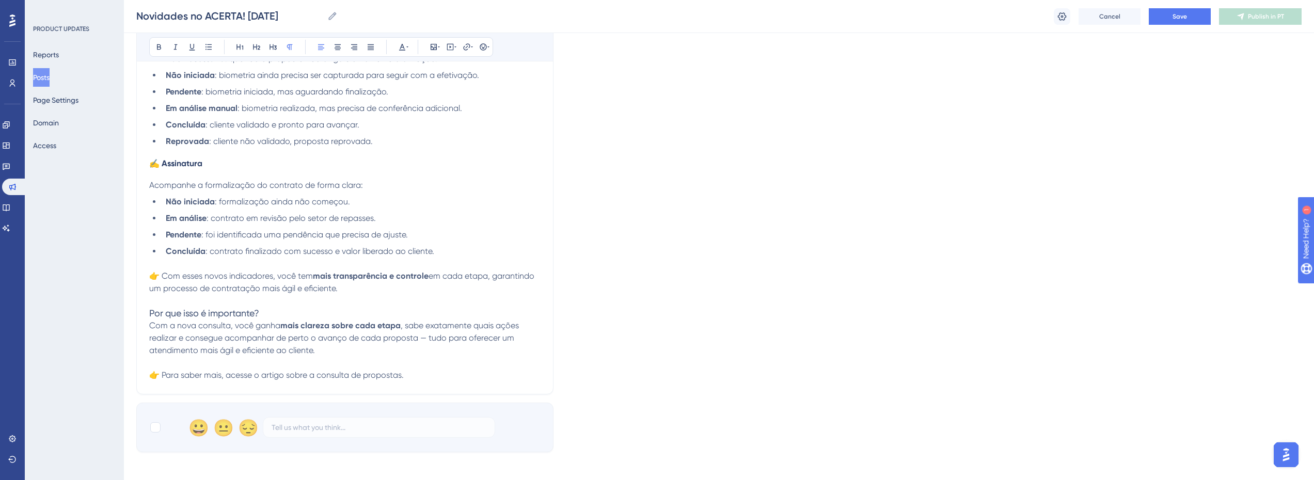
click at [263, 370] on span "👉 Para saber mais, acesse o artigo sobre a consulta de propostas." at bounding box center [276, 375] width 255 height 10
click at [471, 44] on div at bounding box center [467, 47] width 8 height 8
click at [446, 116] on input "https://" at bounding box center [467, 114] width 96 height 11
type input "[URL][DOMAIN_NAME]"
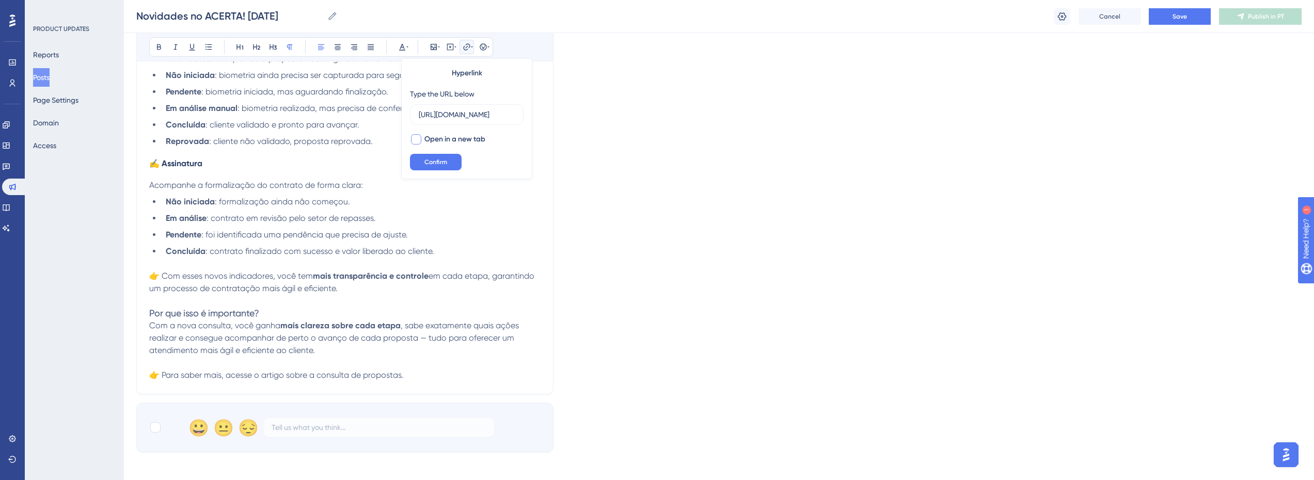
drag, startPoint x: 453, startPoint y: 137, endPoint x: 453, endPoint y: 143, distance: 6.2
click at [453, 138] on span "Open in a new tab" at bounding box center [454, 139] width 61 height 12
checkbox input "true"
drag, startPoint x: 452, startPoint y: 162, endPoint x: 449, endPoint y: 169, distance: 7.4
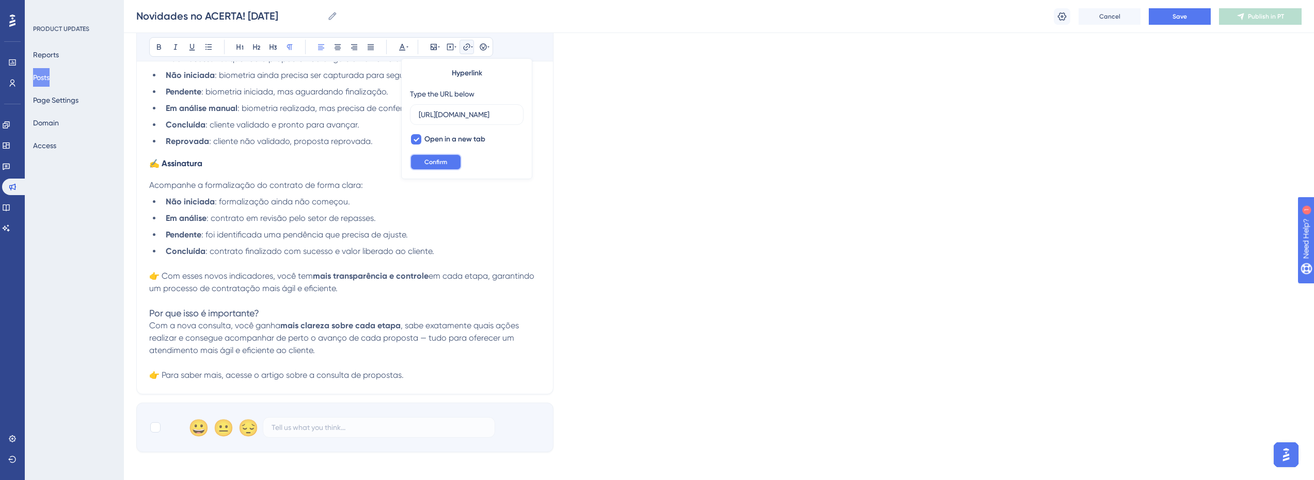
click at [452, 163] on button "Confirm" at bounding box center [436, 162] width 52 height 17
click at [494, 258] on p at bounding box center [344, 264] width 391 height 12
click at [376, 370] on span "artigo sobre a consulta de propostas" at bounding box center [329, 375] width 140 height 10
click at [393, 327] on span ", sabe exatamente quais ações realizar e consegue acompanhar de perto o avanço …" at bounding box center [335, 338] width 372 height 35
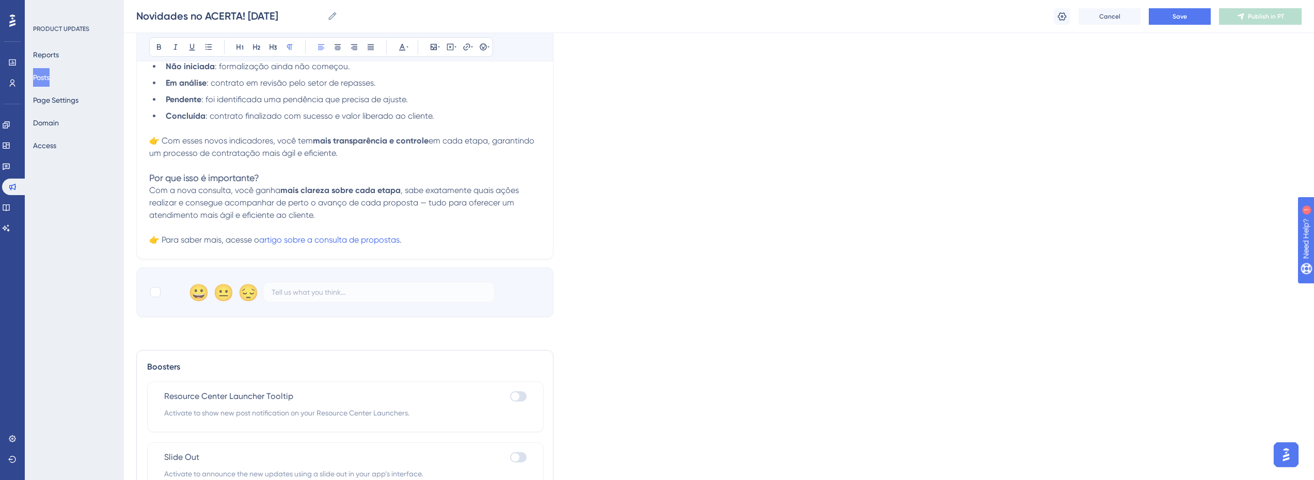
scroll to position [913, 0]
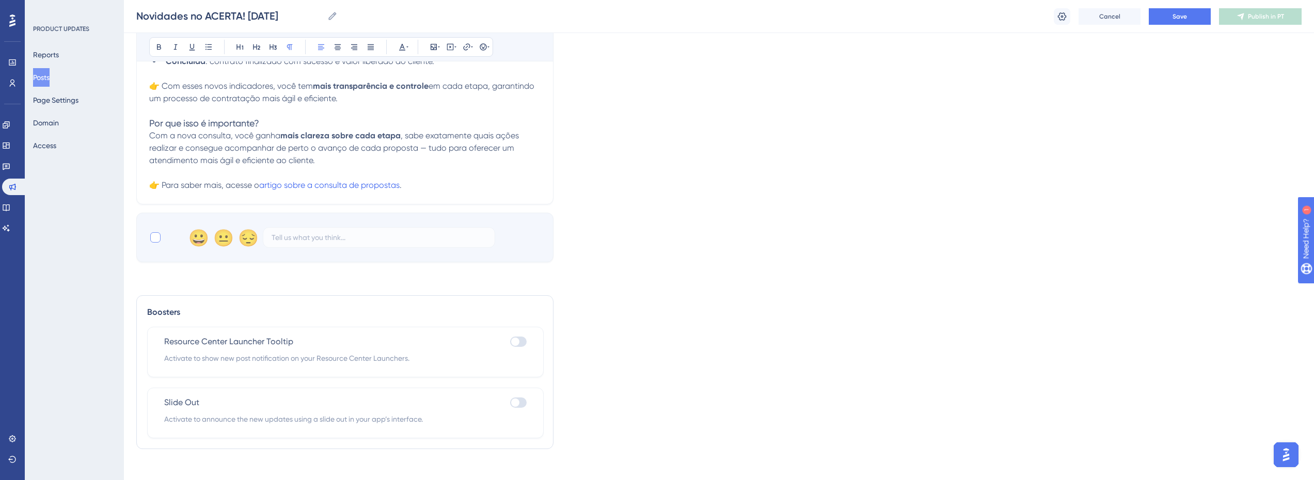
click at [160, 233] on label at bounding box center [156, 237] width 14 height 12
checkbox input "true"
click at [513, 338] on div at bounding box center [515, 342] width 8 height 8
click at [510, 342] on input "checkbox" at bounding box center [510, 342] width 1 height 1
checkbox input "true"
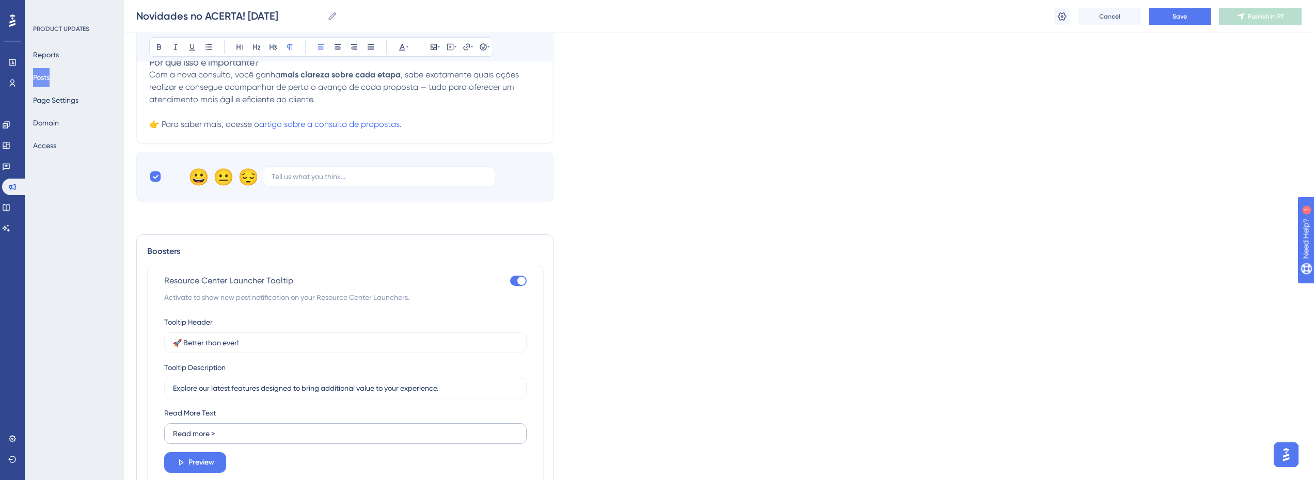
scroll to position [1068, 0]
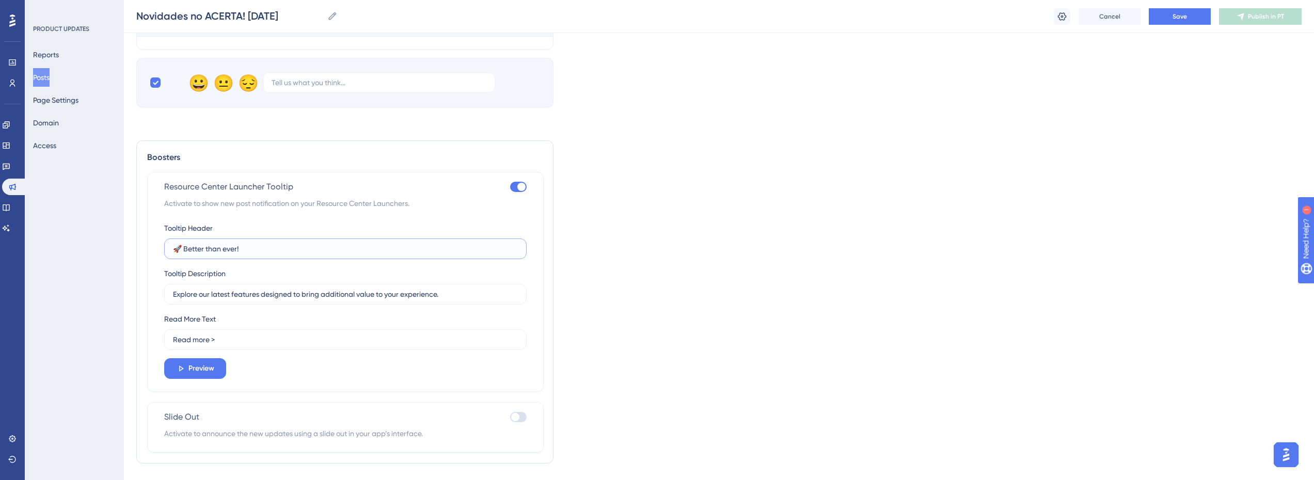
click at [240, 243] on input "🚀 Better than ever!" at bounding box center [345, 248] width 345 height 11
paste input "Novidades"
type input "🚀 Novidades!"
click at [267, 289] on input "Explore our latest features designed to bring additional value to your experien…" at bounding box center [345, 294] width 345 height 11
paste input "Vejas as últimas novidades disponíveis no sistema!"
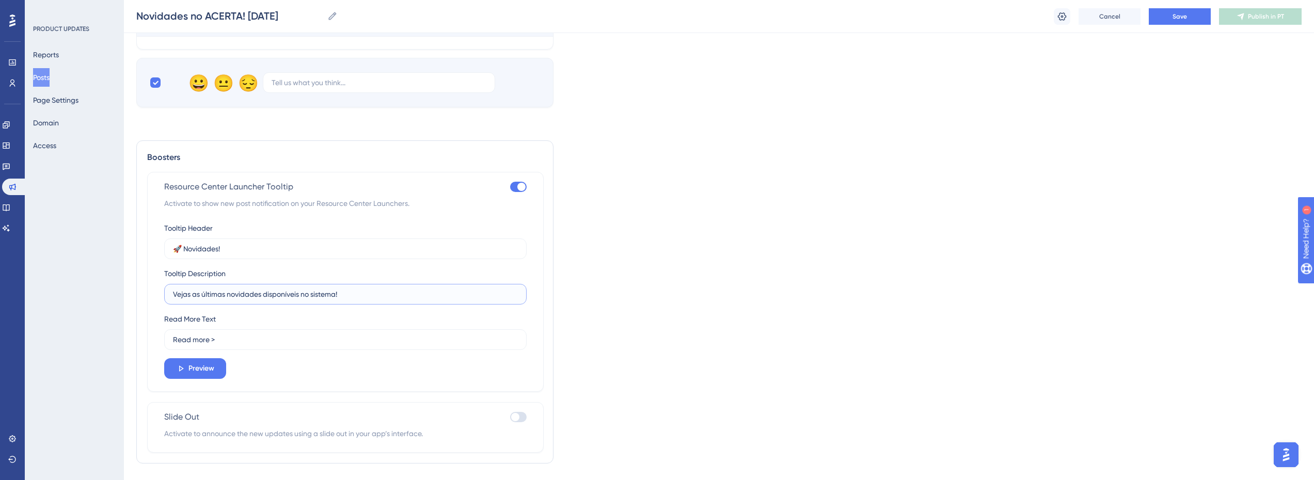
type input "Vejas as últimas novidades disponíveis no sistema!"
click at [292, 334] on input "Read more >" at bounding box center [345, 339] width 345 height 11
paste input "Leia mais"
type input "Leia mais >"
click at [215, 358] on button "Preview" at bounding box center [195, 368] width 62 height 21
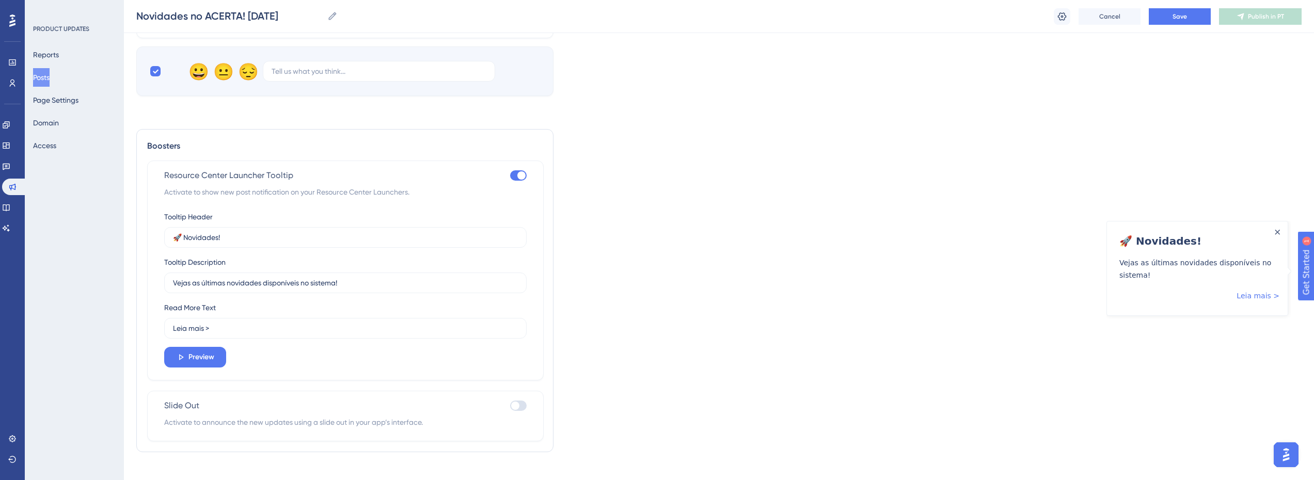
scroll to position [1082, 0]
click at [520, 398] on div at bounding box center [518, 403] width 17 height 10
click at [510, 403] on input "checkbox" at bounding box center [510, 403] width 1 height 1
checkbox input "true"
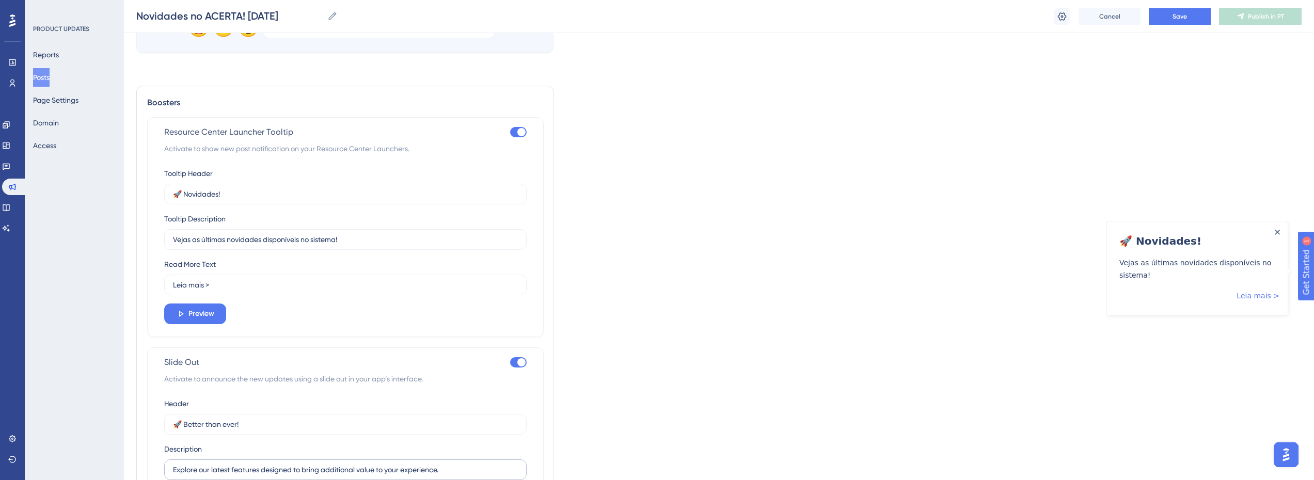
scroll to position [1185, 0]
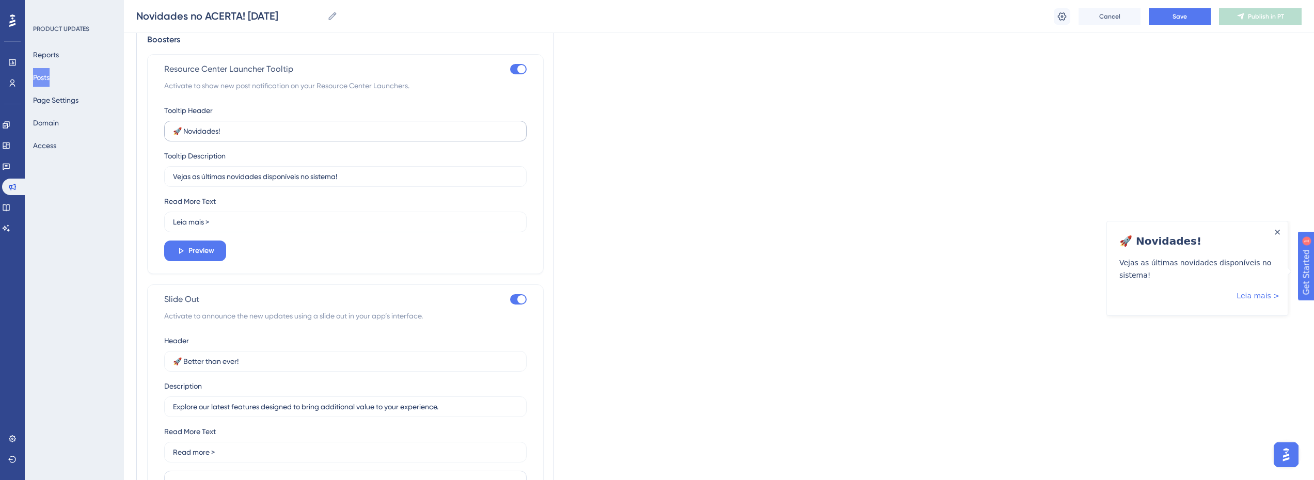
click at [218, 128] on label "🚀 Novidades!" at bounding box center [345, 131] width 362 height 21
click at [218, 128] on input "🚀 Novidades!" at bounding box center [345, 130] width 345 height 11
click at [232, 351] on label "🚀 Better than ever!" at bounding box center [345, 361] width 362 height 21
click at [232, 356] on input "🚀 Better than ever!" at bounding box center [345, 361] width 345 height 11
paste input "Novidades"
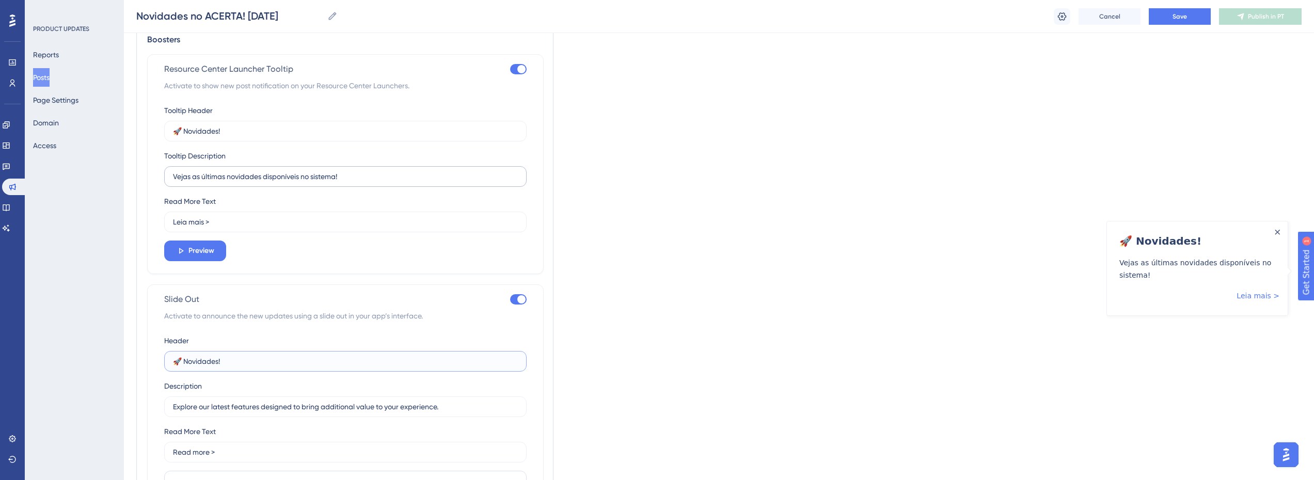
type input "🚀 Novidades!"
click at [240, 171] on input "Vejas as últimas novidades disponíveis no sistema!" at bounding box center [345, 176] width 345 height 11
click at [269, 401] on input "Explore our latest features designed to bring additional value to your experien…" at bounding box center [345, 406] width 345 height 11
paste input "Vejas as últimas novidades disponíveis no sistema!"
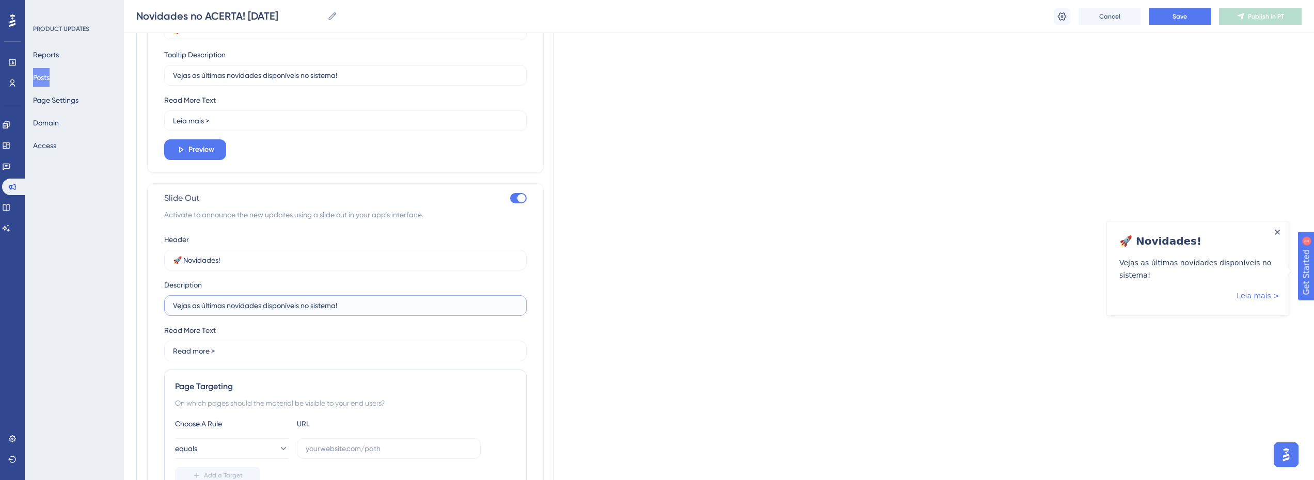
scroll to position [1289, 0]
paste input "Vejas as últimas novidades disponíveis no sistema!"
type input "Vejas as últimas novidades disponíveis no sistema!"
click at [214, 114] on input "Leia mais >" at bounding box center [345, 118] width 345 height 11
click at [247, 124] on input "Read more >" at bounding box center [345, 118] width 345 height 11
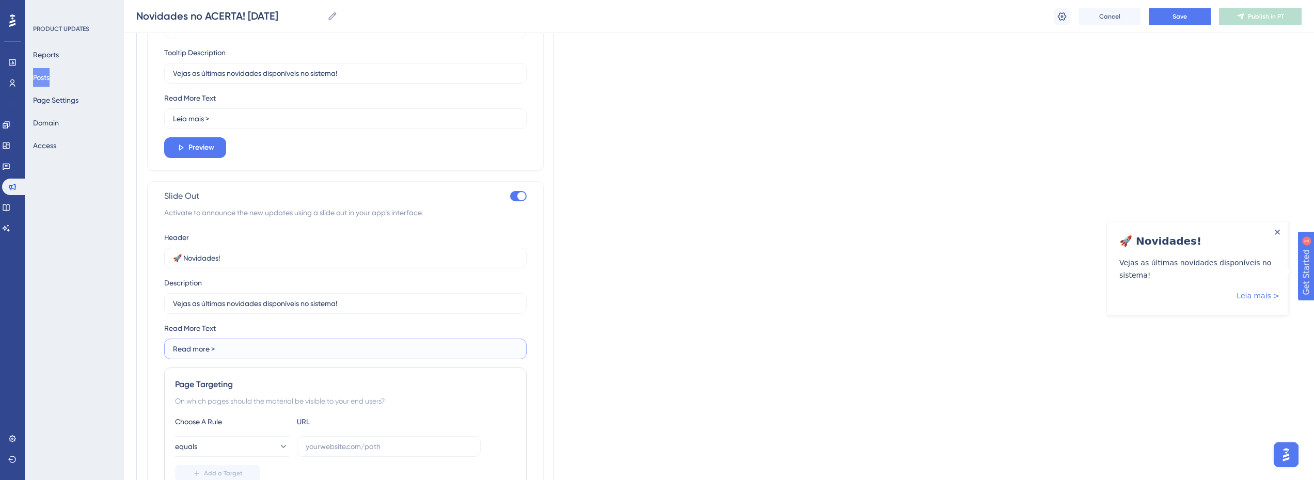
paste input "Leia mais"
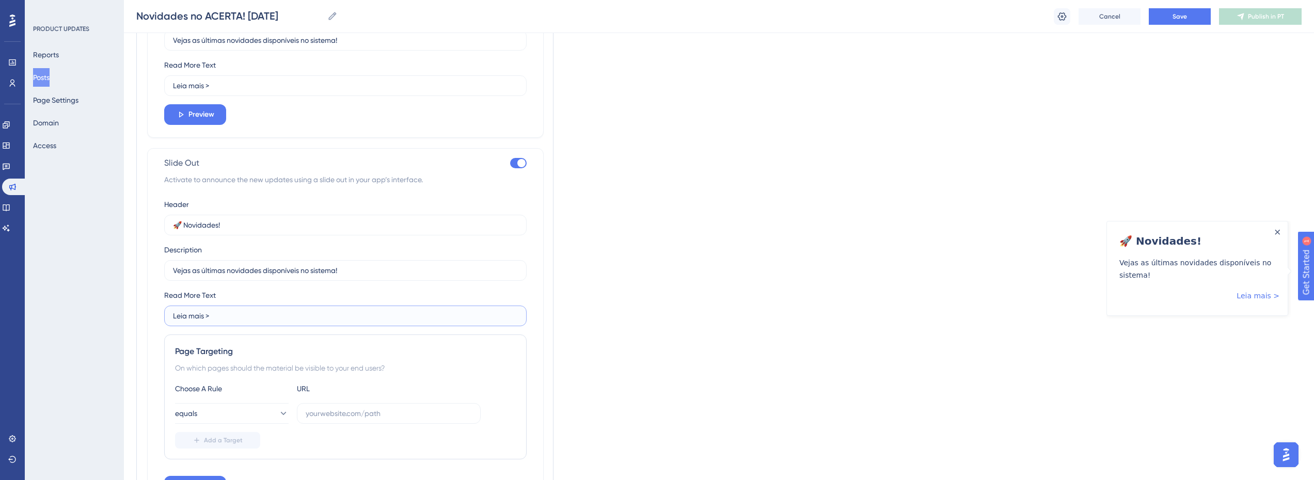
scroll to position [1340, 0]
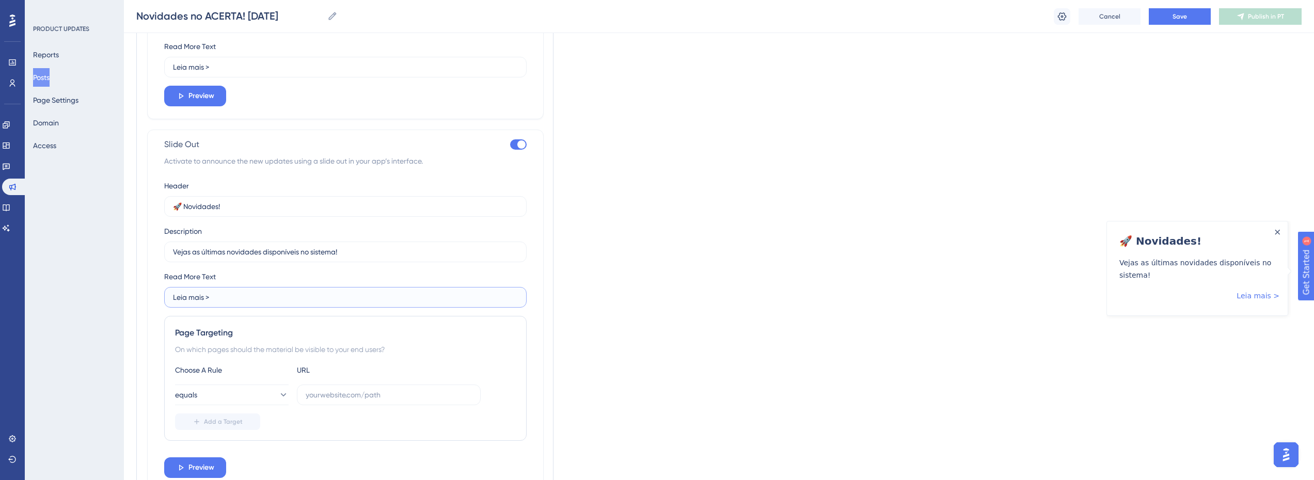
type input "Leia mais >"
drag, startPoint x: 200, startPoint y: 340, endPoint x: 232, endPoint y: 338, distance: 32.1
click at [228, 343] on div "On which pages should the material be visible to your end users?" at bounding box center [345, 349] width 341 height 12
click at [232, 343] on div "On which pages should the material be visible to your end users?" at bounding box center [345, 349] width 341 height 12
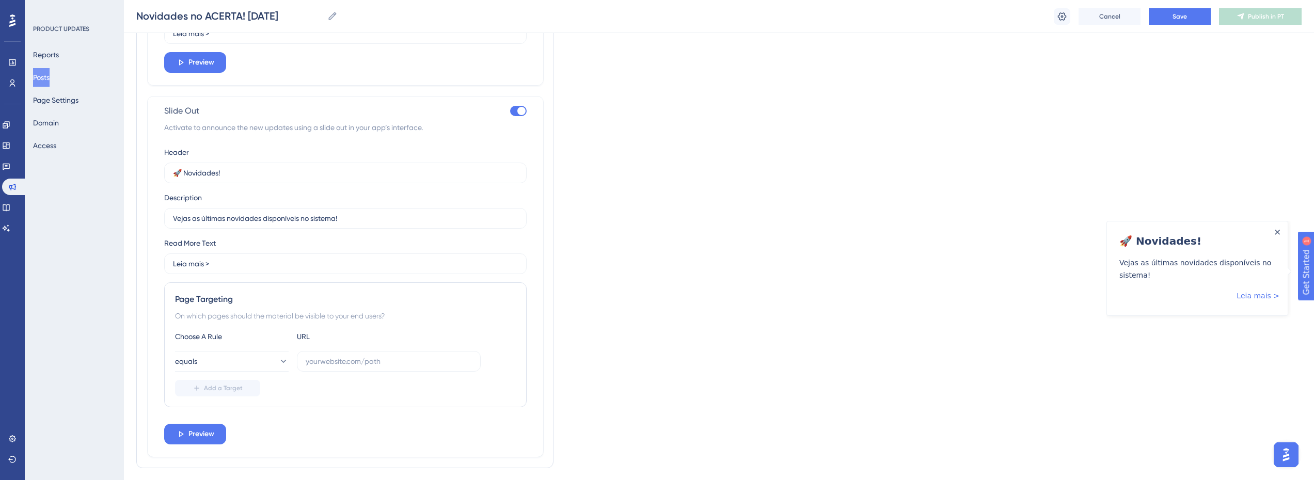
scroll to position [1393, 0]
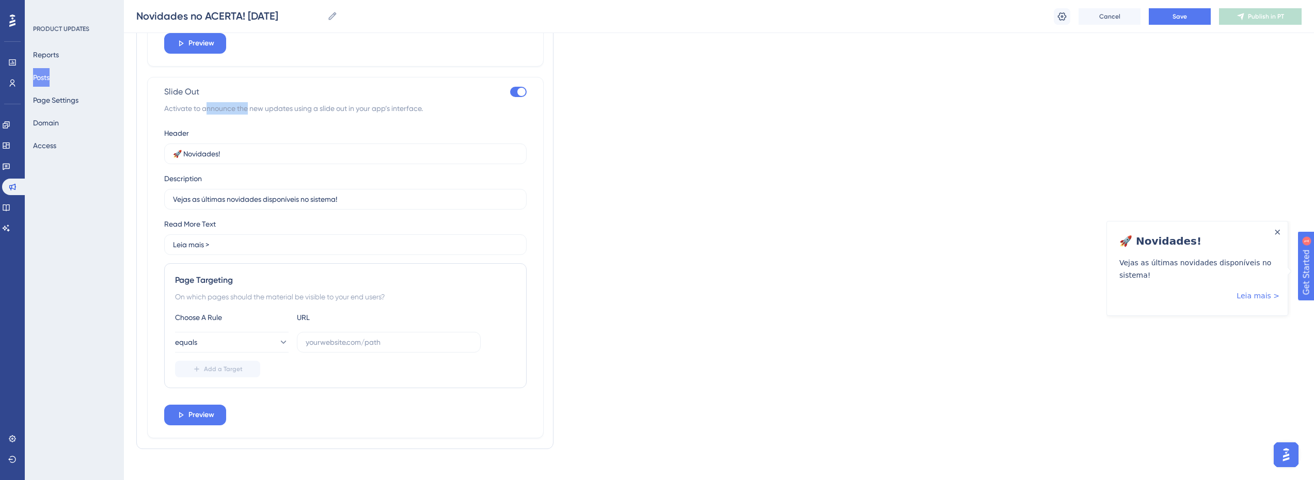
drag, startPoint x: 227, startPoint y: 100, endPoint x: 253, endPoint y: 100, distance: 26.3
click at [253, 102] on span "Activate to announce the new updates using a slide out in your app’s interface." at bounding box center [345, 108] width 362 height 12
click at [272, 102] on span "Activate to announce the new updates using a slide out in your app’s interface." at bounding box center [345, 108] width 362 height 12
click at [520, 87] on div at bounding box center [518, 92] width 17 height 10
click at [510, 92] on input "checkbox" at bounding box center [510, 92] width 1 height 1
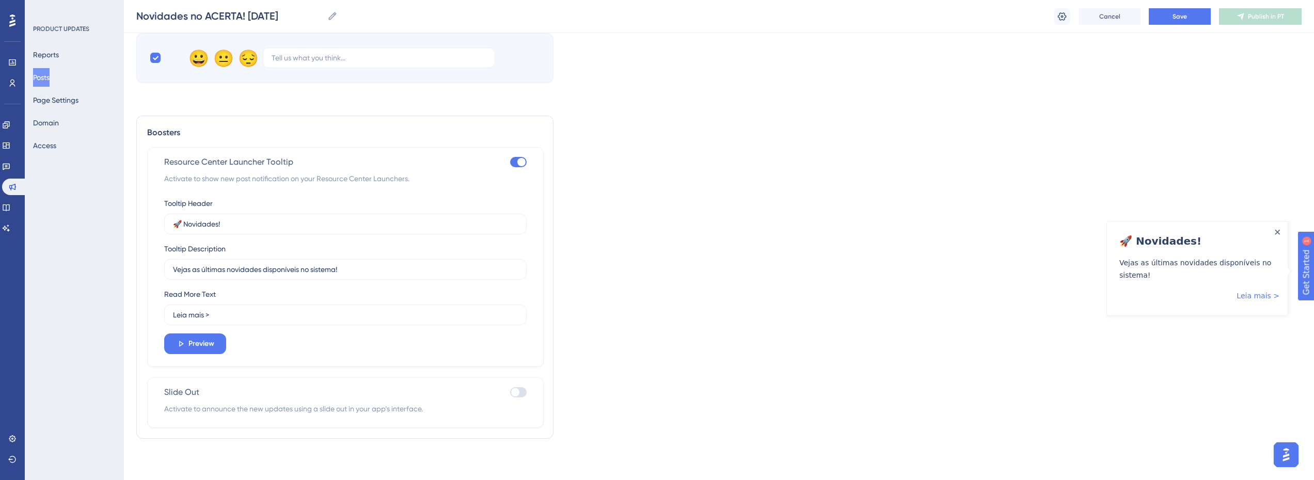
scroll to position [1082, 0]
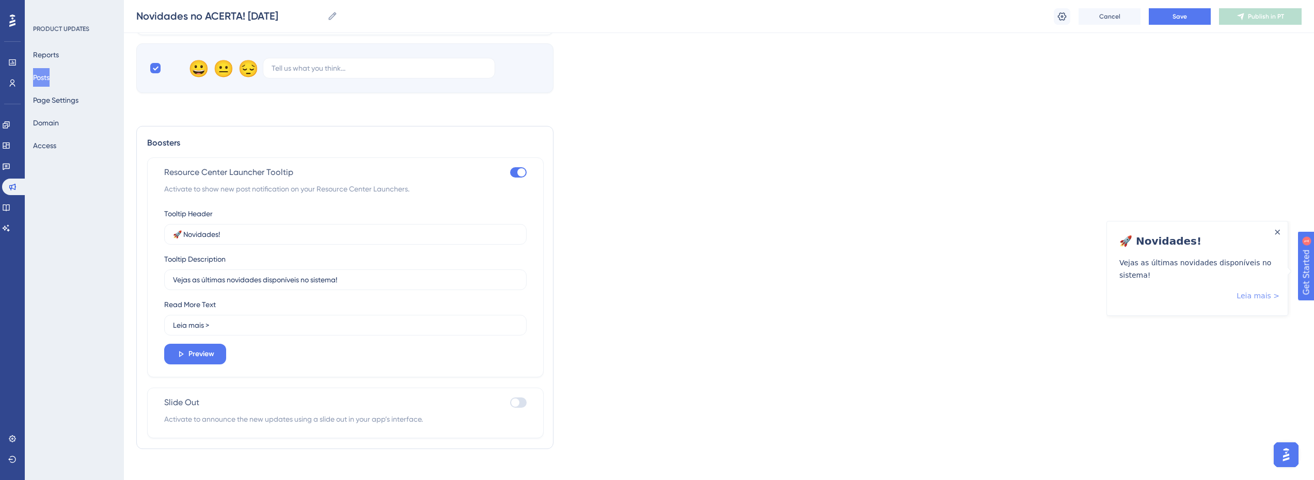
click at [983, 299] on link "Leia mais >" at bounding box center [1257, 295] width 43 height 12
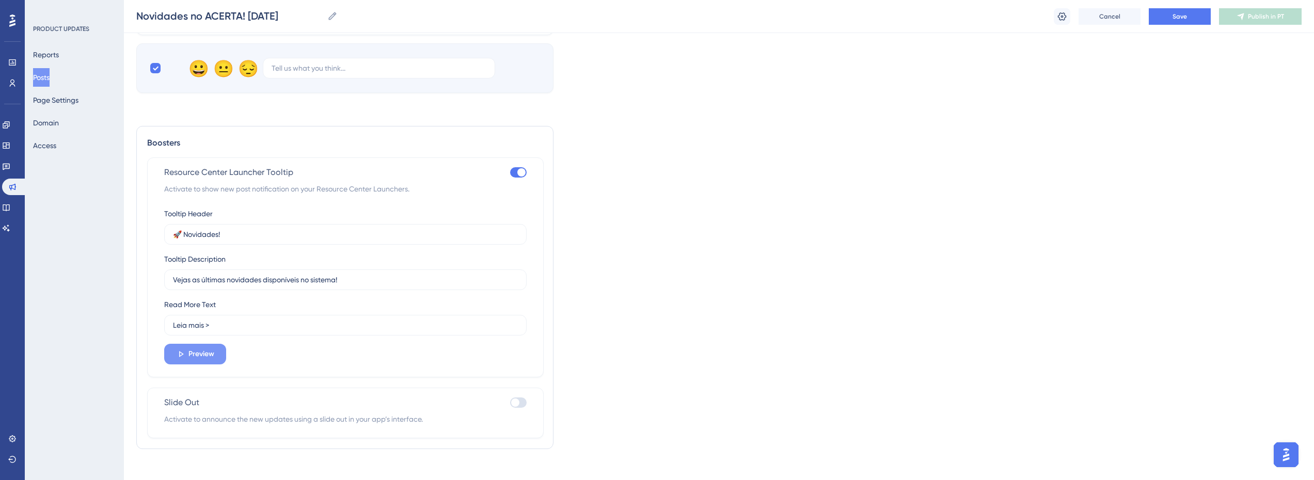
click at [195, 353] on button "Preview" at bounding box center [195, 354] width 62 height 21
click at [209, 348] on span "Preview" at bounding box center [201, 354] width 26 height 12
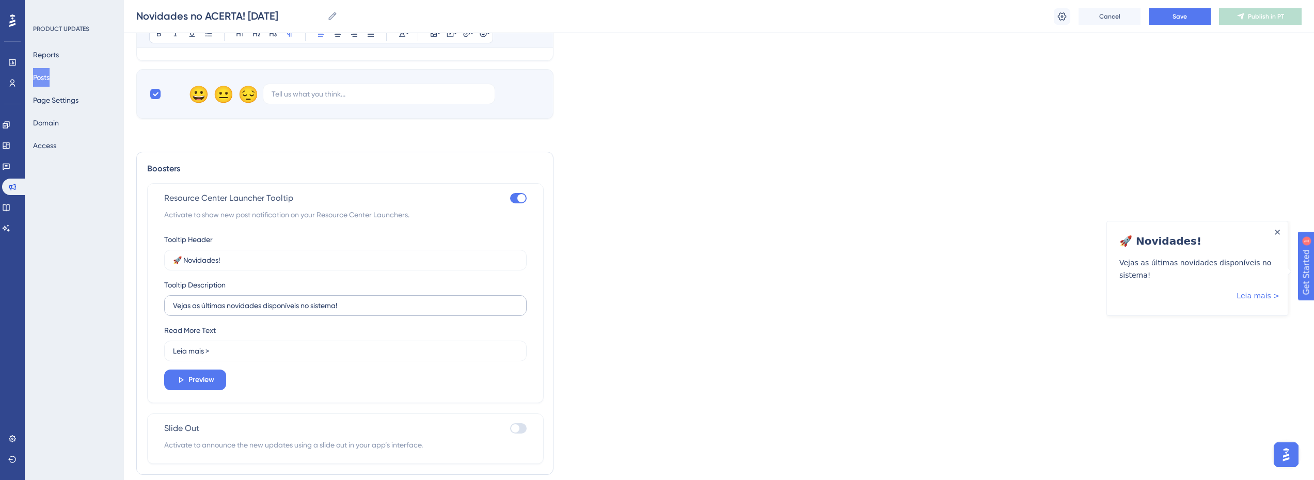
scroll to position [1082, 0]
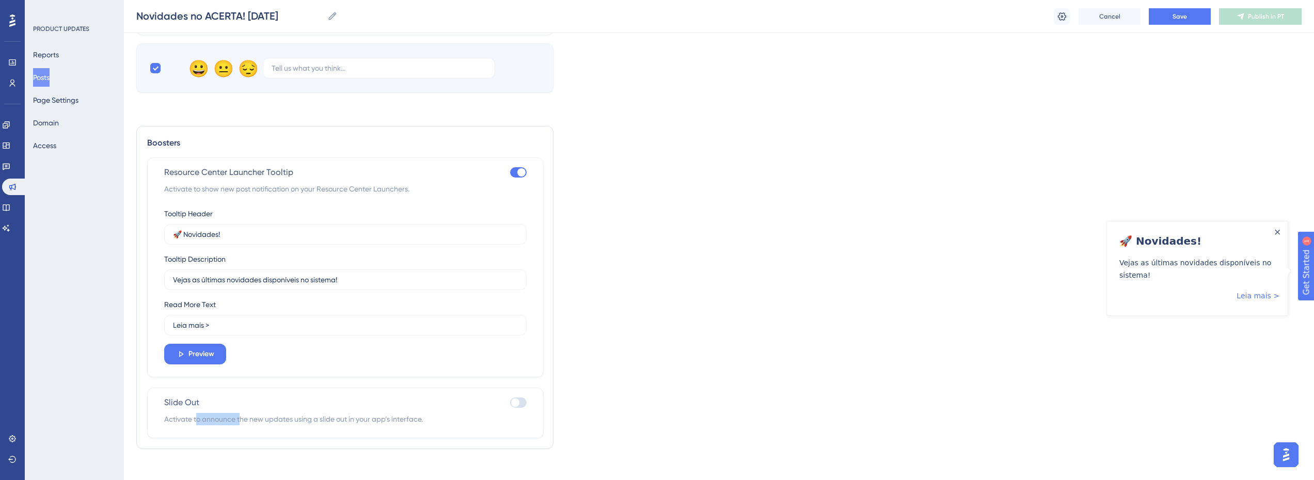
click at [248, 413] on span "Activate to announce the new updates using a slide out in your app’s interface." at bounding box center [345, 419] width 362 height 12
click at [265, 413] on span "Activate to announce the new updates using a slide out in your app’s interface." at bounding box center [345, 419] width 362 height 12
click at [526, 398] on div at bounding box center [518, 403] width 17 height 10
click at [510, 403] on input "checkbox" at bounding box center [510, 403] width 1 height 1
checkbox input "true"
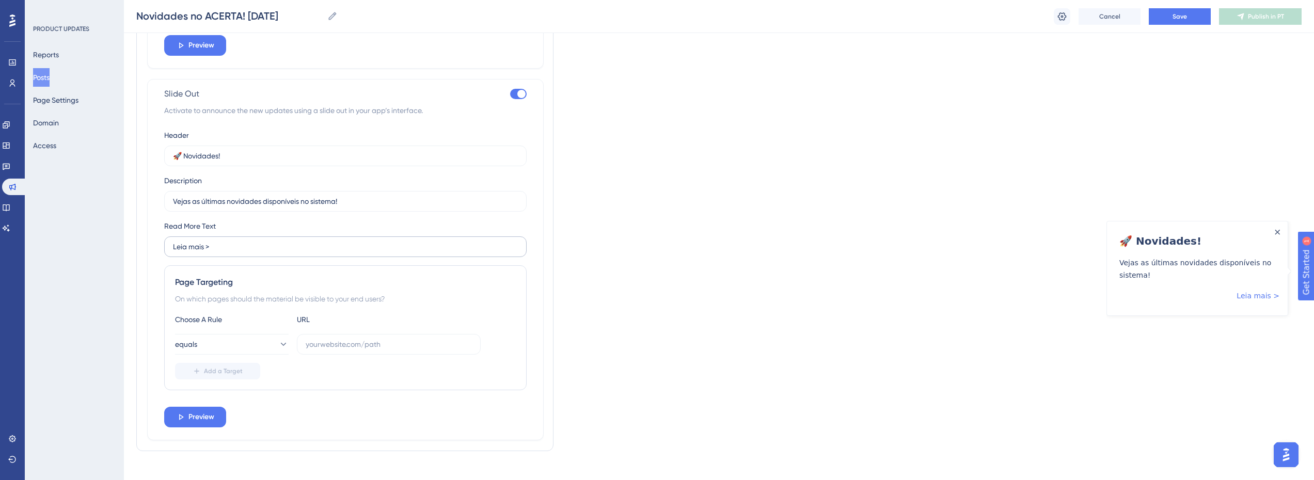
scroll to position [1393, 0]
click at [213, 50] on span "Preview" at bounding box center [201, 43] width 26 height 12
click at [983, 440] on link "Leia mais >" at bounding box center [1263, 440] width 43 height 12
click at [239, 332] on button "equals" at bounding box center [232, 342] width 114 height 21
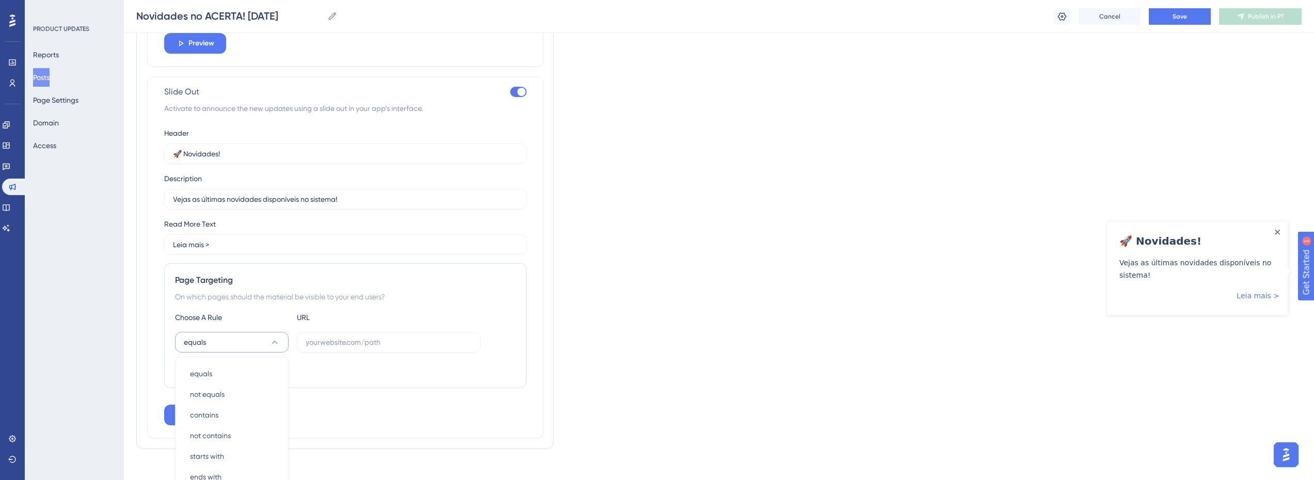
scroll to position [1425, 0]
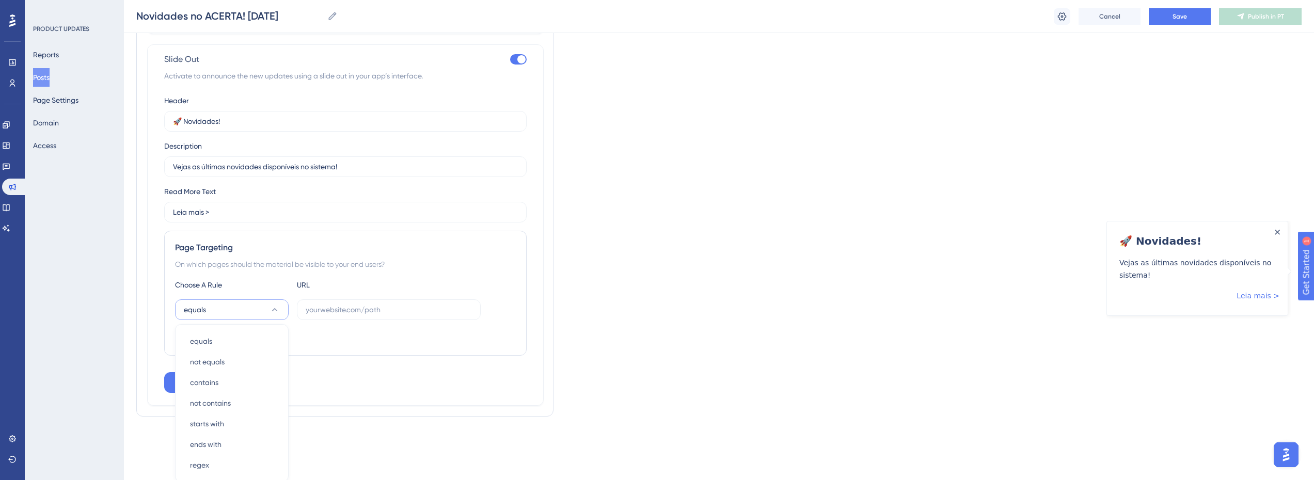
click at [352, 341] on div "Page Targeting On which pages should the material be visible to your end users?…" at bounding box center [345, 293] width 362 height 125
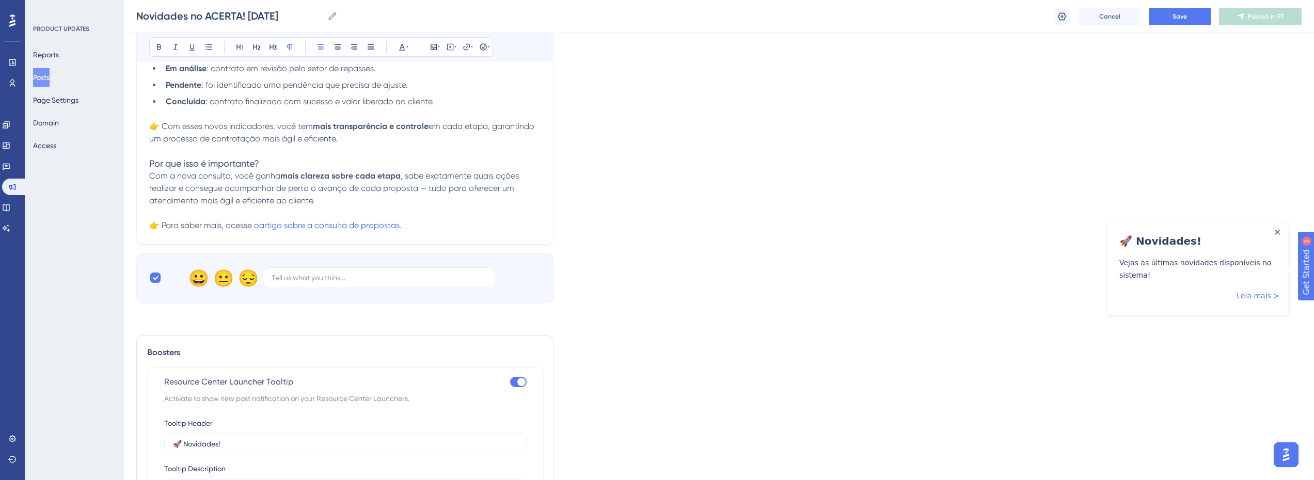
scroll to position [825, 0]
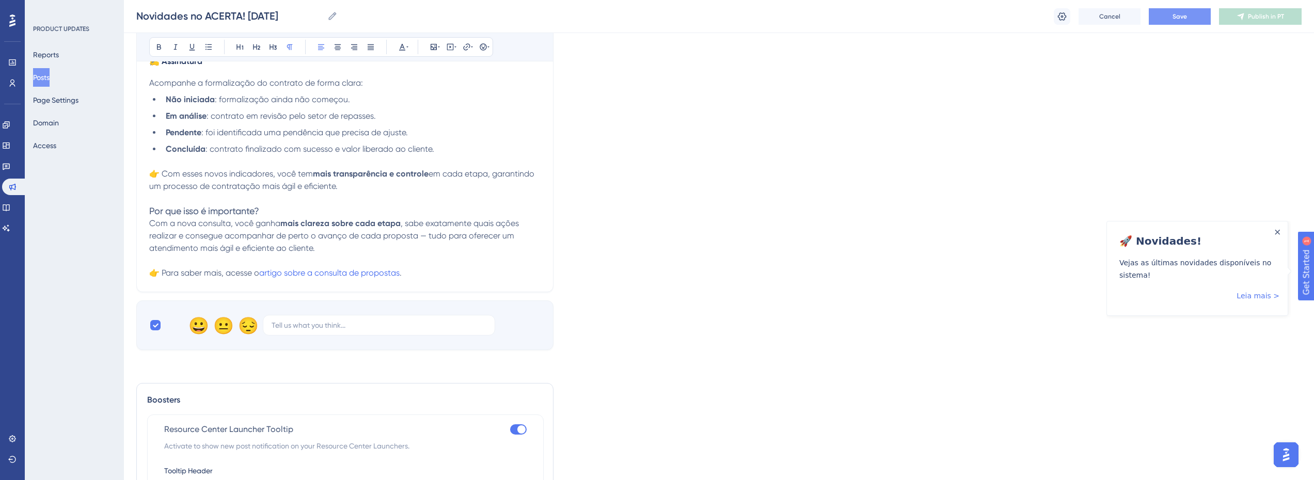
click at [983, 15] on button "Save" at bounding box center [1180, 16] width 62 height 17
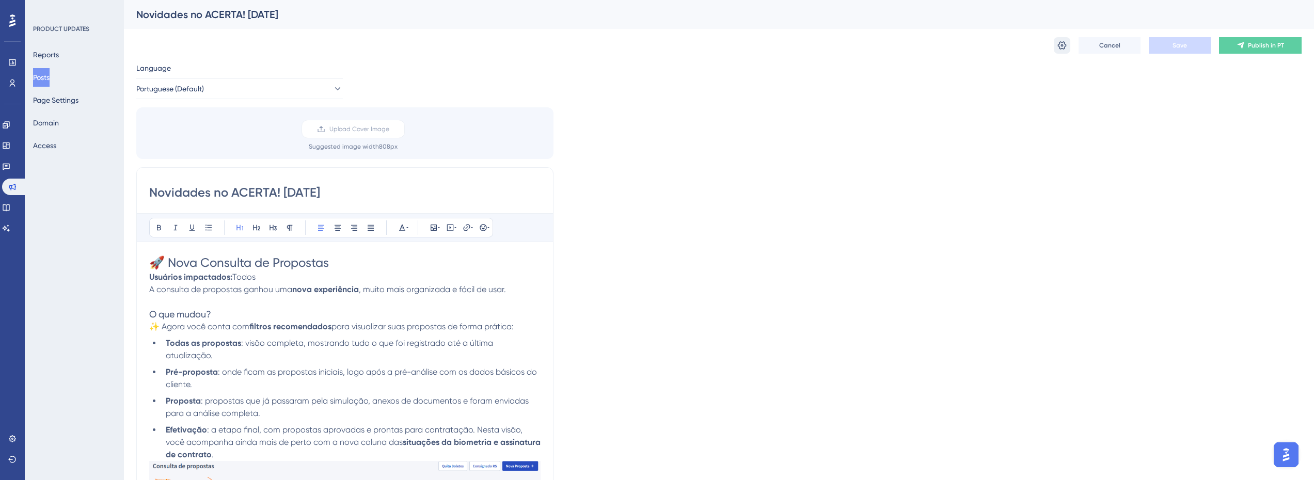
click at [983, 44] on icon at bounding box center [1062, 45] width 10 height 10
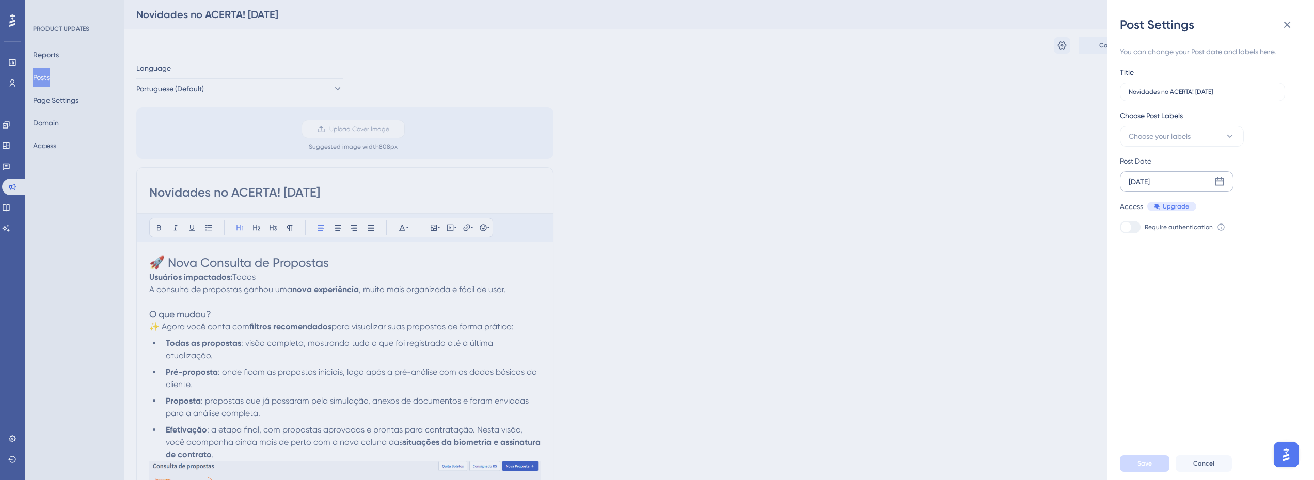
click at [983, 179] on div "[DATE]" at bounding box center [1177, 181] width 114 height 21
click at [983, 332] on button "18" at bounding box center [1139, 329] width 18 height 18
click at [983, 145] on button "Choose your labels" at bounding box center [1182, 136] width 124 height 21
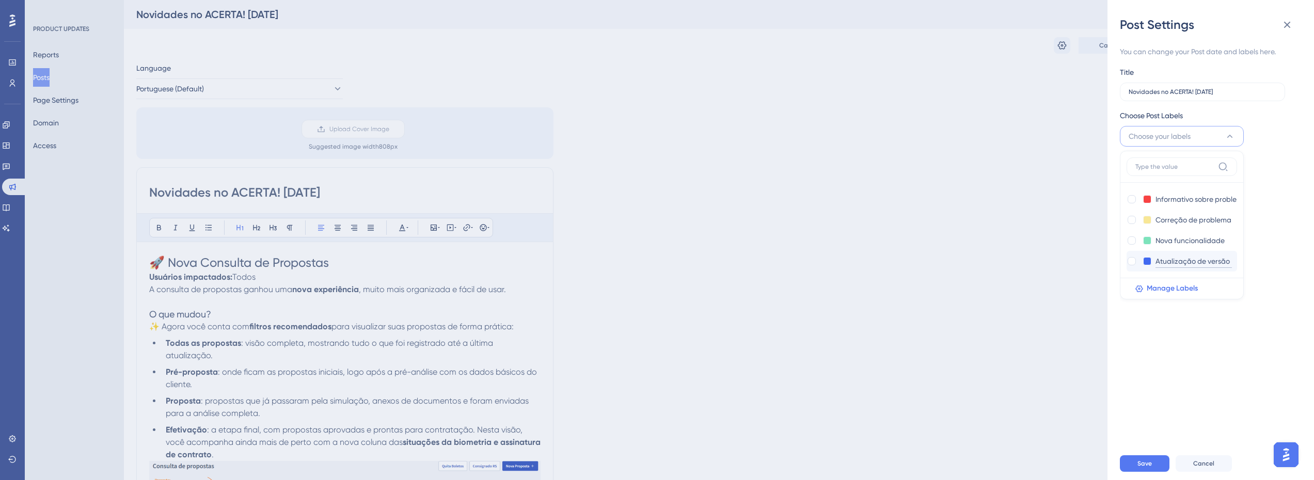
click at [983, 262] on input "Atualização de versão" at bounding box center [1193, 261] width 76 height 13
click at [983, 263] on div at bounding box center [1131, 261] width 8 height 8
checkbox input "true"
click at [983, 425] on div "You can change your Post date and labels here. Title Novidades no ACERTA! [DATE…" at bounding box center [1215, 240] width 190 height 414
click at [983, 467] on span "Save" at bounding box center [1144, 463] width 14 height 8
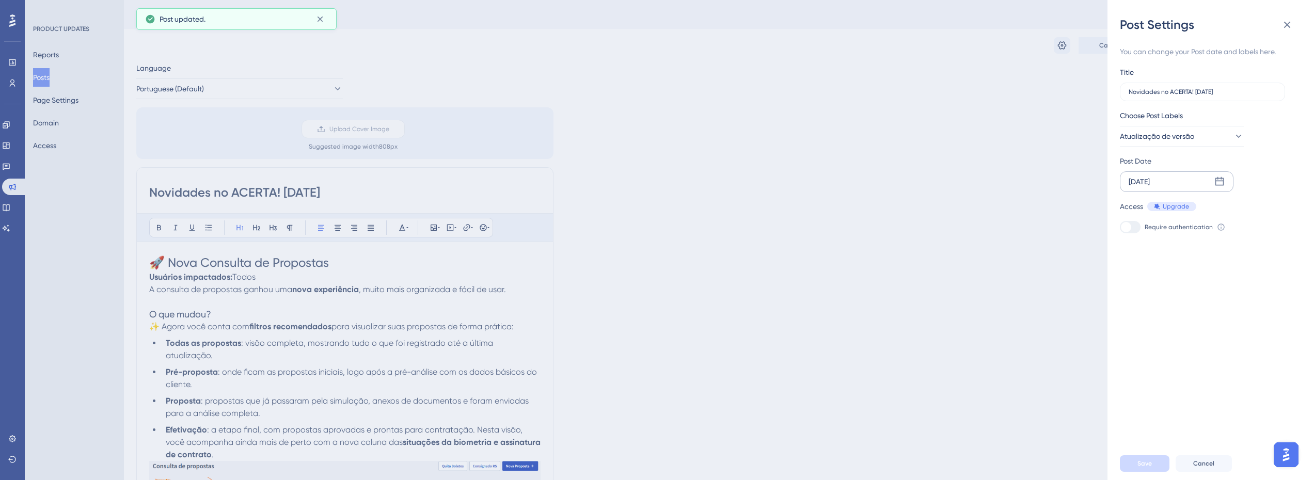
click at [808, 176] on div "Post Settings You can change your Post date and labels here. Title Novidades no…" at bounding box center [657, 240] width 1314 height 480
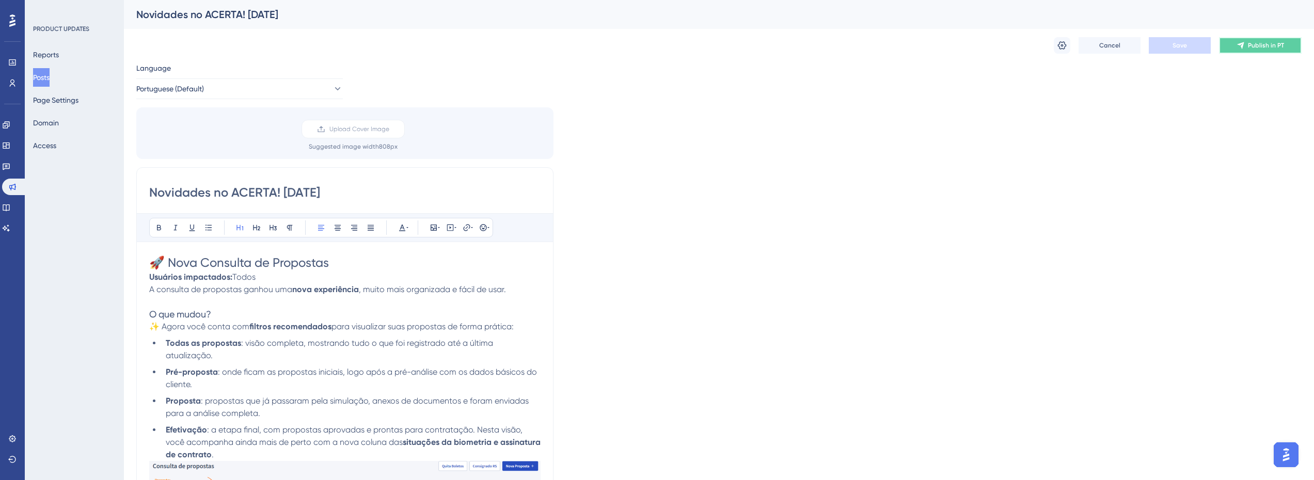
click at [983, 42] on span "Publish in PT" at bounding box center [1266, 45] width 36 height 8
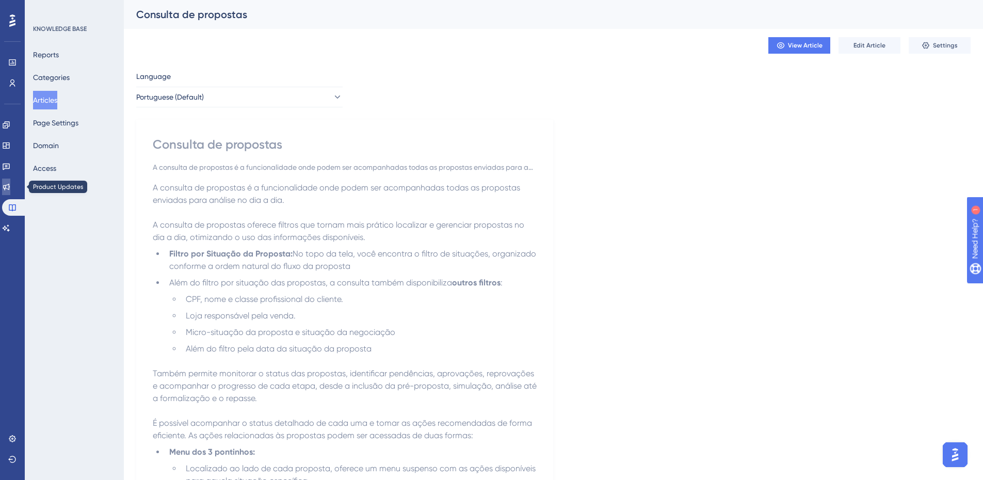
click at [10, 187] on icon at bounding box center [6, 187] width 7 height 7
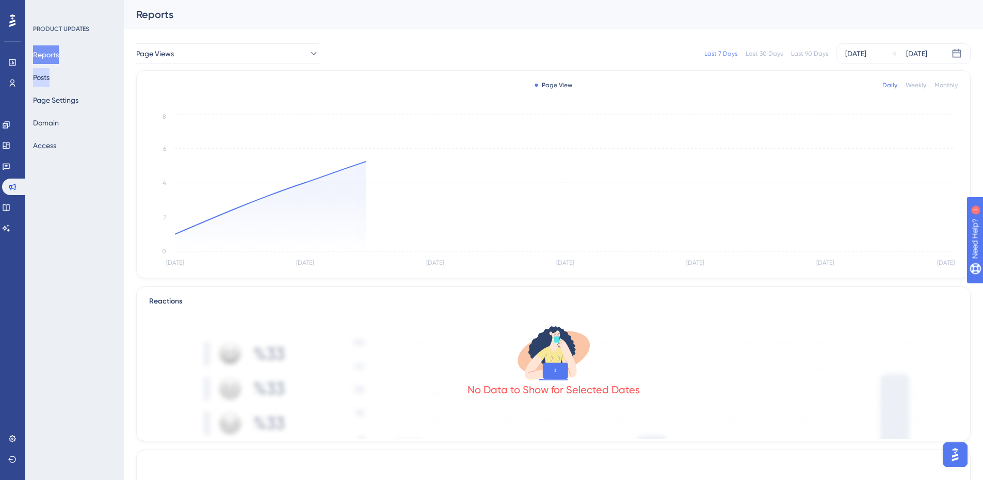
click at [43, 80] on button "Posts" at bounding box center [41, 77] width 17 height 19
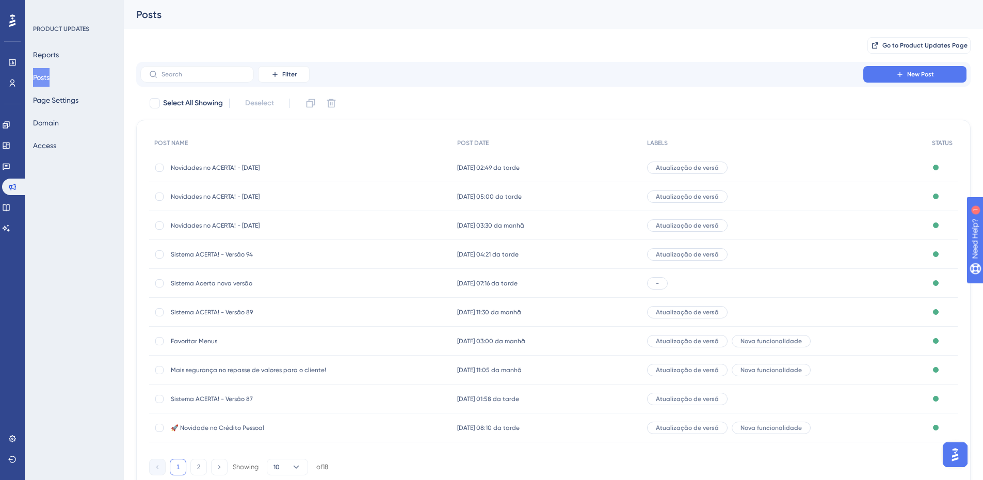
click at [277, 166] on span "Novidades no ACERTA! - [DATE]" at bounding box center [253, 168] width 165 height 8
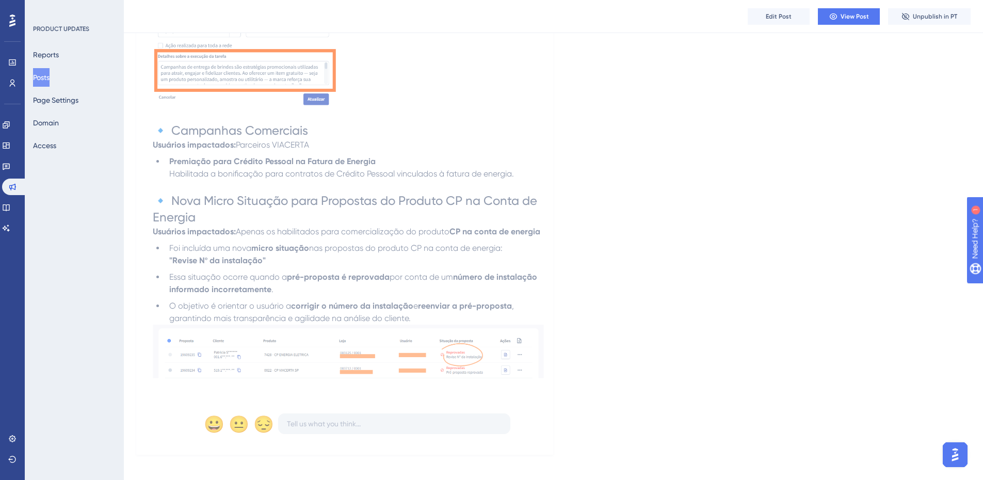
scroll to position [1945, 0]
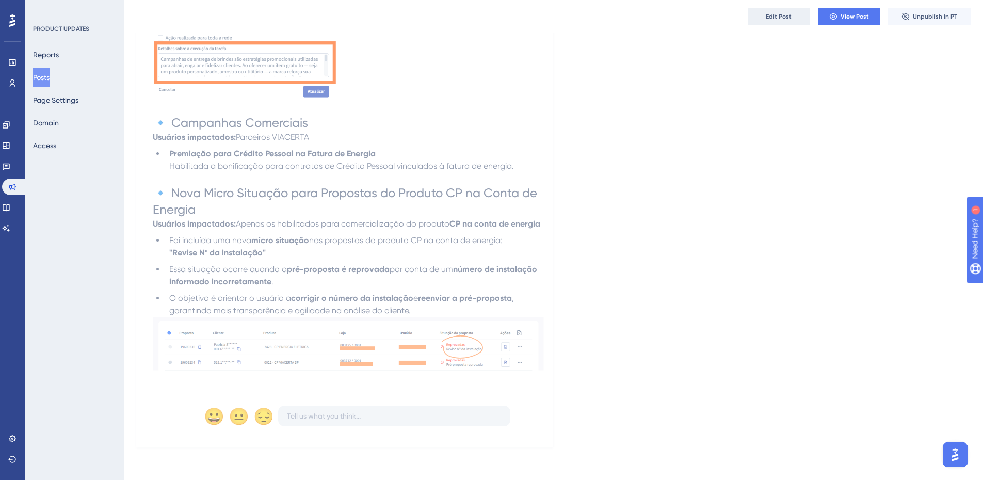
click at [782, 23] on button "Edit Post" at bounding box center [779, 16] width 62 height 17
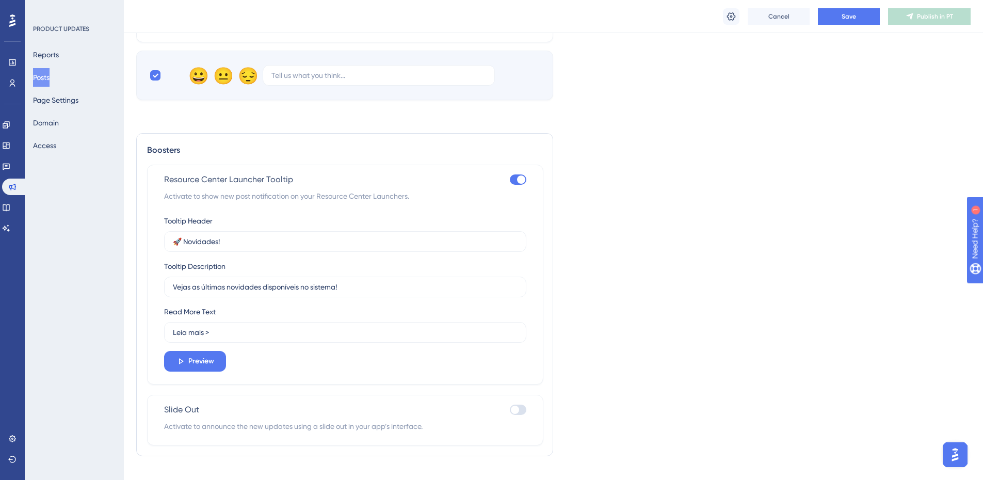
scroll to position [2246, 0]
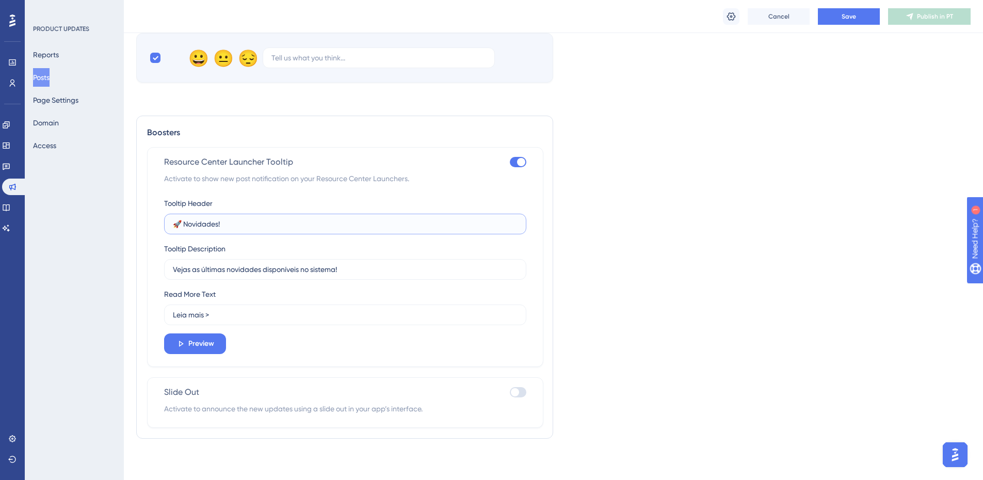
click at [242, 229] on input "🚀 Novidades!" at bounding box center [345, 223] width 345 height 11
click at [193, 277] on label "Vejas as últimas novidades disponíveis no sistema!" at bounding box center [345, 269] width 362 height 21
click at [193, 275] on input "Vejas as últimas novidades disponíveis no sistema!" at bounding box center [345, 269] width 345 height 11
click at [217, 310] on input "Leia mais >" at bounding box center [345, 314] width 345 height 11
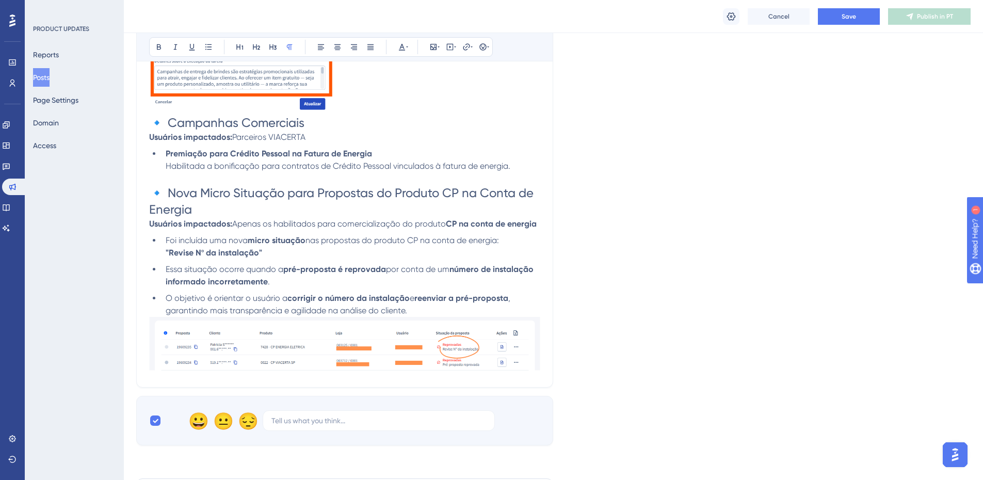
scroll to position [1782, 0]
